Goal: Task Accomplishment & Management: Use online tool/utility

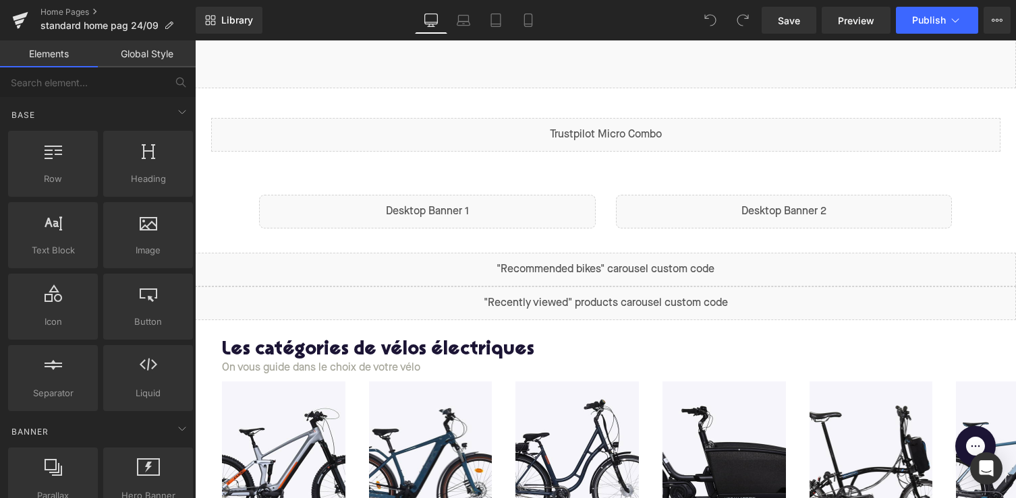
scroll to position [497, 0]
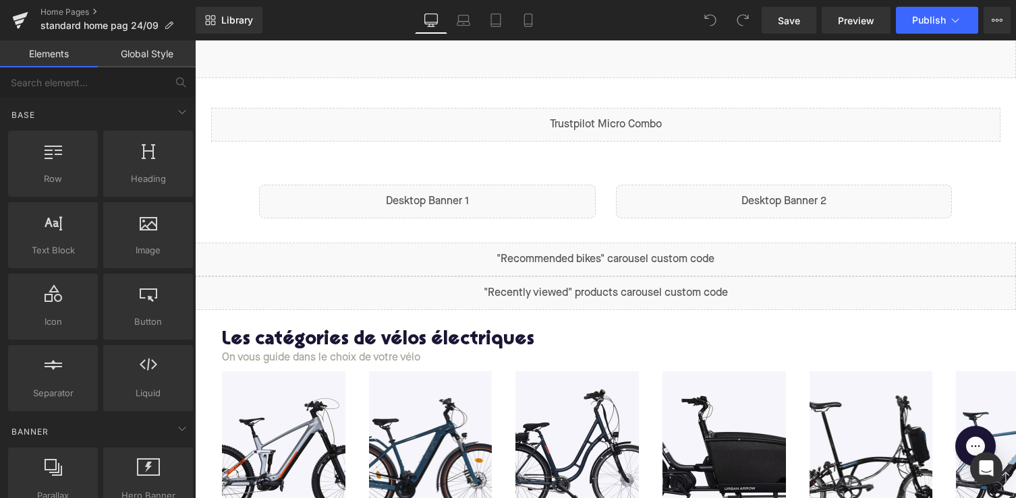
click at [502, 198] on div "Liquid" at bounding box center [427, 202] width 337 height 34
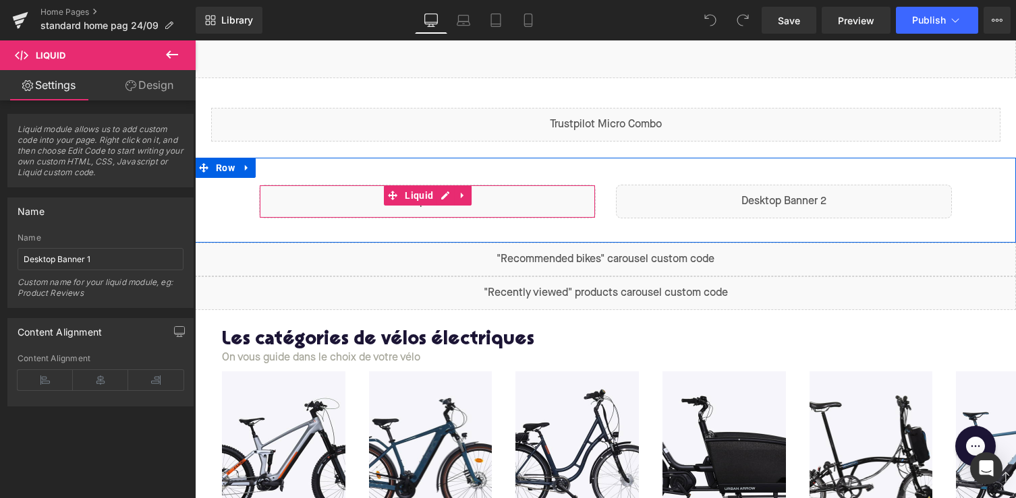
click at [440, 199] on div "Liquid" at bounding box center [427, 202] width 337 height 34
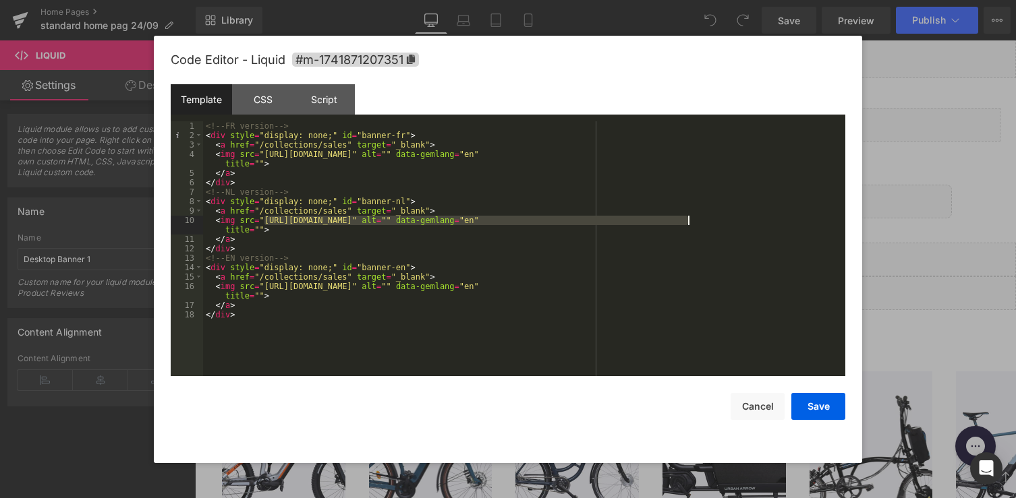
drag, startPoint x: 264, startPoint y: 222, endPoint x: 690, endPoint y: 222, distance: 425.5
click at [690, 222] on div "<!-- FR version --> < div style = "display: none;" id = "banner-fr" > < a href …" at bounding box center [524, 258] width 642 height 274
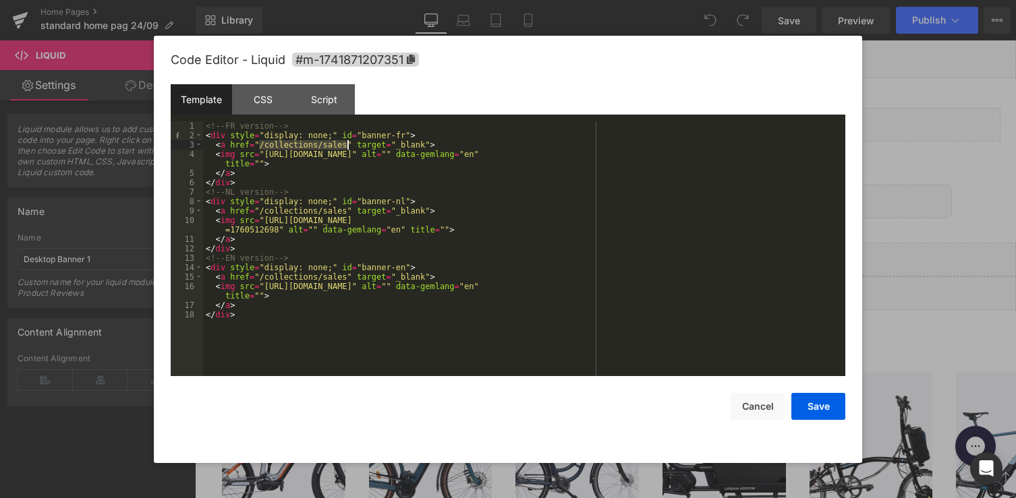
drag, startPoint x: 258, startPoint y: 146, endPoint x: 347, endPoint y: 145, distance: 89.0
click at [347, 145] on div "<!-- FR version --> < div style = "display: none;" id = "banner-fr" > < a href …" at bounding box center [524, 258] width 642 height 274
drag, startPoint x: 263, startPoint y: 152, endPoint x: 687, endPoint y: 152, distance: 423.5
click at [687, 152] on div "<!-- FR version --> < div style = "display: none;" id = "banner-fr" > < a href …" at bounding box center [524, 258] width 642 height 274
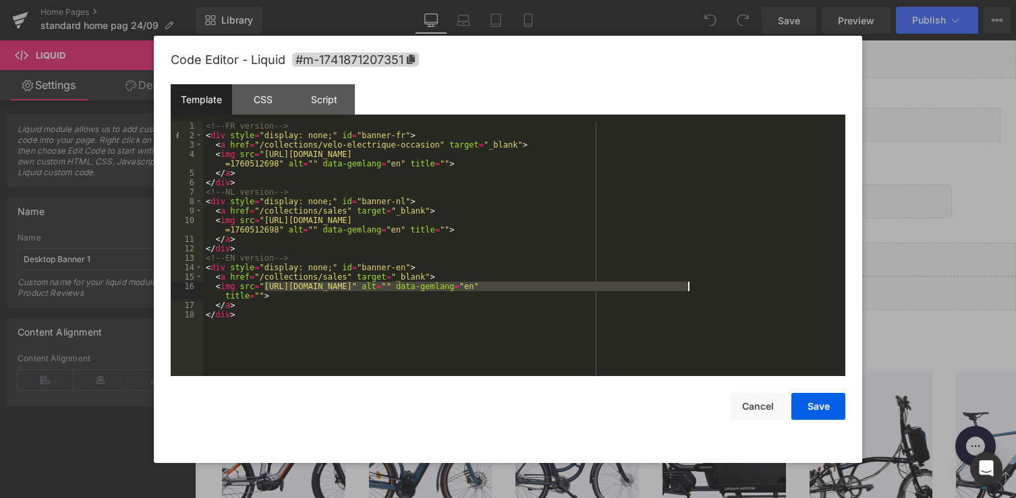
drag, startPoint x: 264, startPoint y: 288, endPoint x: 686, endPoint y: 286, distance: 422.2
click at [687, 286] on div "<!-- FR version --> < div style = "display: none;" id = "banner-fr" > < a href …" at bounding box center [524, 258] width 642 height 274
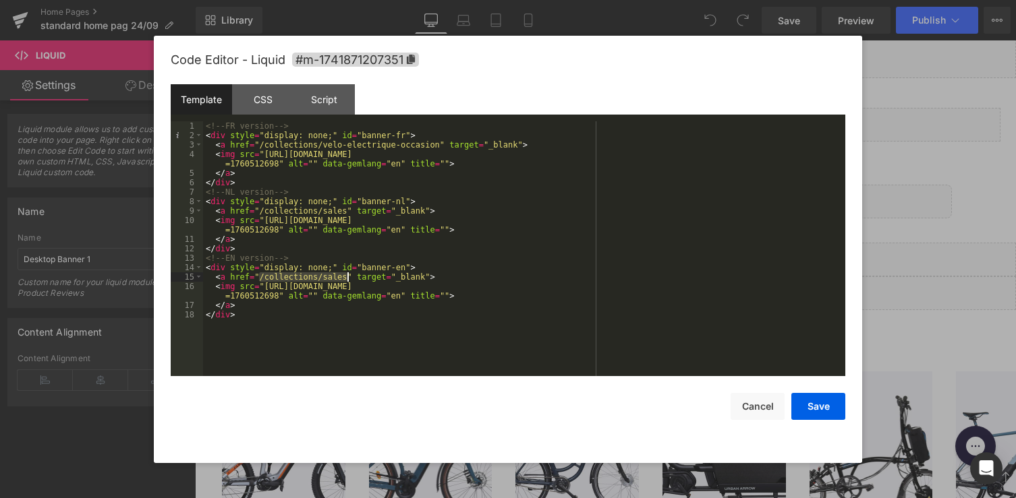
drag, startPoint x: 259, startPoint y: 276, endPoint x: 347, endPoint y: 278, distance: 88.4
click at [347, 278] on div "<!-- FR version --> < div style = "display: none;" id = "banner-fr" > < a href …" at bounding box center [524, 258] width 642 height 274
drag, startPoint x: 258, startPoint y: 213, endPoint x: 347, endPoint y: 212, distance: 89.7
click at [347, 212] on div "<!-- FR version --> < div style = "display: none;" id = "banner-fr" > < a href …" at bounding box center [524, 258] width 642 height 274
click at [819, 413] on button "Save" at bounding box center [818, 406] width 54 height 27
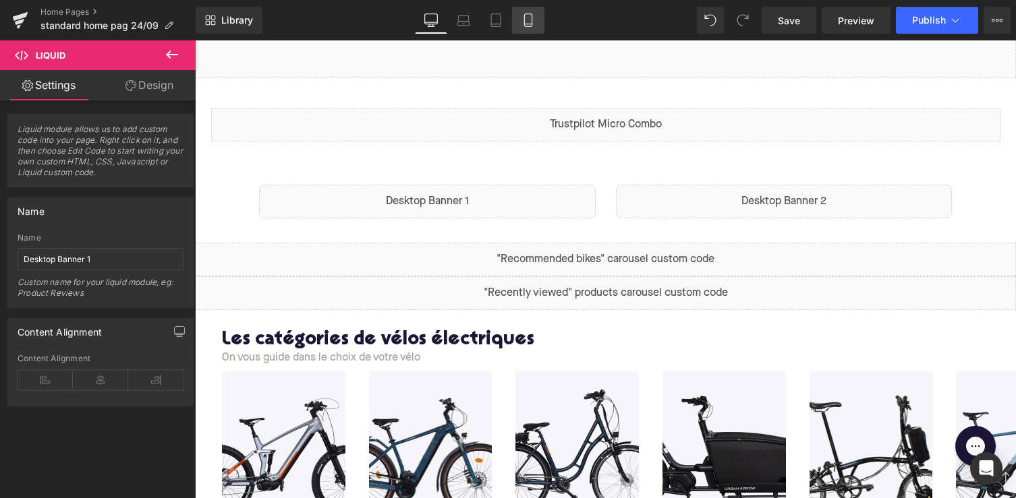
click at [527, 17] on icon at bounding box center [527, 19] width 13 height 13
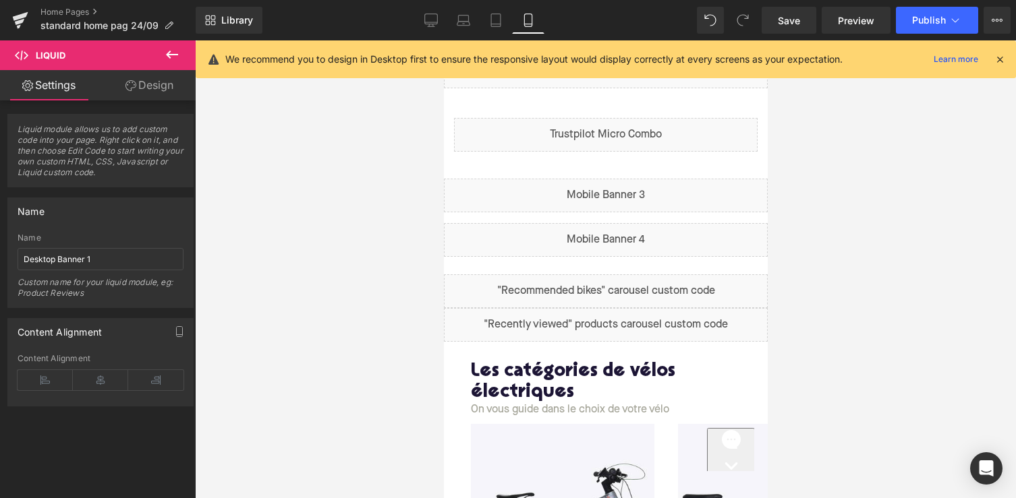
scroll to position [403, 0]
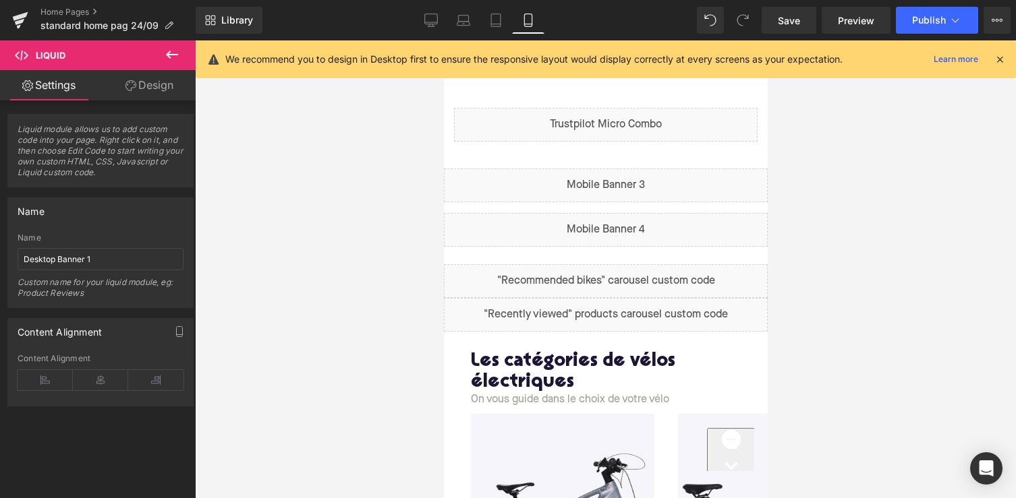
click at [592, 186] on div "Liquid" at bounding box center [605, 186] width 324 height 34
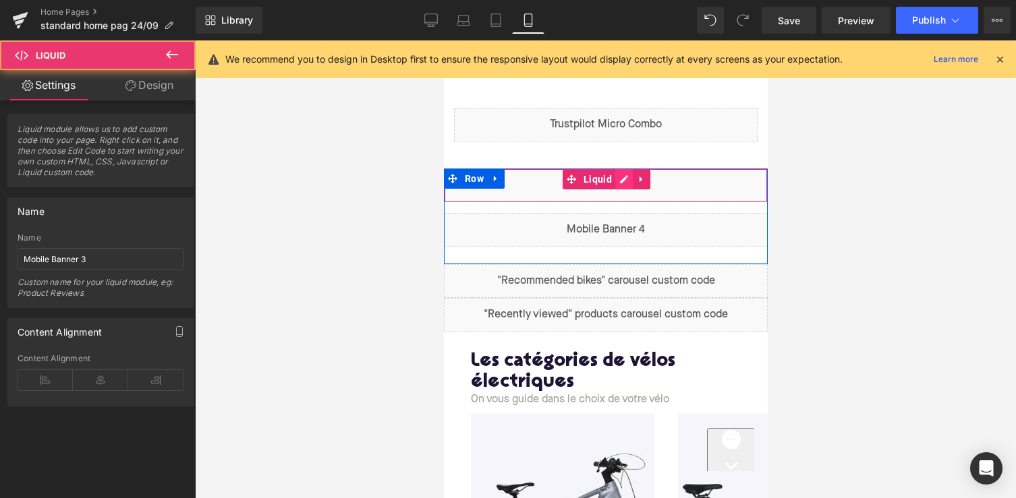
click at [620, 177] on div "Liquid" at bounding box center [605, 186] width 324 height 34
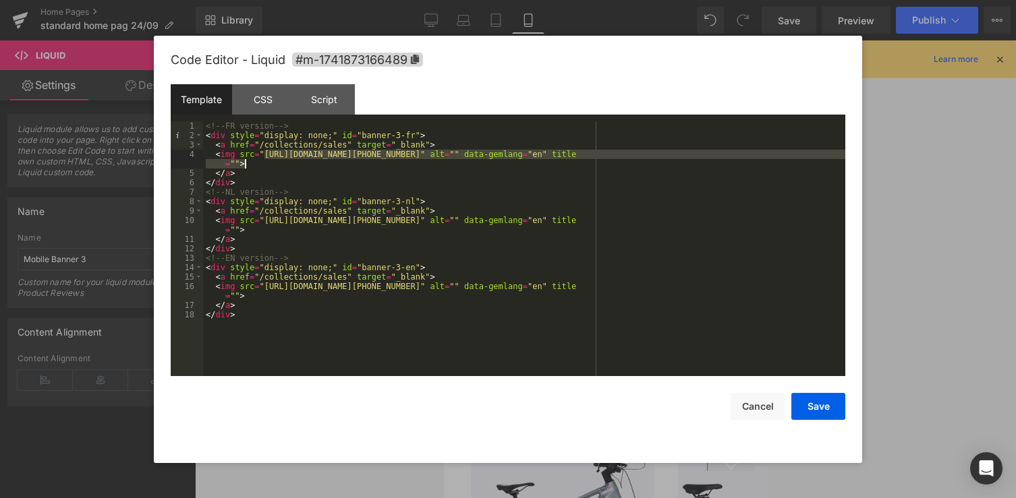
drag, startPoint x: 262, startPoint y: 154, endPoint x: 682, endPoint y: 159, distance: 420.2
click at [682, 159] on div "<!-- FR version --> < div style = "display: none;" id = "banner-3-fr" > < a hre…" at bounding box center [524, 258] width 642 height 274
click at [683, 152] on div "<!-- FR version --> < div style = "display: none;" id = "banner-3-fr" > < a hre…" at bounding box center [524, 248] width 642 height 255
drag, startPoint x: 682, startPoint y: 154, endPoint x: 265, endPoint y: 158, distance: 417.4
click at [265, 158] on div "<!-- FR version --> < div style = "display: none;" id = "banner-3-fr" > < a hre…" at bounding box center [524, 258] width 642 height 274
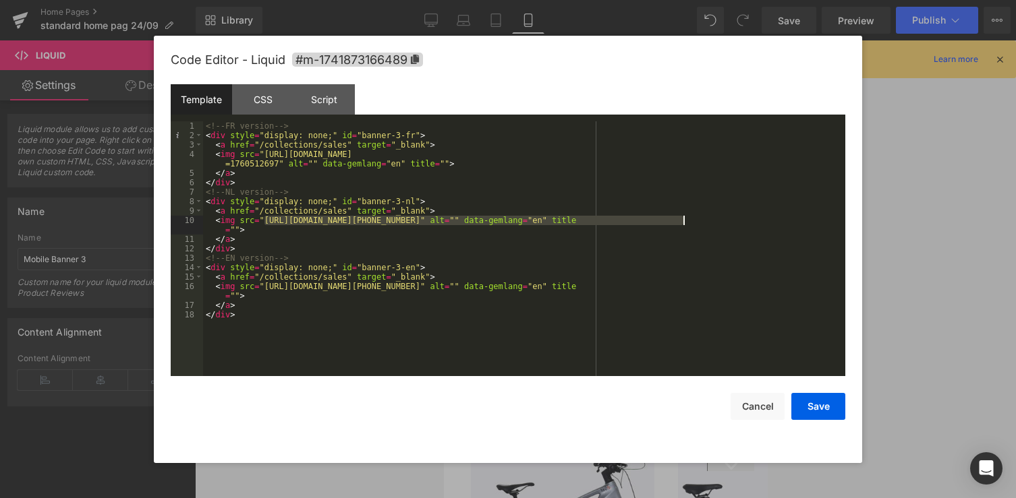
drag, startPoint x: 262, startPoint y: 221, endPoint x: 682, endPoint y: 223, distance: 419.5
click at [682, 223] on div "<!-- FR version --> < div style = "display: none;" id = "banner-3-fr" > < a hre…" at bounding box center [524, 258] width 642 height 274
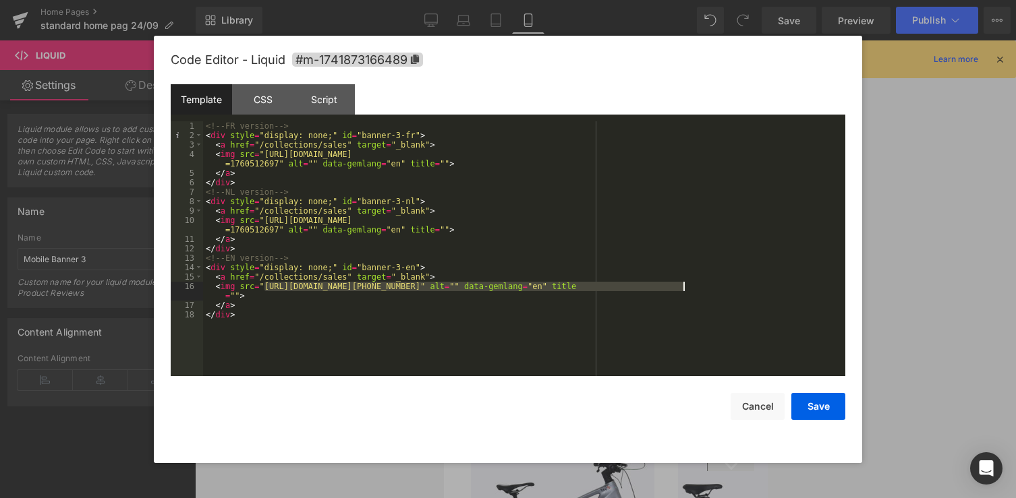
drag, startPoint x: 266, startPoint y: 287, endPoint x: 682, endPoint y: 287, distance: 416.1
click at [682, 287] on div "<!-- FR version --> < div style = "display: none;" id = "banner-3-fr" > < a hre…" at bounding box center [524, 258] width 642 height 274
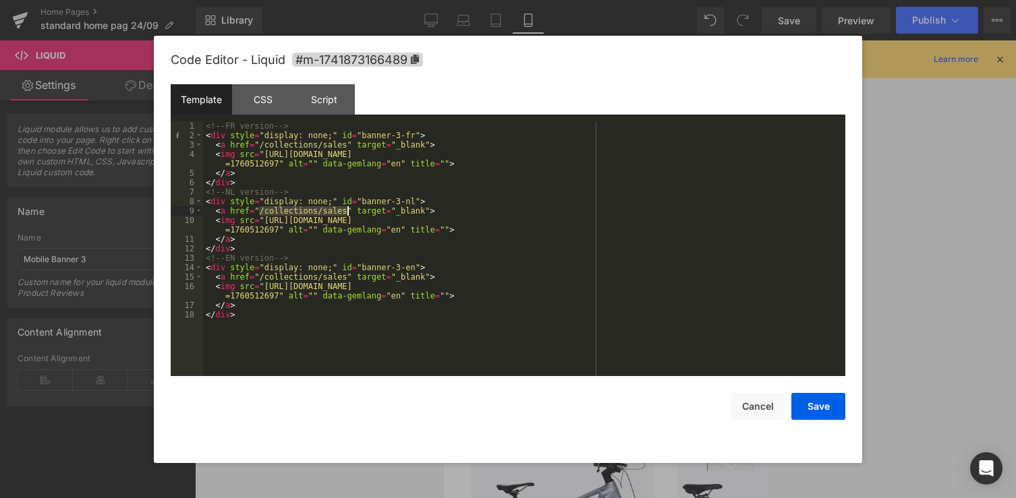
drag, startPoint x: 260, startPoint y: 213, endPoint x: 346, endPoint y: 212, distance: 85.6
click at [346, 212] on div "<!-- FR version --> < div style = "display: none;" id = "banner-3-fr" > < a hre…" at bounding box center [524, 258] width 642 height 274
drag, startPoint x: 259, startPoint y: 145, endPoint x: 345, endPoint y: 145, distance: 85.6
click at [345, 145] on div "<!-- FR version --> < div style = "display: none;" id = "banner-3-fr" > < a hre…" at bounding box center [524, 258] width 642 height 274
drag, startPoint x: 259, startPoint y: 276, endPoint x: 346, endPoint y: 278, distance: 87.0
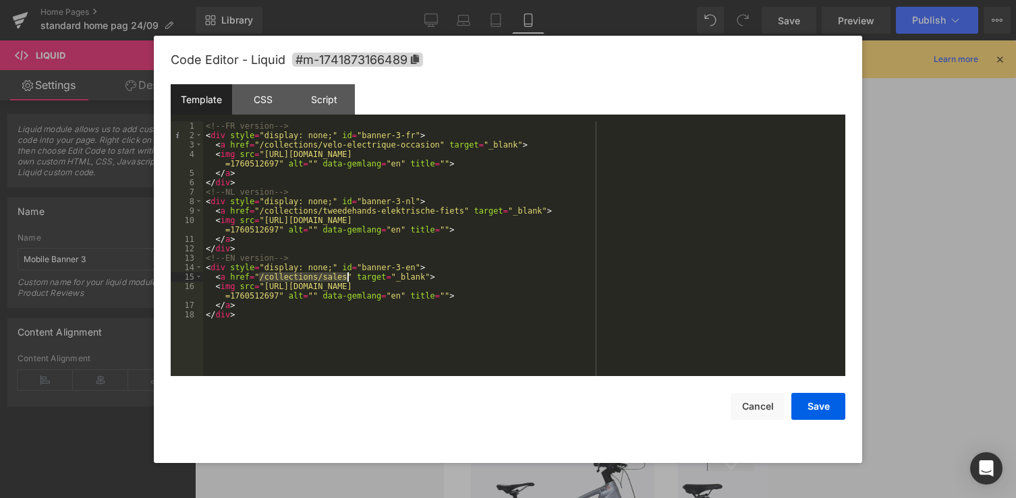
click at [346, 278] on div "<!-- FR version --> < div style = "display: none;" id = "banner-3-fr" > < a hre…" at bounding box center [524, 258] width 642 height 274
click at [807, 407] on button "Save" at bounding box center [818, 406] width 54 height 27
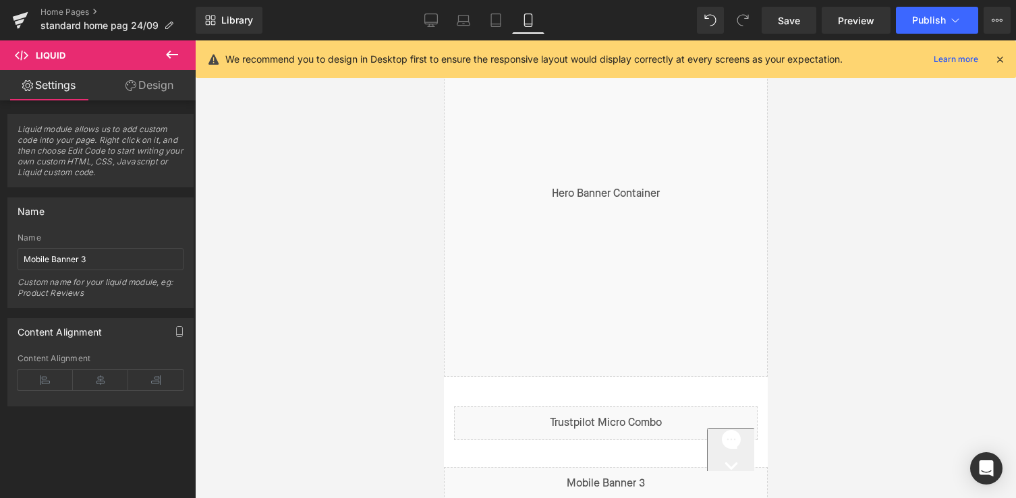
scroll to position [0, 0]
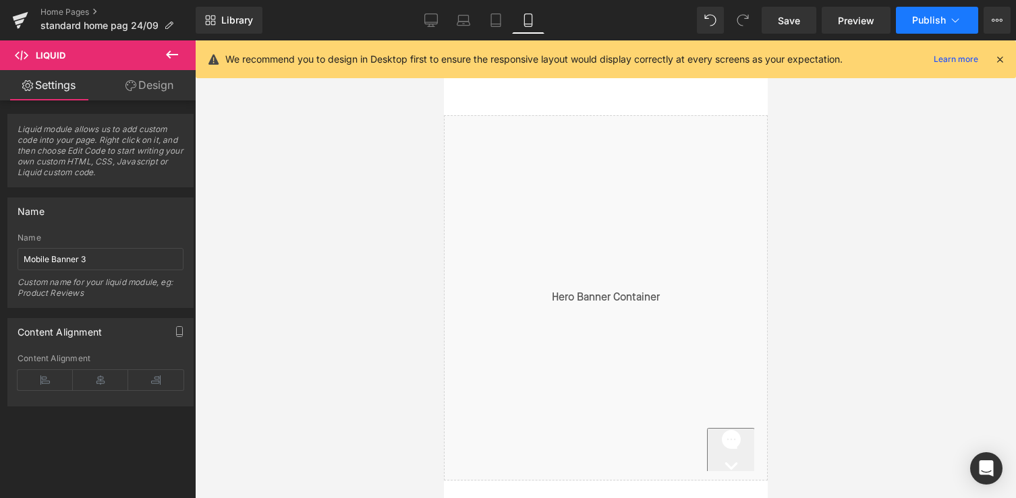
click at [918, 22] on span "Publish" at bounding box center [929, 20] width 34 height 11
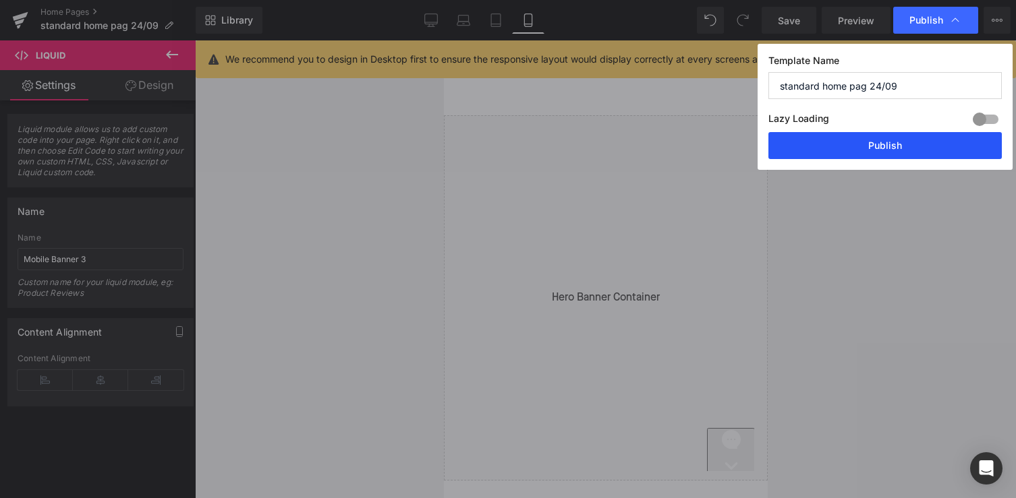
click at [871, 146] on button "Publish" at bounding box center [884, 145] width 233 height 27
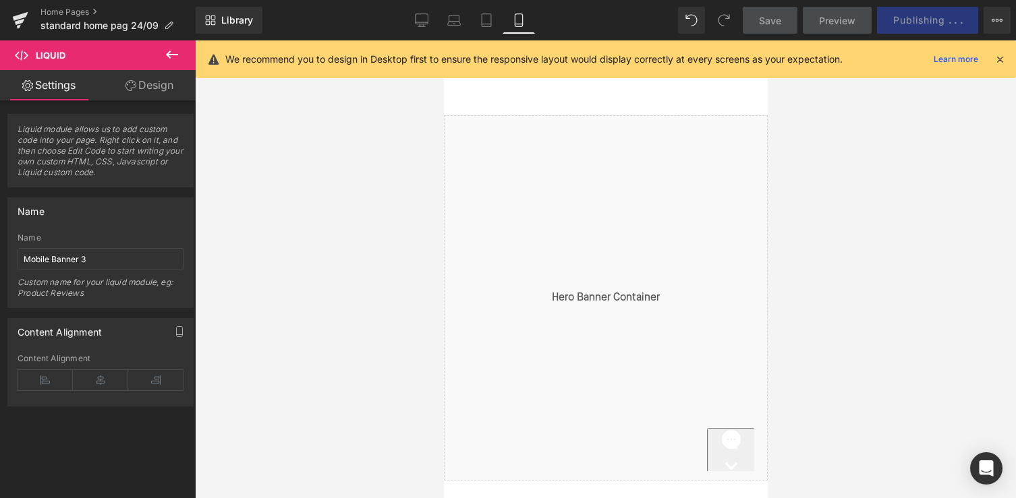
click at [823, 18] on link "Preview" at bounding box center [836, 20] width 69 height 27
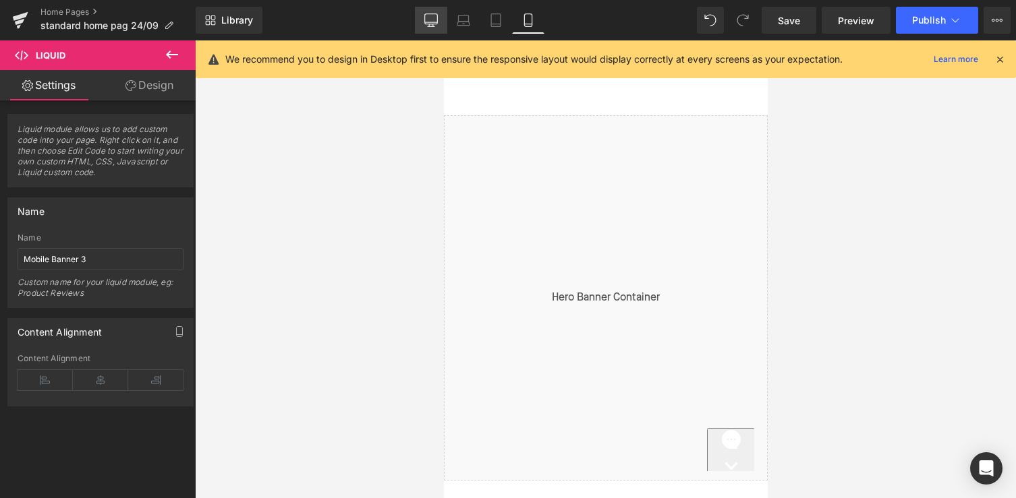
click at [438, 21] on icon at bounding box center [431, 19] width 13 height 10
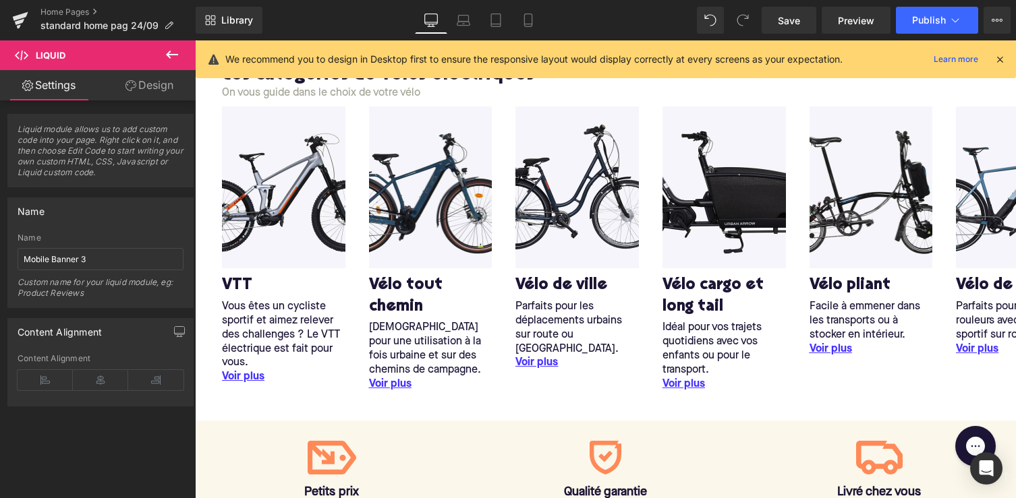
scroll to position [455, 0]
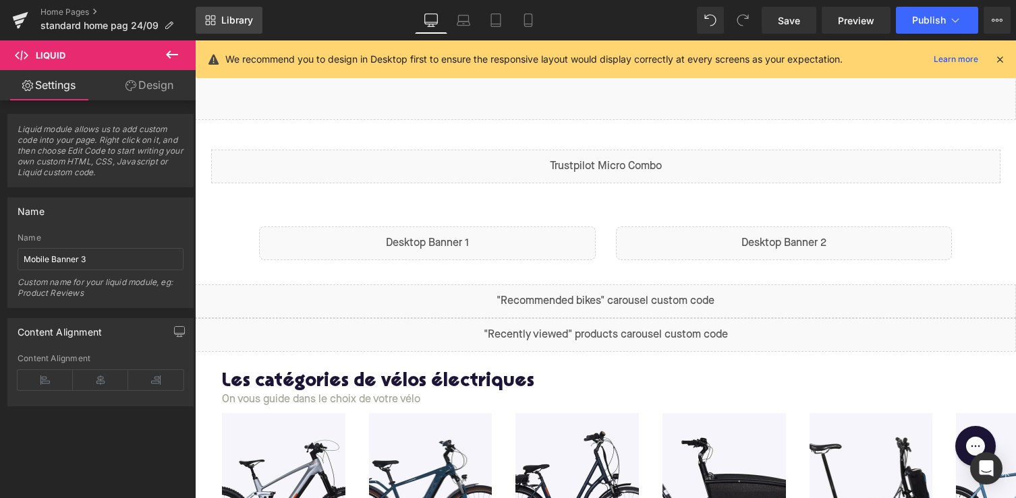
click at [221, 22] on span "Library" at bounding box center [237, 20] width 32 height 12
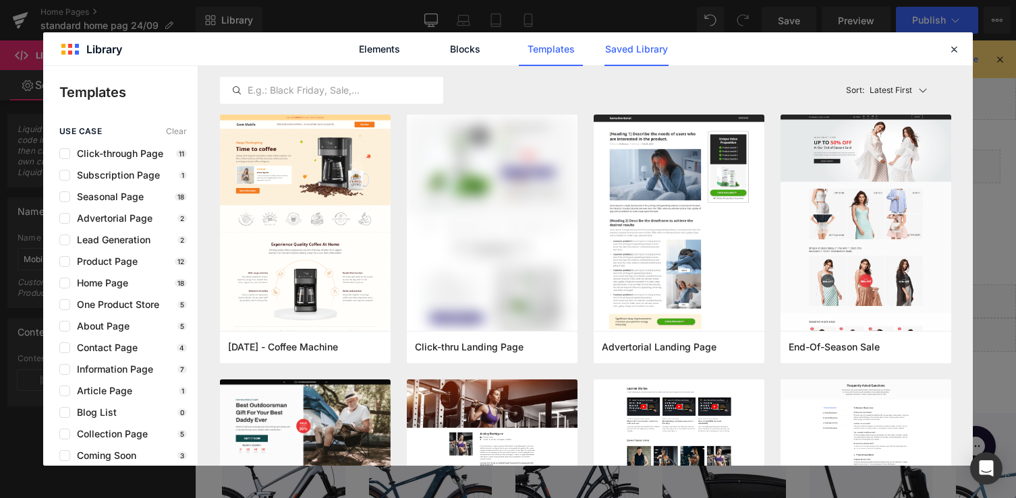
click at [608, 51] on link "Saved Library" at bounding box center [636, 49] width 64 height 34
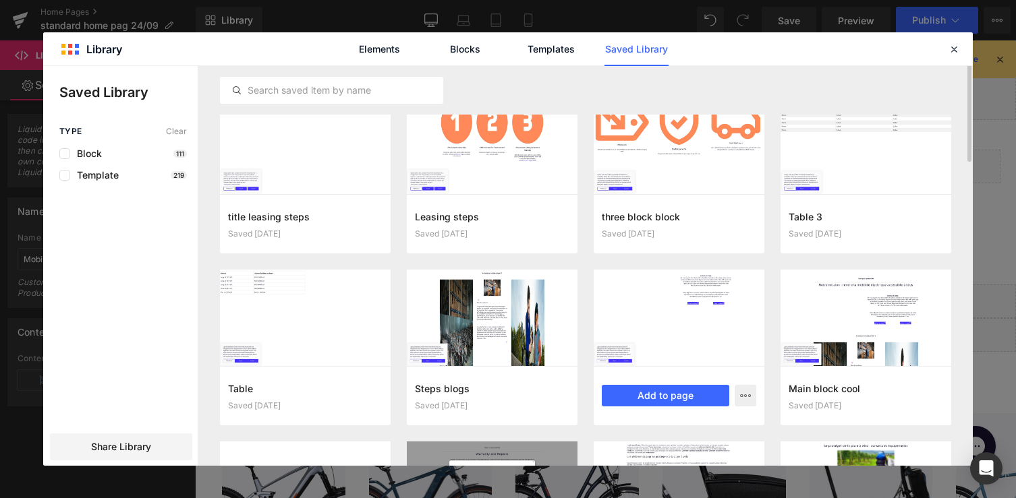
scroll to position [0, 0]
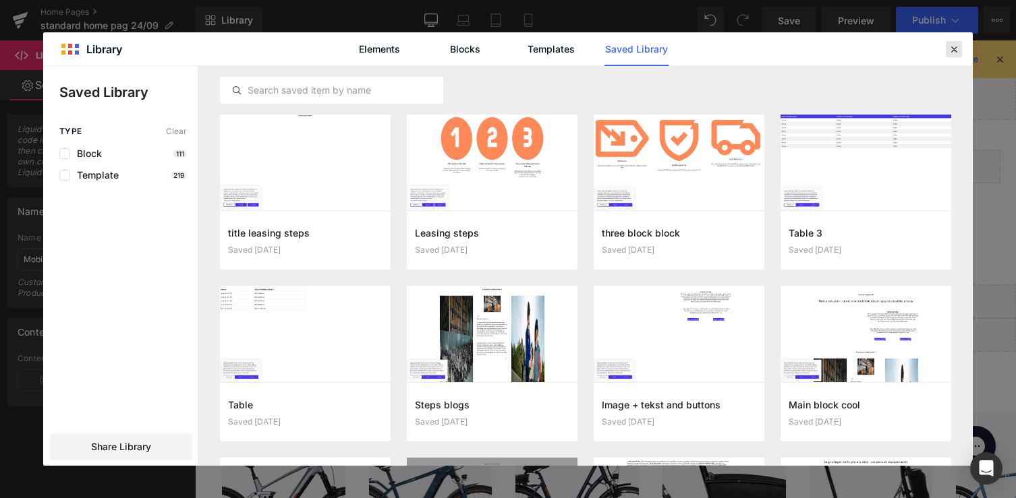
click at [950, 47] on icon at bounding box center [953, 49] width 12 height 12
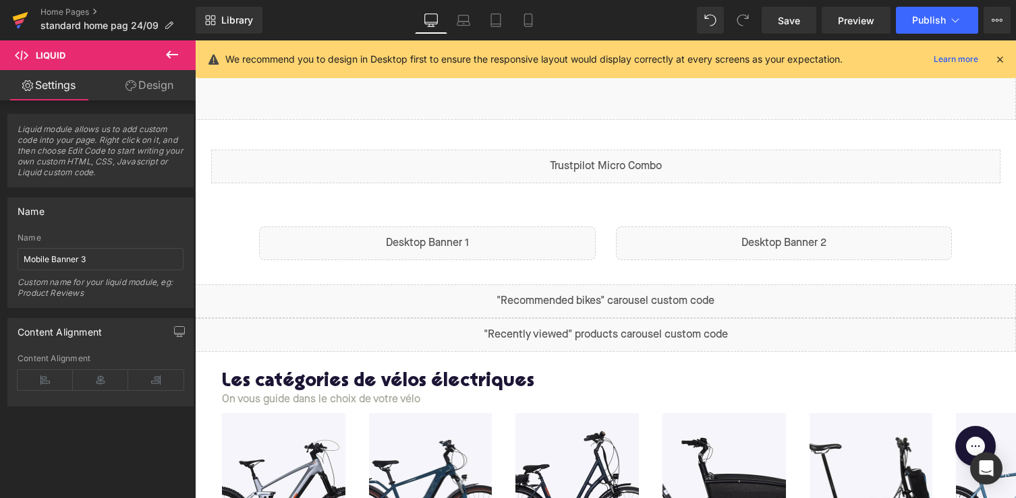
click at [28, 20] on icon at bounding box center [20, 20] width 16 height 34
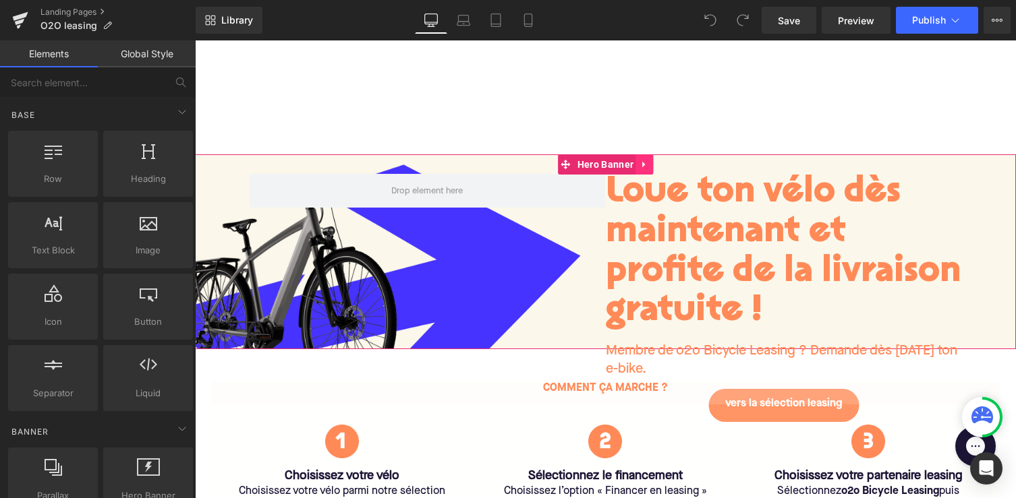
click at [640, 162] on icon at bounding box center [643, 165] width 9 height 10
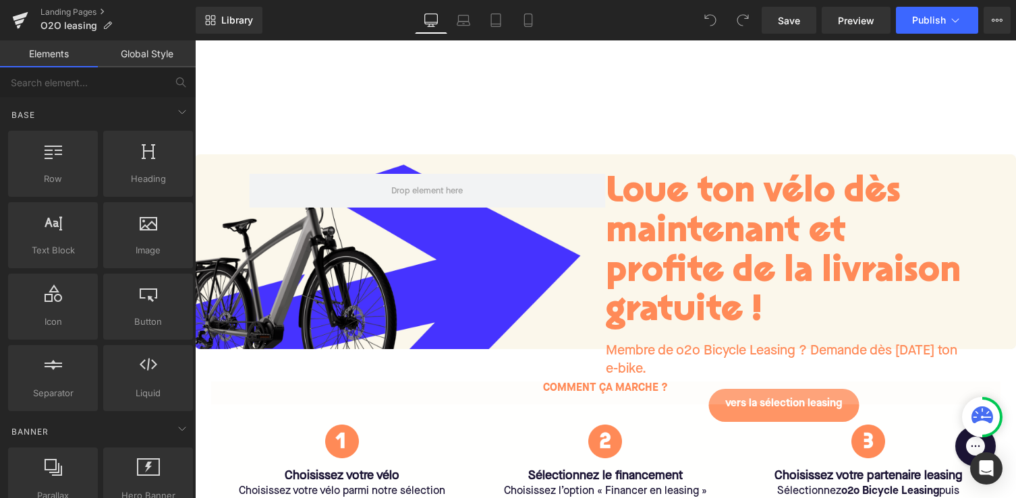
click at [660, 109] on div at bounding box center [605, 97] width 821 height 114
click at [206, 18] on icon at bounding box center [210, 20] width 11 height 11
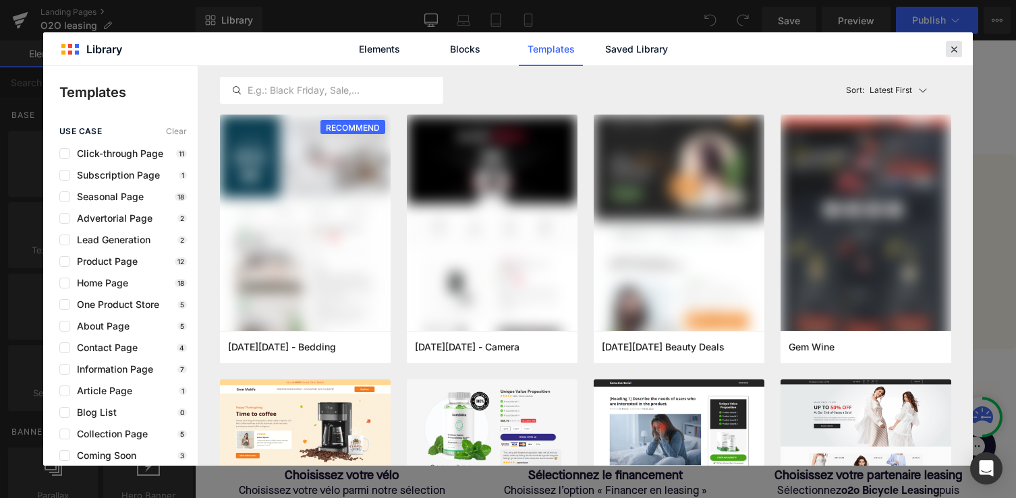
click at [955, 55] on icon at bounding box center [953, 49] width 12 height 12
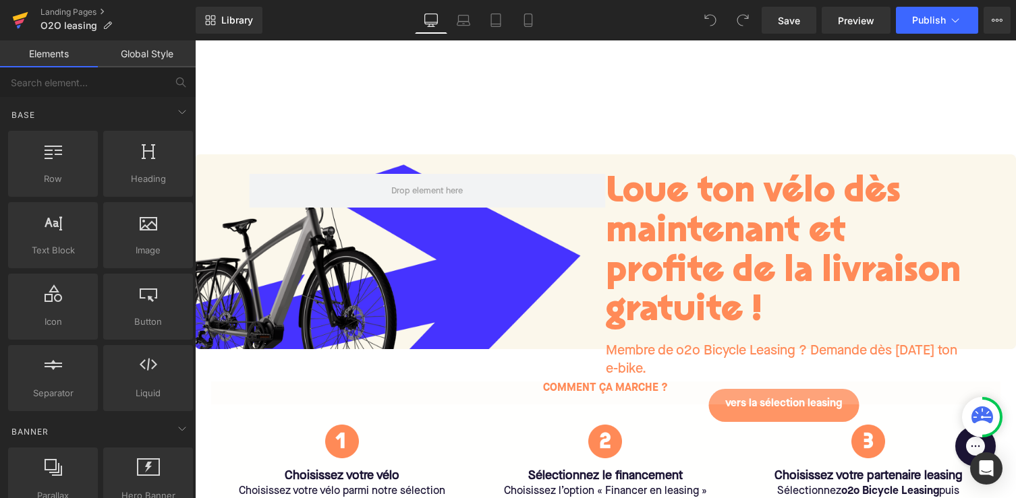
click at [24, 17] on icon at bounding box center [21, 16] width 16 height 9
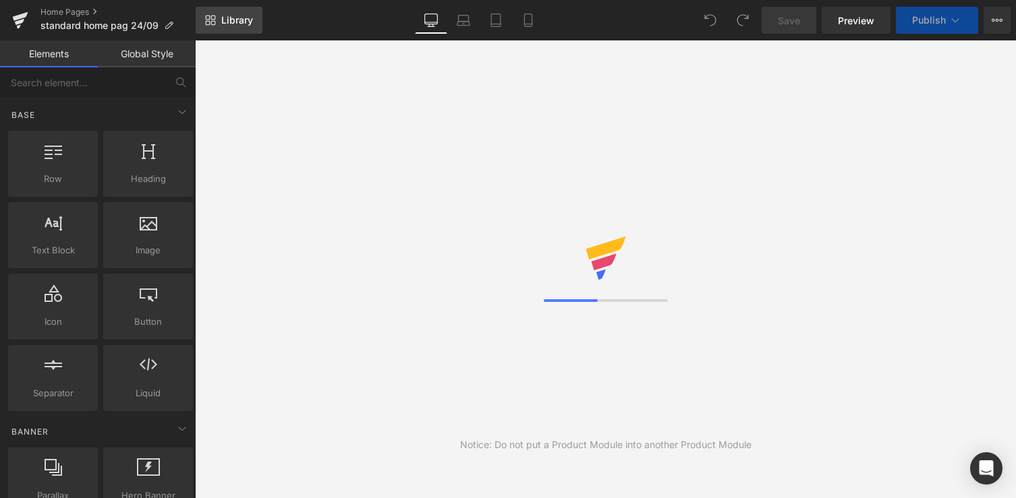
click at [218, 26] on link "Library" at bounding box center [229, 20] width 67 height 27
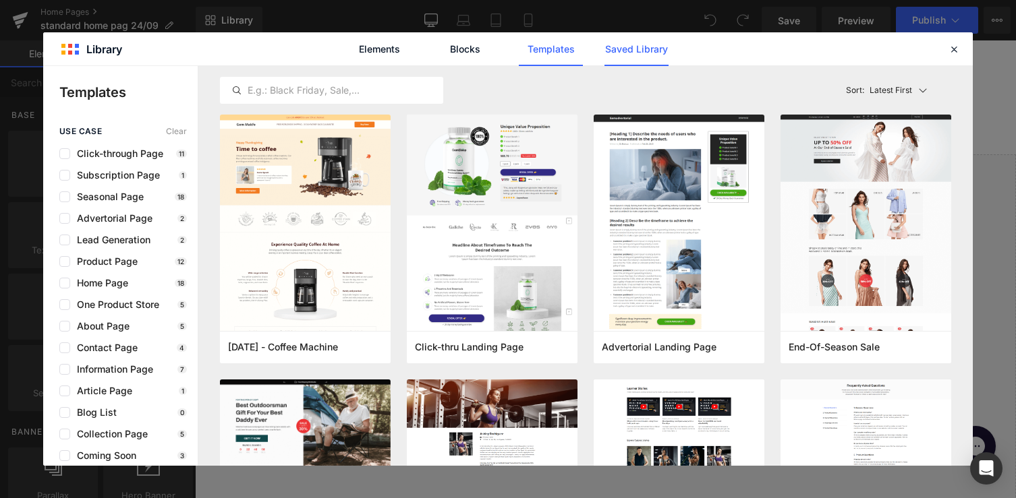
click at [631, 59] on link "Saved Library" at bounding box center [636, 49] width 64 height 34
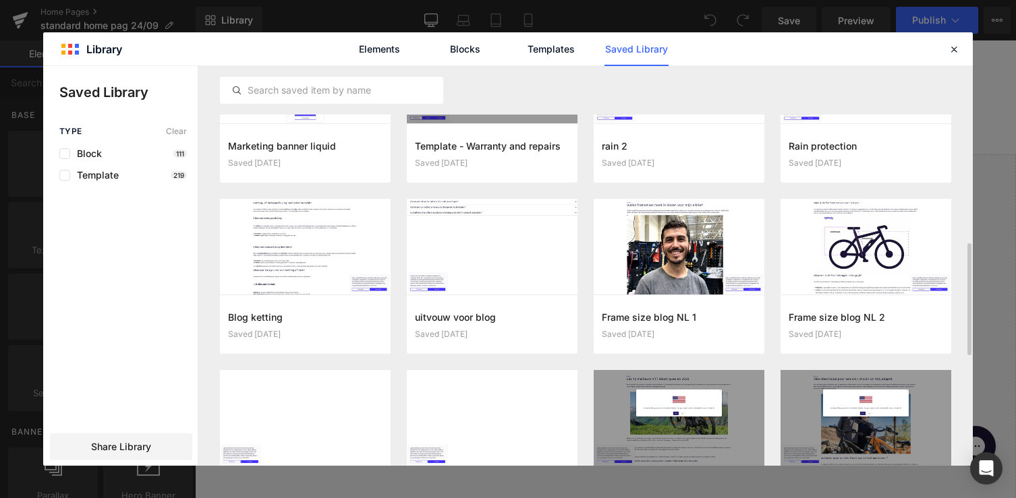
scroll to position [481, 0]
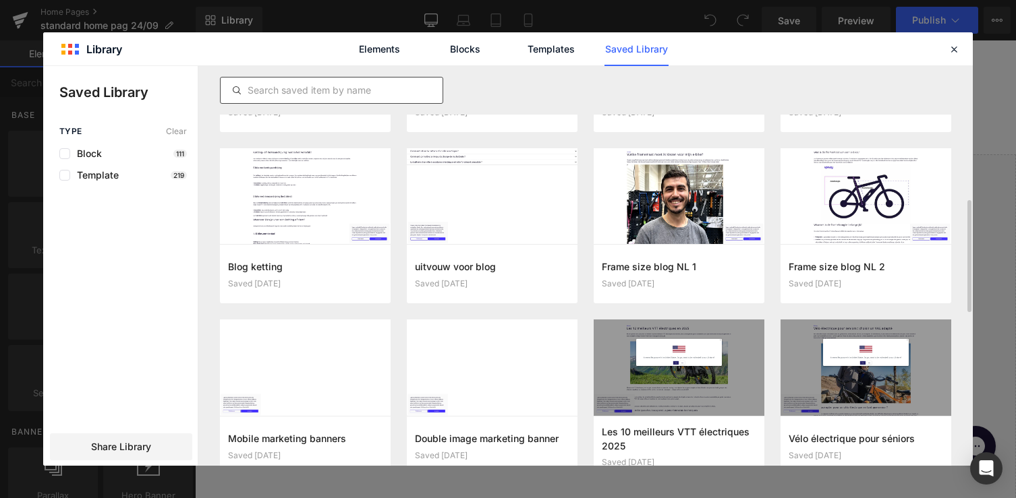
click at [308, 88] on input "text" at bounding box center [332, 90] width 222 height 16
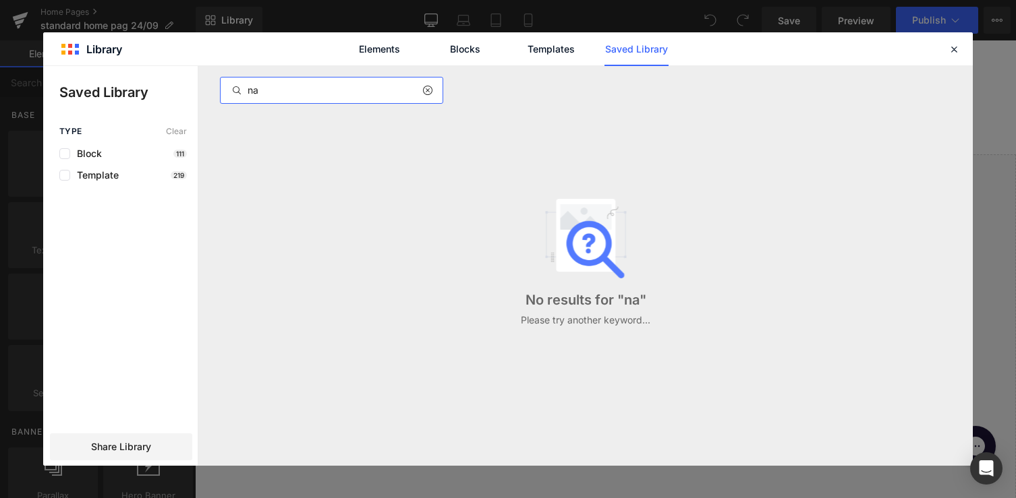
type input "n"
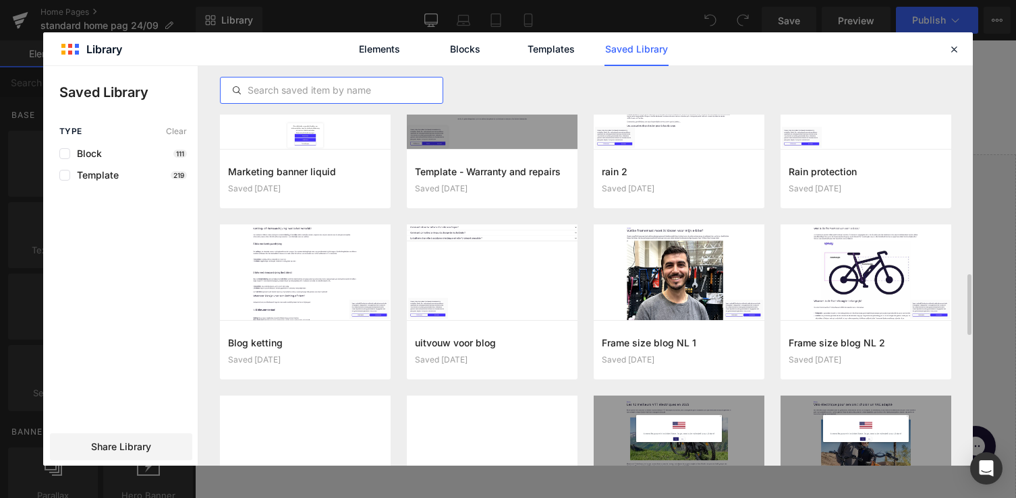
scroll to position [357, 0]
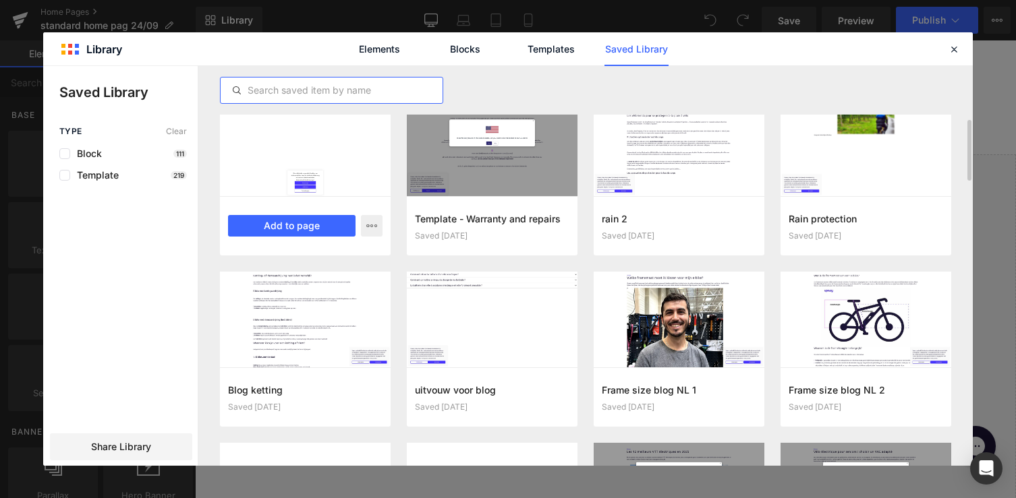
click at [316, 154] on div at bounding box center [305, 148] width 171 height 96
click at [292, 239] on div "Marketing banner liquid Saved 3 months ago Add to page" at bounding box center [305, 225] width 171 height 59
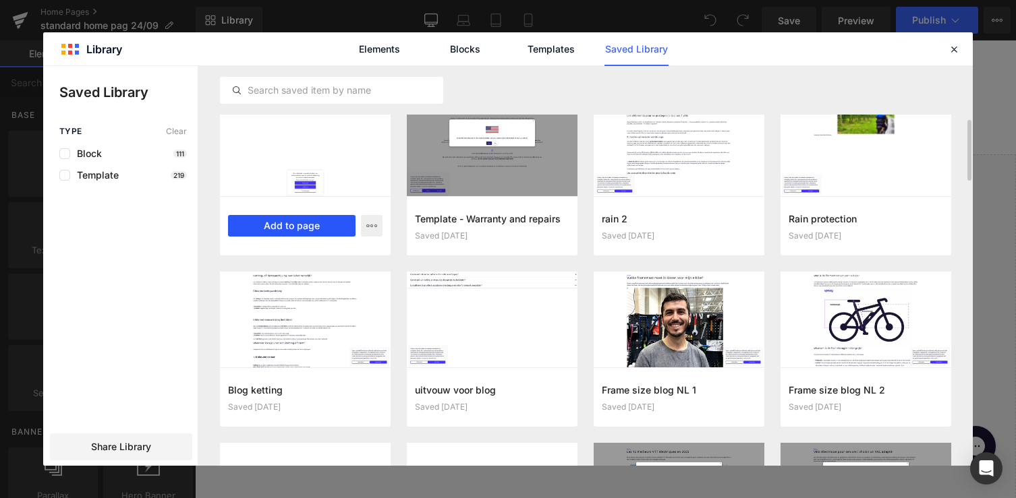
click at [293, 223] on button "Add to page" at bounding box center [291, 226] width 127 height 22
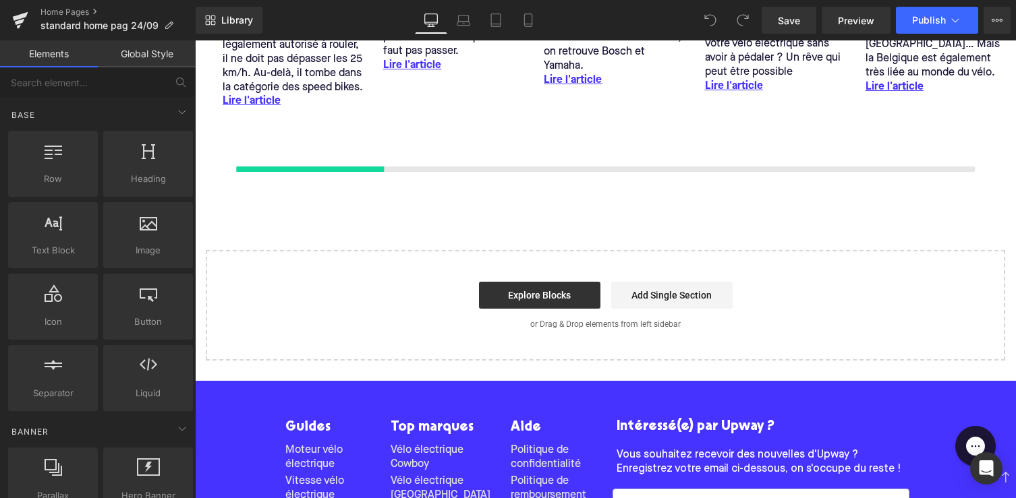
scroll to position [3279, 0]
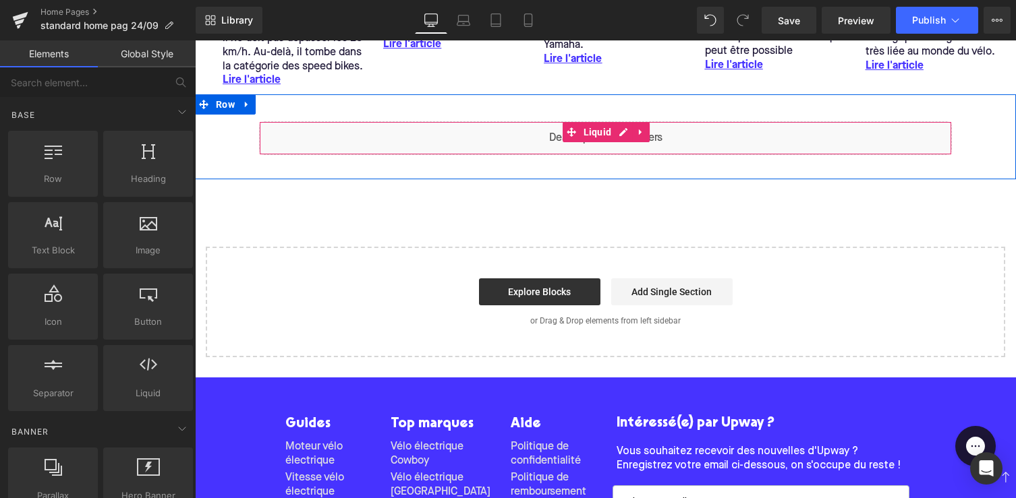
click at [587, 142] on span "Liquid" at bounding box center [597, 132] width 35 height 20
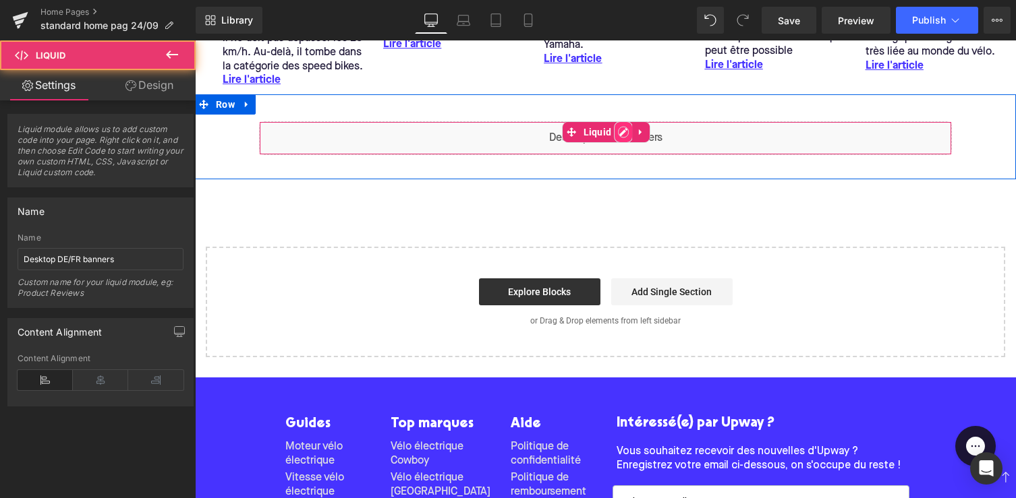
click at [619, 143] on div "Liquid" at bounding box center [605, 138] width 693 height 34
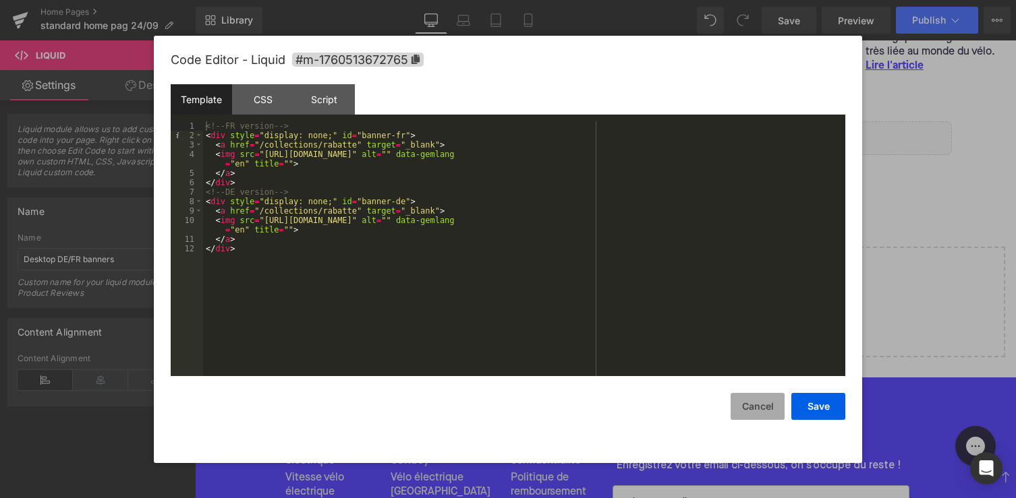
click at [761, 407] on button "Cancel" at bounding box center [757, 406] width 54 height 27
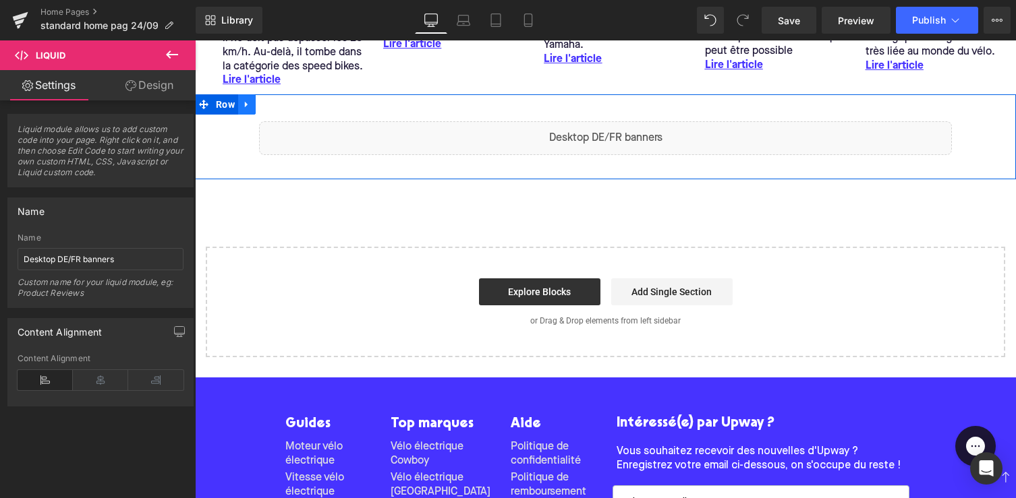
click at [245, 108] on icon at bounding box center [246, 105] width 3 height 6
click at [280, 110] on icon at bounding box center [281, 105] width 9 height 10
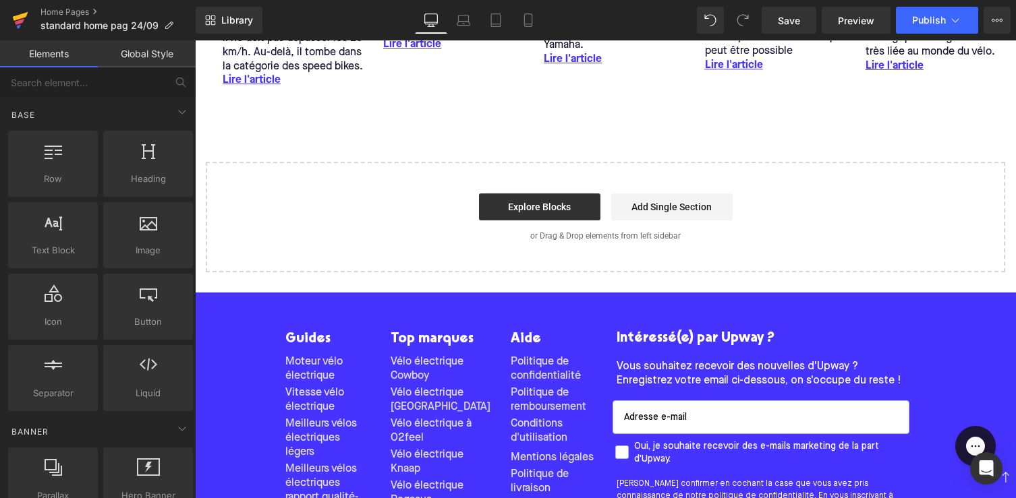
click at [23, 25] on icon at bounding box center [20, 20] width 16 height 34
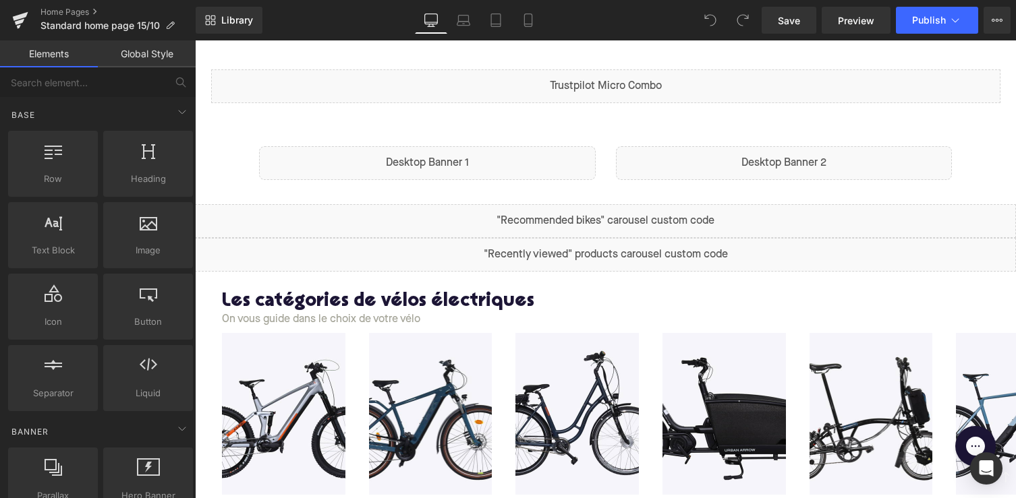
scroll to position [517, 0]
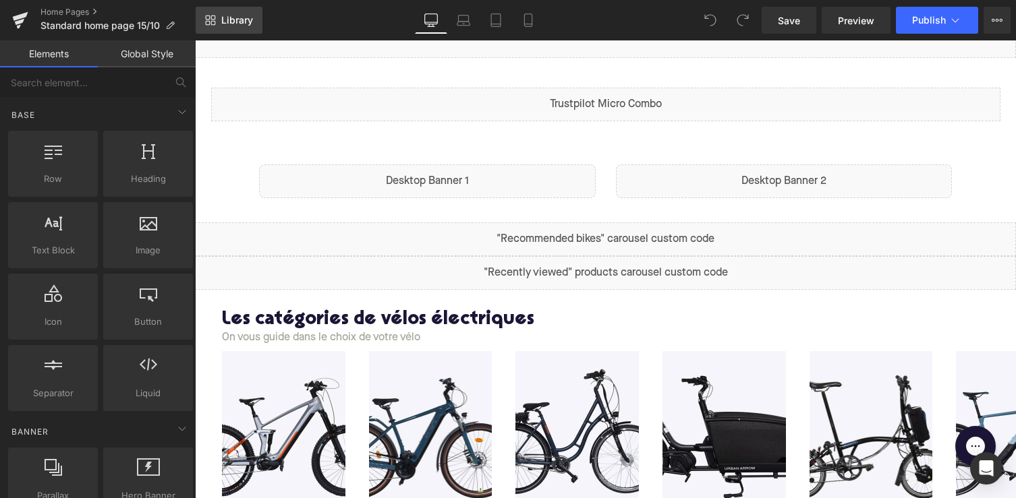
click at [243, 13] on link "Library" at bounding box center [229, 20] width 67 height 27
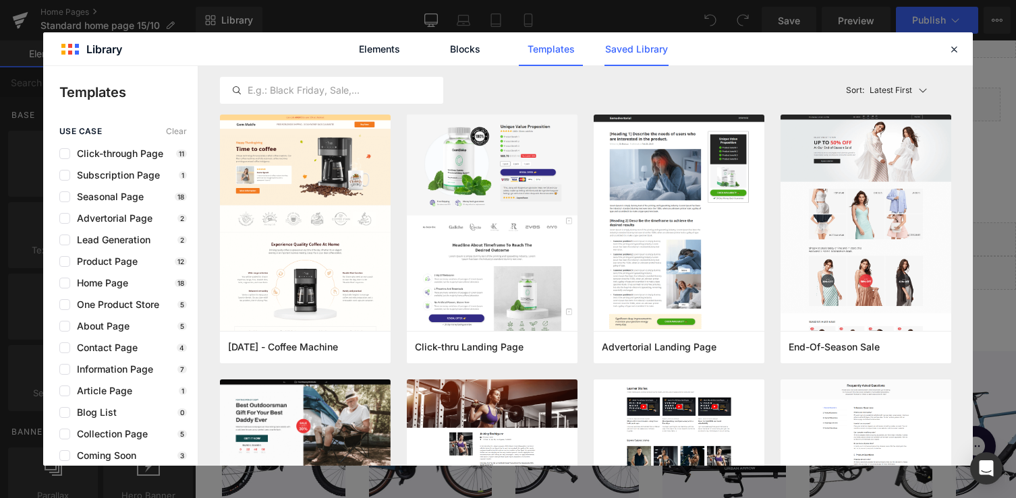
click at [660, 51] on link "Saved Library" at bounding box center [636, 49] width 64 height 34
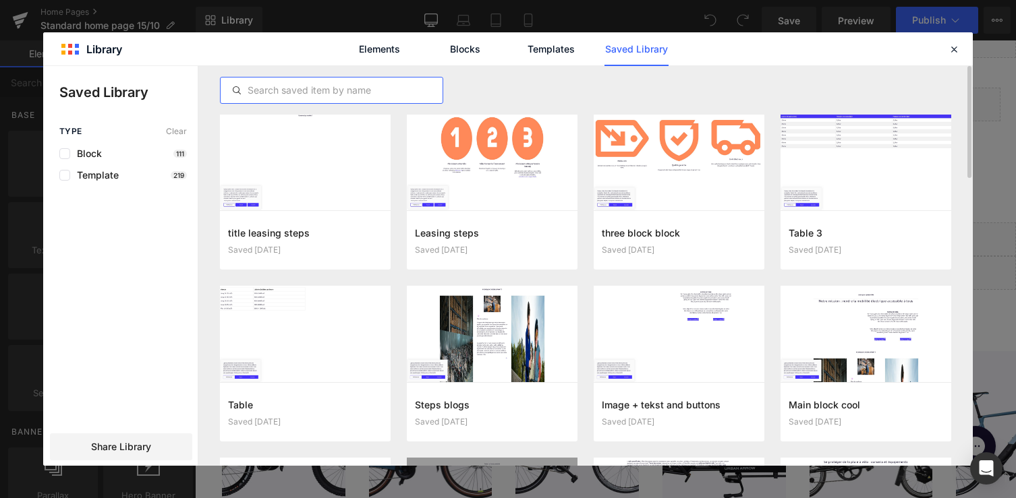
click at [395, 90] on input "text" at bounding box center [332, 90] width 222 height 16
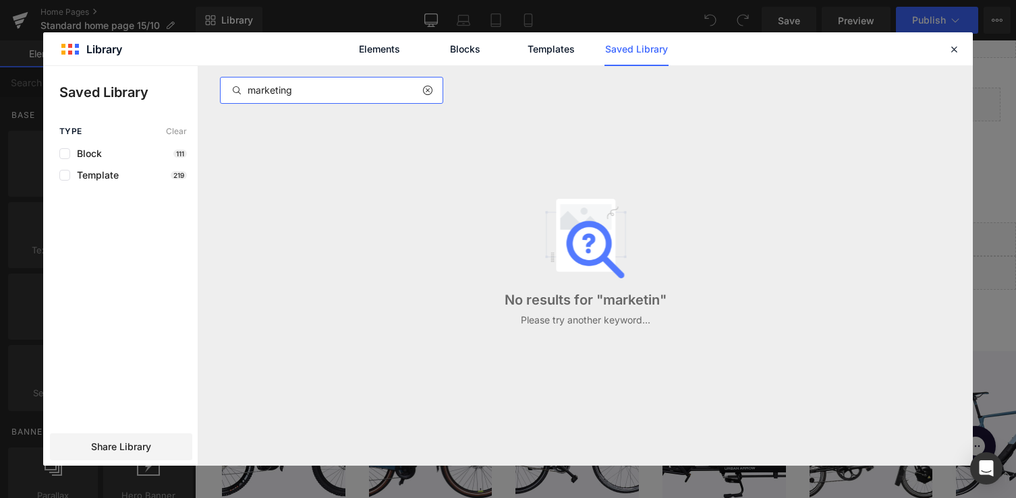
type input "marketing"
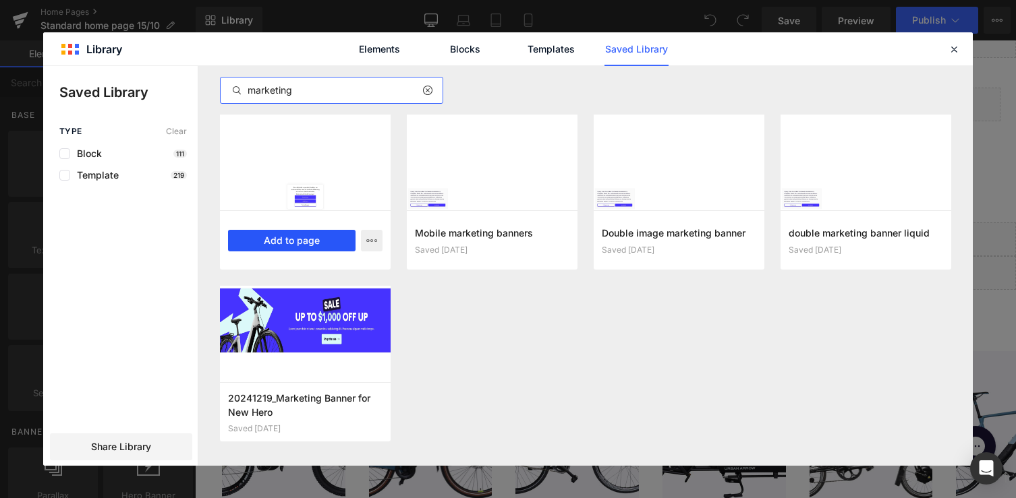
click at [346, 233] on button "Add to page" at bounding box center [291, 241] width 127 height 22
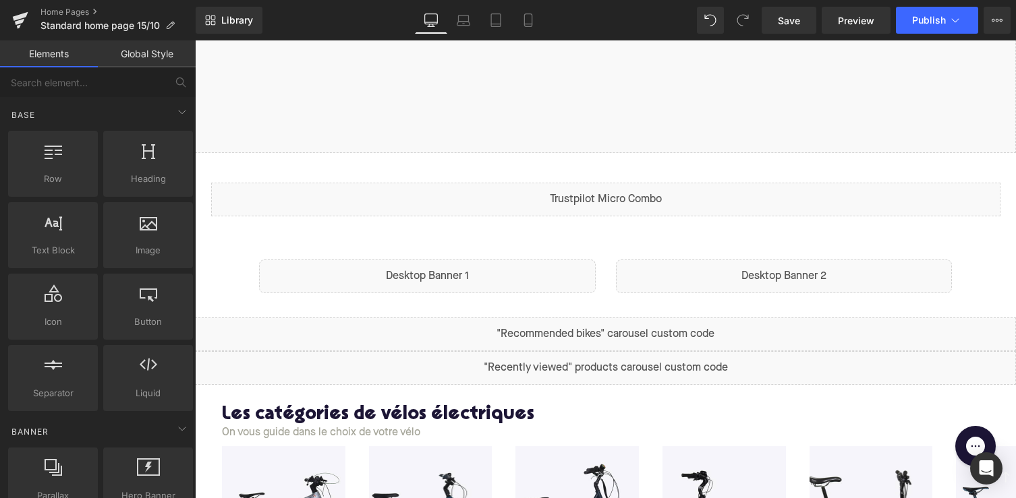
scroll to position [430, 0]
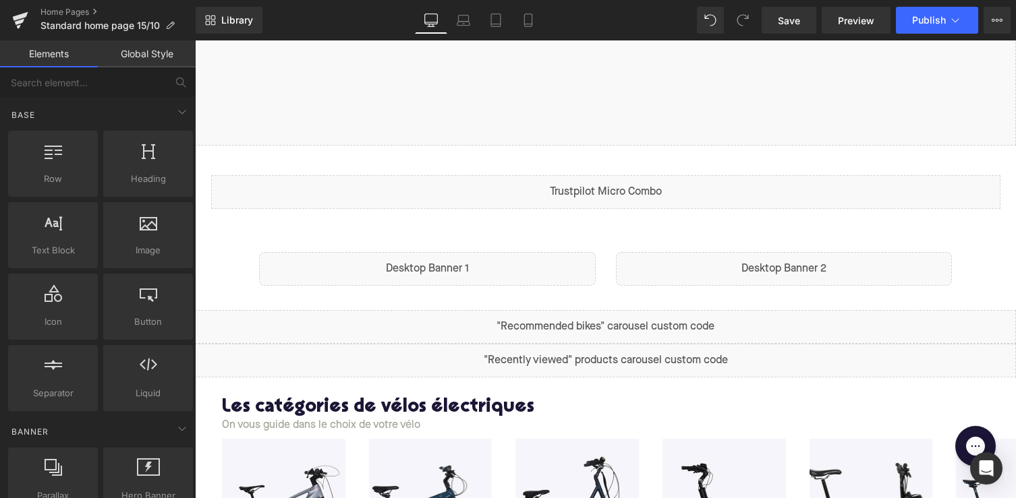
click at [490, 254] on div "Liquid" at bounding box center [427, 269] width 337 height 34
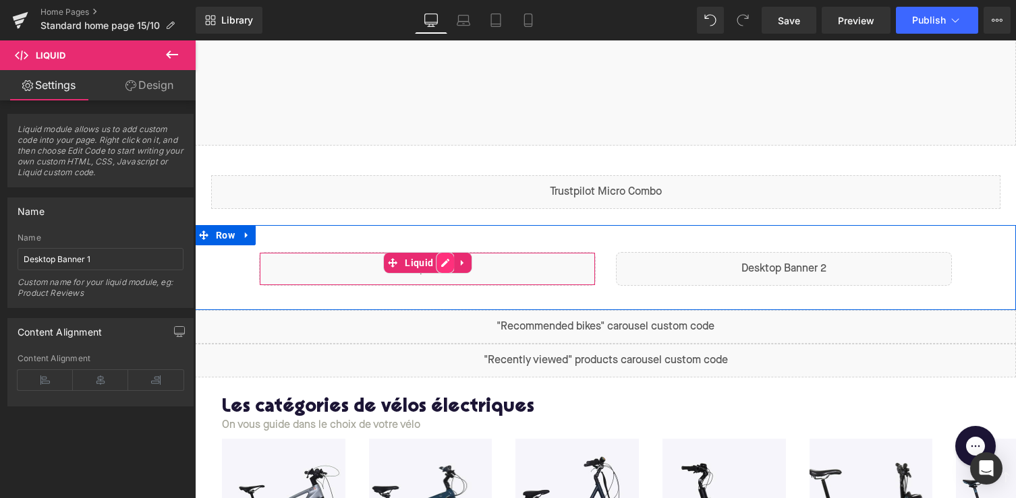
click at [437, 266] on div "Liquid" at bounding box center [427, 269] width 337 height 34
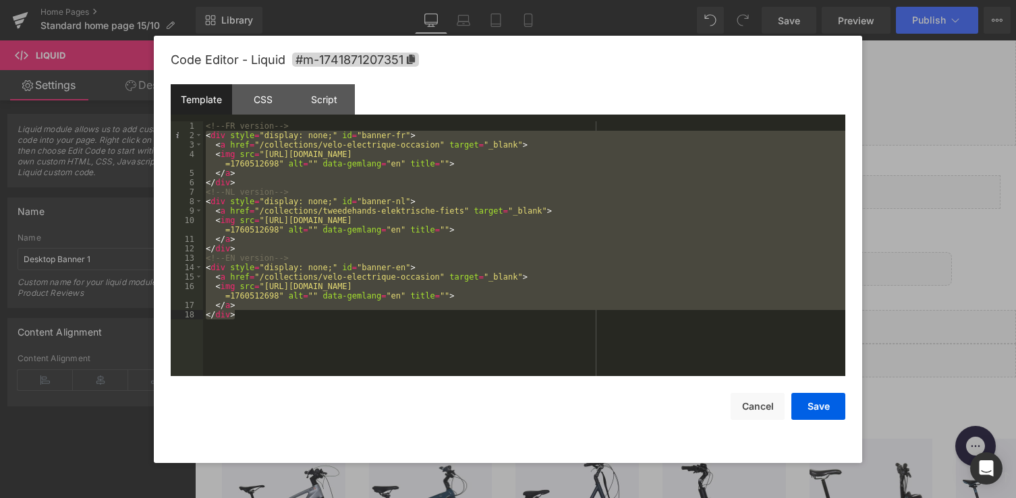
drag, startPoint x: 204, startPoint y: 135, endPoint x: 341, endPoint y: 351, distance: 255.2
click at [341, 351] on div "<!-- FR version --> < div style = "display: none;" id = "banner-fr" > < a href …" at bounding box center [524, 258] width 642 height 274
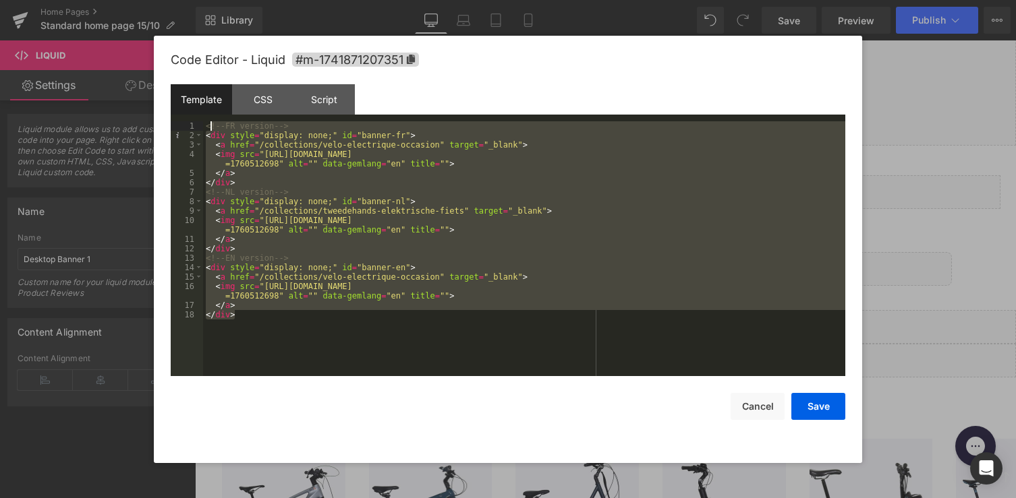
drag, startPoint x: 306, startPoint y: 324, endPoint x: 206, endPoint y: 122, distance: 225.9
click at [206, 122] on div "<!-- FR version --> < div style = "display: none;" id = "banner-fr" > < a href …" at bounding box center [524, 258] width 642 height 274
click at [757, 417] on button "Cancel" at bounding box center [757, 406] width 54 height 27
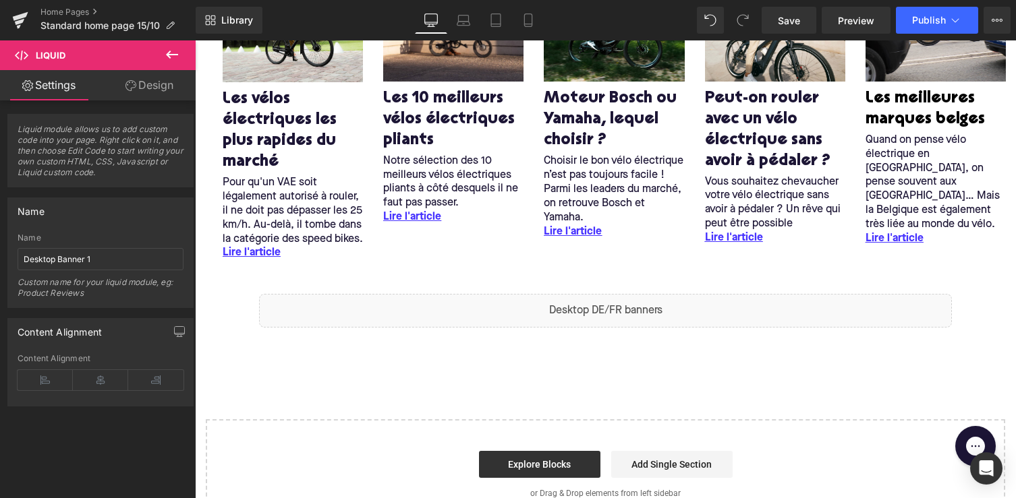
scroll to position [3062, 0]
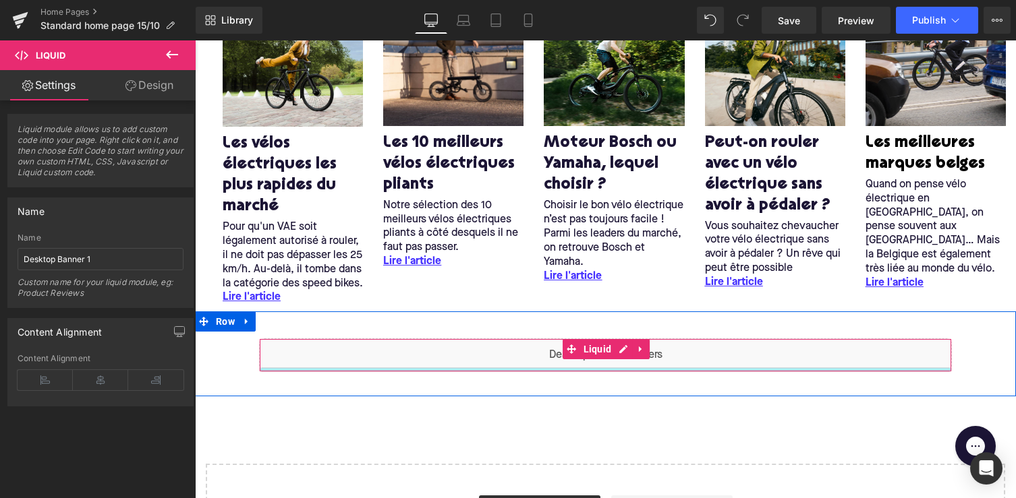
click at [637, 372] on div "Liquid" at bounding box center [605, 356] width 693 height 34
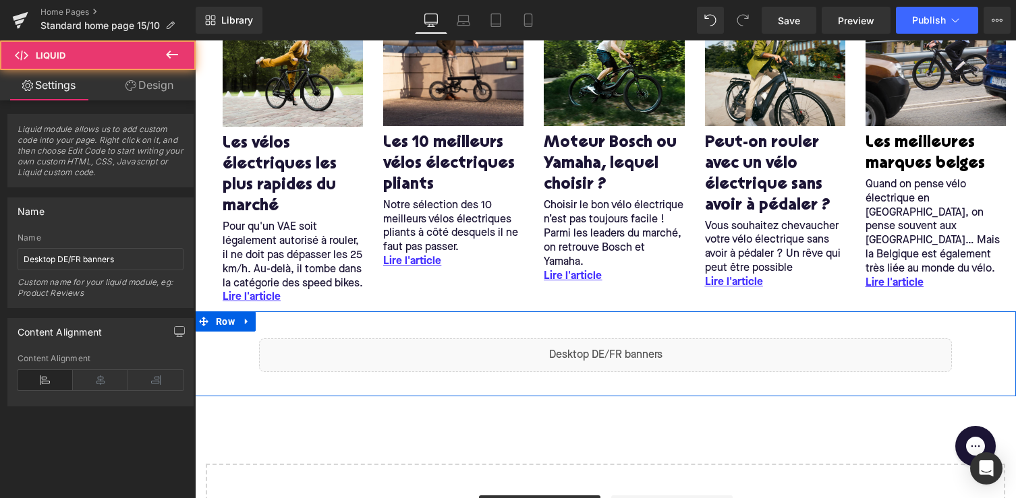
click at [622, 361] on div "Liquid" at bounding box center [605, 356] width 693 height 34
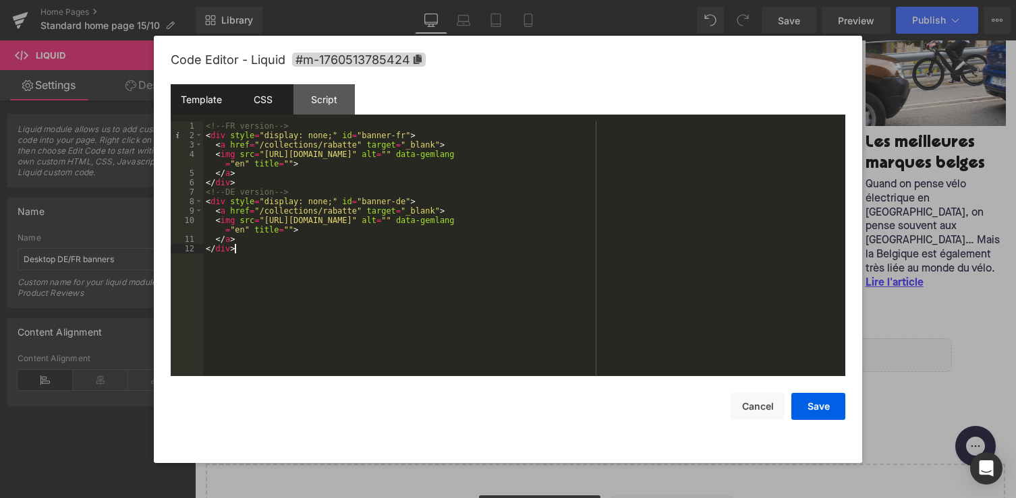
drag, startPoint x: 395, startPoint y: 287, endPoint x: 250, endPoint y: 87, distance: 247.7
click at [250, 87] on div "Template CSS Script Data 1 2 3 4 5 6 7 8 9 10 11 12 <!-- FR version --> < div s…" at bounding box center [508, 230] width 674 height 292
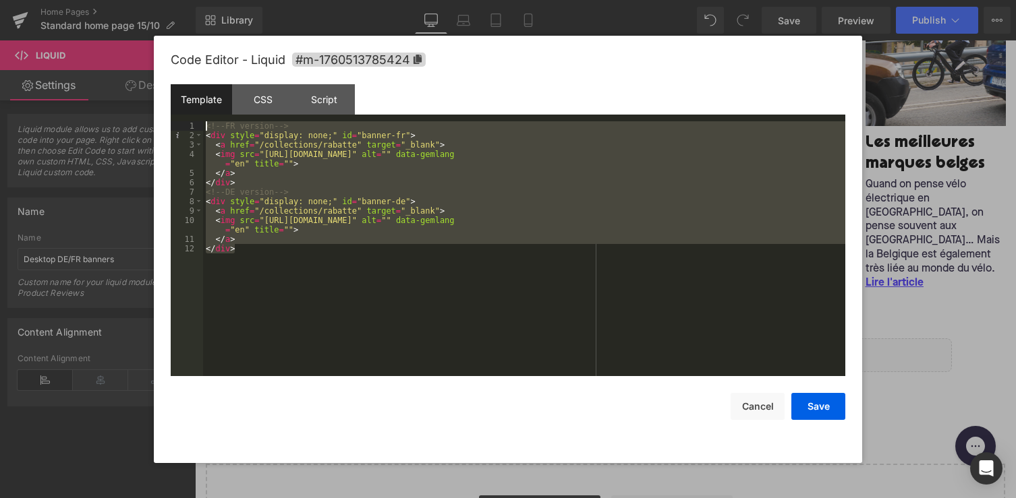
click at [314, 276] on div "<!-- FR version --> < div style = "display: none;" id = "banner-fr" > < a href …" at bounding box center [524, 258] width 642 height 274
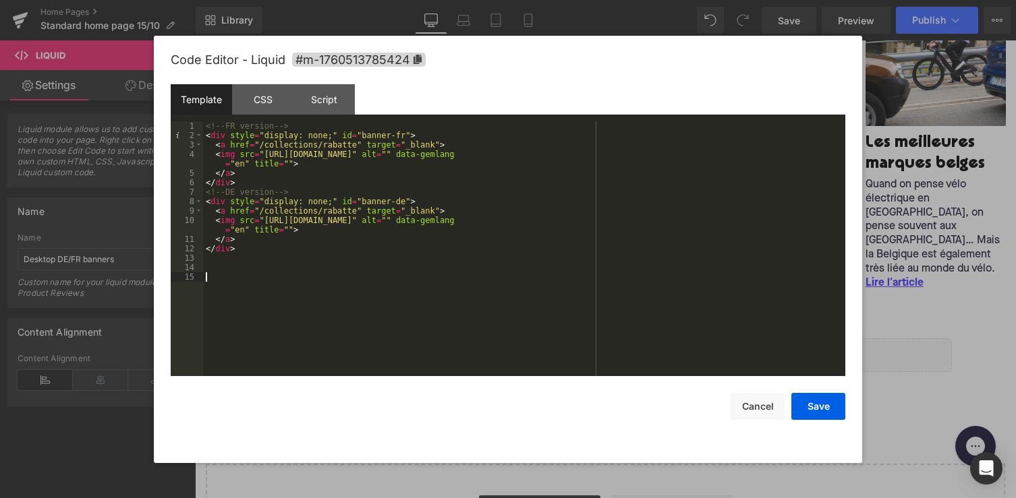
scroll to position [94, 0]
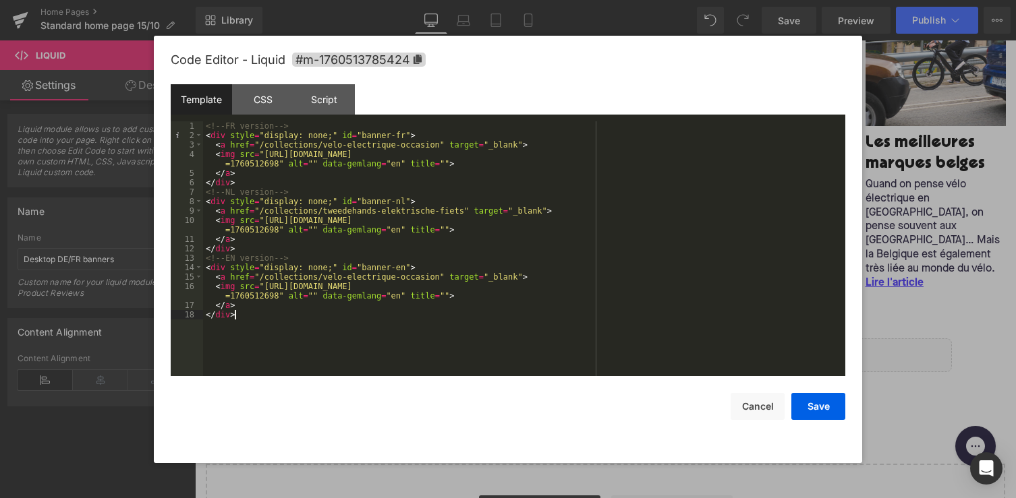
click at [394, 169] on div "<!-- FR version --> < div style = "display: none;" id = "banner-fr" > < a href …" at bounding box center [524, 258] width 642 height 274
click at [312, 102] on div "Script" at bounding box center [323, 99] width 61 height 30
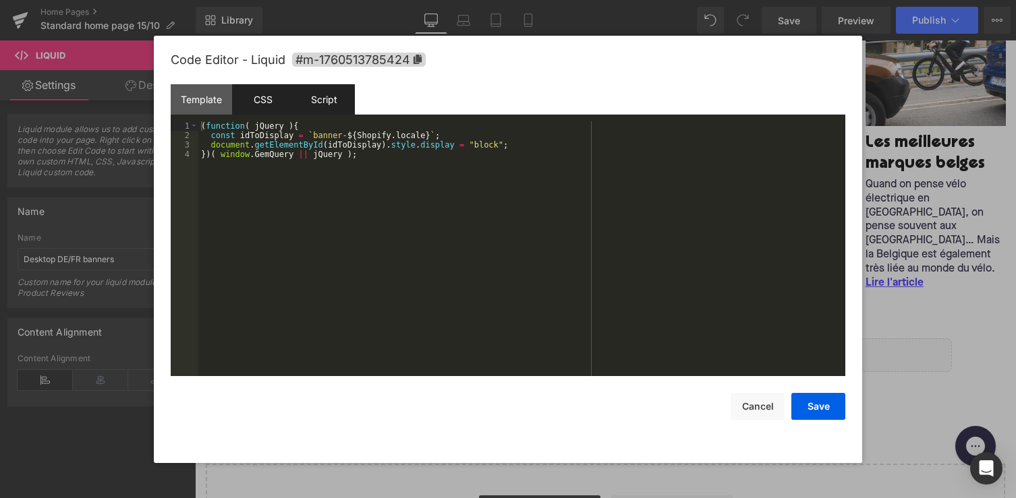
click at [263, 98] on div "CSS" at bounding box center [262, 99] width 61 height 30
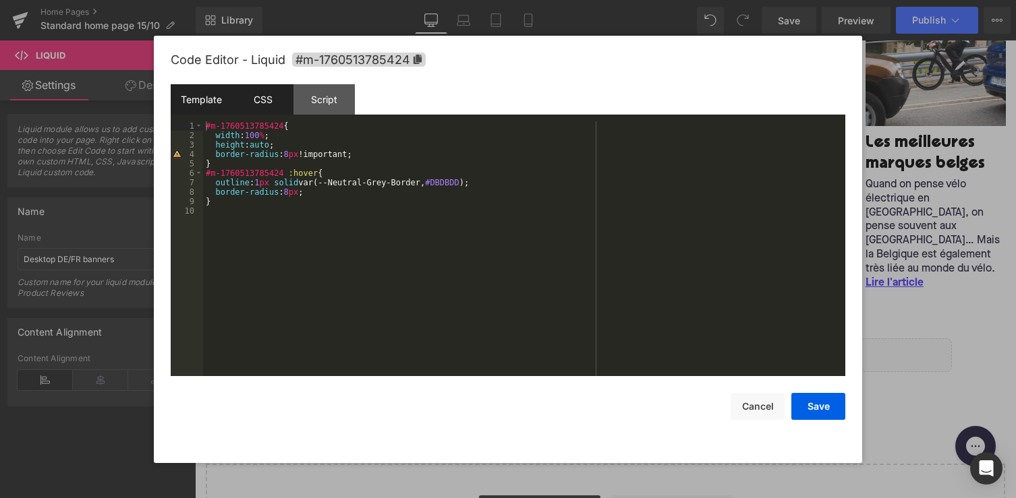
click at [192, 98] on div "Template" at bounding box center [201, 99] width 61 height 30
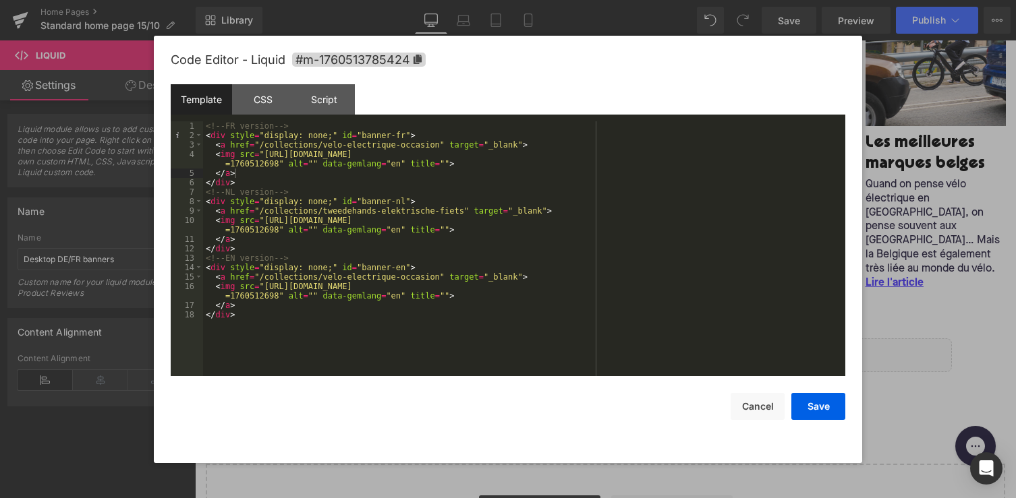
click at [344, 175] on div "<!-- FR version --> < div style = "display: none;" id = "banner-fr" > < a href …" at bounding box center [524, 258] width 642 height 274
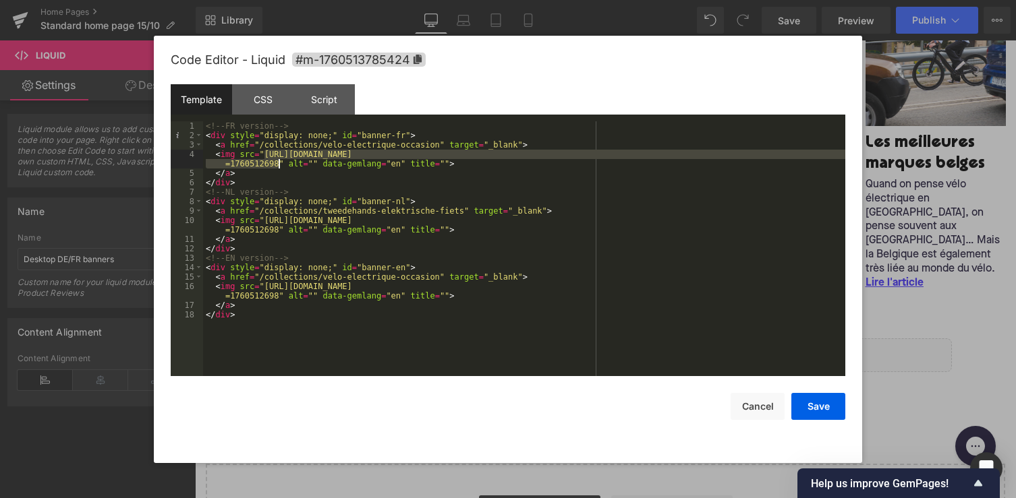
drag, startPoint x: 264, startPoint y: 155, endPoint x: 279, endPoint y: 167, distance: 18.7
click at [279, 167] on div "<!-- FR version --> < div style = "display: none;" id = "banner-fr" > < a href …" at bounding box center [524, 258] width 642 height 274
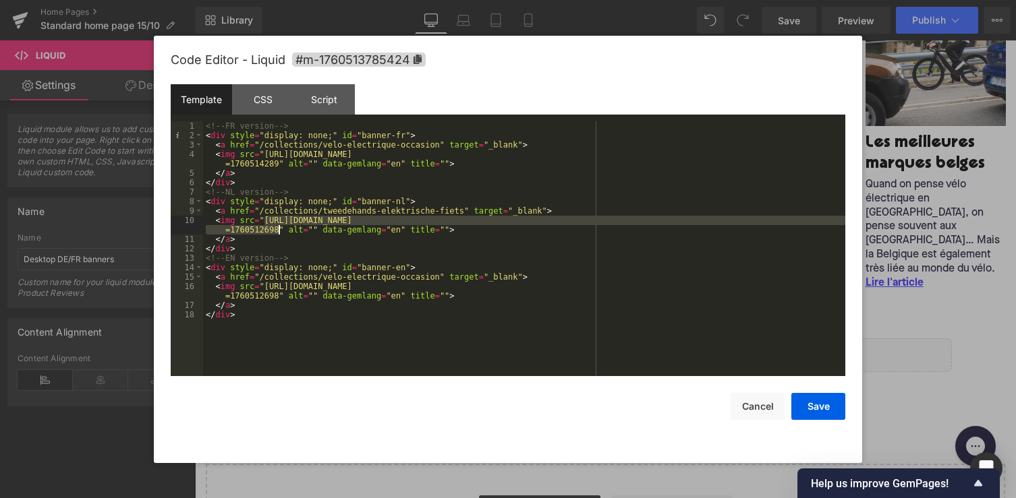
drag, startPoint x: 262, startPoint y: 223, endPoint x: 279, endPoint y: 233, distance: 20.0
click at [279, 233] on div "<!-- FR version --> < div style = "display: none;" id = "banner-fr" > < a href …" at bounding box center [524, 258] width 642 height 274
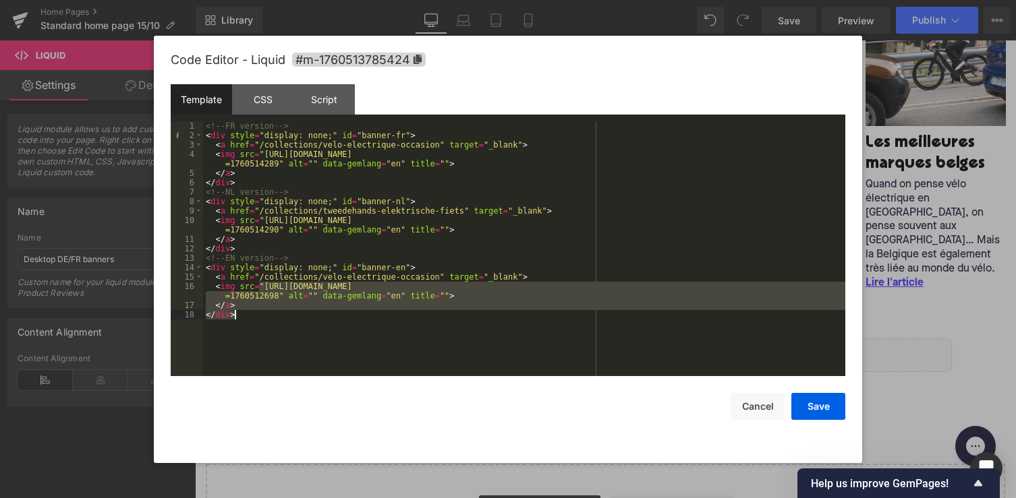
drag, startPoint x: 261, startPoint y: 289, endPoint x: 288, endPoint y: 312, distance: 35.4
click at [288, 312] on div "<!-- FR version --> < div style = "display: none;" id = "banner-fr" > < a href …" at bounding box center [524, 258] width 642 height 274
click at [270, 288] on div "<!-- FR version --> < div style = "display: none;" id = "banner-fr" > < a href …" at bounding box center [524, 258] width 642 height 274
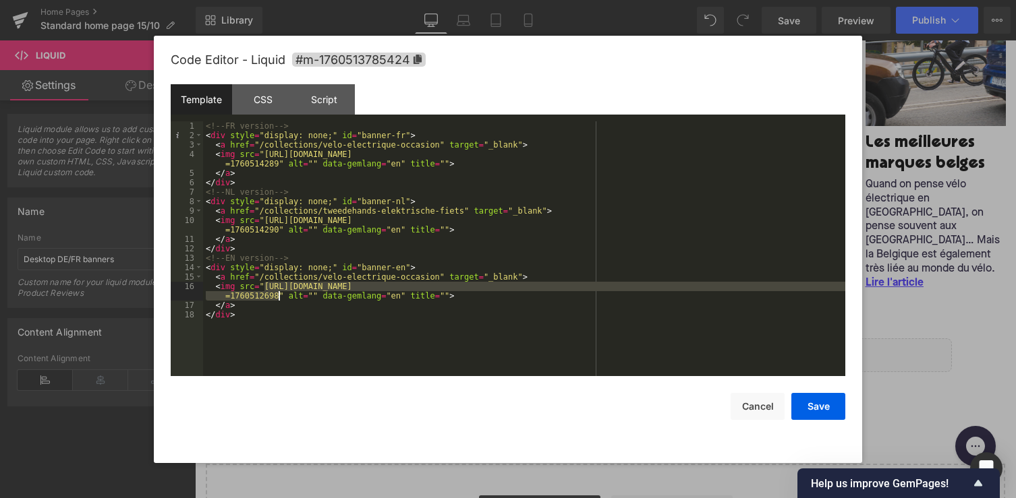
drag, startPoint x: 266, startPoint y: 288, endPoint x: 281, endPoint y: 297, distance: 17.2
click at [281, 297] on div "<!-- FR version --> < div style = "display: none;" id = "banner-fr" > < a href …" at bounding box center [524, 258] width 642 height 274
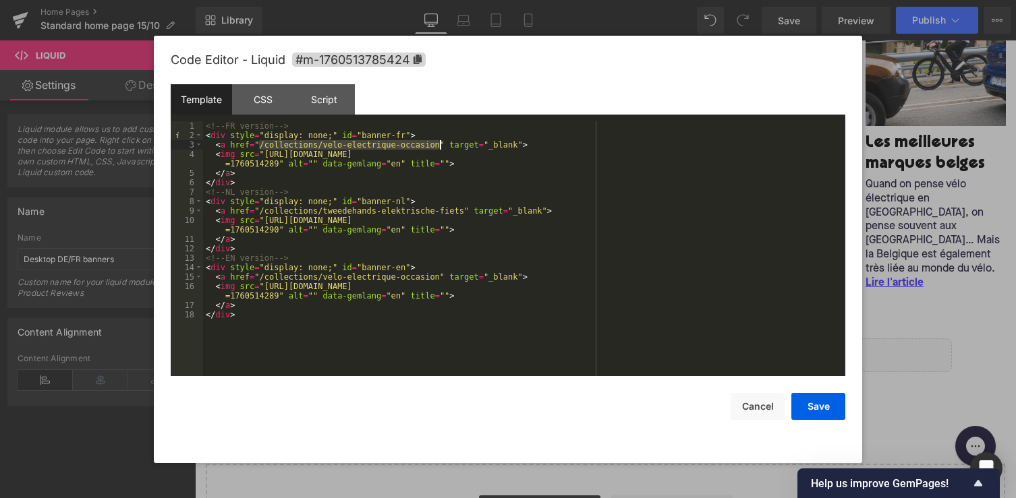
drag, startPoint x: 268, startPoint y: 144, endPoint x: 440, endPoint y: 147, distance: 172.0
click at [440, 147] on div "<!-- FR version --> < div style = "display: none;" id = "banner-fr" > < a href …" at bounding box center [524, 258] width 642 height 274
drag, startPoint x: 260, startPoint y: 210, endPoint x: 463, endPoint y: 208, distance: 203.7
click at [463, 208] on div "<!-- FR version --> < div style = "display: none;" id = "banner-fr" > < a href …" at bounding box center [524, 258] width 642 height 274
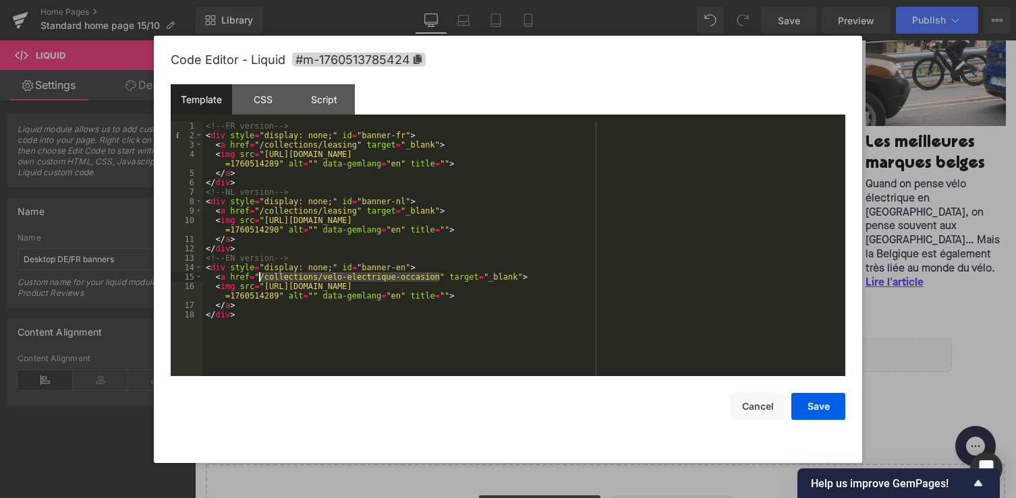
drag, startPoint x: 440, startPoint y: 278, endPoint x: 261, endPoint y: 276, distance: 178.7
click at [261, 276] on div "<!-- FR version --> < div style = "display: none;" id = "banner-fr" > < a href …" at bounding box center [524, 258] width 642 height 274
click at [821, 409] on button "Save" at bounding box center [818, 406] width 54 height 27
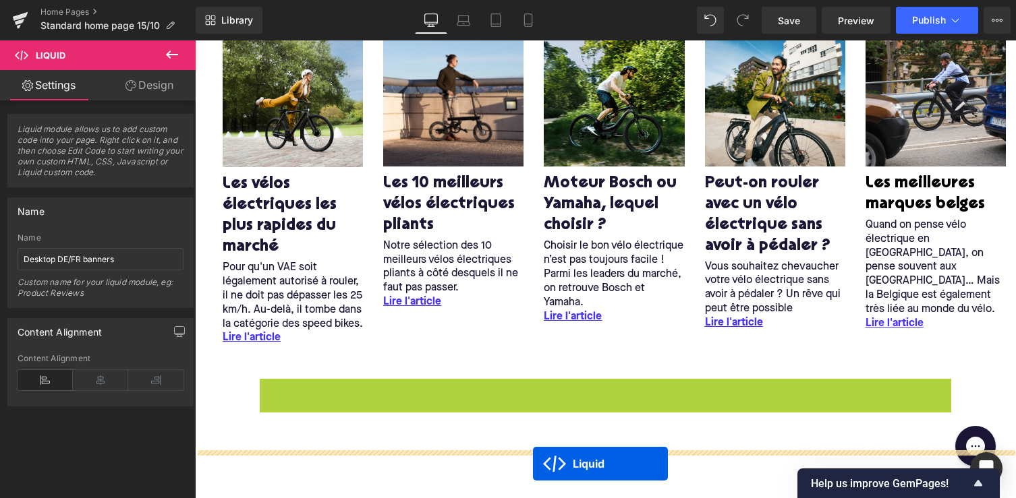
scroll to position [3130, 0]
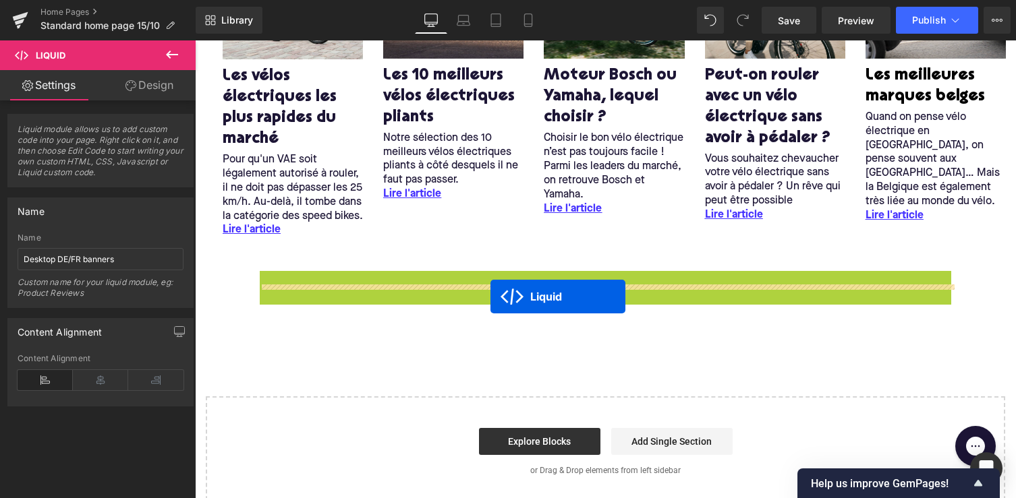
drag, startPoint x: 571, startPoint y: 361, endPoint x: 490, endPoint y: 295, distance: 105.4
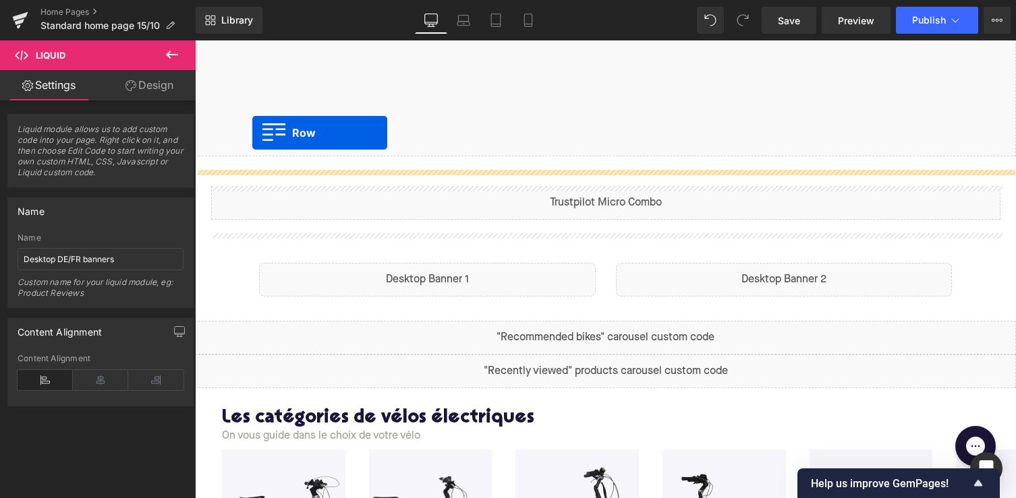
scroll to position [405, 0]
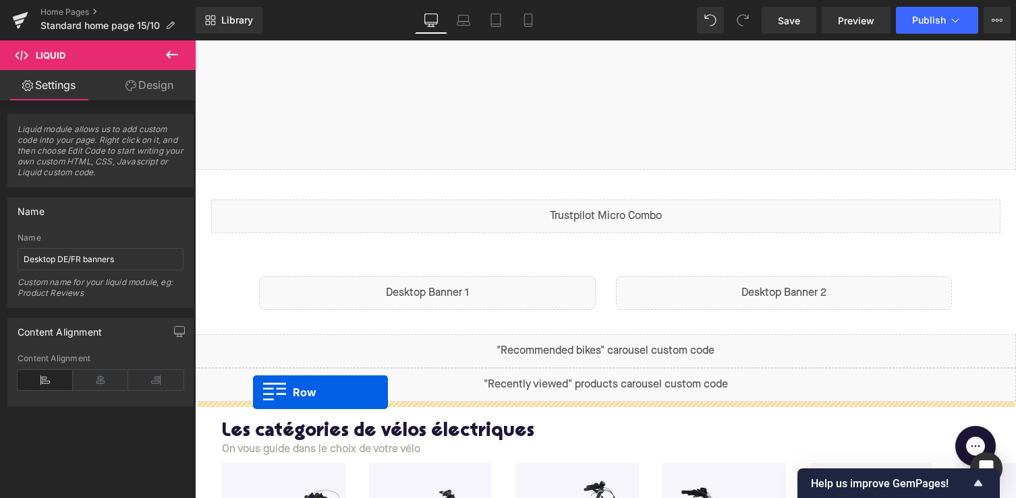
drag, startPoint x: 204, startPoint y: 268, endPoint x: 253, endPoint y: 392, distance: 133.5
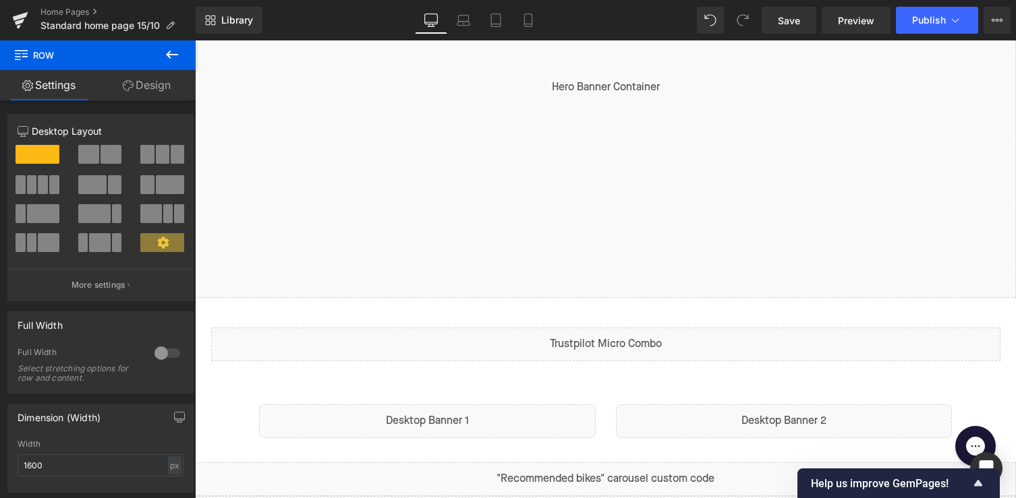
scroll to position [99, 0]
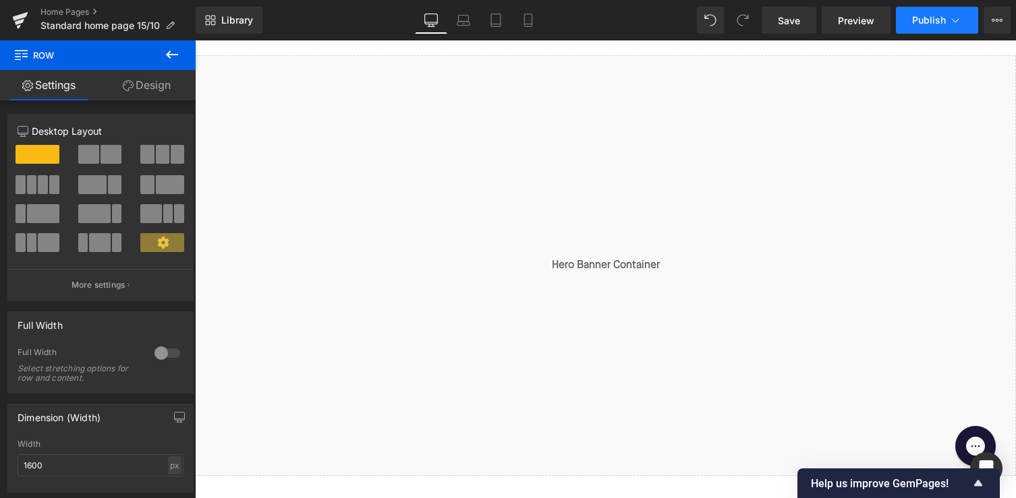
click at [919, 24] on span "Publish" at bounding box center [929, 20] width 34 height 11
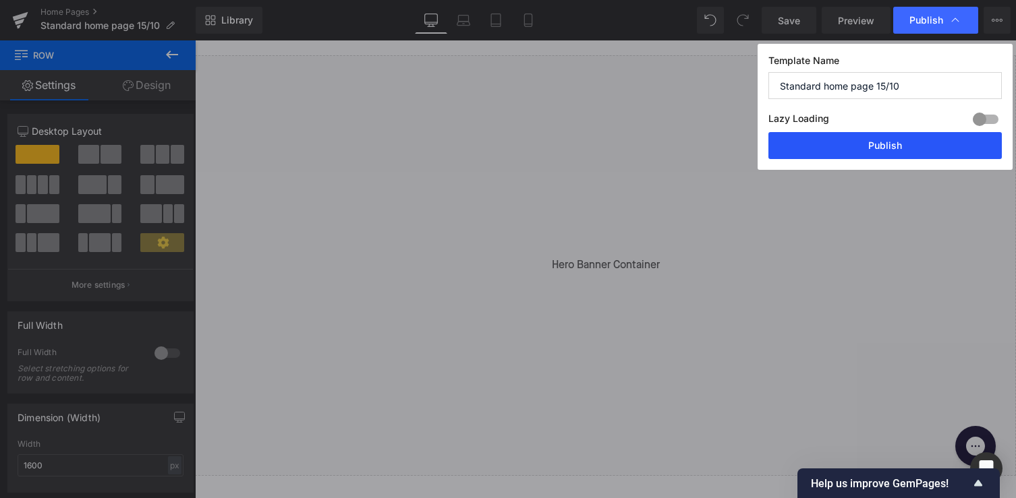
click at [878, 140] on button "Publish" at bounding box center [884, 145] width 233 height 27
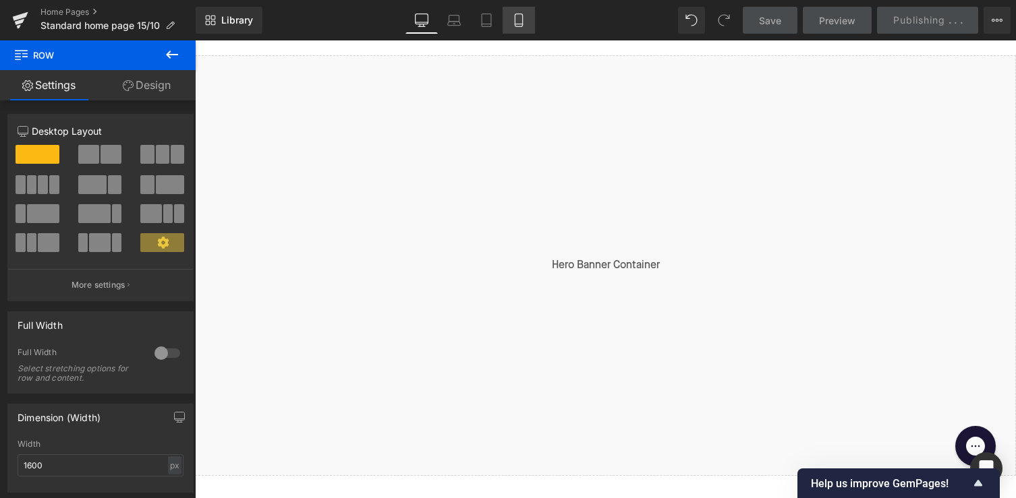
click at [516, 25] on icon at bounding box center [518, 19] width 13 height 13
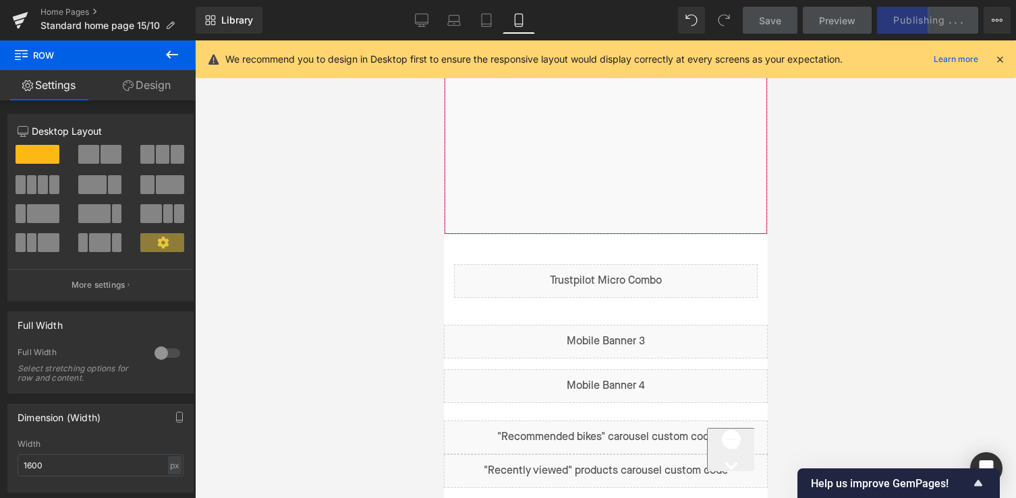
scroll to position [370, 0]
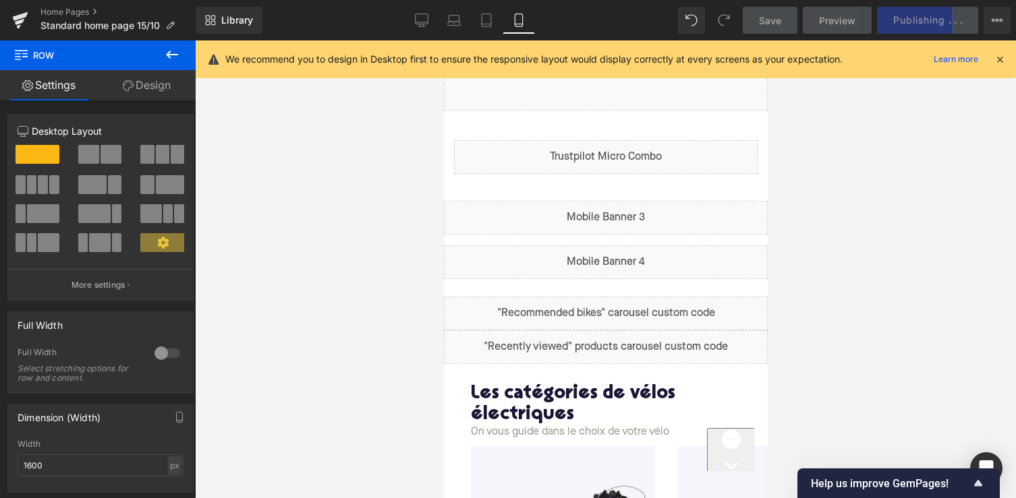
click at [632, 212] on link at bounding box center [633, 212] width 14 height 16
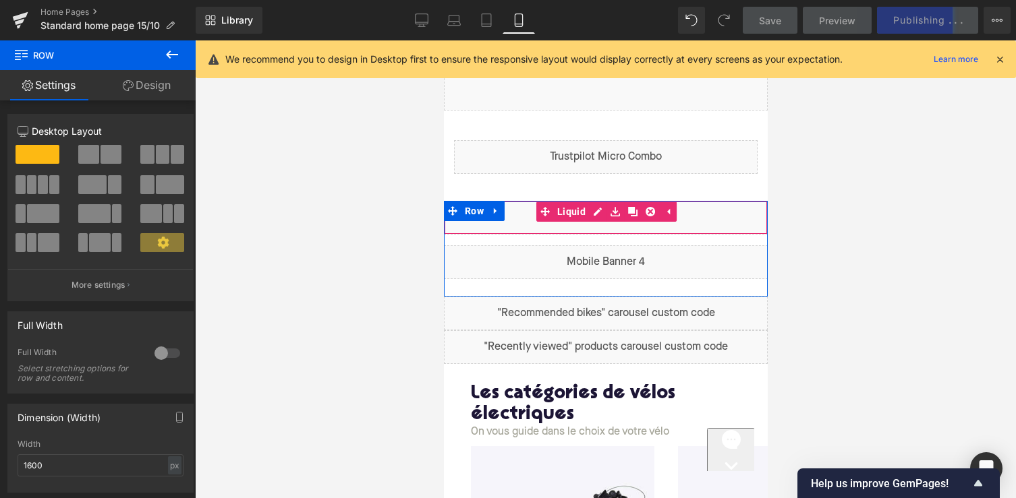
click at [685, 221] on div "Liquid" at bounding box center [605, 218] width 324 height 34
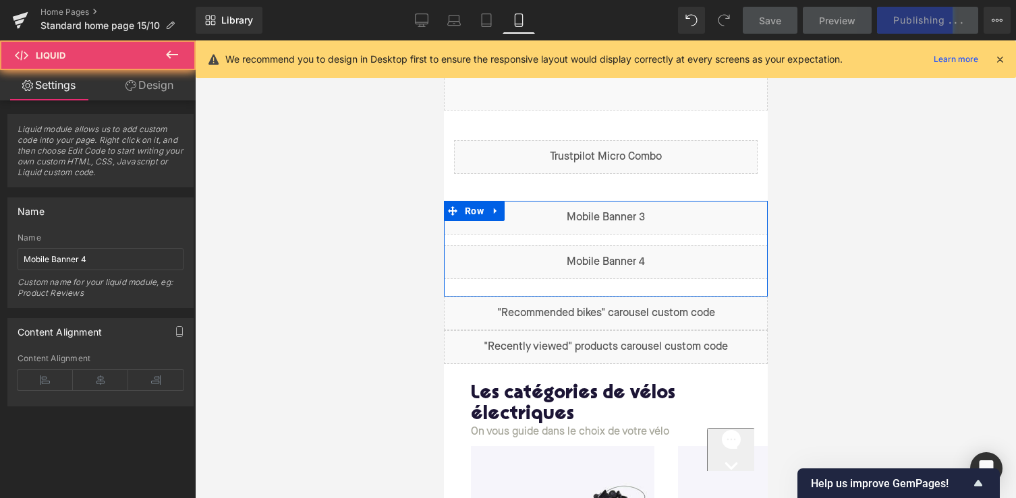
click at [646, 266] on div "Liquid" at bounding box center [605, 262] width 324 height 34
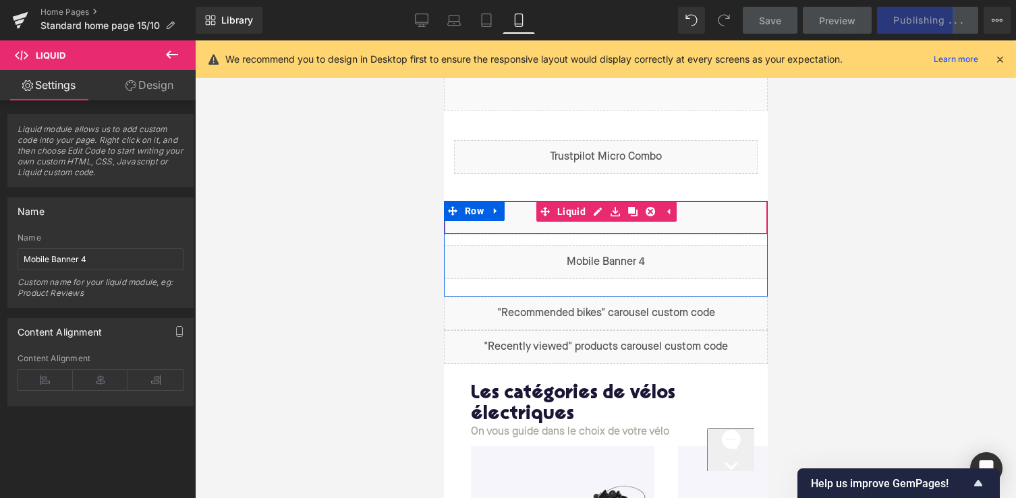
drag, startPoint x: 629, startPoint y: 212, endPoint x: 568, endPoint y: 223, distance: 62.4
click at [568, 223] on div "Liquid" at bounding box center [605, 218] width 324 height 34
click at [633, 209] on icon at bounding box center [631, 212] width 9 height 10
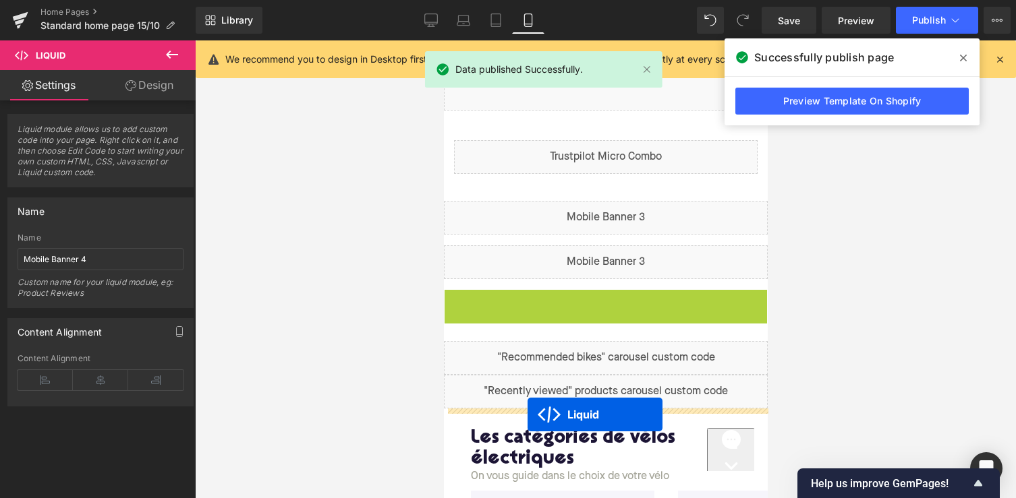
drag, startPoint x: 570, startPoint y: 301, endPoint x: 527, endPoint y: 415, distance: 121.2
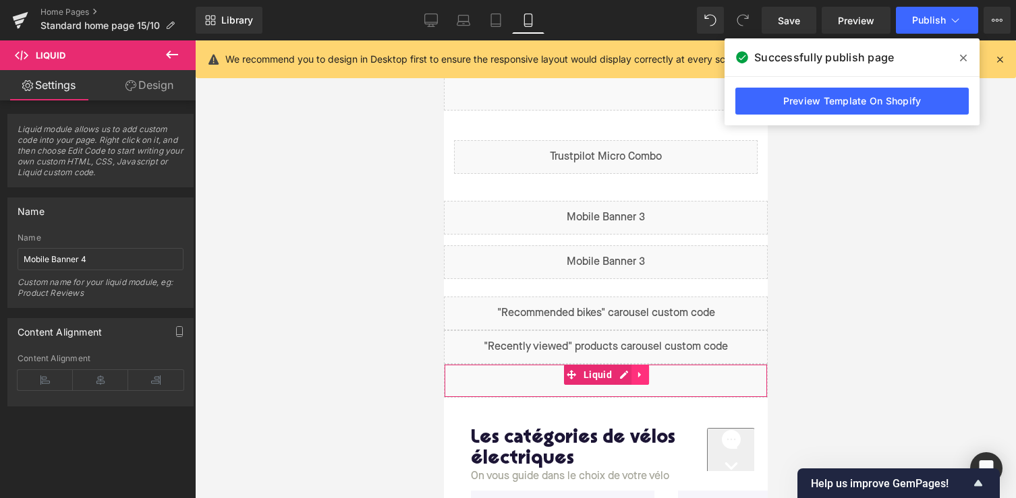
click at [641, 374] on icon at bounding box center [639, 375] width 9 height 10
click at [648, 376] on icon at bounding box center [648, 374] width 9 height 9
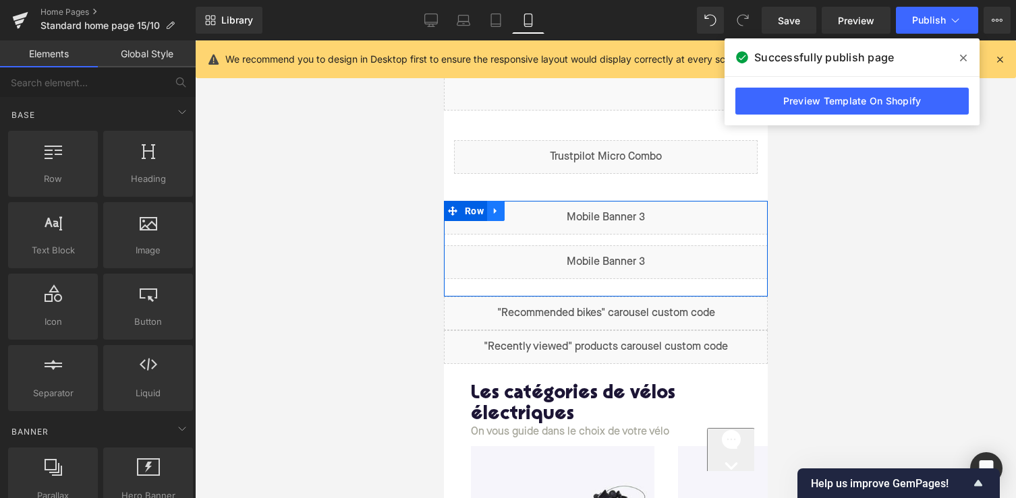
click at [499, 212] on icon at bounding box center [494, 211] width 9 height 10
click at [517, 214] on icon at bounding box center [512, 210] width 9 height 9
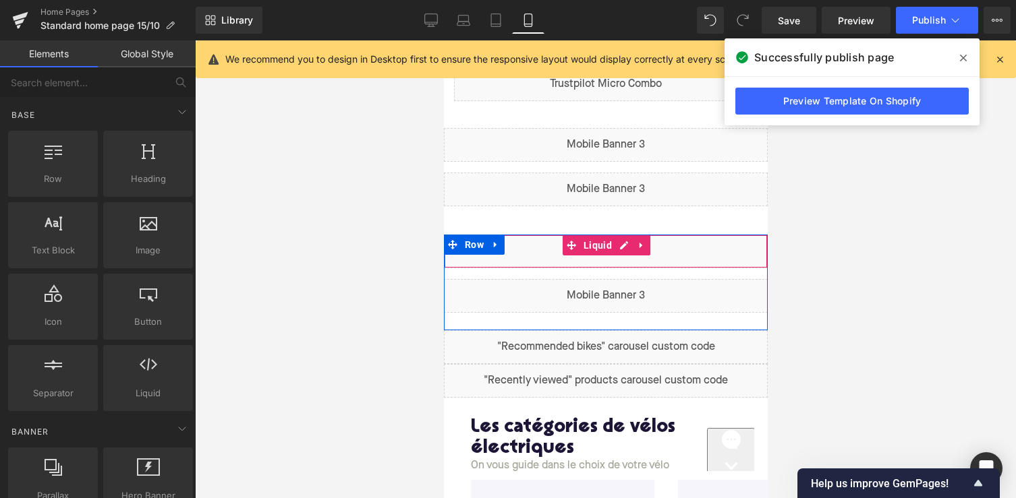
scroll to position [451, 0]
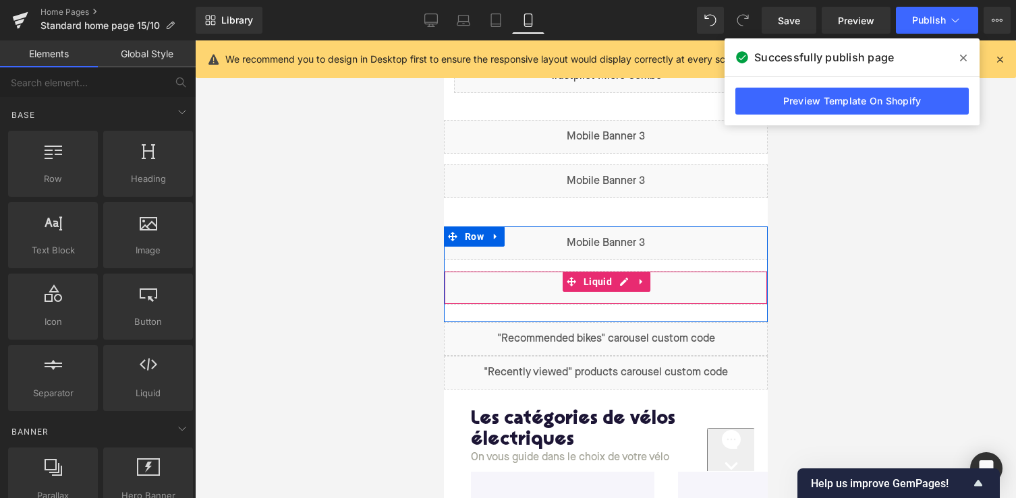
click at [500, 282] on div "Liquid" at bounding box center [605, 288] width 324 height 34
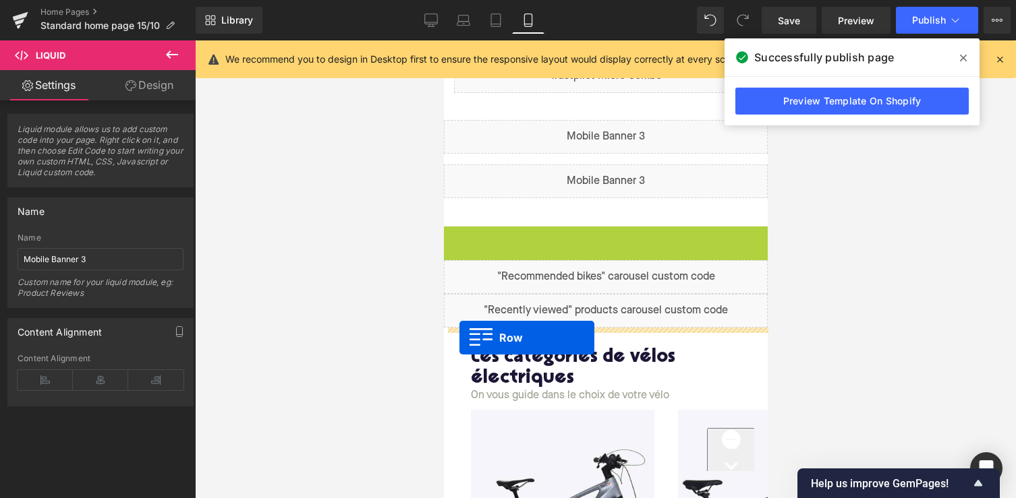
drag, startPoint x: 454, startPoint y: 236, endPoint x: 459, endPoint y: 338, distance: 101.9
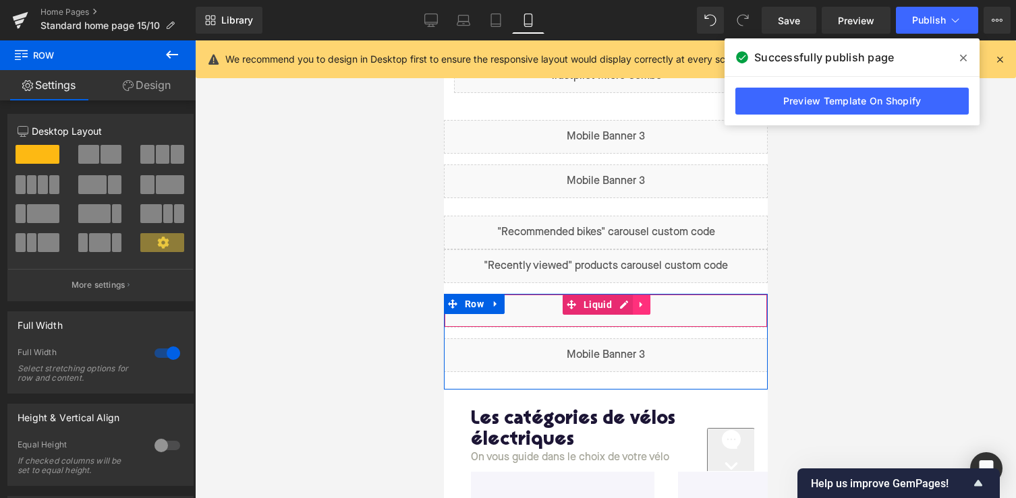
click at [639, 305] on icon at bounding box center [640, 305] width 3 height 6
click at [650, 301] on icon at bounding box center [649, 304] width 9 height 9
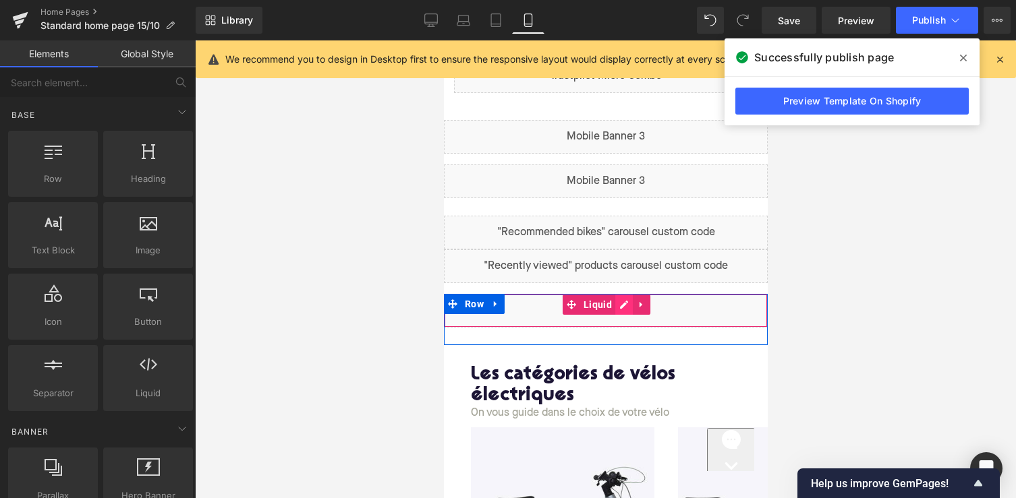
click at [616, 306] on div "Liquid" at bounding box center [605, 311] width 324 height 34
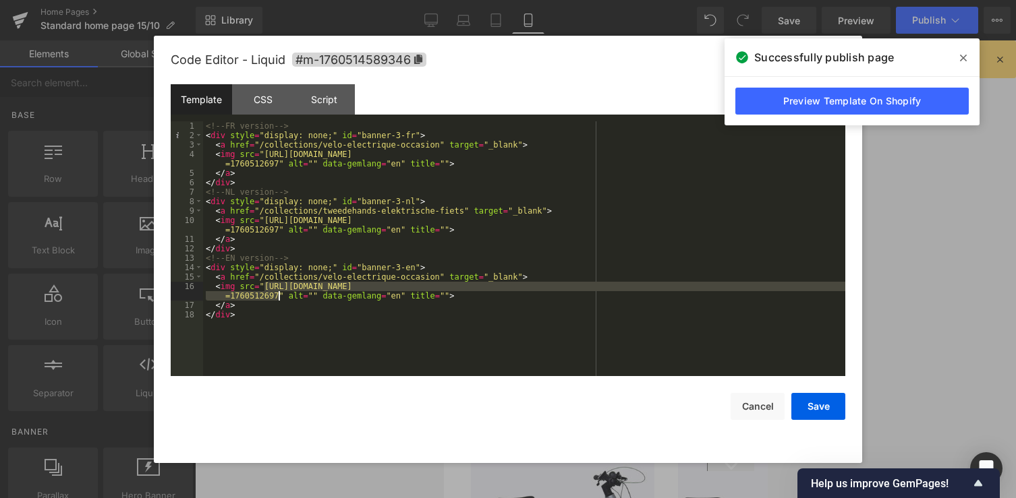
drag, startPoint x: 266, startPoint y: 287, endPoint x: 278, endPoint y: 297, distance: 15.4
click at [278, 297] on div "<!-- FR version --> < div style = "display: none;" id = "banner-3-fr" > < a hre…" at bounding box center [524, 258] width 642 height 274
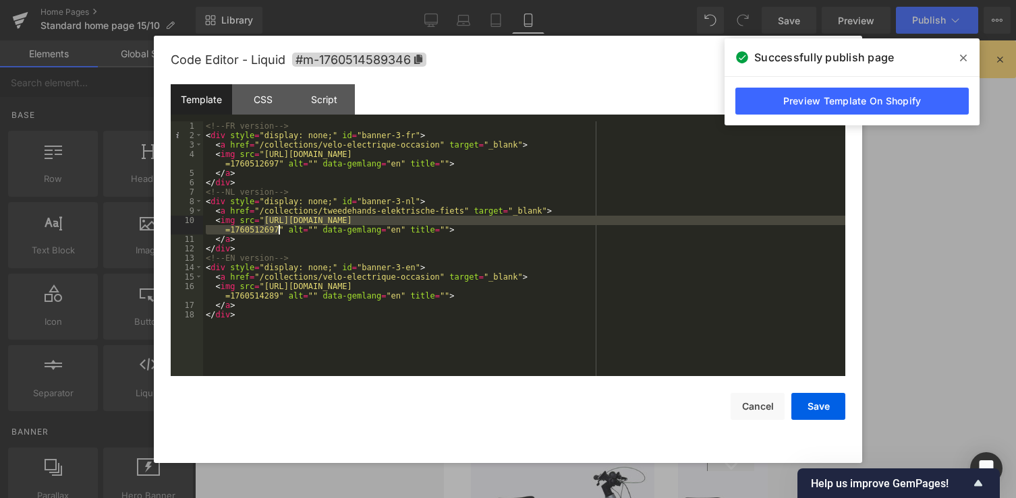
drag, startPoint x: 265, startPoint y: 220, endPoint x: 279, endPoint y: 229, distance: 16.5
click at [279, 229] on div "<!-- FR version --> < div style = "display: none;" id = "banner-3-fr" > < a hre…" at bounding box center [524, 258] width 642 height 274
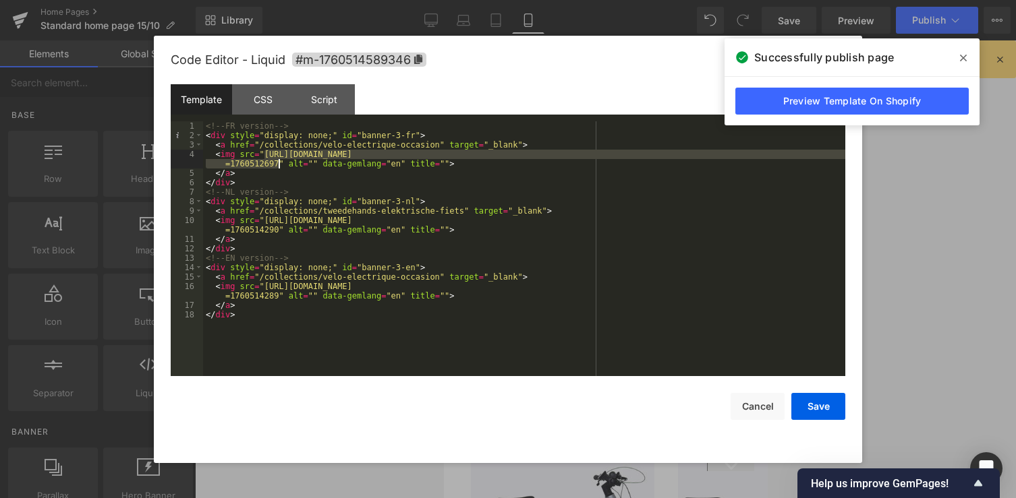
drag, startPoint x: 263, startPoint y: 154, endPoint x: 278, endPoint y: 166, distance: 19.2
click at [278, 166] on div "<!-- FR version --> < div style = "display: none;" id = "banner-3-fr" > < a hre…" at bounding box center [524, 258] width 642 height 274
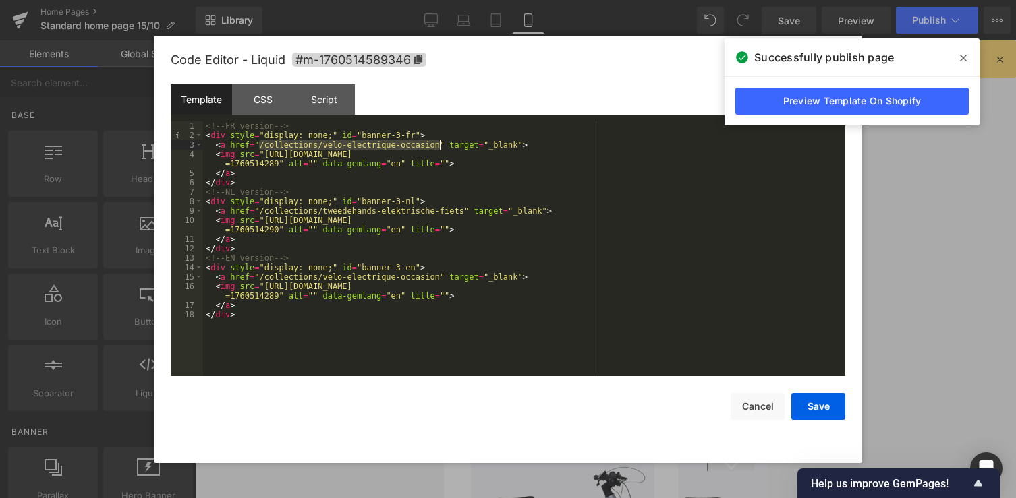
drag, startPoint x: 258, startPoint y: 146, endPoint x: 438, endPoint y: 143, distance: 180.1
click at [438, 143] on div "<!-- FR version --> < div style = "display: none;" id = "banner-3-fr" > < a hre…" at bounding box center [524, 258] width 642 height 274
drag, startPoint x: 259, startPoint y: 211, endPoint x: 465, endPoint y: 212, distance: 205.7
click at [465, 212] on div "<!-- FR version --> < div style = "display: none;" id = "banner-3-fr" > < a hre…" at bounding box center [524, 258] width 642 height 274
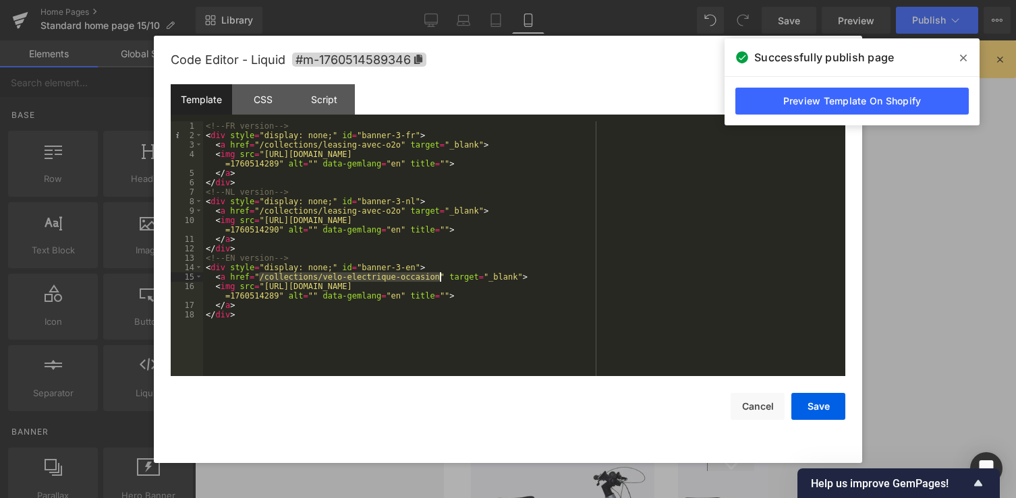
drag, startPoint x: 262, startPoint y: 277, endPoint x: 440, endPoint y: 276, distance: 178.0
click at [440, 276] on div "<!-- FR version --> < div style = "display: none;" id = "banner-3-fr" > < a hre…" at bounding box center [524, 258] width 642 height 274
click at [829, 415] on button "Save" at bounding box center [818, 406] width 54 height 27
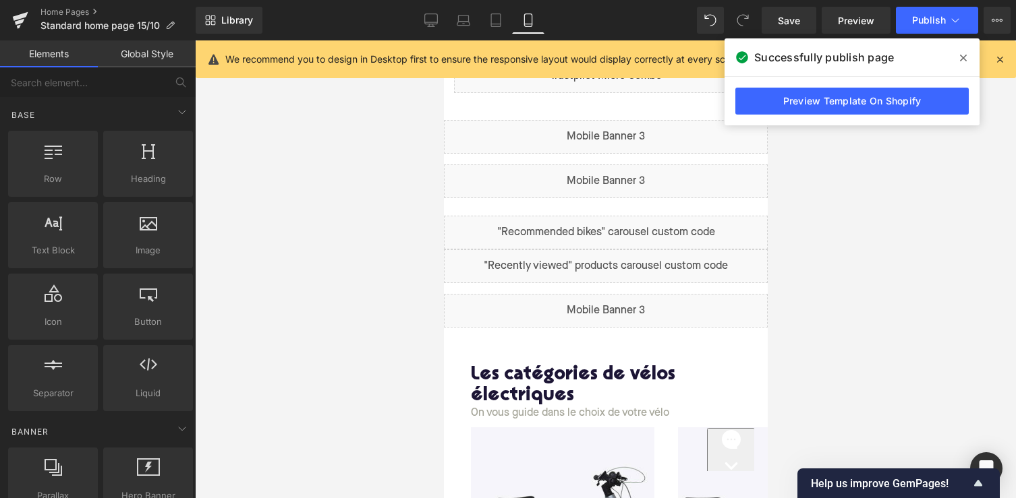
click at [960, 50] on span at bounding box center [963, 58] width 22 height 22
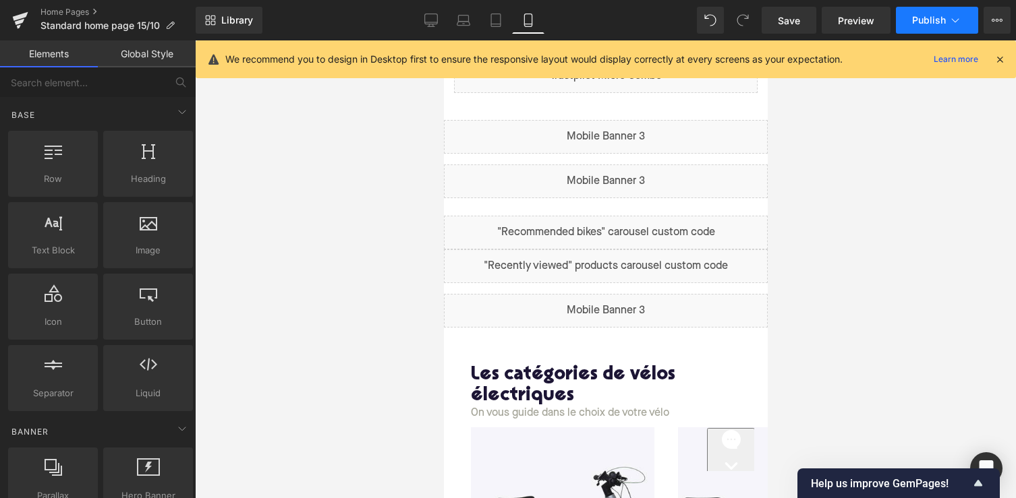
click at [922, 13] on button "Publish" at bounding box center [937, 20] width 82 height 27
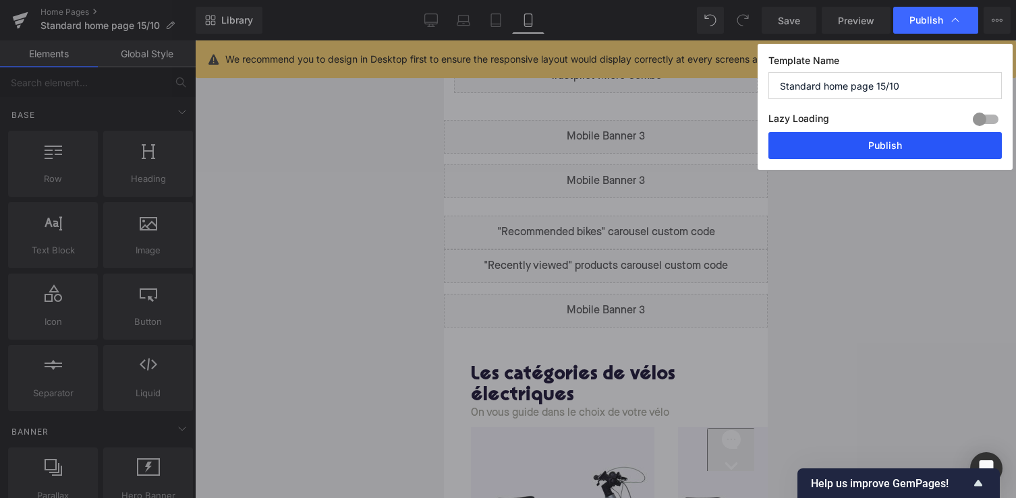
click at [873, 141] on button "Publish" at bounding box center [884, 145] width 233 height 27
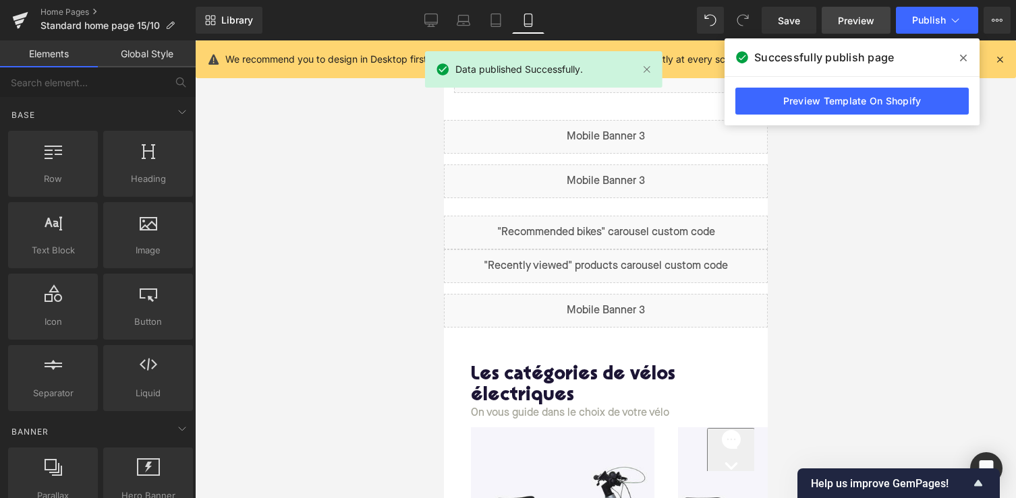
click at [838, 22] on link "Preview" at bounding box center [855, 20] width 69 height 27
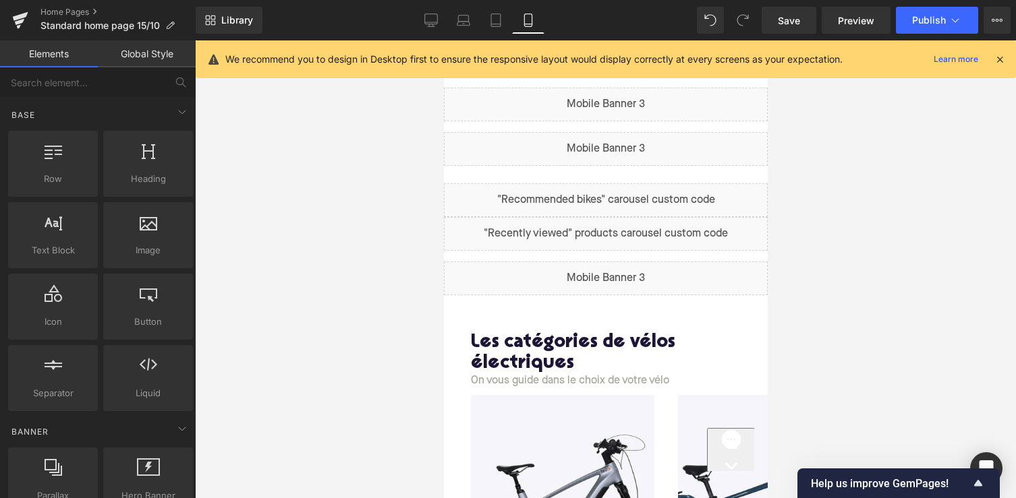
scroll to position [466, 0]
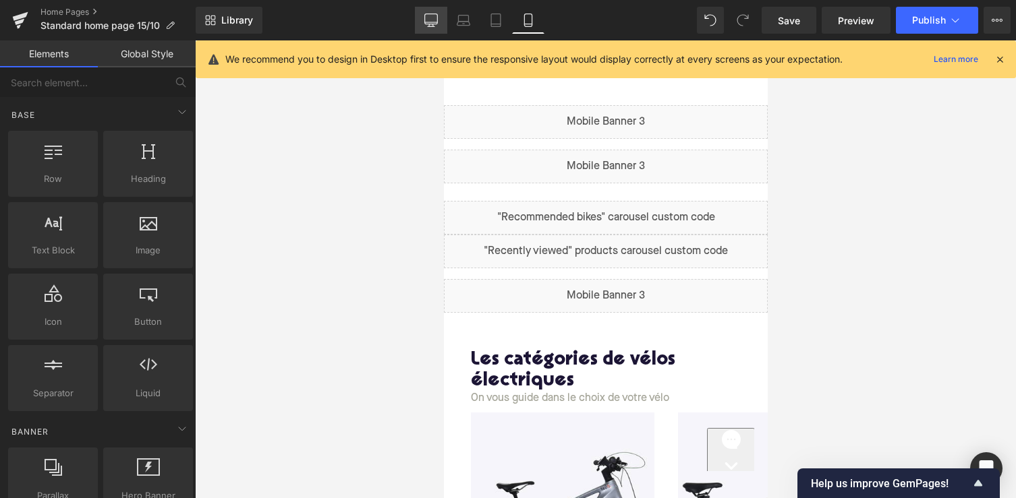
click at [432, 19] on icon at bounding box center [430, 19] width 13 height 13
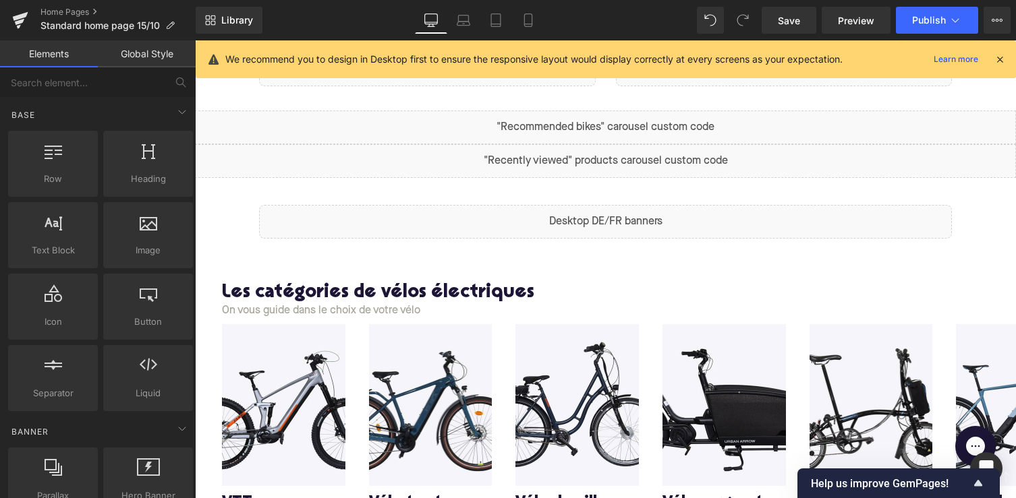
scroll to position [636, 0]
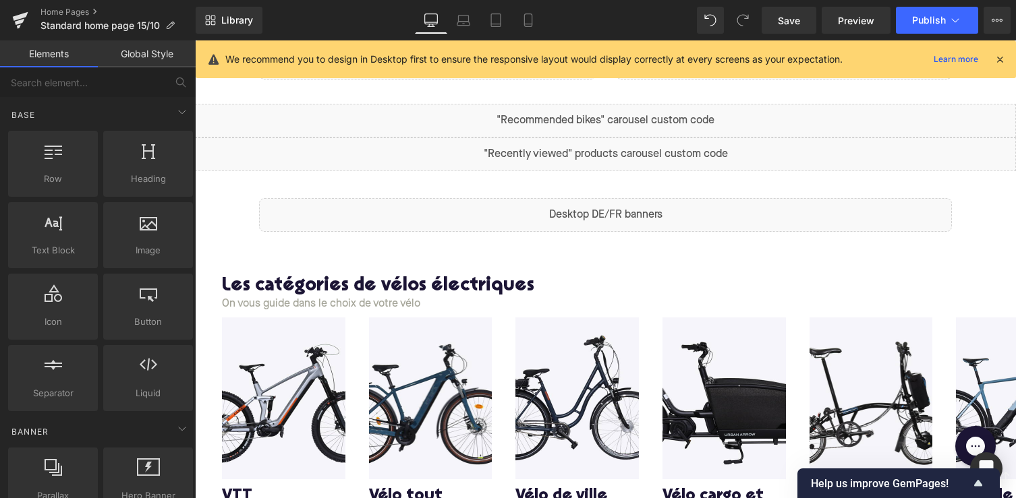
click at [459, 227] on div "Liquid" at bounding box center [605, 215] width 693 height 34
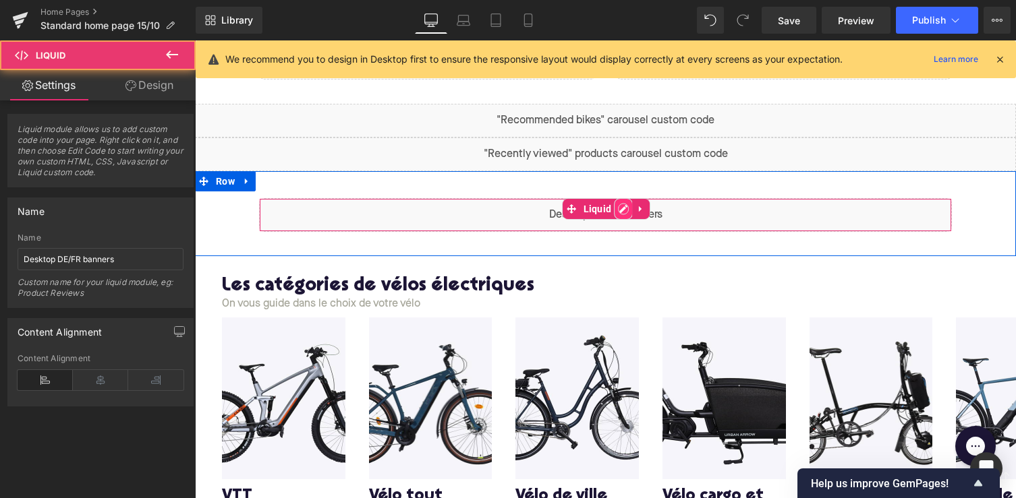
click at [624, 210] on div "Liquid" at bounding box center [605, 215] width 693 height 34
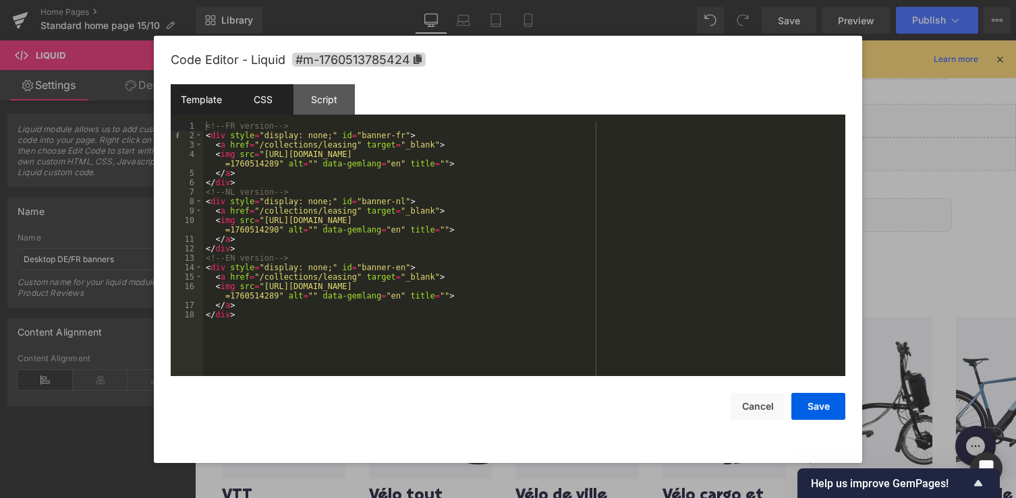
click at [272, 107] on div "CSS" at bounding box center [262, 99] width 61 height 30
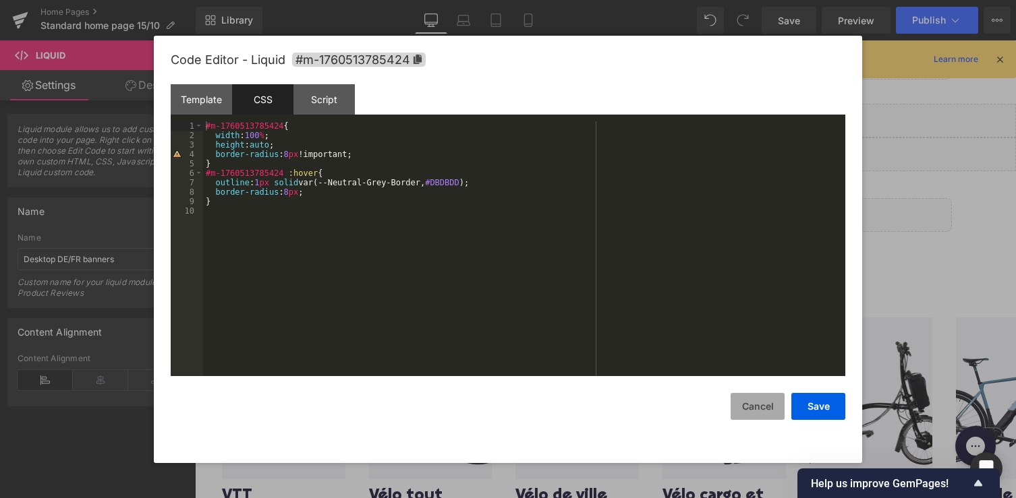
click at [759, 409] on button "Cancel" at bounding box center [757, 406] width 54 height 27
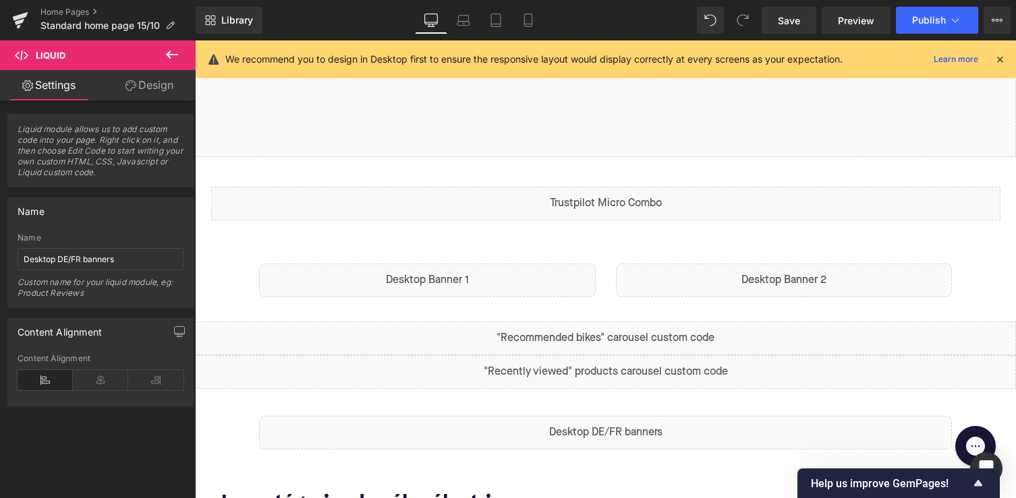
scroll to position [481, 0]
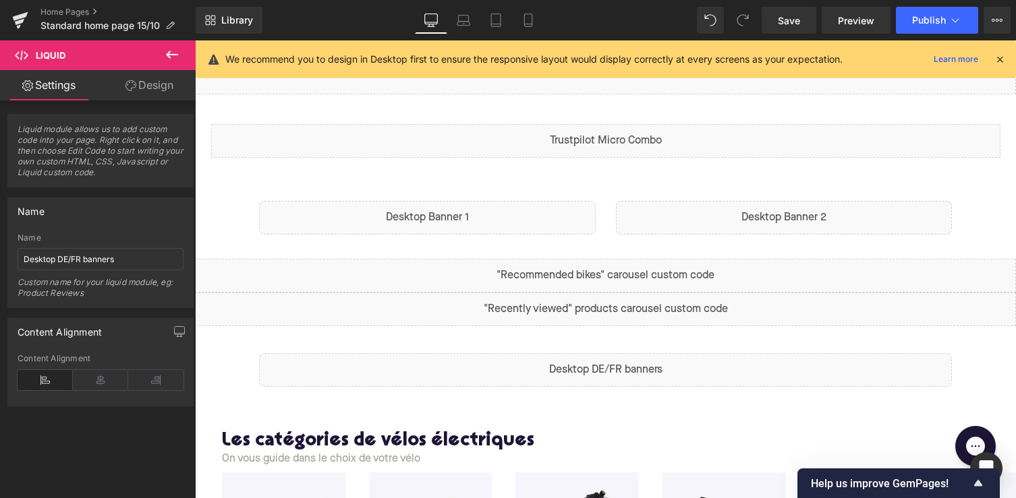
click at [521, 219] on div "Liquid" at bounding box center [427, 218] width 337 height 34
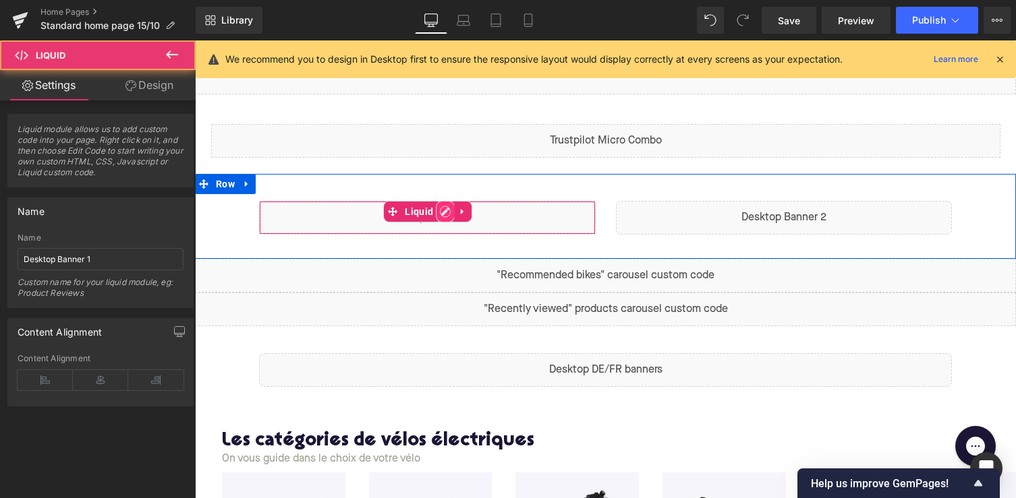
click at [441, 212] on div "Liquid" at bounding box center [427, 218] width 337 height 34
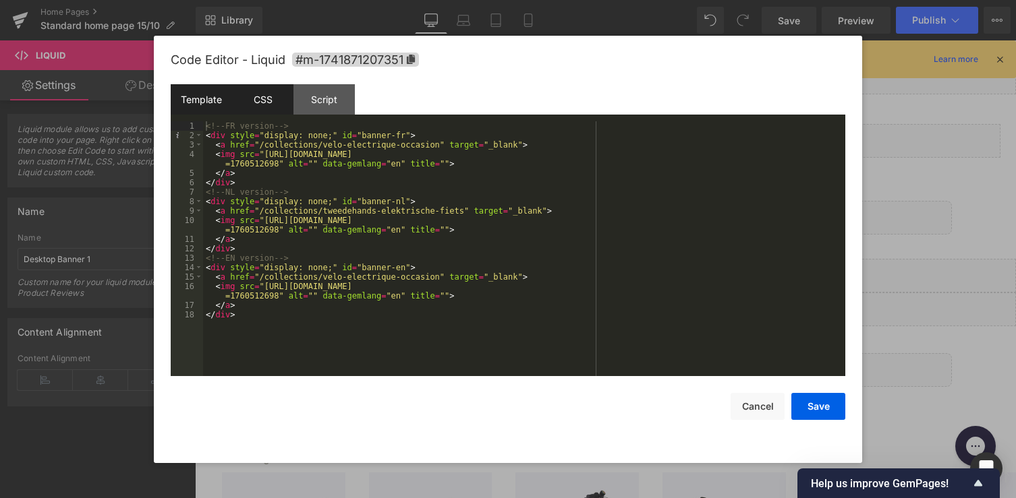
click at [260, 100] on div "CSS" at bounding box center [262, 99] width 61 height 30
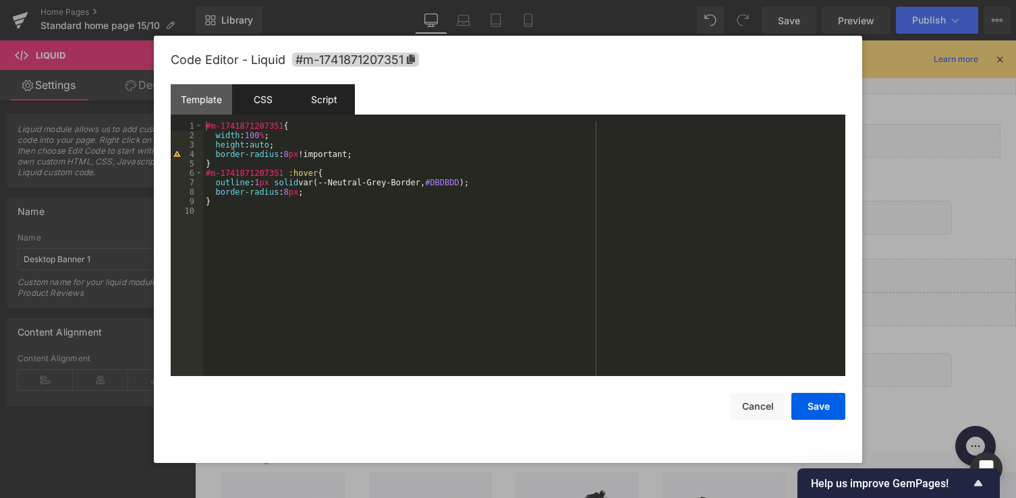
click at [308, 96] on div "Script" at bounding box center [323, 99] width 61 height 30
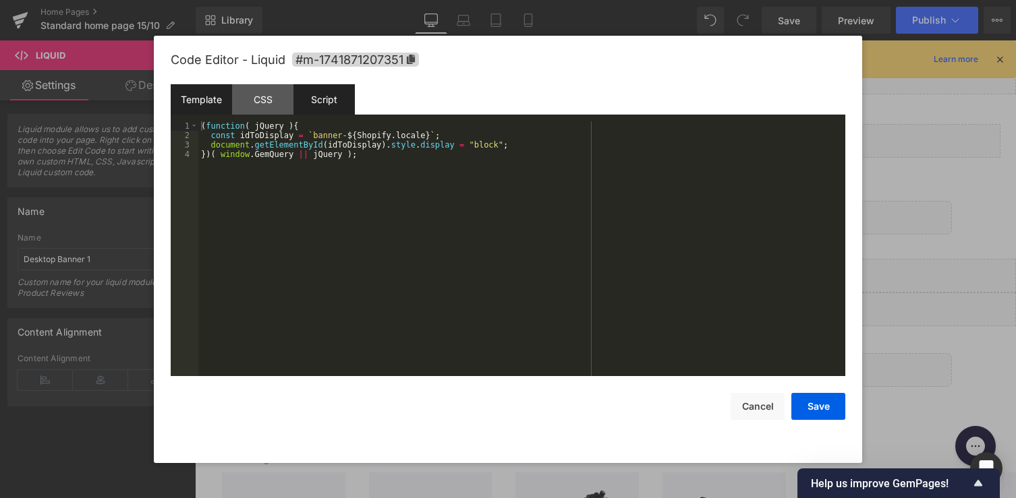
click at [185, 96] on div "Template" at bounding box center [201, 99] width 61 height 30
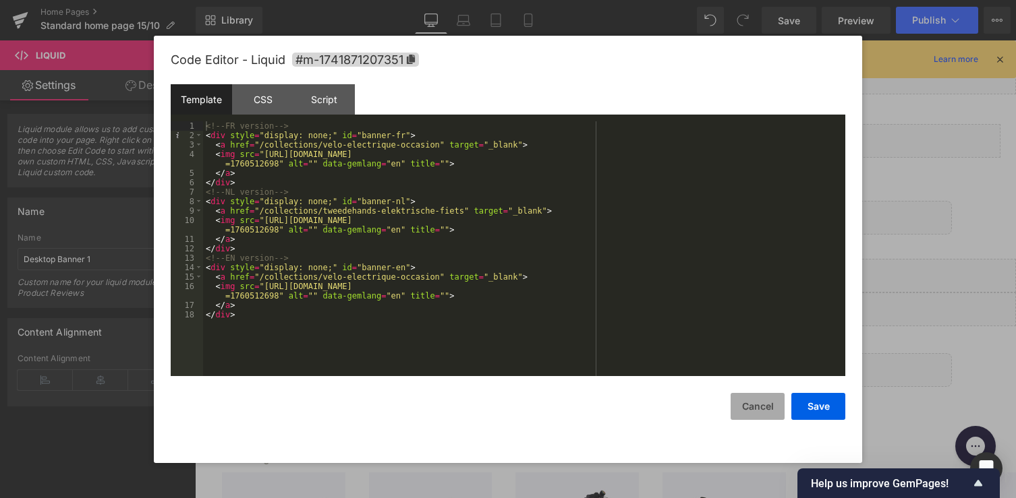
click at [759, 416] on button "Cancel" at bounding box center [757, 406] width 54 height 27
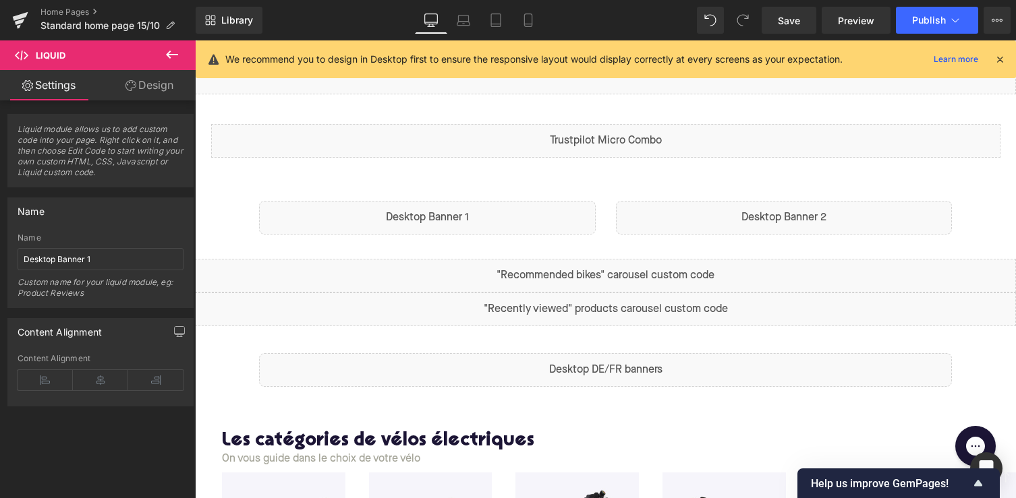
click at [532, 216] on div "Liquid" at bounding box center [427, 218] width 337 height 34
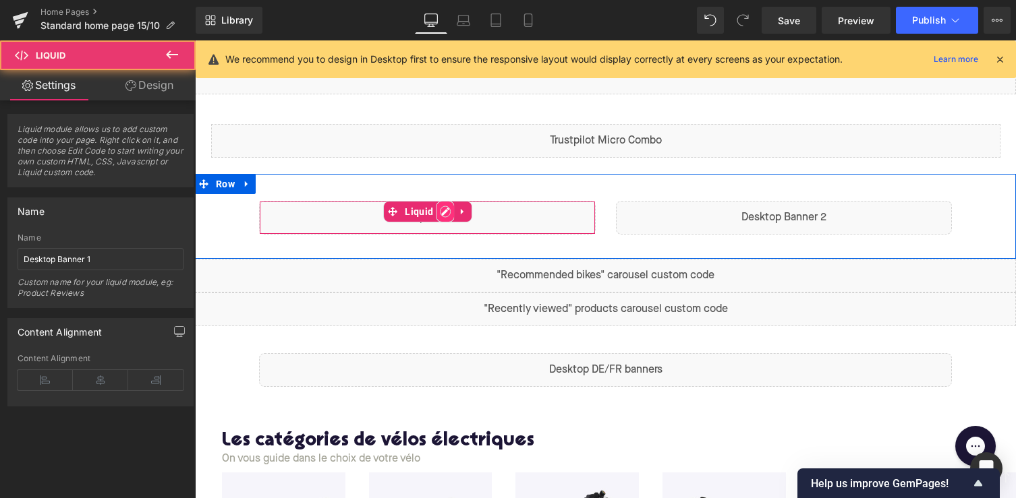
click at [440, 208] on div "Liquid" at bounding box center [427, 218] width 337 height 34
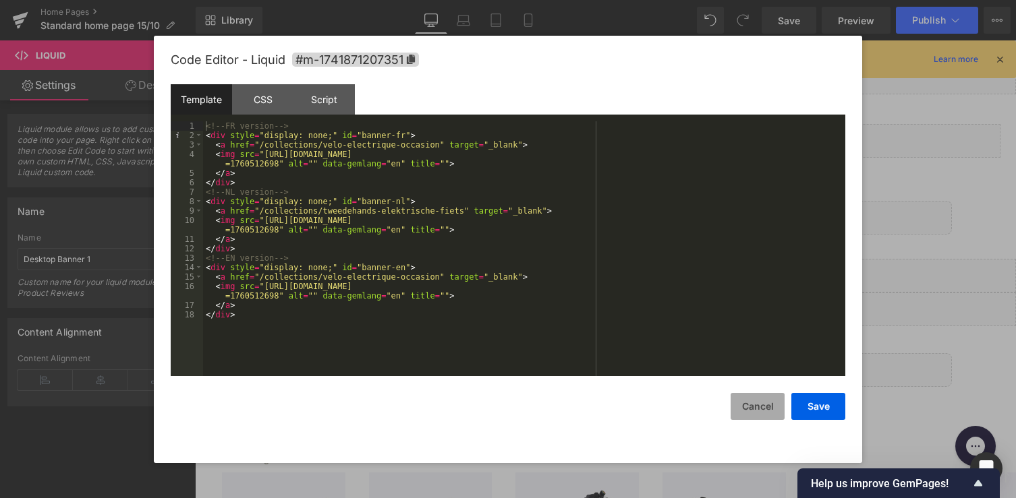
click at [751, 411] on button "Cancel" at bounding box center [757, 406] width 54 height 27
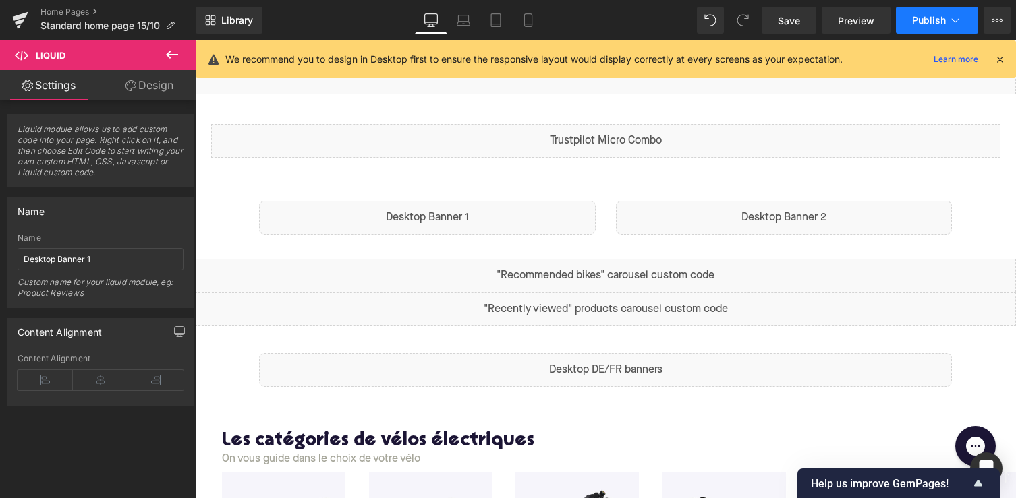
click at [922, 22] on span "Publish" at bounding box center [929, 20] width 34 height 11
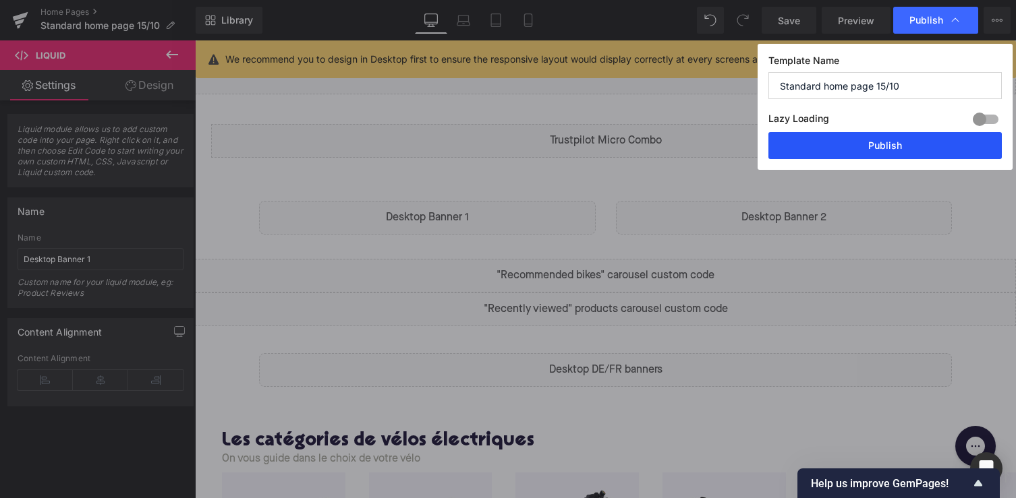
click at [866, 142] on button "Publish" at bounding box center [884, 145] width 233 height 27
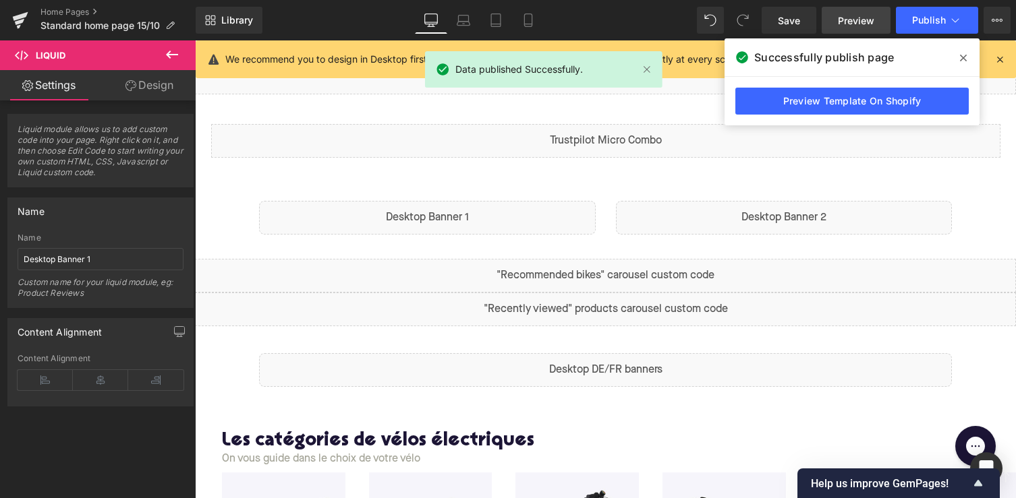
click at [834, 11] on link "Preview" at bounding box center [855, 20] width 69 height 27
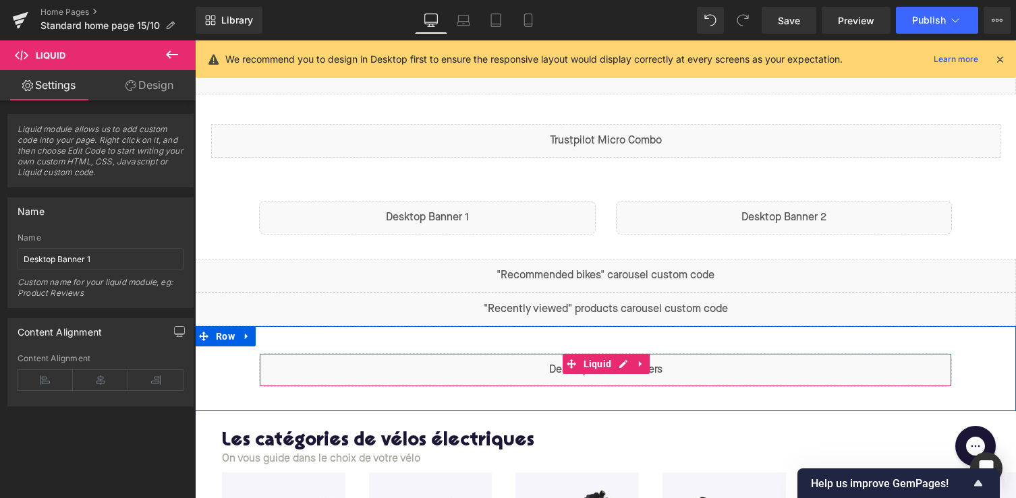
click at [486, 379] on div "Liquid" at bounding box center [605, 370] width 693 height 34
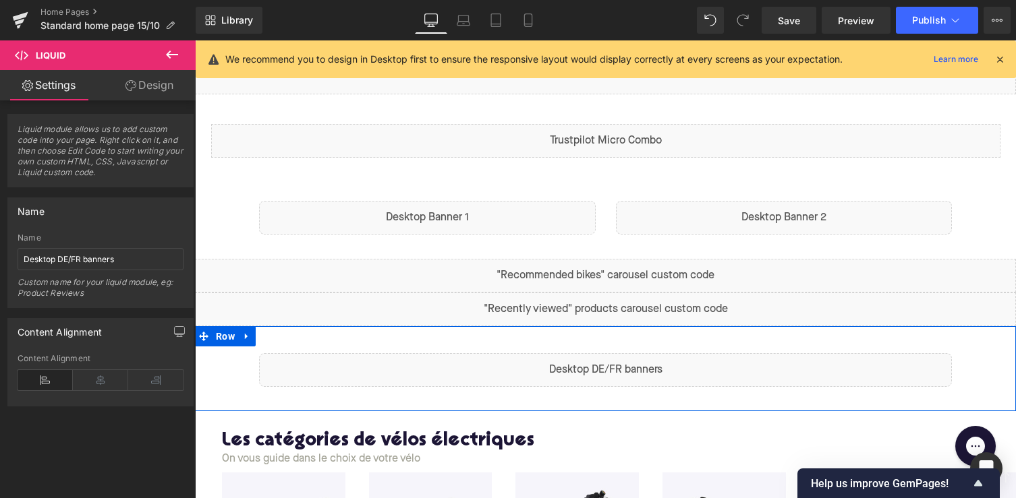
click at [626, 370] on div "Liquid" at bounding box center [605, 370] width 693 height 34
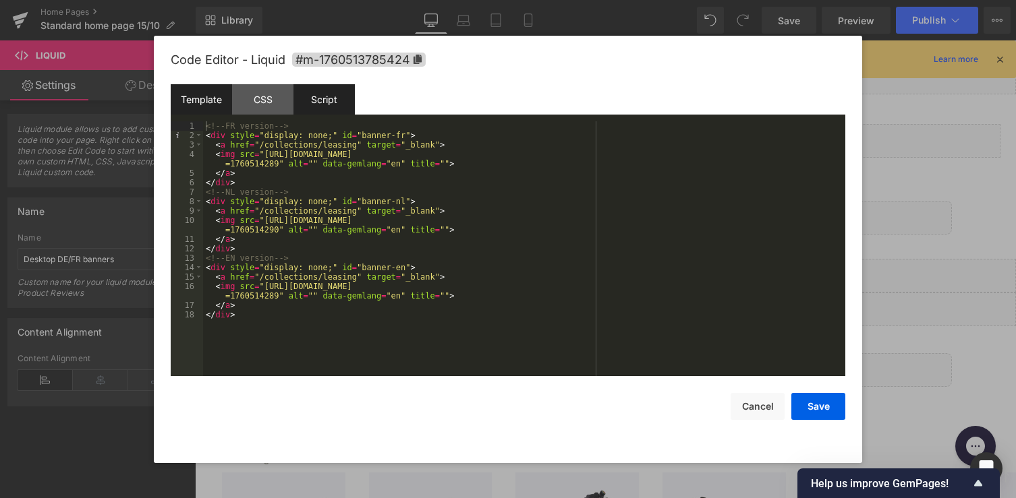
click at [304, 100] on div "Script" at bounding box center [323, 99] width 61 height 30
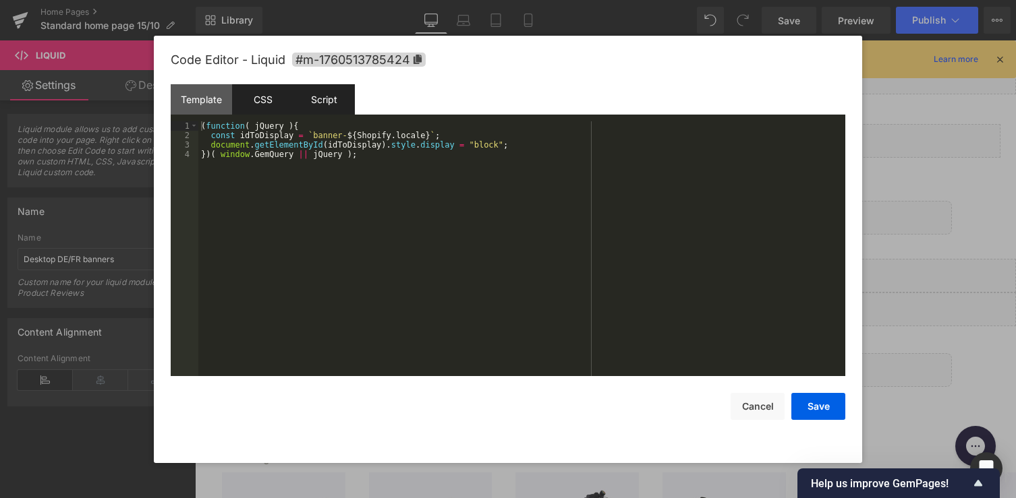
click at [260, 98] on div "CSS" at bounding box center [262, 99] width 61 height 30
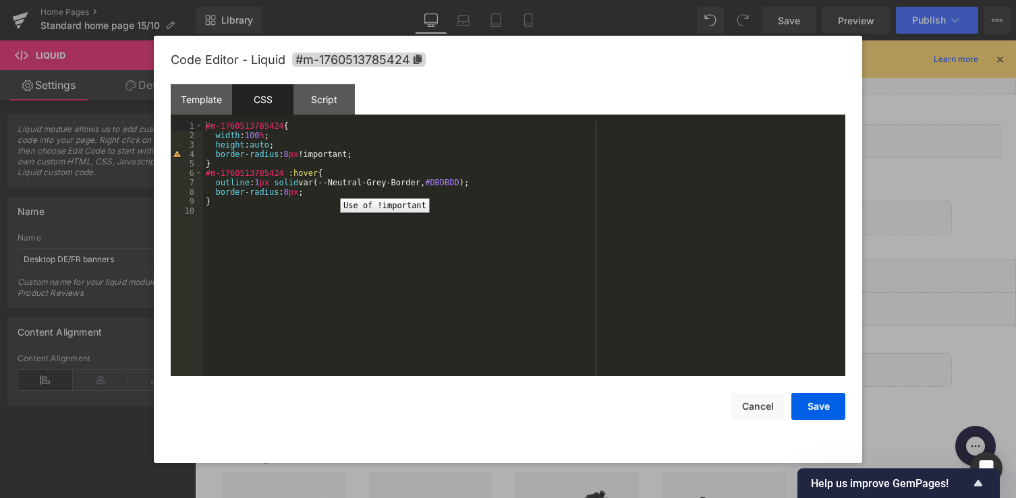
click at [177, 152] on div "4" at bounding box center [187, 154] width 32 height 9
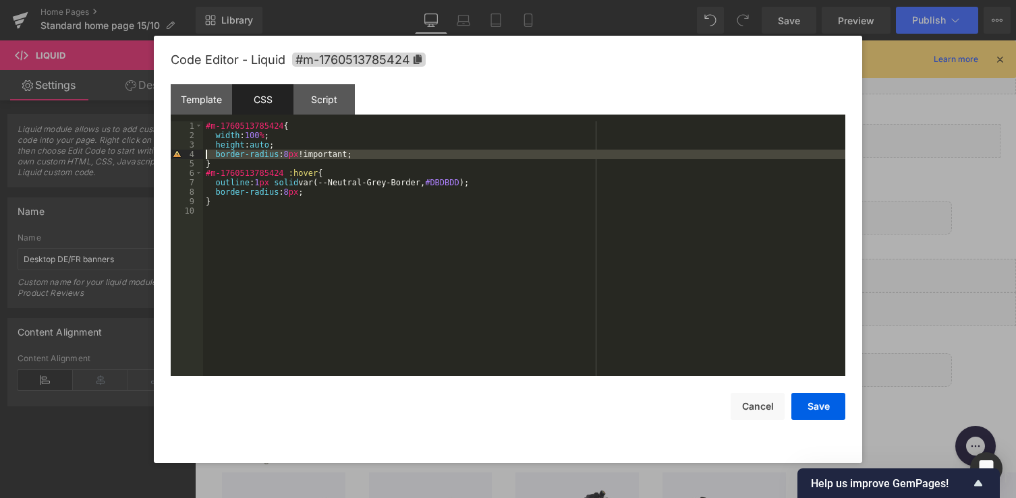
click at [177, 155] on div "4" at bounding box center [187, 154] width 32 height 9
click at [208, 94] on div "Template" at bounding box center [201, 99] width 61 height 30
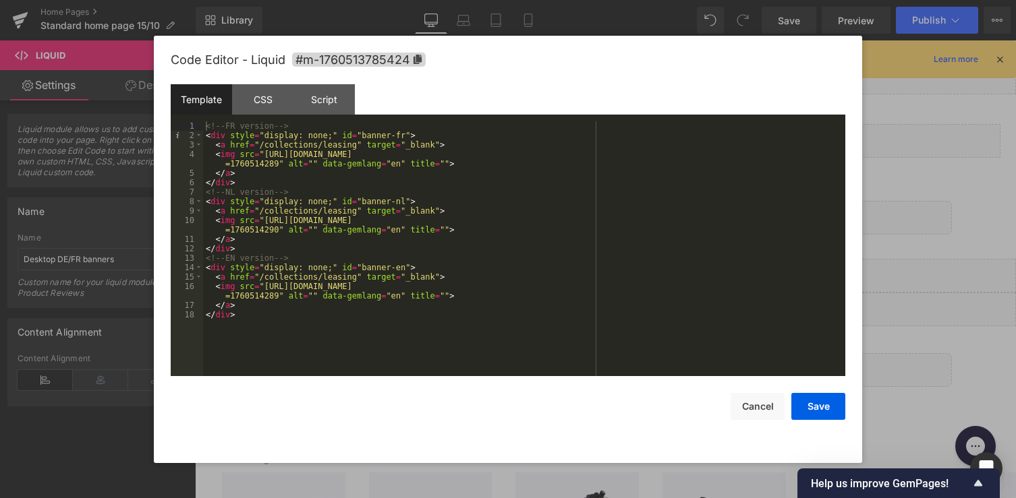
click at [761, 422] on div "Code Editor - Liquid #m-1760513785424 Template CSS Script Data 1 2 3 4 5 6 7 8 …" at bounding box center [508, 250] width 674 height 428
click at [759, 413] on button "Cancel" at bounding box center [757, 406] width 54 height 27
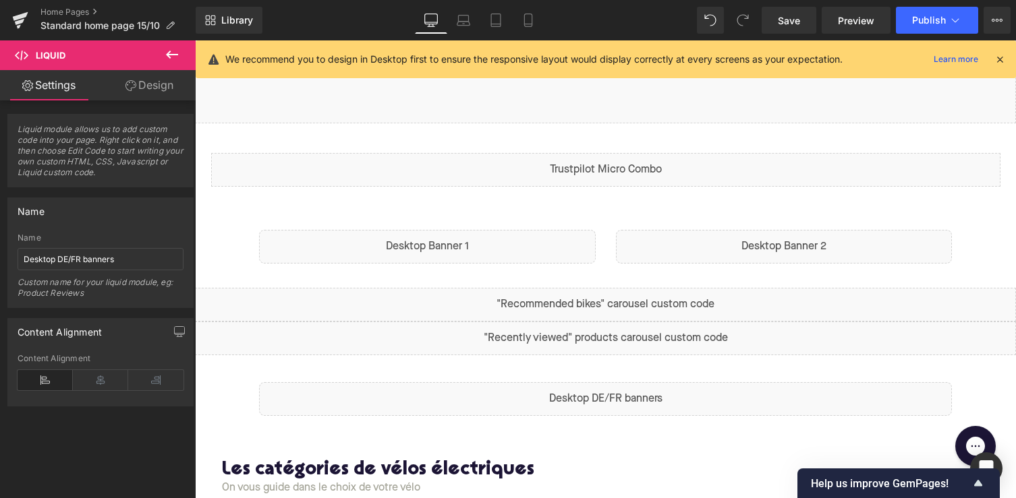
scroll to position [426, 0]
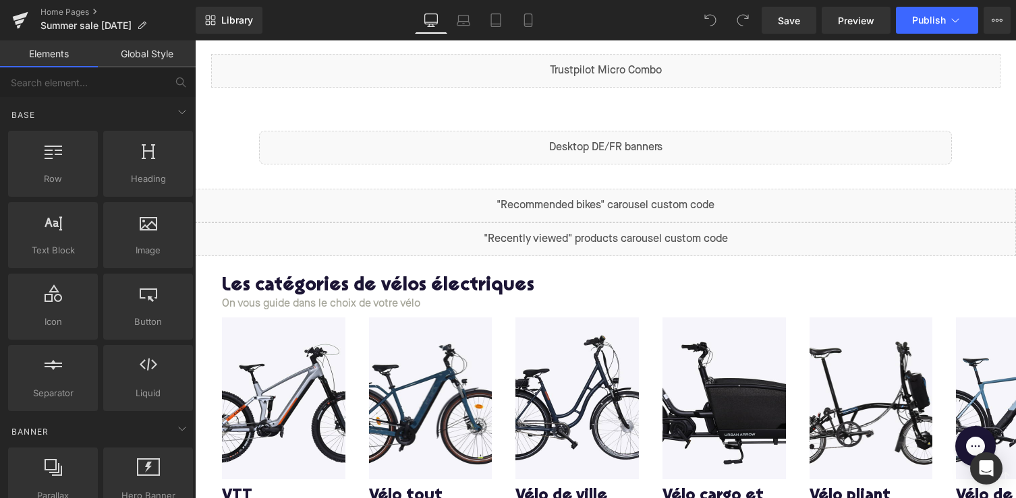
scroll to position [520, 0]
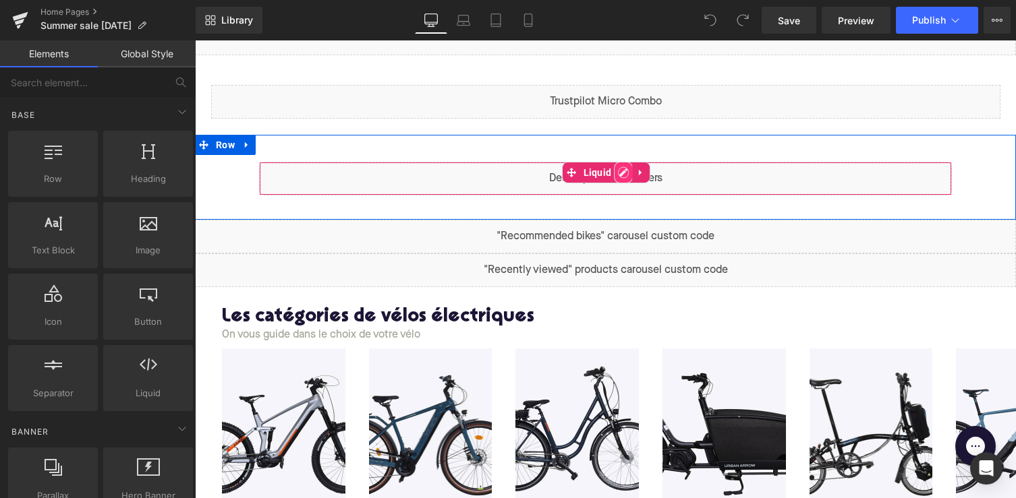
click at [624, 168] on div "Liquid" at bounding box center [605, 179] width 693 height 34
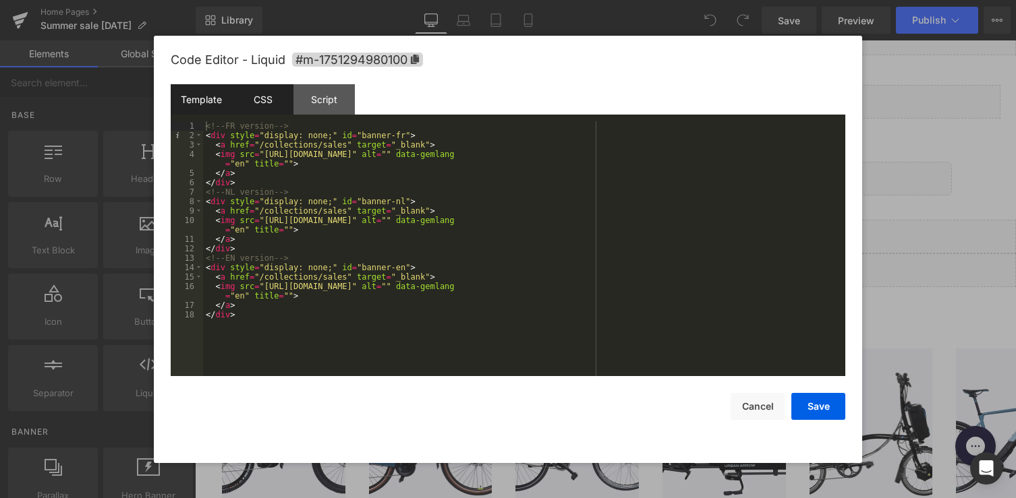
click at [268, 100] on div "CSS" at bounding box center [262, 99] width 61 height 30
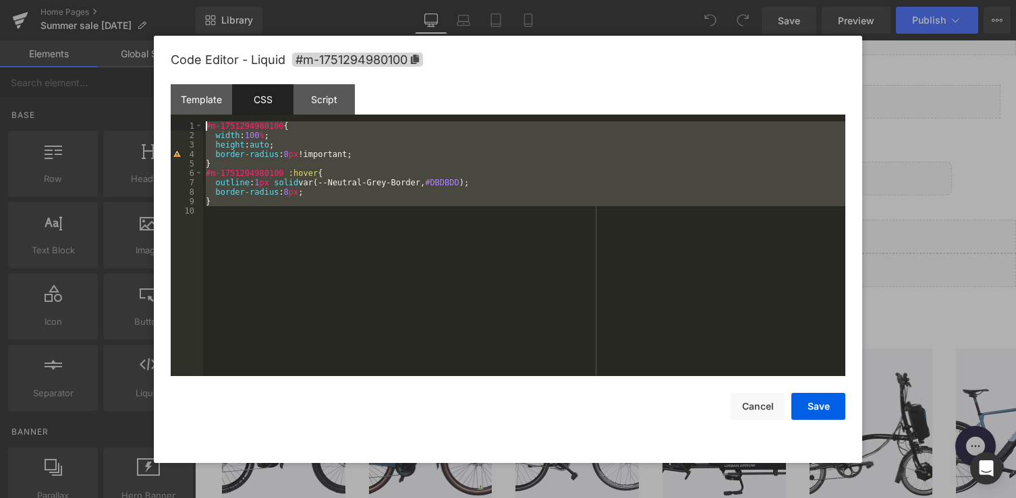
drag, startPoint x: 259, startPoint y: 232, endPoint x: 185, endPoint y: 119, distance: 135.1
click at [185, 119] on div "Template CSS Script Data 1 2 3 4 5 6 7 8 9 10 11 12 13 14 15 16 17 18 <!-- FR v…" at bounding box center [508, 230] width 674 height 292
click at [325, 100] on div "Script" at bounding box center [323, 99] width 61 height 30
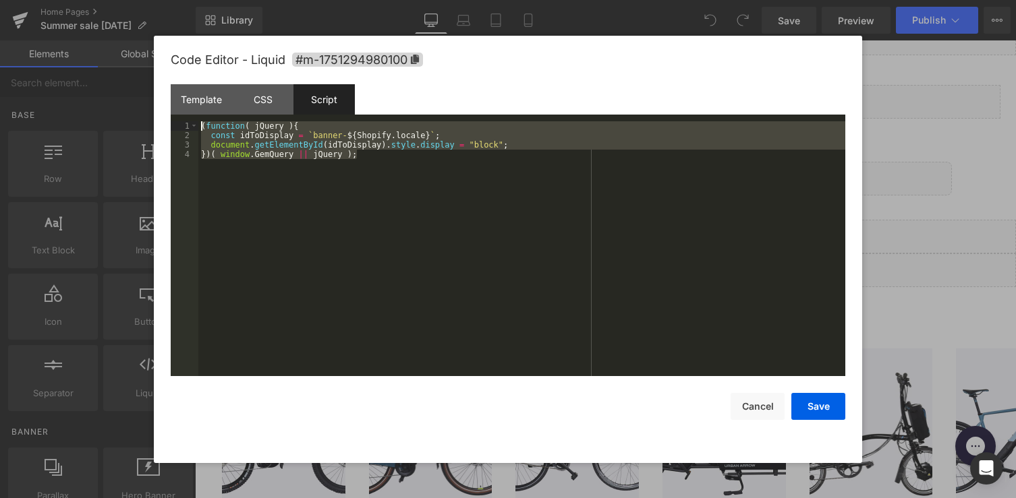
drag, startPoint x: 346, startPoint y: 187, endPoint x: 155, endPoint y: 57, distance: 231.4
click at [155, 57] on div "Code Editor - Liquid #m-1751294980100 Template CSS Script Data 1 2 3 4 5 6 7 8 …" at bounding box center [508, 250] width 708 height 428
click at [198, 98] on div "Template" at bounding box center [201, 99] width 61 height 30
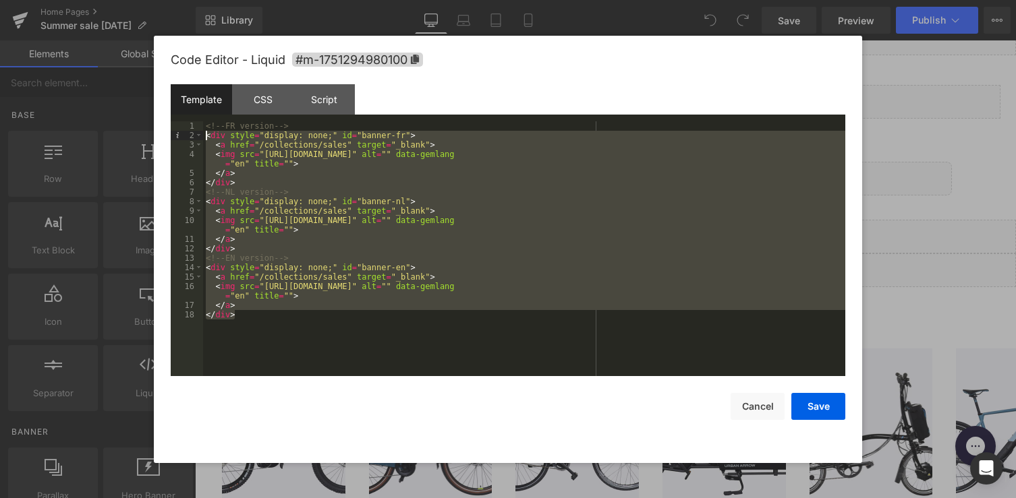
drag, startPoint x: 256, startPoint y: 336, endPoint x: 179, endPoint y: 115, distance: 234.0
click at [179, 115] on div "Template CSS Script Data 1 2 3 4 5 6 7 8 9 10 11 12 13 14 15 16 17 18 <!-- FR v…" at bounding box center [508, 230] width 674 height 292
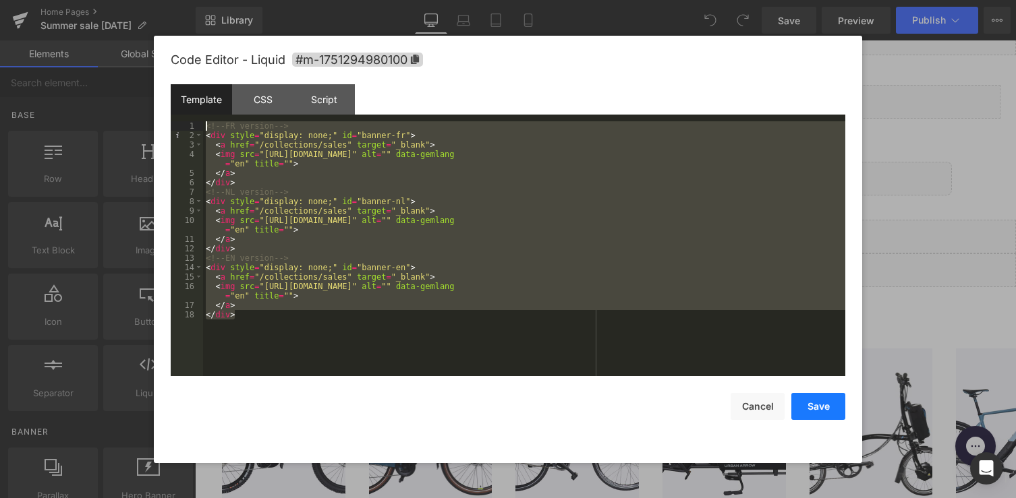
click at [797, 409] on button "Save" at bounding box center [818, 406] width 54 height 27
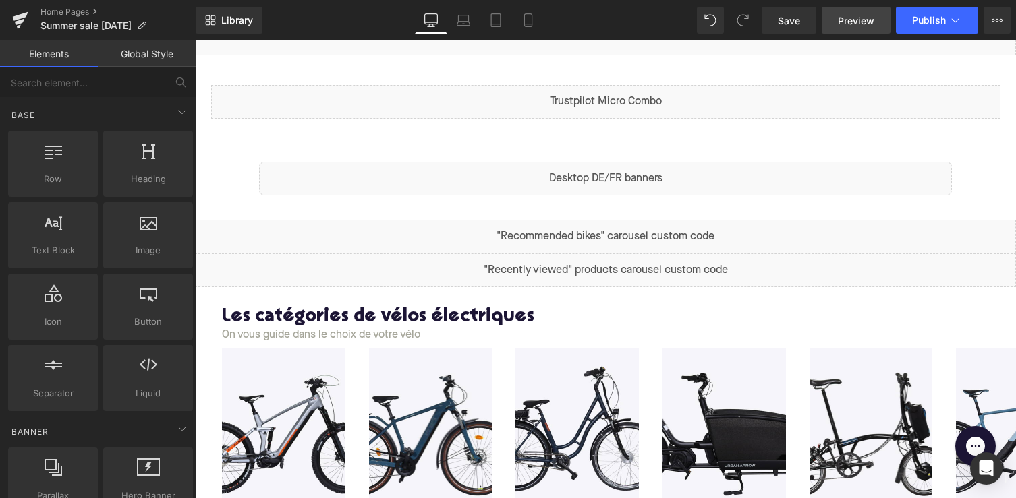
click at [879, 30] on link "Preview" at bounding box center [855, 20] width 69 height 27
click at [20, 24] on icon at bounding box center [20, 20] width 16 height 34
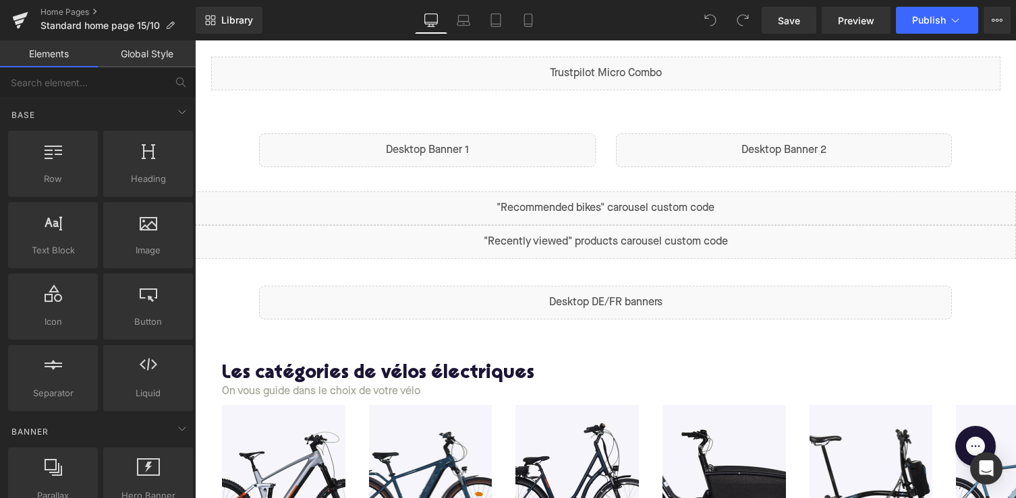
scroll to position [532, 0]
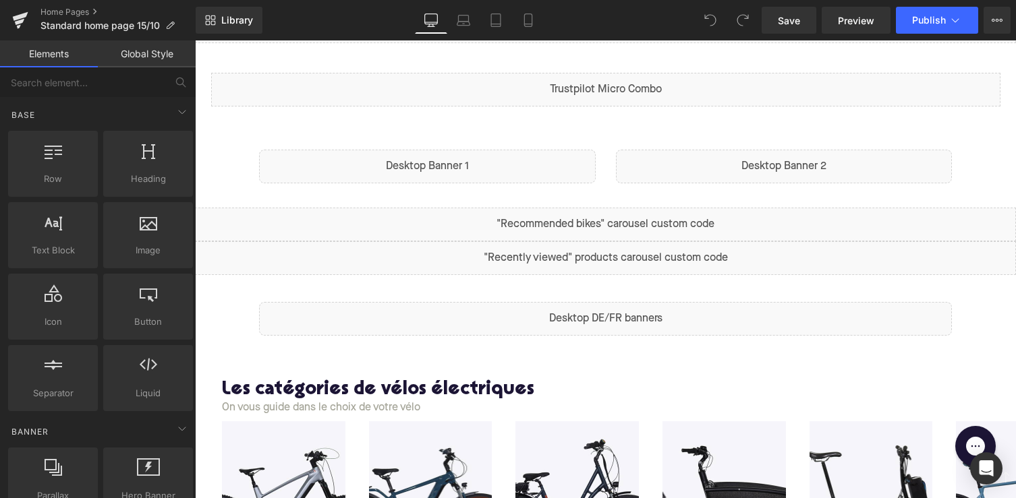
click at [548, 328] on div "Liquid" at bounding box center [605, 319] width 693 height 34
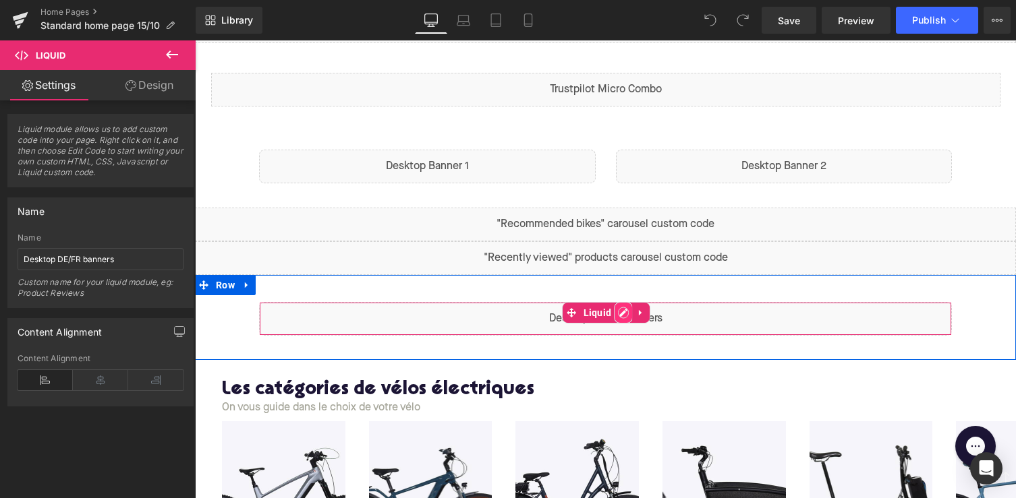
click at [620, 310] on div "Liquid" at bounding box center [605, 319] width 693 height 34
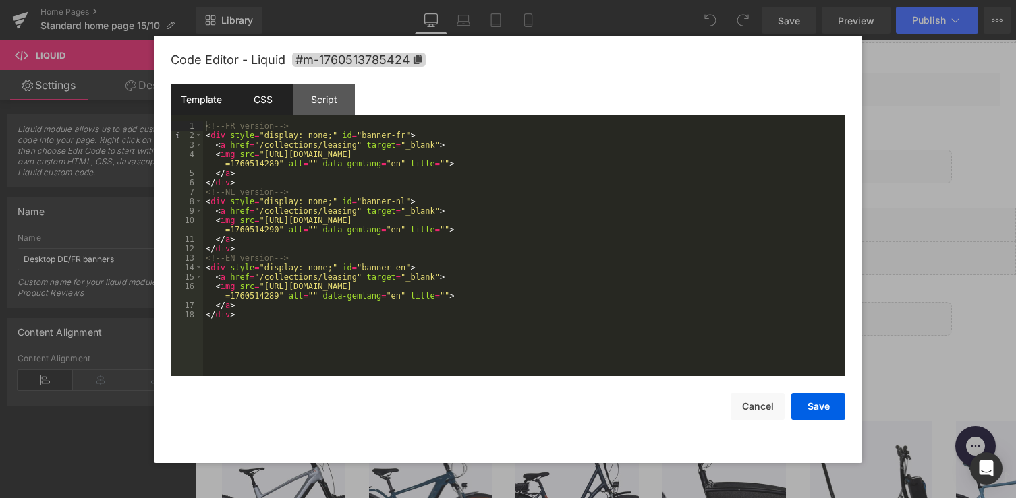
click at [256, 109] on div "CSS" at bounding box center [262, 99] width 61 height 30
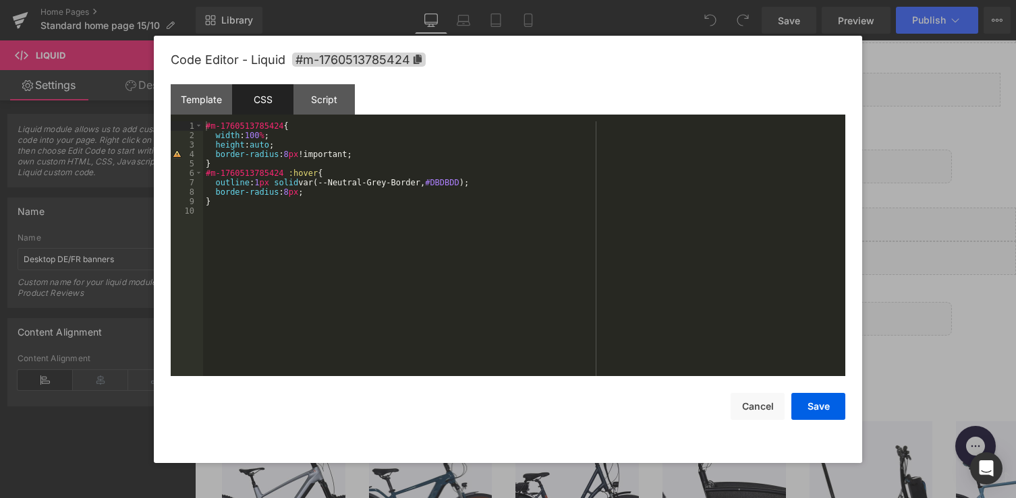
click at [220, 212] on div "#m-1760513785424 { width : 100 % ; height : auto ; border-radius : 8 px !import…" at bounding box center [524, 258] width 642 height 274
click at [228, 207] on div "#m-1760513785424 { width : 100 % ; height : auto ; border-radius : 8 px !import…" at bounding box center [524, 258] width 642 height 274
click at [218, 204] on div "#m-1760513785424 { width : 100 % ; height : auto ; border-radius : 8 px !import…" at bounding box center [524, 258] width 642 height 274
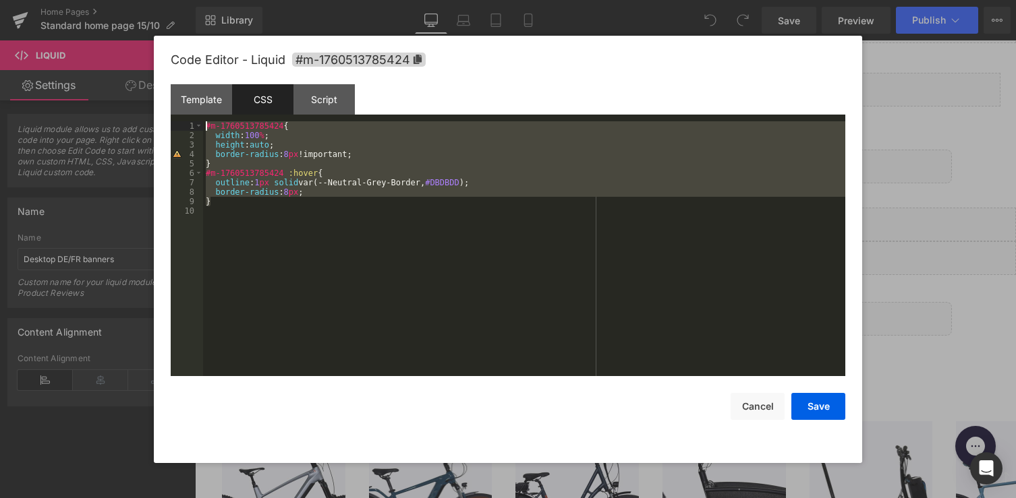
drag, startPoint x: 216, startPoint y: 204, endPoint x: 204, endPoint y: 123, distance: 81.8
click at [204, 123] on div "#m-1760513785424 { width : 100 % ; height : auto ; border-radius : 8 px !import…" at bounding box center [524, 258] width 642 height 274
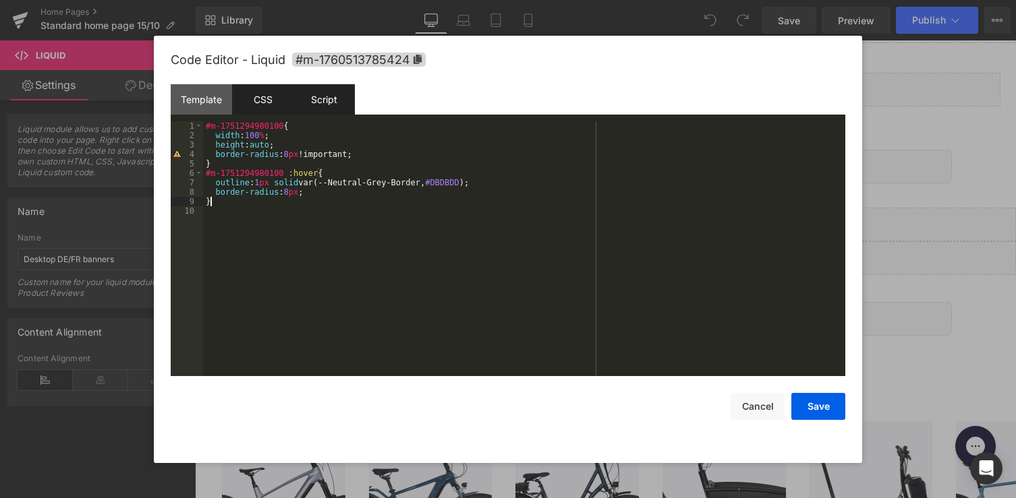
click at [321, 86] on div "Script" at bounding box center [323, 99] width 61 height 30
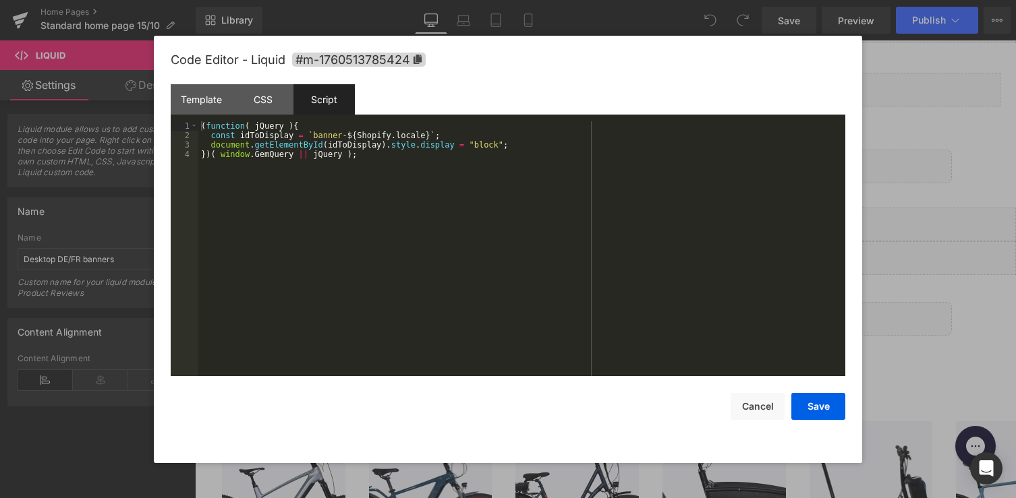
click at [845, 407] on div "Code Editor - Liquid #m-1760513785424 Template CSS Script Data 1 2 3 4 5 6 7 8 …" at bounding box center [508, 250] width 708 height 428
click at [818, 410] on button "Save" at bounding box center [818, 406] width 54 height 27
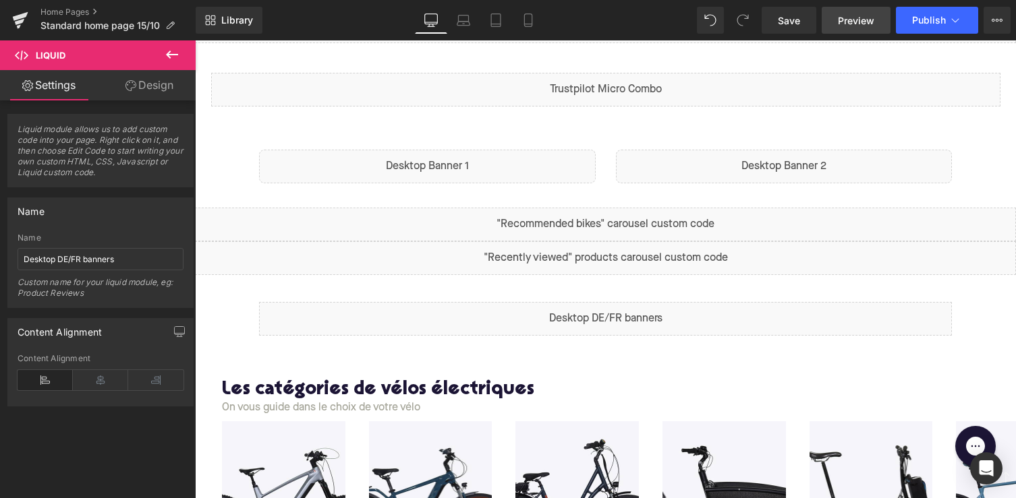
click at [861, 18] on span "Preview" at bounding box center [856, 20] width 36 height 14
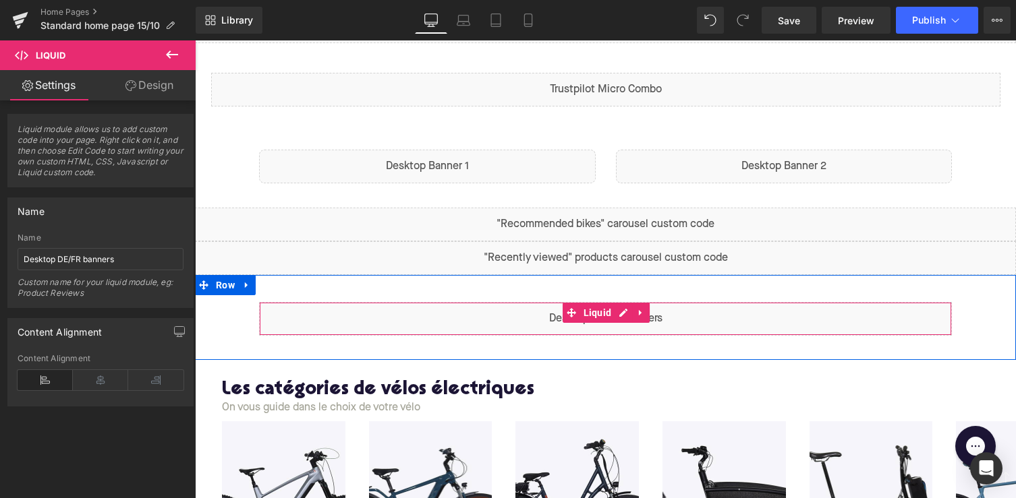
click at [549, 321] on div "Liquid" at bounding box center [605, 319] width 693 height 34
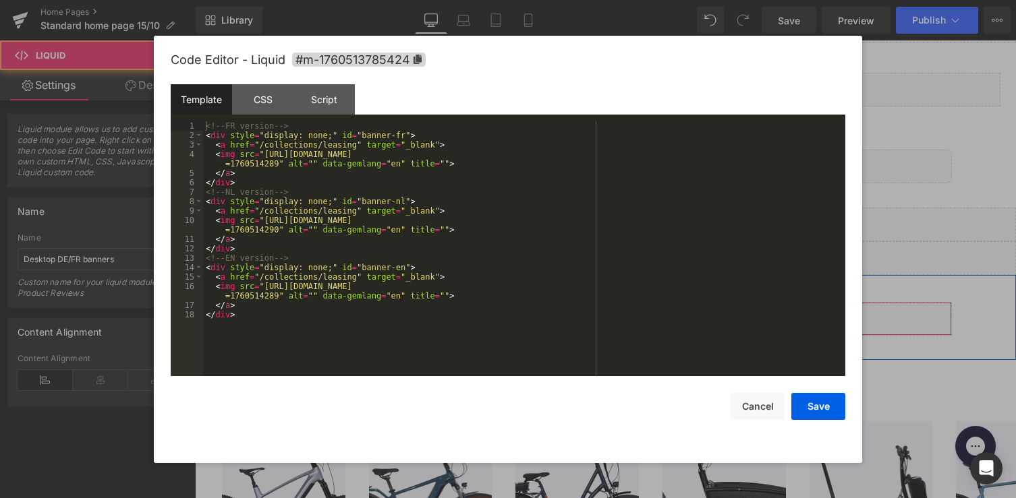
click at [615, 316] on div "Liquid" at bounding box center [605, 319] width 693 height 34
click at [763, 414] on button "Cancel" at bounding box center [757, 406] width 54 height 27
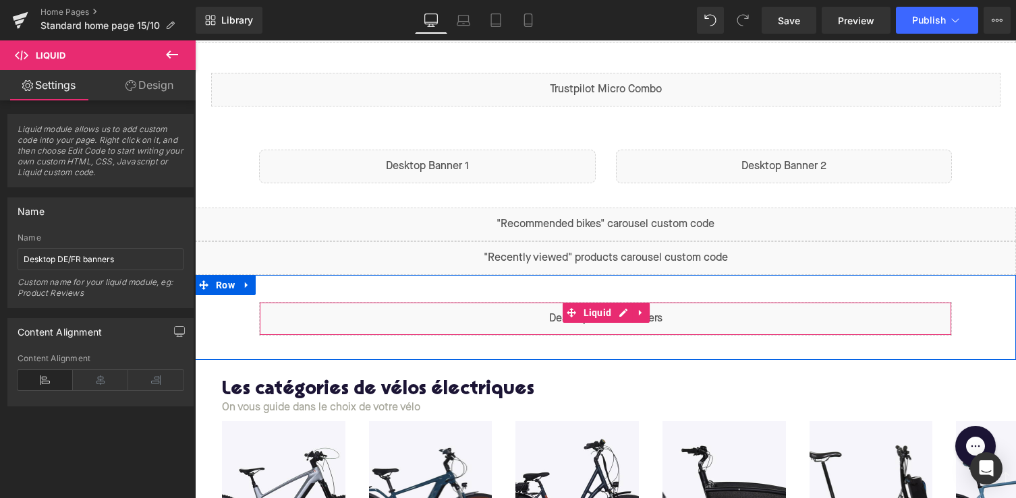
click at [624, 326] on div "Liquid" at bounding box center [605, 319] width 693 height 34
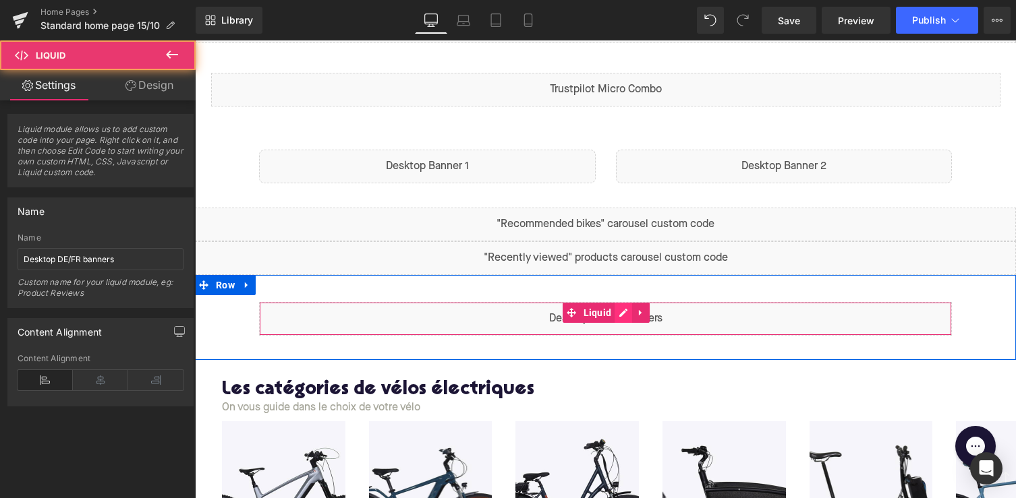
click at [624, 309] on div "Liquid" at bounding box center [605, 319] width 693 height 34
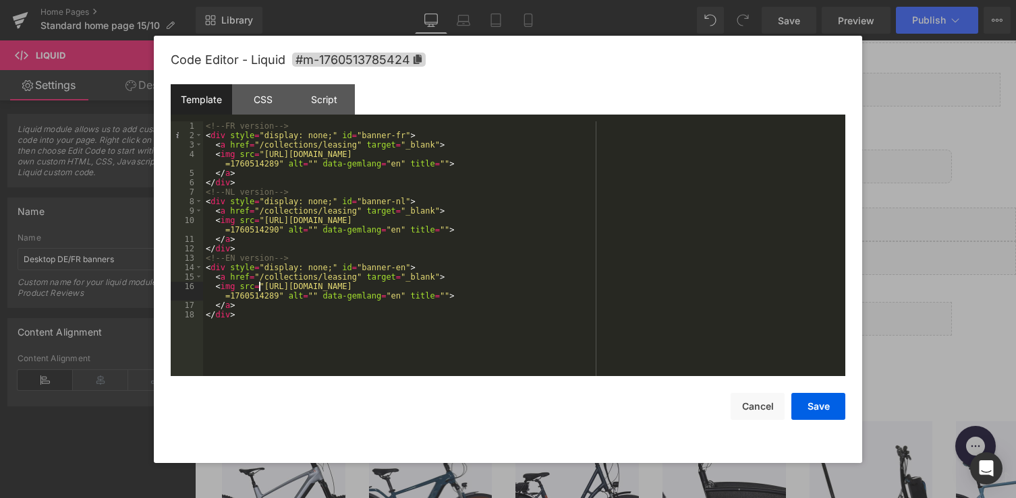
click at [261, 287] on div "<!-- FR version --> < div style = "display: none;" id = "banner-fr" > < a href …" at bounding box center [524, 258] width 642 height 274
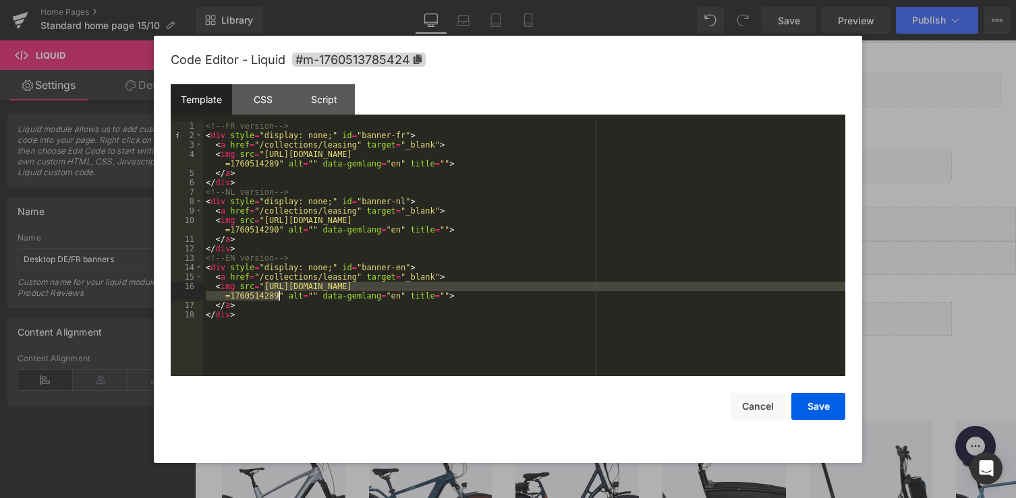
drag, startPoint x: 264, startPoint y: 287, endPoint x: 278, endPoint y: 297, distance: 17.8
click at [278, 297] on div "<!-- FR version --> < div style = "display: none;" id = "banner-fr" > < a href …" at bounding box center [524, 258] width 642 height 274
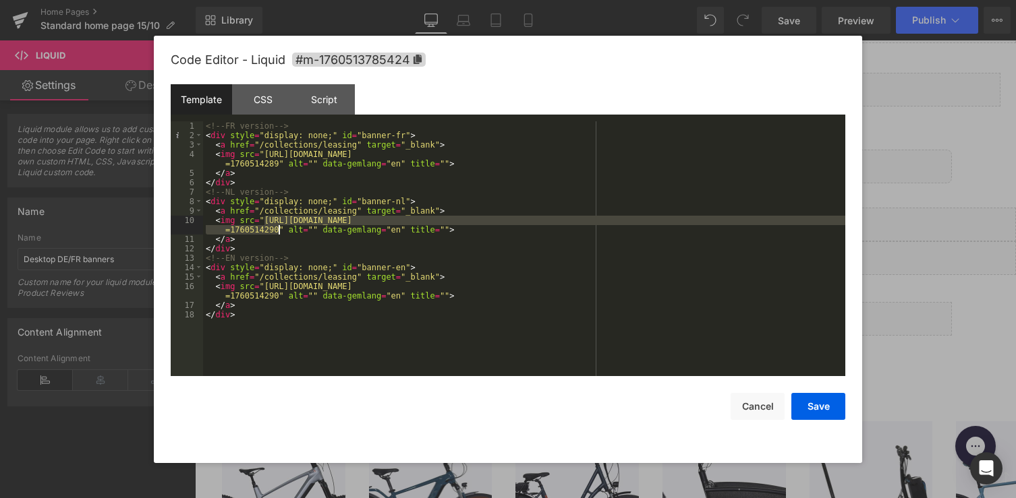
drag, startPoint x: 265, startPoint y: 221, endPoint x: 276, endPoint y: 232, distance: 15.7
click at [276, 232] on div "<!-- FR version --> < div style = "display: none;" id = "banner-fr" > < a href …" at bounding box center [524, 258] width 642 height 274
drag, startPoint x: 264, startPoint y: 221, endPoint x: 275, endPoint y: 231, distance: 14.8
click at [275, 231] on div "<!-- FR version --> < div style = "display: none;" id = "banner-fr" > < a href …" at bounding box center [524, 258] width 642 height 274
drag, startPoint x: 278, startPoint y: 231, endPoint x: 263, endPoint y: 222, distance: 17.6
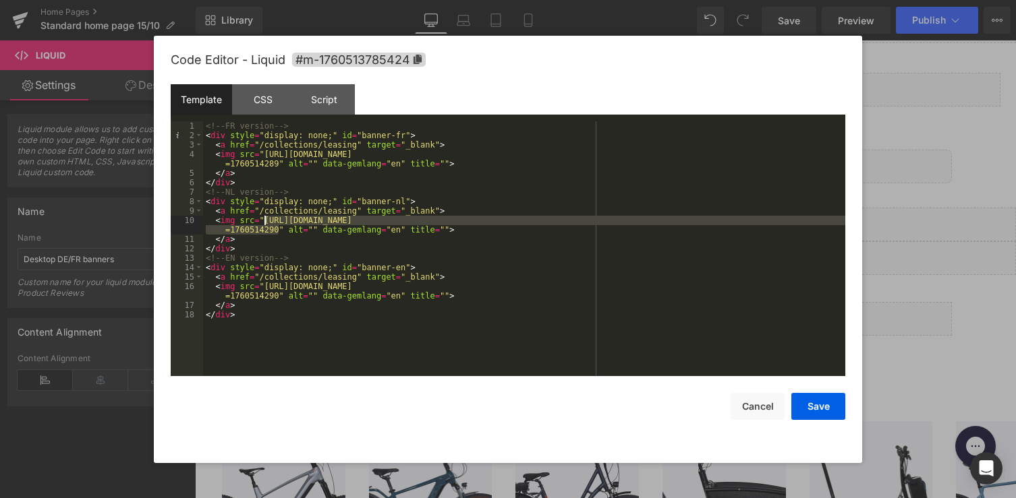
click at [263, 222] on div "<!-- FR version --> < div style = "display: none;" id = "banner-fr" > < a href …" at bounding box center [524, 258] width 642 height 274
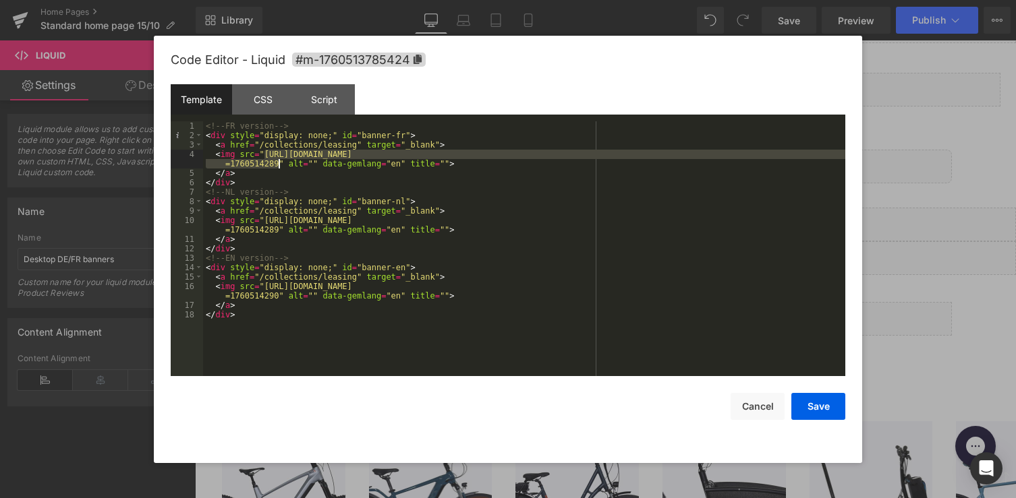
drag, startPoint x: 262, startPoint y: 155, endPoint x: 276, endPoint y: 165, distance: 17.4
click at [276, 165] on div "<!-- FR version --> < div style = "display: none;" id = "banner-fr" > < a href …" at bounding box center [524, 258] width 642 height 274
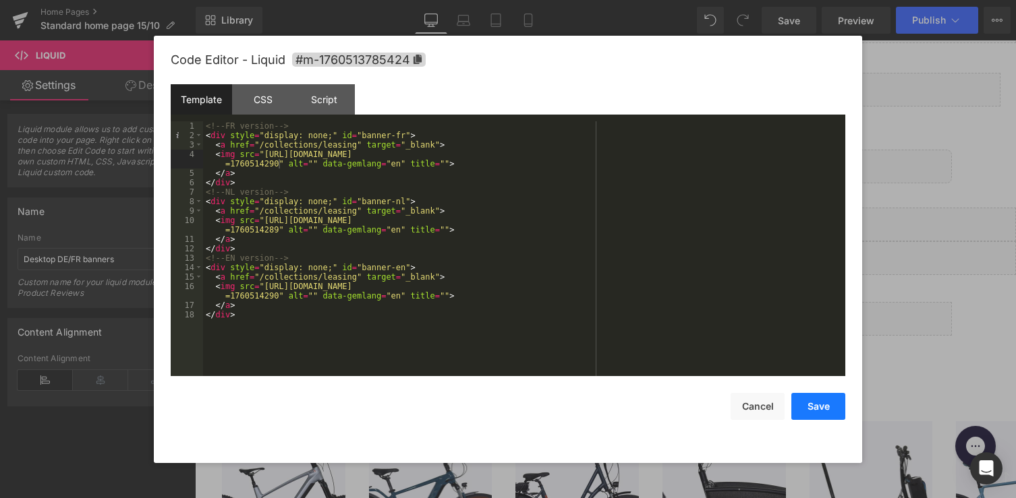
click at [838, 415] on button "Save" at bounding box center [818, 406] width 54 height 27
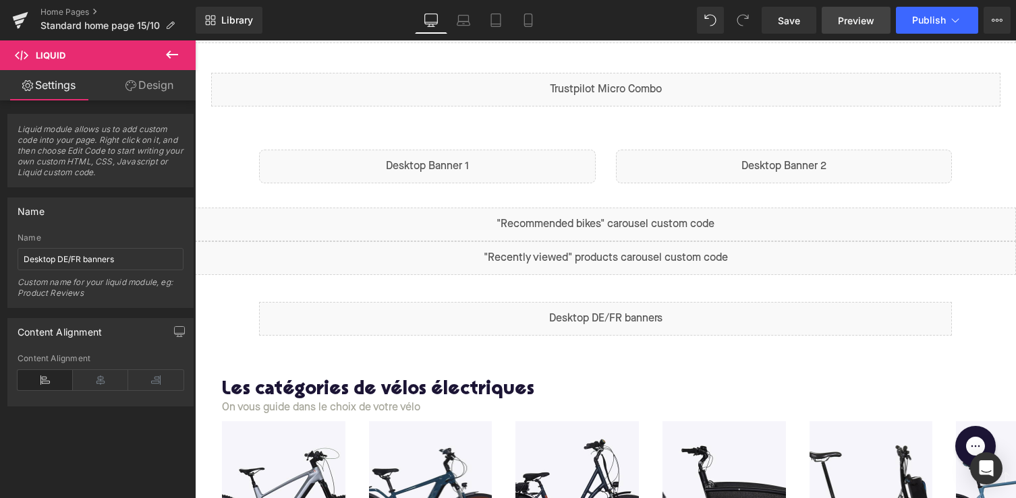
click at [854, 22] on span "Preview" at bounding box center [856, 20] width 36 height 14
click at [935, 24] on span "Publish" at bounding box center [929, 20] width 34 height 11
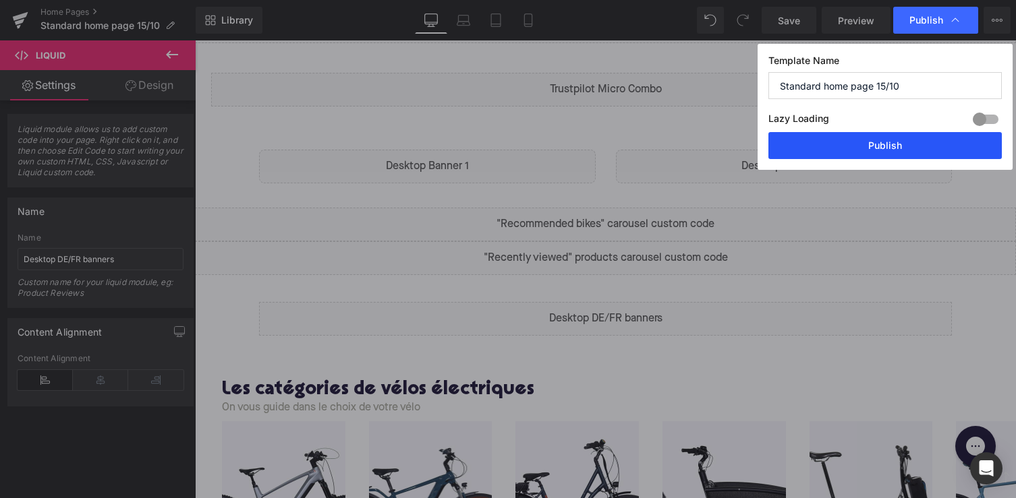
click at [848, 145] on button "Publish" at bounding box center [884, 145] width 233 height 27
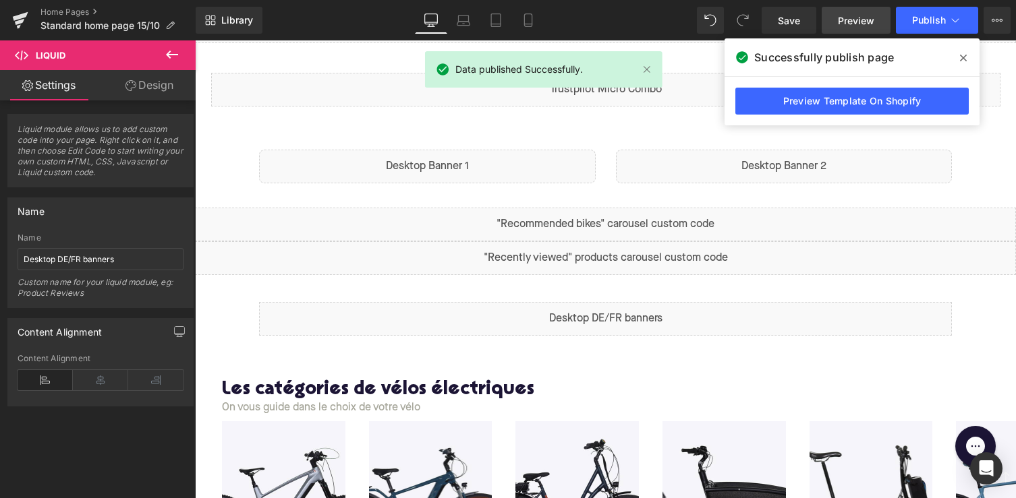
click at [836, 22] on link "Preview" at bounding box center [855, 20] width 69 height 27
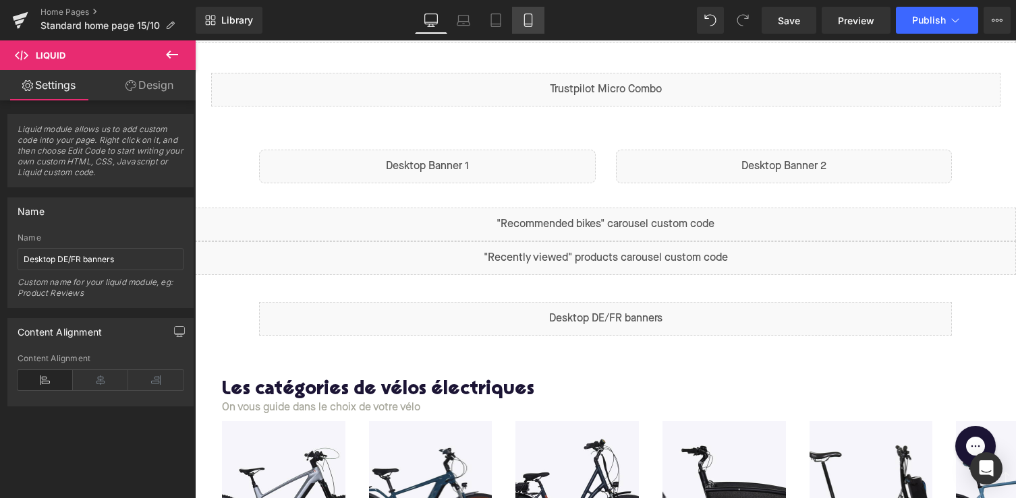
click at [528, 24] on icon at bounding box center [527, 24] width 7 height 0
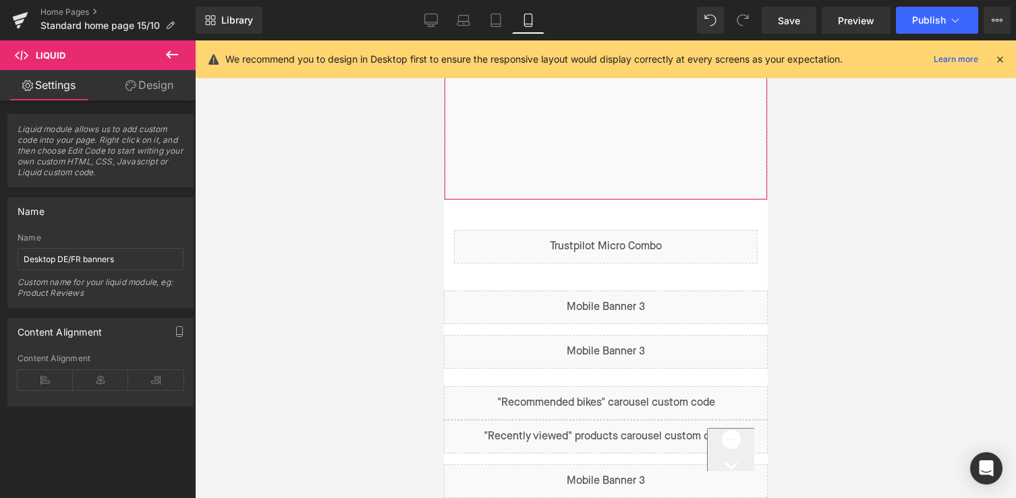
scroll to position [535, 0]
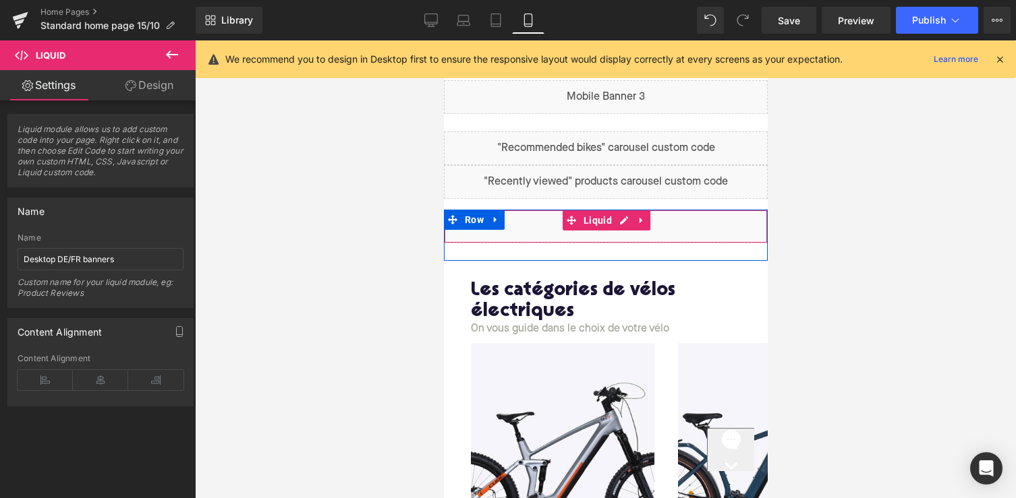
click at [568, 227] on span at bounding box center [571, 220] width 18 height 20
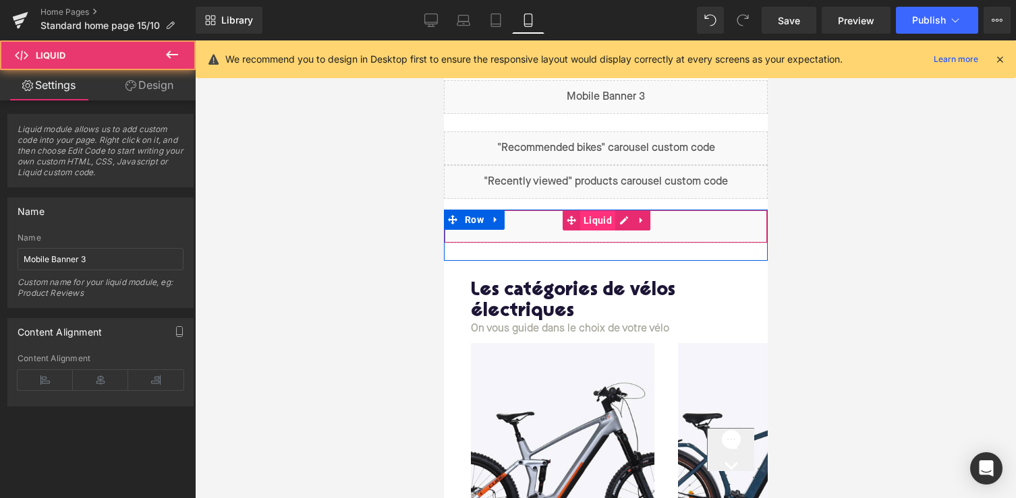
click at [613, 219] on span "Liquid" at bounding box center [596, 220] width 35 height 20
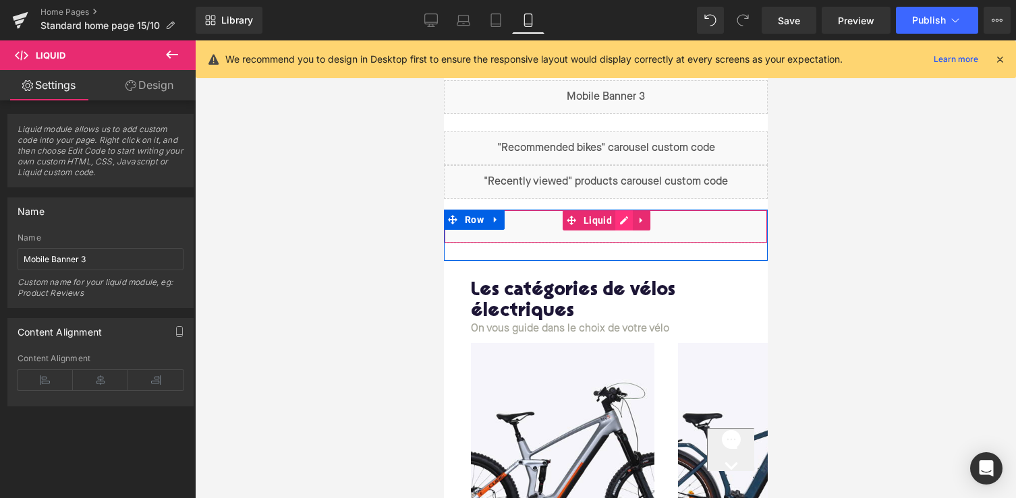
click at [620, 220] on div "Liquid" at bounding box center [605, 227] width 324 height 34
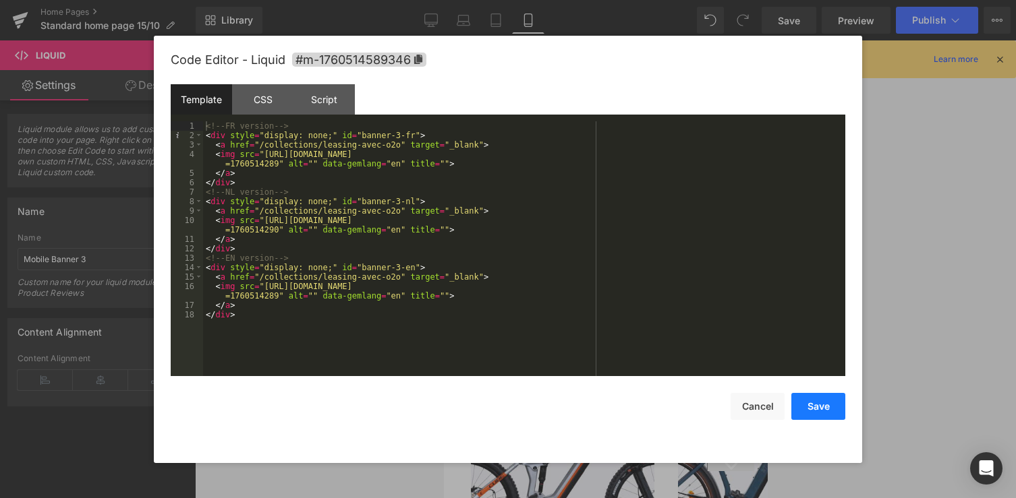
click at [815, 408] on button "Save" at bounding box center [818, 406] width 54 height 27
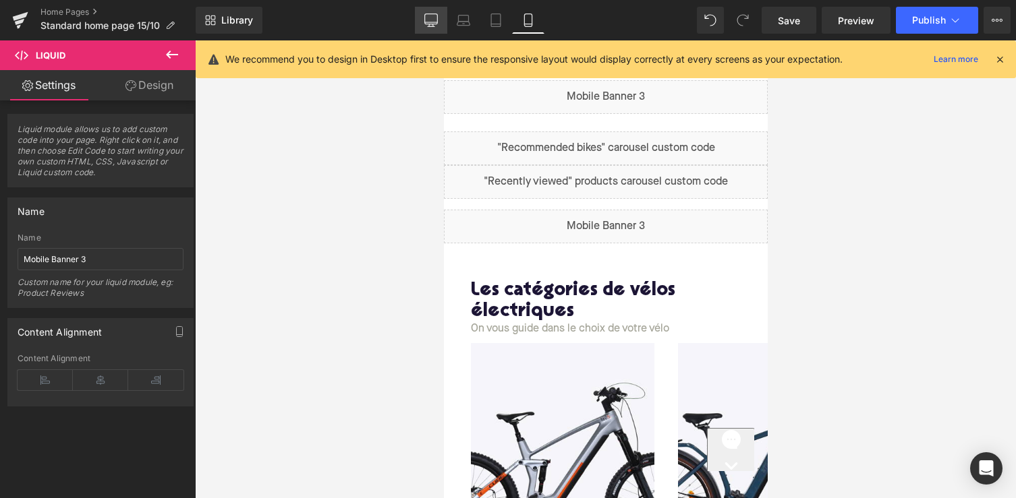
click at [427, 21] on icon at bounding box center [430, 19] width 13 height 13
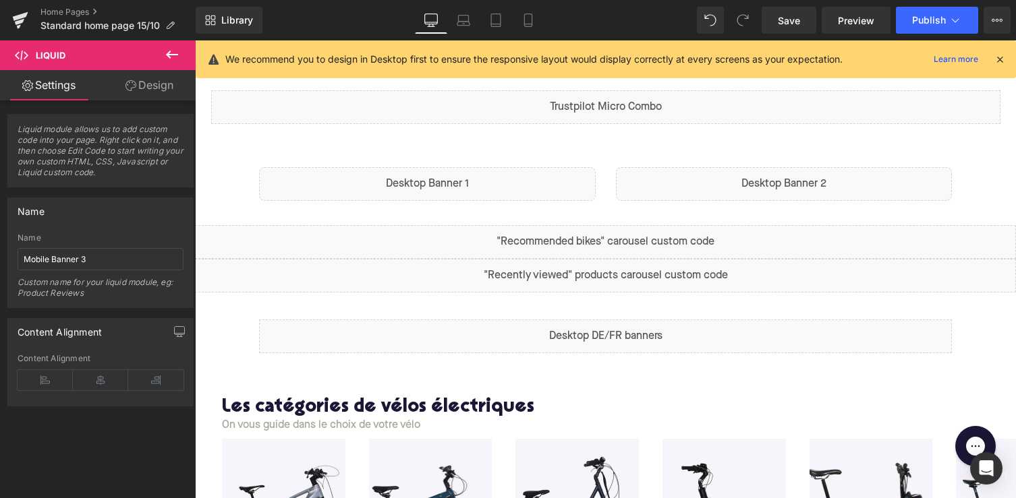
scroll to position [695, 0]
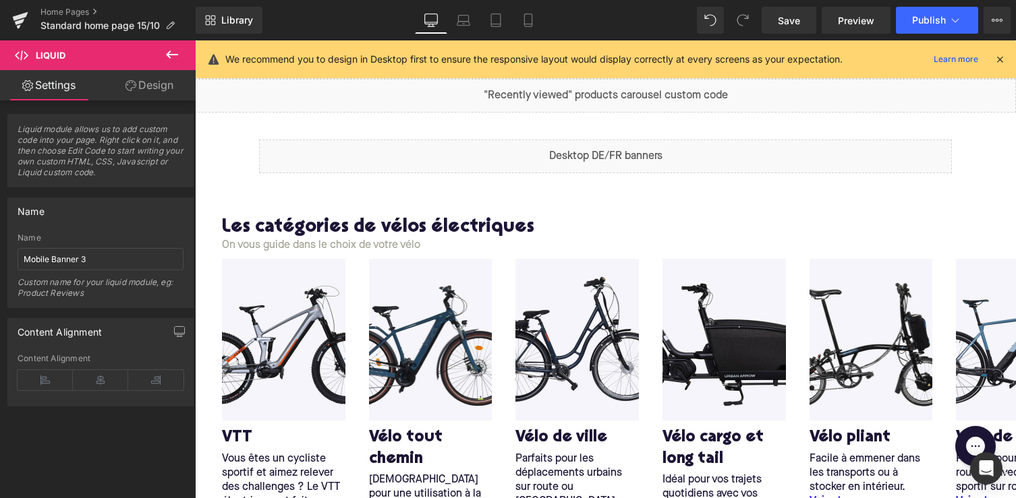
click at [586, 152] on span "Liquid" at bounding box center [598, 150] width 28 height 16
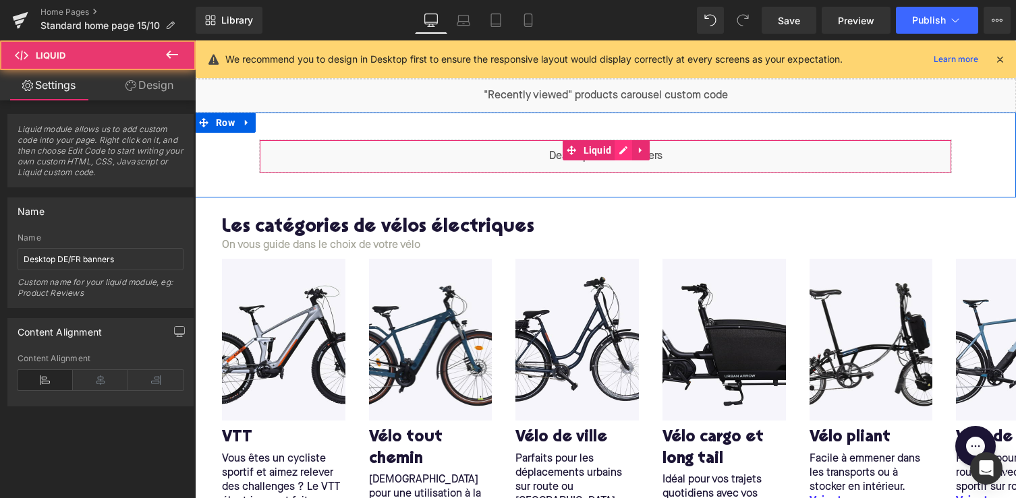
click at [616, 152] on div "Liquid" at bounding box center [605, 157] width 693 height 34
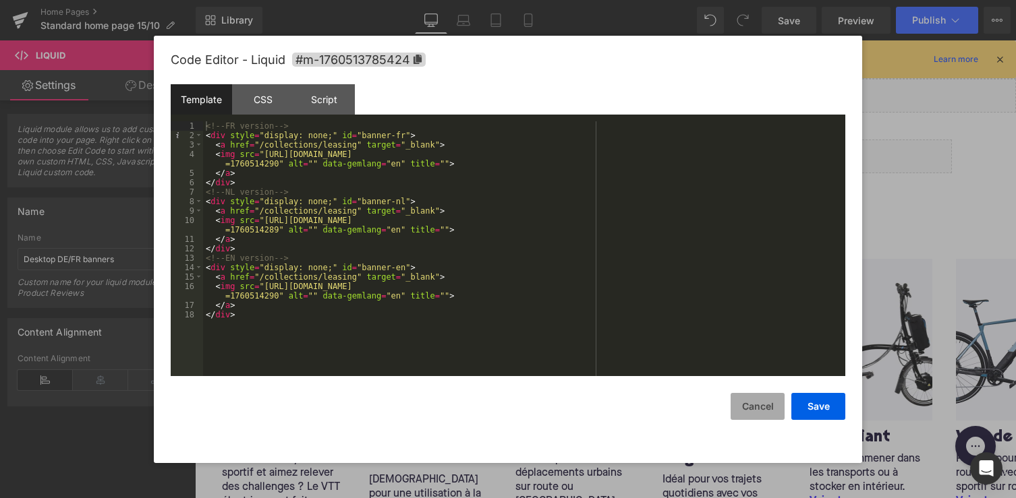
click at [761, 415] on button "Cancel" at bounding box center [757, 406] width 54 height 27
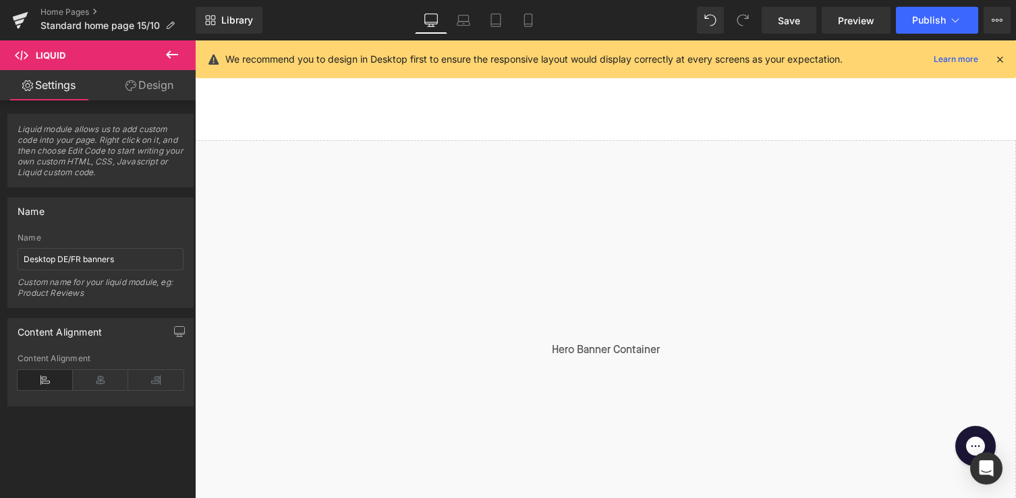
scroll to position [0, 0]
click at [16, 20] on icon at bounding box center [20, 20] width 16 height 34
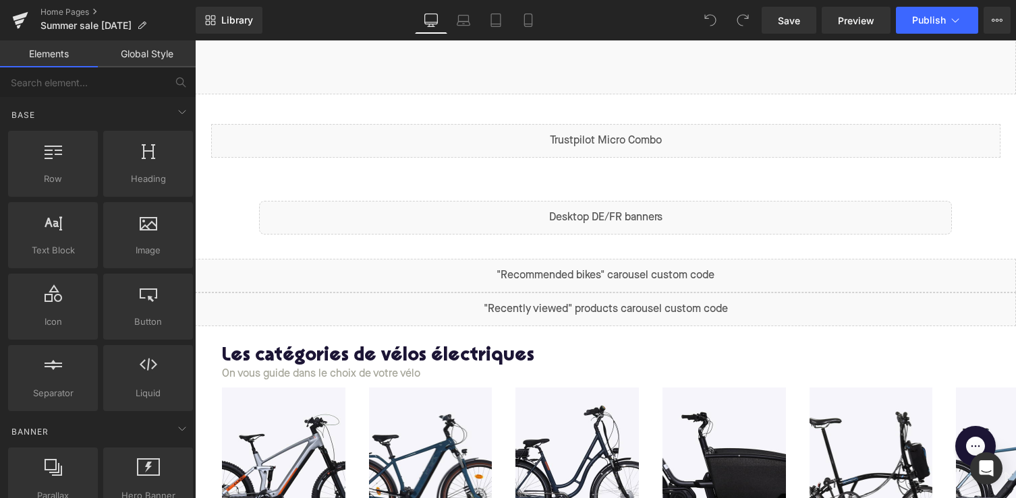
scroll to position [475, 0]
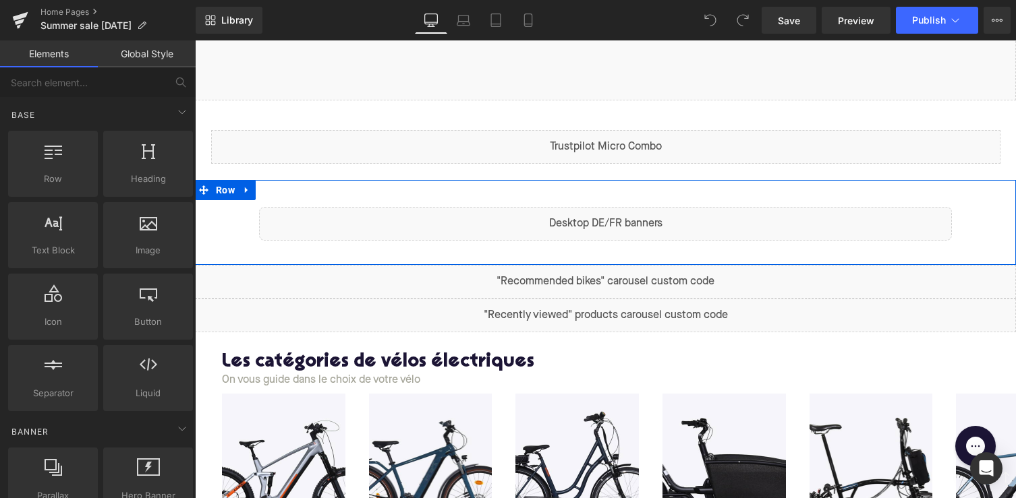
click at [627, 210] on div "Liquid" at bounding box center [605, 224] width 693 height 34
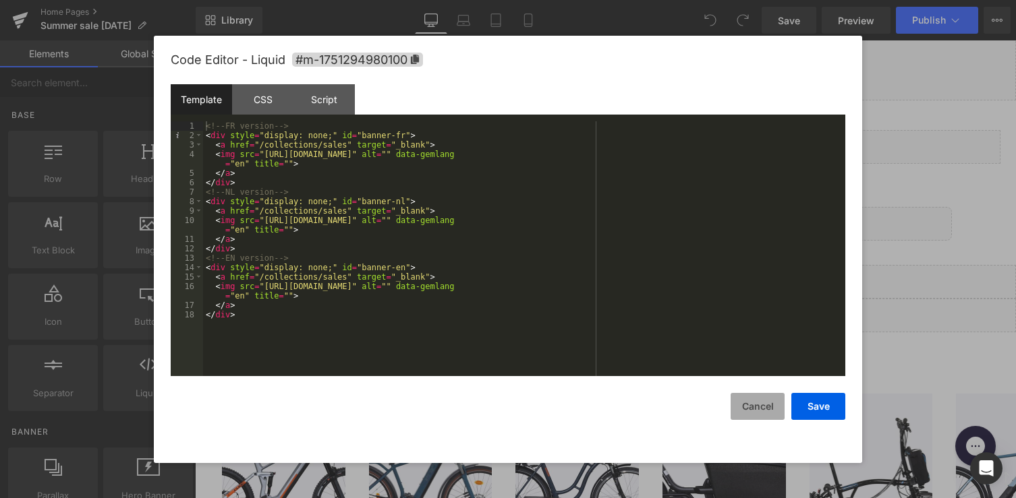
click at [753, 411] on button "Cancel" at bounding box center [757, 406] width 54 height 27
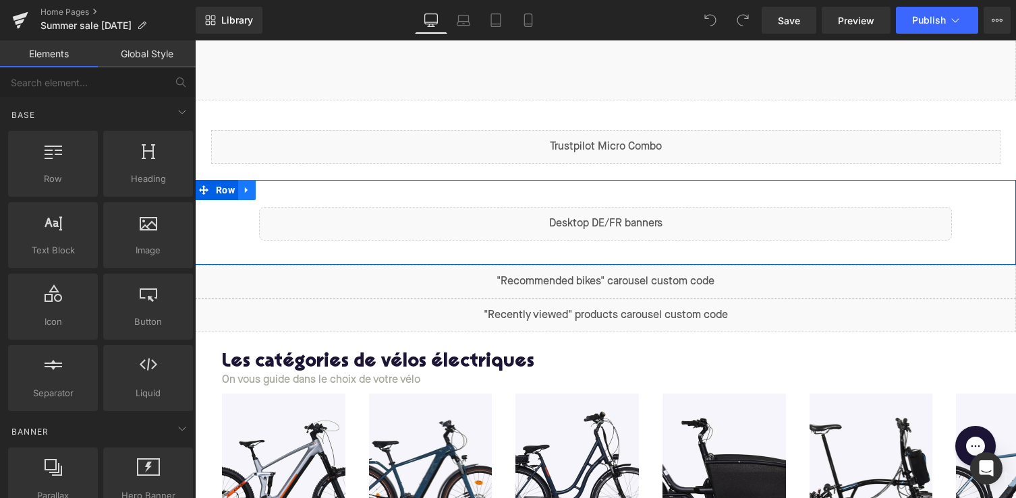
click at [249, 187] on icon at bounding box center [246, 190] width 9 height 10
click at [239, 194] on link at bounding box center [247, 190] width 18 height 20
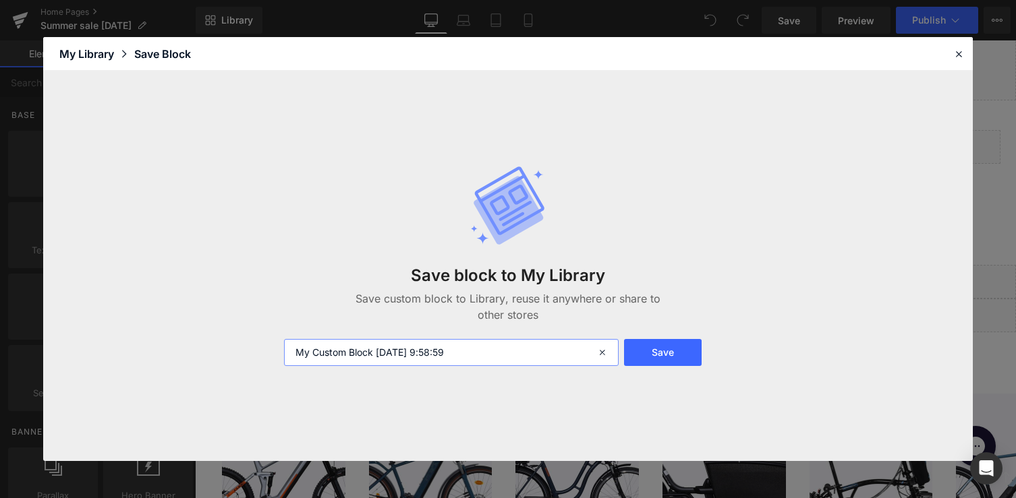
drag, startPoint x: 481, startPoint y: 358, endPoint x: 269, endPoint y: 350, distance: 211.9
click at [270, 350] on div "Save block to My Library Save custom block to Library, reuse it anywhere or sha…" at bounding box center [507, 266] width 929 height 390
type input "Marketing banner"
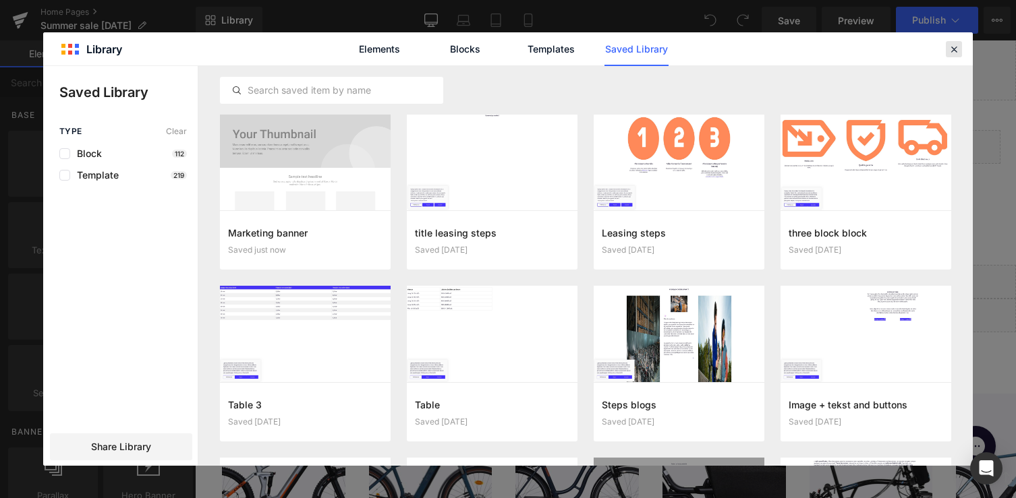
click at [948, 49] on icon at bounding box center [953, 49] width 12 height 12
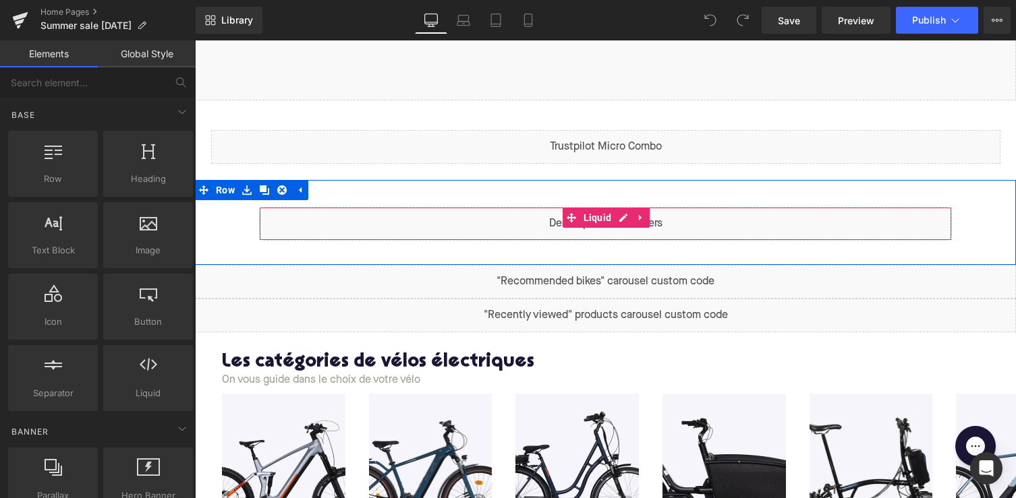
click at [527, 222] on div "Liquid" at bounding box center [605, 224] width 693 height 34
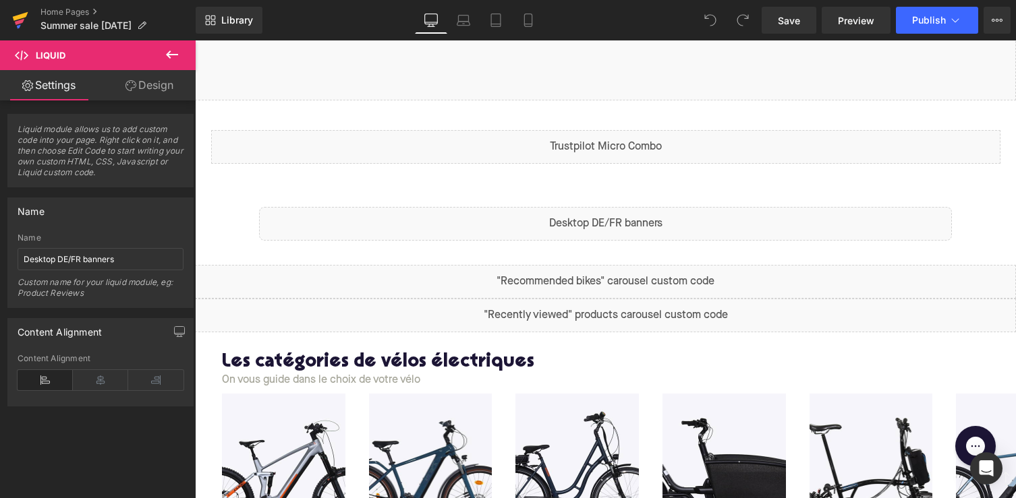
click at [20, 18] on icon at bounding box center [21, 16] width 16 height 9
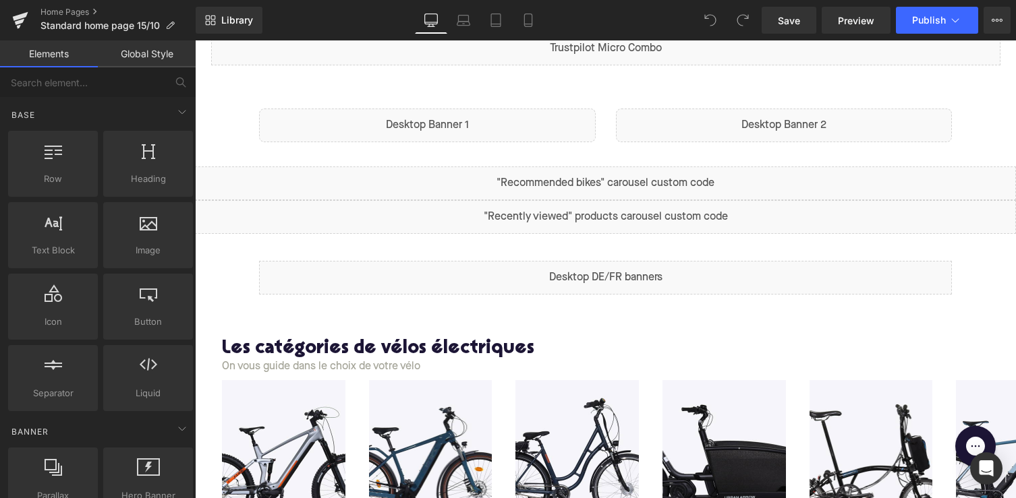
scroll to position [560, 0]
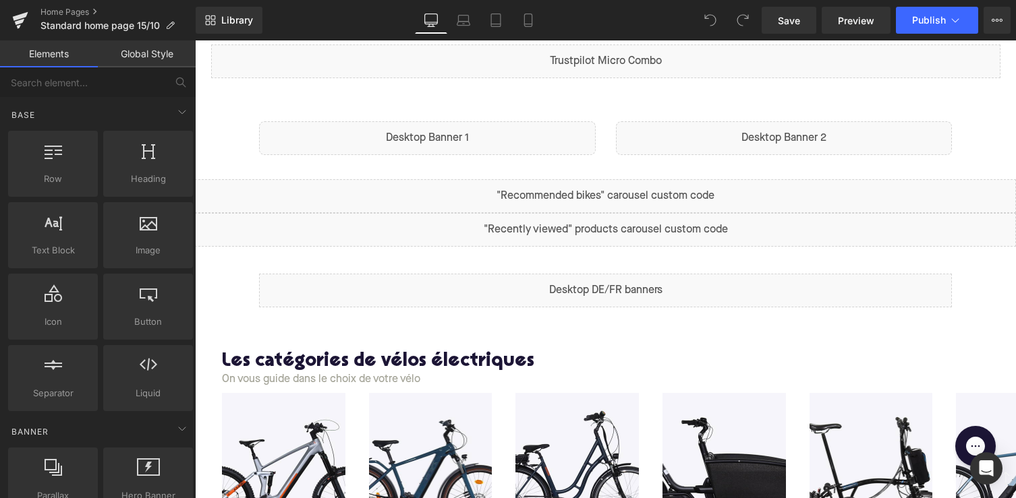
click at [570, 298] on div "Liquid" at bounding box center [605, 291] width 693 height 34
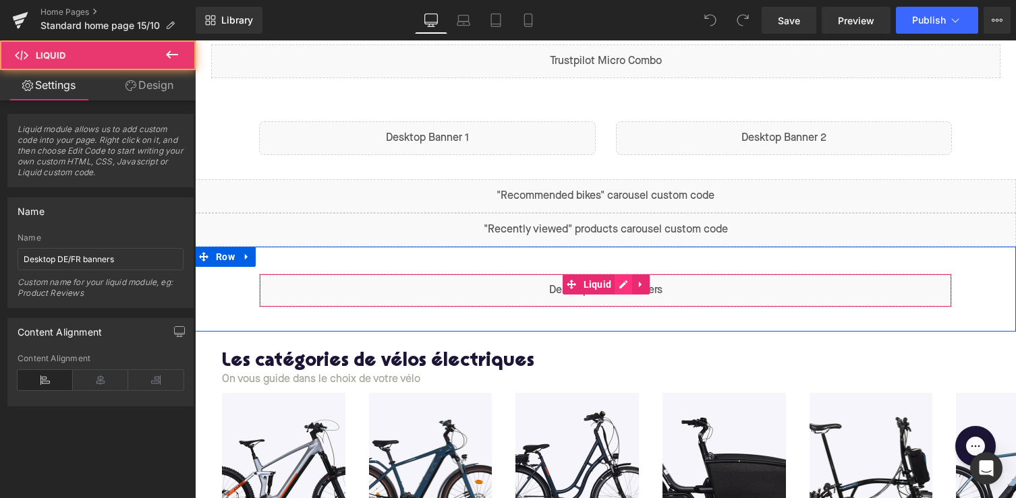
click at [621, 283] on div "Liquid" at bounding box center [605, 291] width 693 height 34
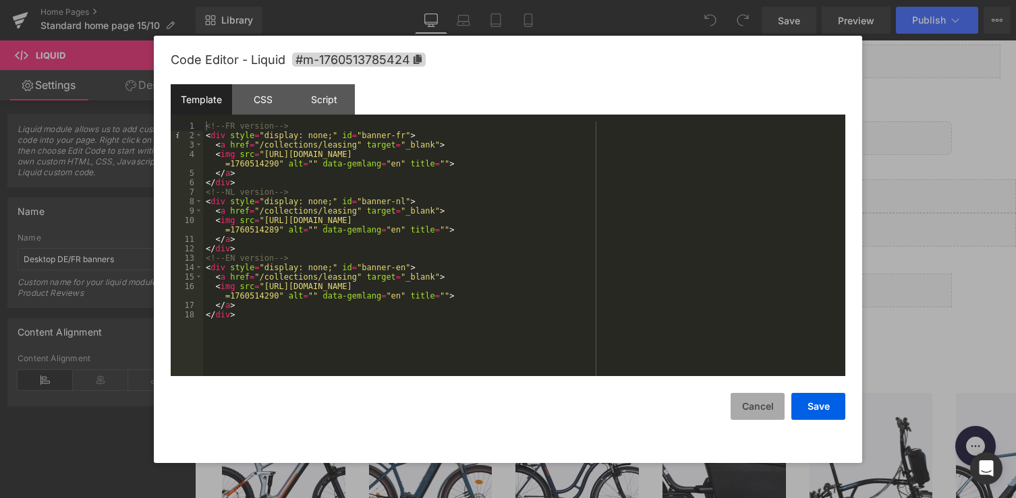
click at [744, 405] on button "Cancel" at bounding box center [757, 406] width 54 height 27
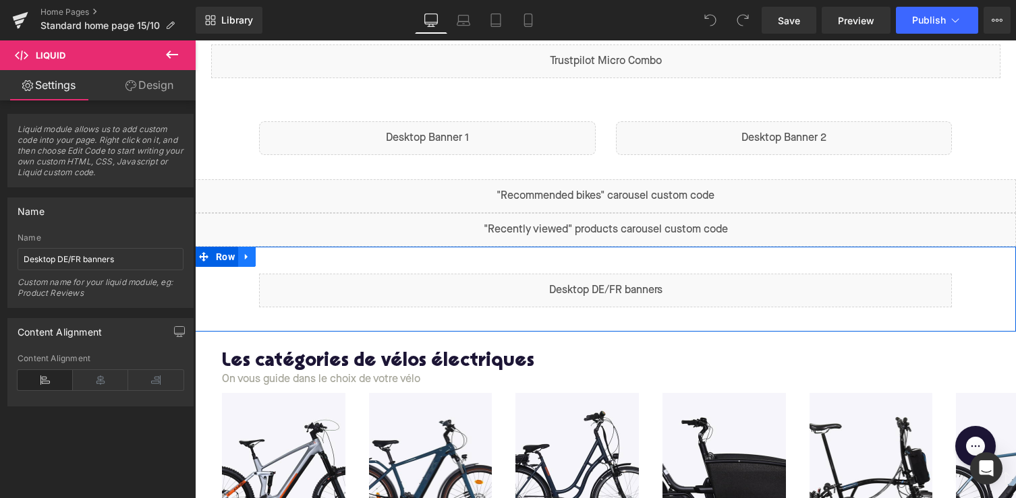
click at [242, 256] on icon at bounding box center [246, 257] width 9 height 10
click at [284, 256] on icon at bounding box center [281, 256] width 9 height 9
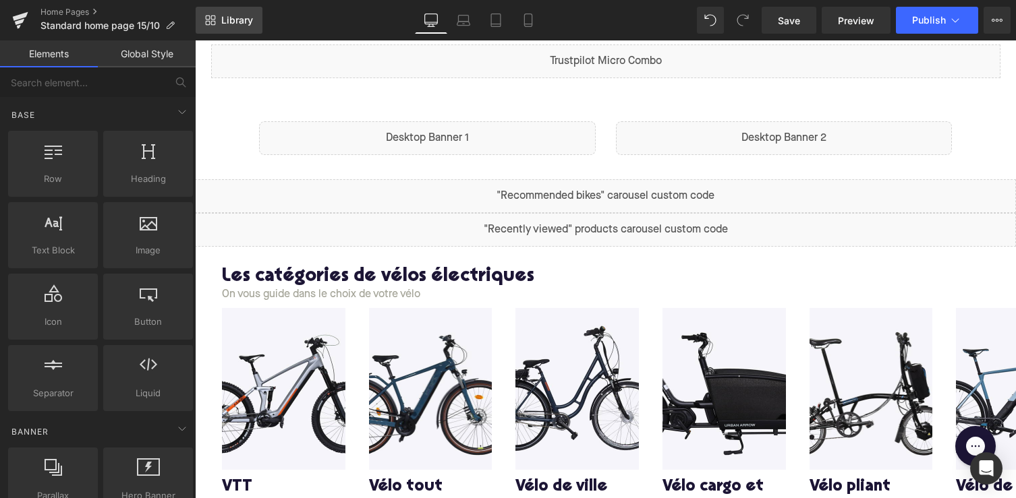
click at [235, 23] on span "Library" at bounding box center [237, 20] width 32 height 12
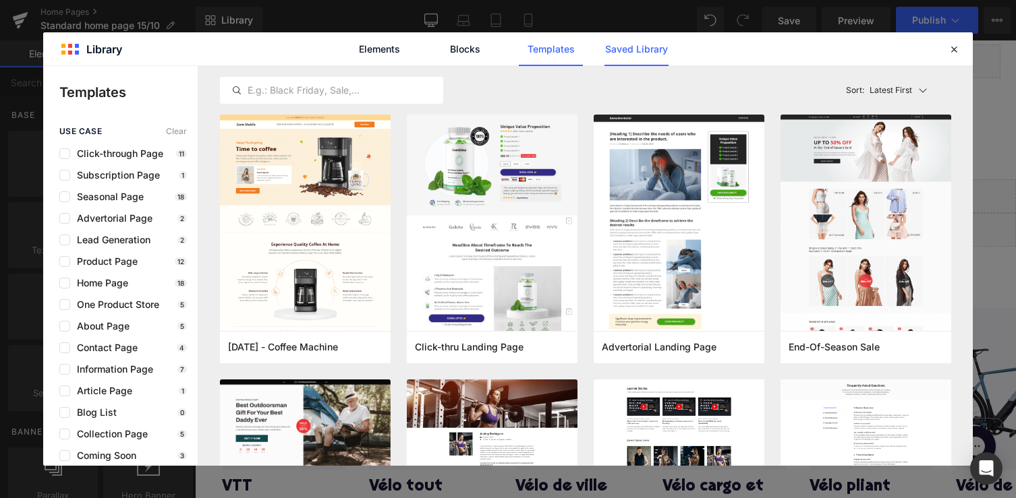
click at [653, 43] on link "Saved Library" at bounding box center [636, 49] width 64 height 34
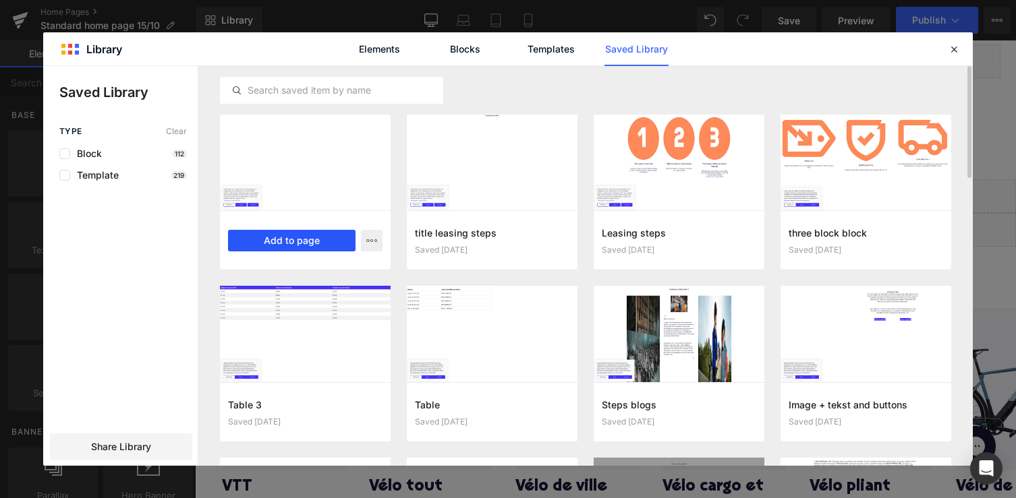
click at [345, 239] on button "Add to page" at bounding box center [291, 241] width 127 height 22
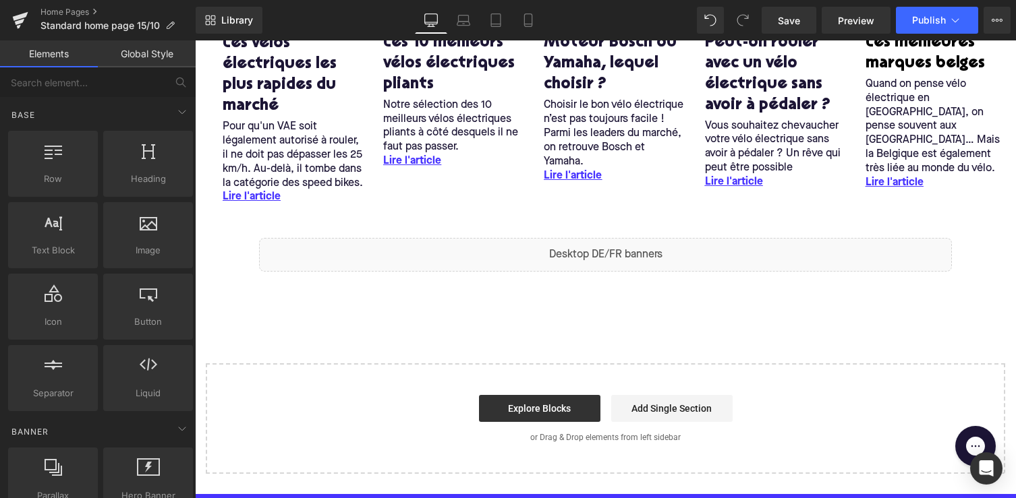
scroll to position [3157, 0]
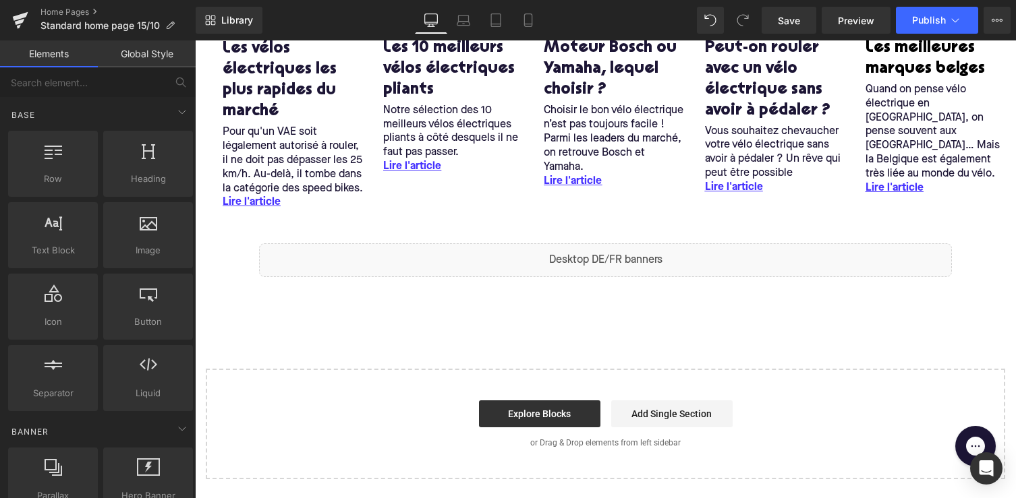
click at [276, 252] on div "Liquid Row" at bounding box center [605, 258] width 821 height 85
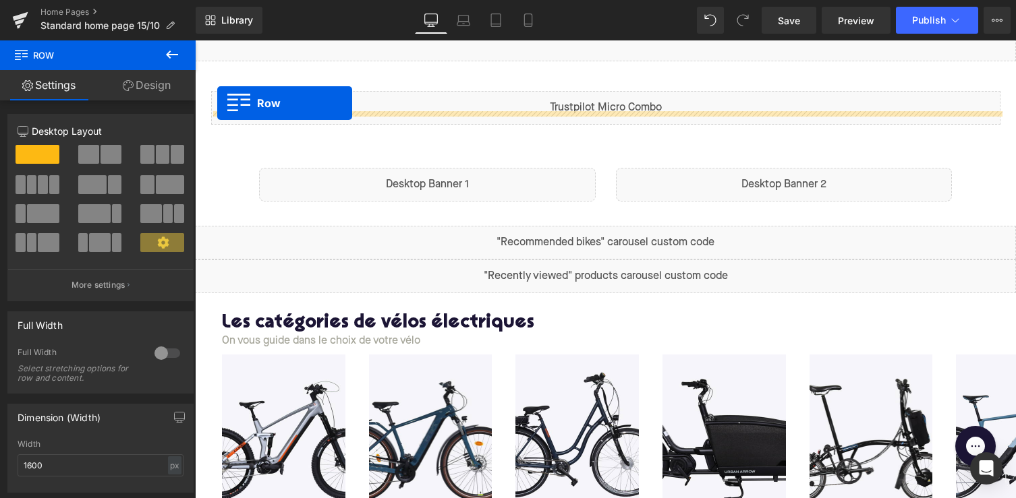
scroll to position [487, 0]
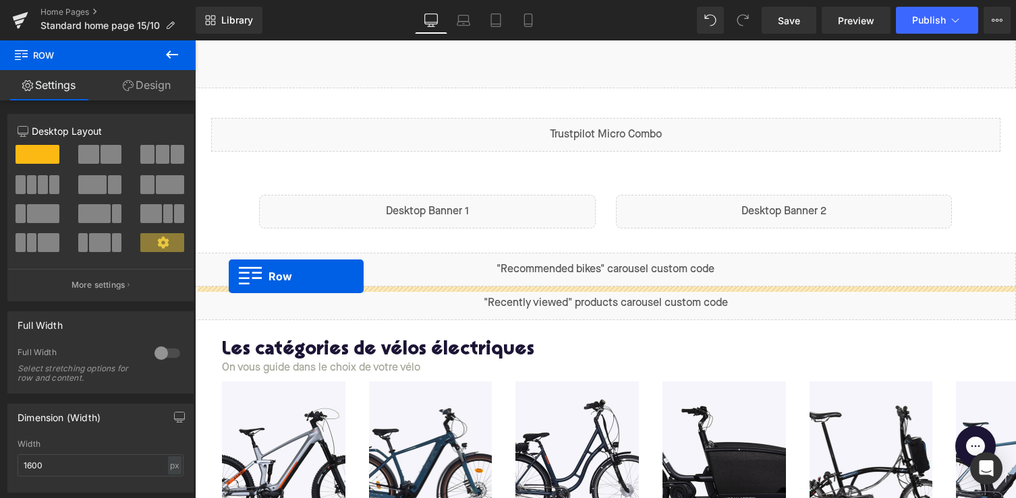
drag, startPoint x: 208, startPoint y: 239, endPoint x: 229, endPoint y: 276, distance: 42.2
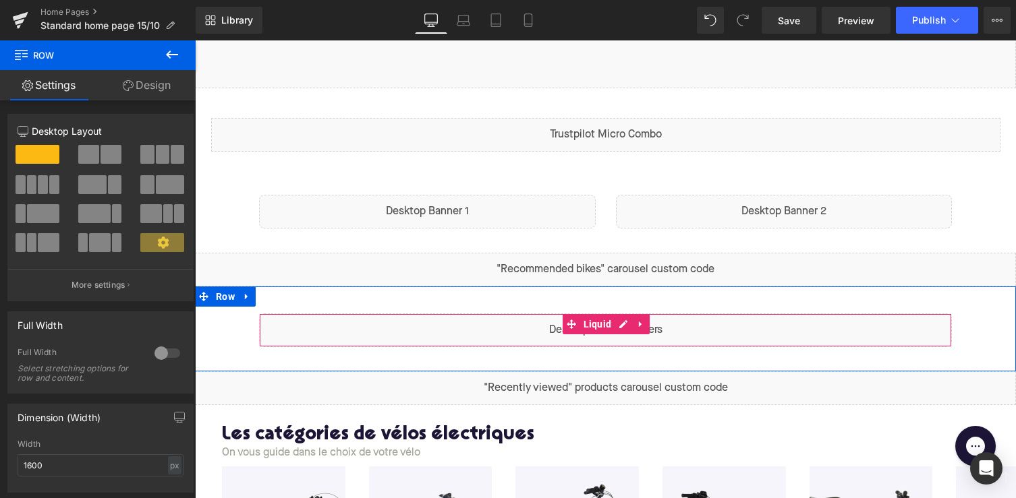
click at [626, 327] on div "Liquid" at bounding box center [605, 331] width 693 height 34
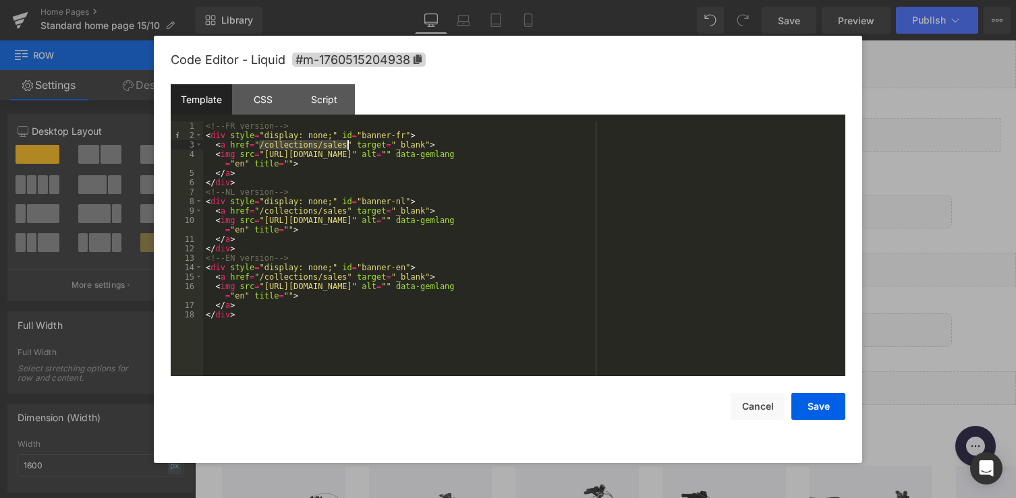
drag, startPoint x: 260, startPoint y: 147, endPoint x: 346, endPoint y: 148, distance: 86.3
click at [346, 148] on div "<!-- FR version --> < div style = "display: none;" id = "banner-fr" > < a href …" at bounding box center [524, 258] width 642 height 274
drag, startPoint x: 258, startPoint y: 213, endPoint x: 348, endPoint y: 212, distance: 89.7
click at [348, 212] on div "<!-- FR version --> < div style = "display: none;" id = "banner-fr" > < a href …" at bounding box center [524, 258] width 642 height 274
drag, startPoint x: 260, startPoint y: 276, endPoint x: 344, endPoint y: 275, distance: 84.3
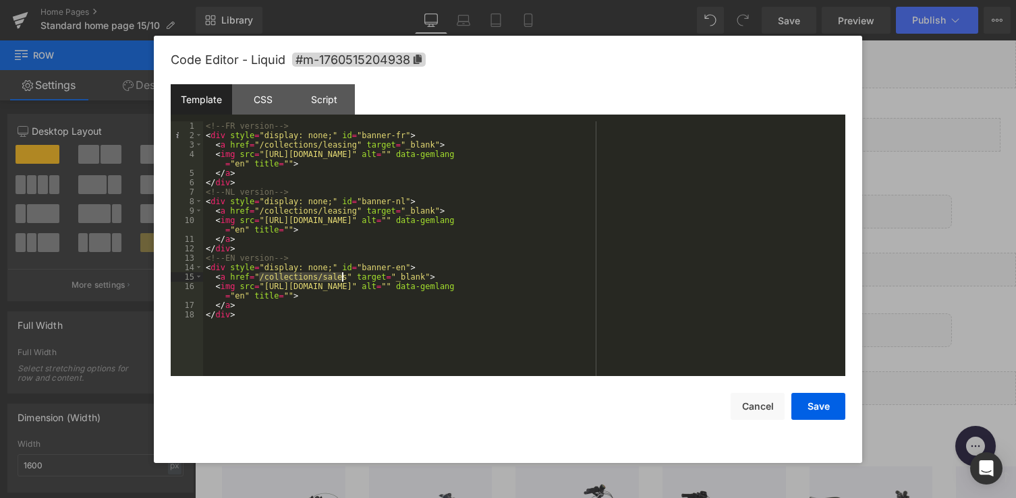
click at [344, 275] on div "<!-- FR version --> < div style = "display: none;" id = "banner-fr" > < a href …" at bounding box center [524, 258] width 642 height 274
drag, startPoint x: 346, startPoint y: 278, endPoint x: 259, endPoint y: 276, distance: 87.0
click at [259, 276] on div "<!-- FR version --> < div style = "display: none;" id = "banner-fr" > < a href …" at bounding box center [524, 258] width 642 height 274
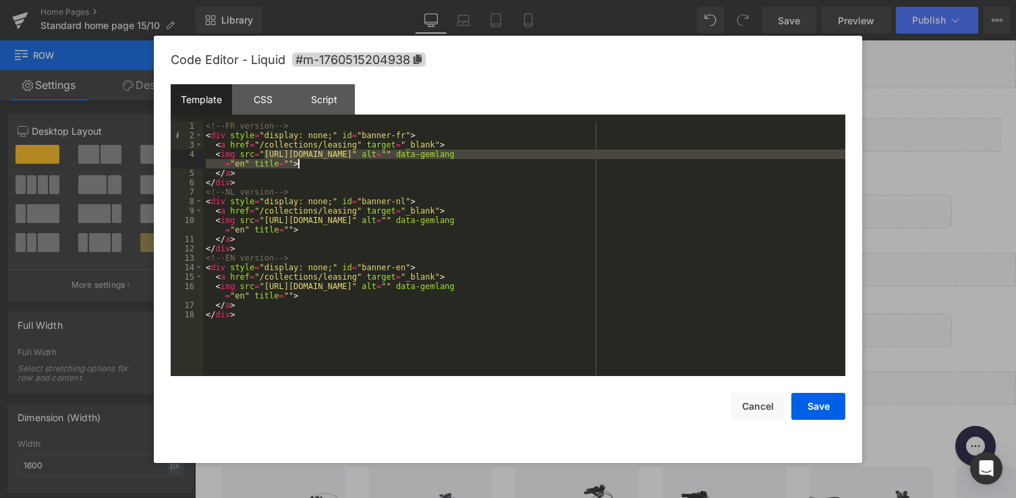
drag, startPoint x: 264, startPoint y: 153, endPoint x: 658, endPoint y: 162, distance: 393.9
click at [658, 162] on div "<!-- FR version --> < div style = "display: none;" id = "banner-fr" > < a href …" at bounding box center [524, 258] width 642 height 274
click at [653, 152] on div "<!-- FR version --> < div style = "display: none;" id = "banner-fr" > < a href …" at bounding box center [524, 258] width 642 height 274
drag, startPoint x: 264, startPoint y: 155, endPoint x: 716, endPoint y: 156, distance: 452.5
click at [716, 156] on div "<!-- FR version --> < div style = "display: none;" id = "banner-fr" > < a href …" at bounding box center [524, 258] width 642 height 274
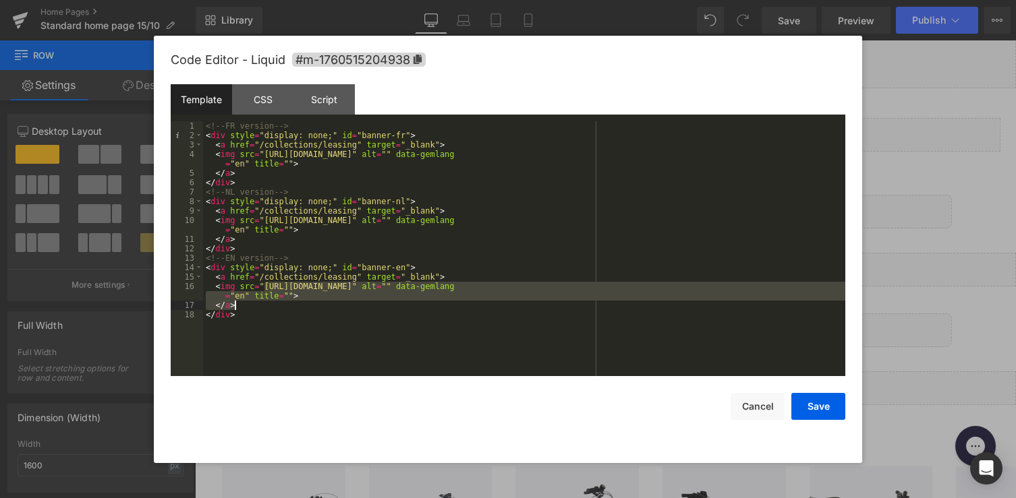
drag, startPoint x: 265, startPoint y: 287, endPoint x: 605, endPoint y: 305, distance: 340.4
click at [605, 305] on div "<!-- FR version --> < div style = "display: none;" id = "banner-fr" > < a href …" at bounding box center [524, 258] width 642 height 274
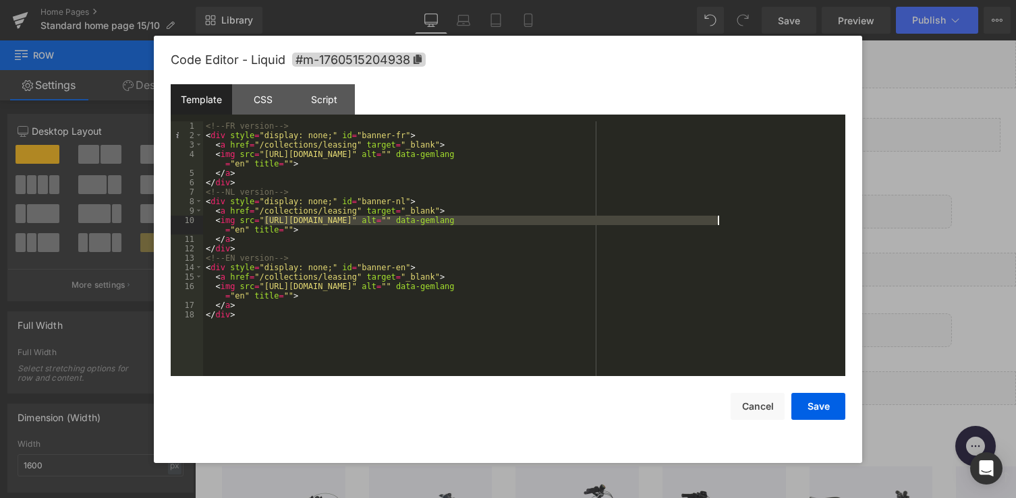
drag, startPoint x: 265, startPoint y: 218, endPoint x: 716, endPoint y: 224, distance: 451.2
click at [716, 224] on div "<!-- FR version --> < div style = "display: none;" id = "banner-fr" > < a href …" at bounding box center [524, 258] width 642 height 274
drag, startPoint x: 264, startPoint y: 220, endPoint x: 279, endPoint y: 230, distance: 17.4
click at [279, 230] on div "<!-- FR version --> < div style = "display: none;" id = "banner-fr" > < a href …" at bounding box center [524, 258] width 642 height 274
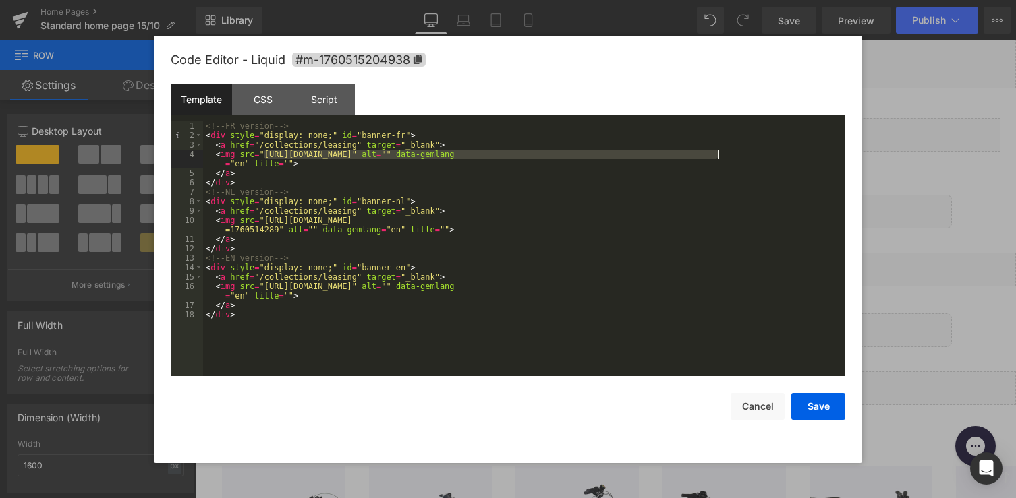
drag, startPoint x: 266, startPoint y: 155, endPoint x: 716, endPoint y: 158, distance: 449.8
click at [716, 158] on div "<!-- FR version --> < div style = "display: none;" id = "banner-fr" > < a href …" at bounding box center [524, 258] width 642 height 274
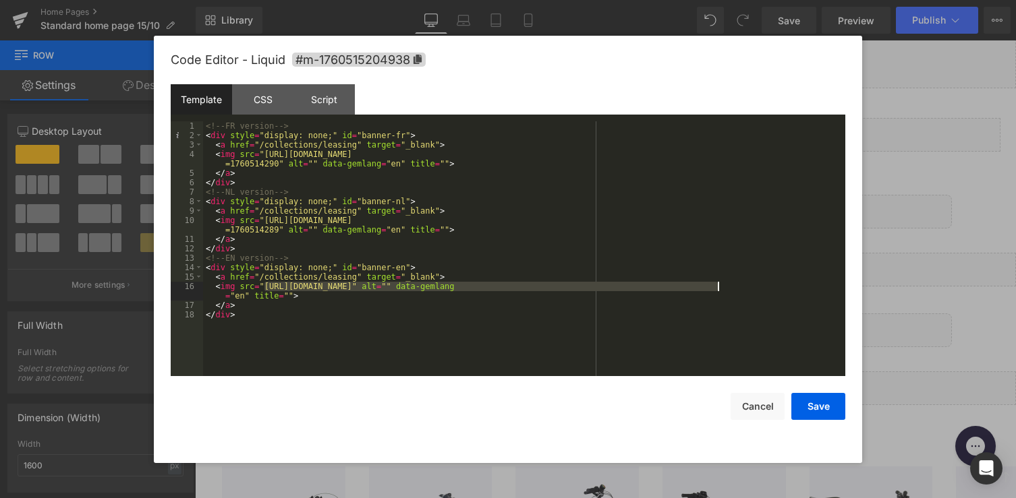
drag, startPoint x: 262, startPoint y: 287, endPoint x: 715, endPoint y: 290, distance: 452.5
click at [715, 290] on div "<!-- FR version --> < div style = "display: none;" id = "banner-fr" > < a href …" at bounding box center [524, 258] width 642 height 274
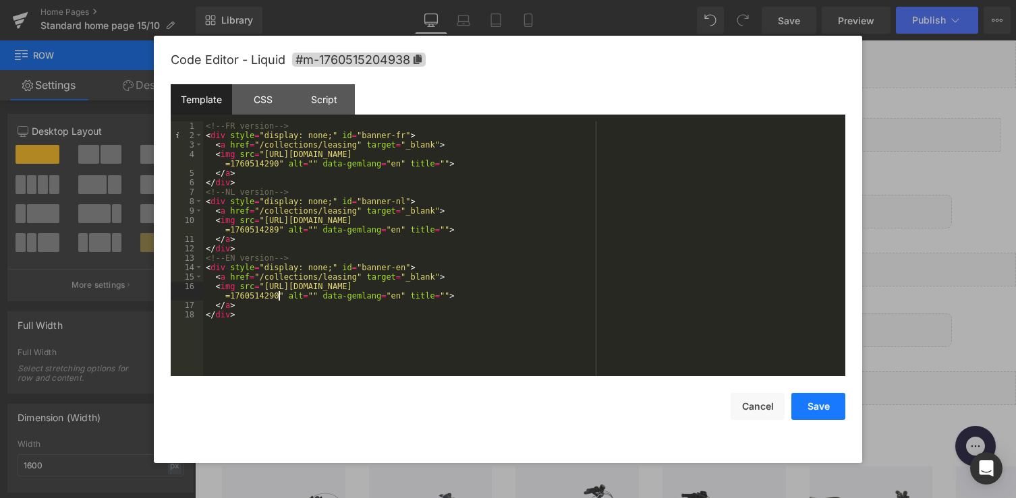
click at [825, 409] on button "Save" at bounding box center [818, 406] width 54 height 27
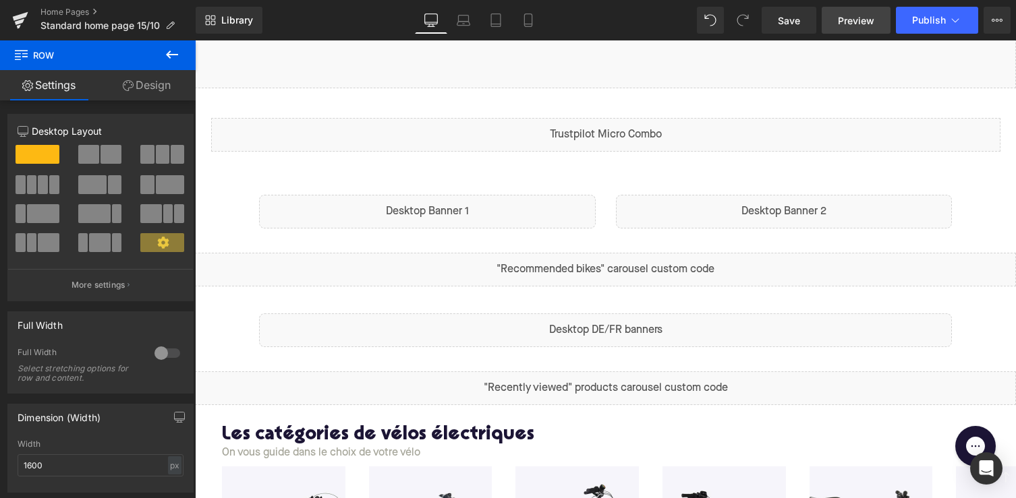
click at [862, 28] on link "Preview" at bounding box center [855, 20] width 69 height 27
click at [923, 25] on span "Publish" at bounding box center [929, 20] width 34 height 11
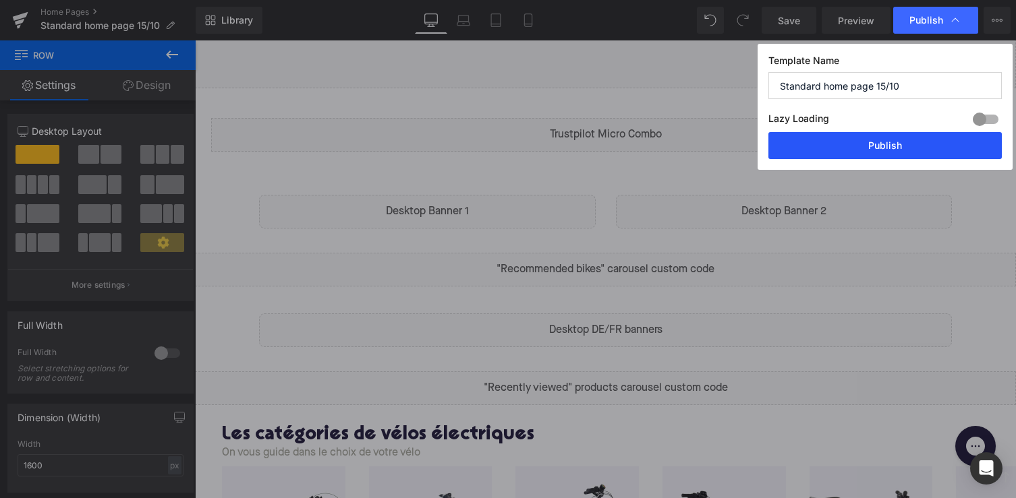
click at [873, 147] on button "Publish" at bounding box center [884, 145] width 233 height 27
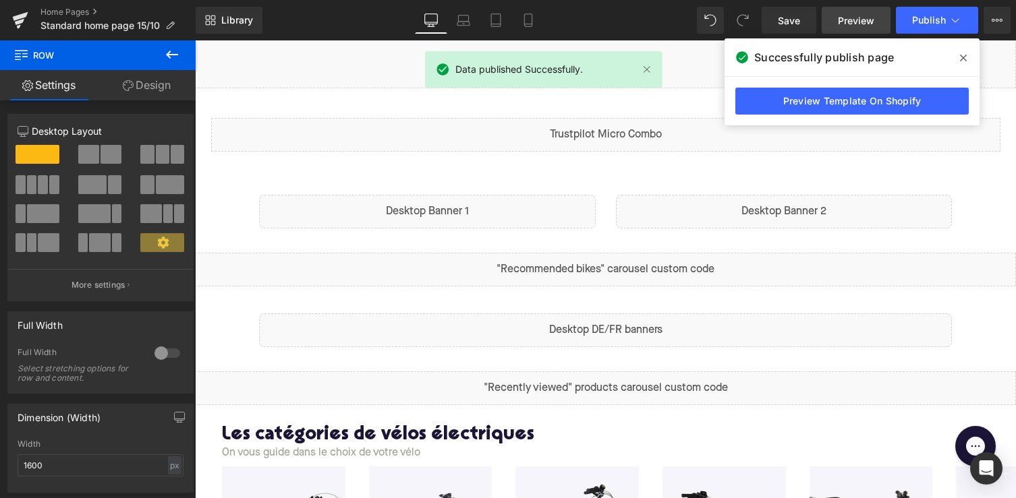
click at [854, 16] on span "Preview" at bounding box center [856, 20] width 36 height 14
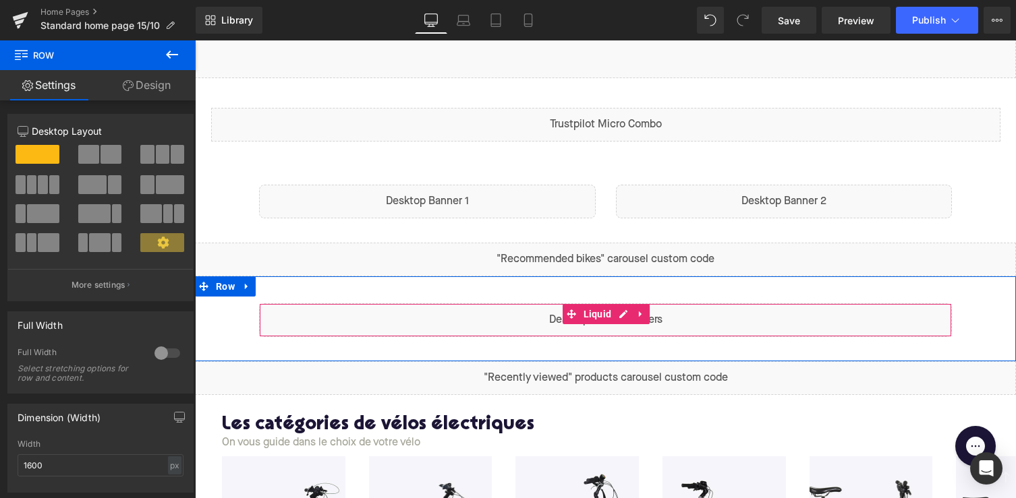
scroll to position [511, 0]
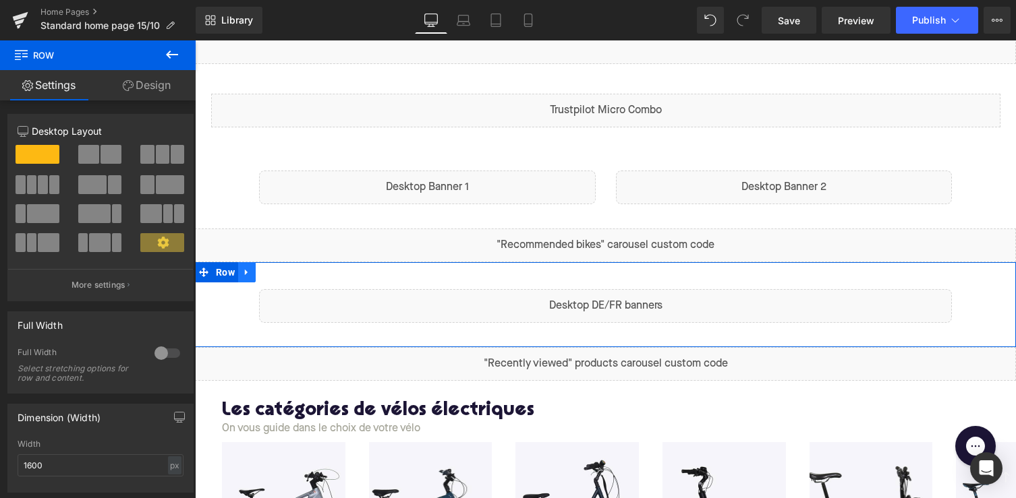
click at [252, 272] on icon at bounding box center [246, 273] width 9 height 10
click at [279, 272] on icon at bounding box center [281, 272] width 9 height 9
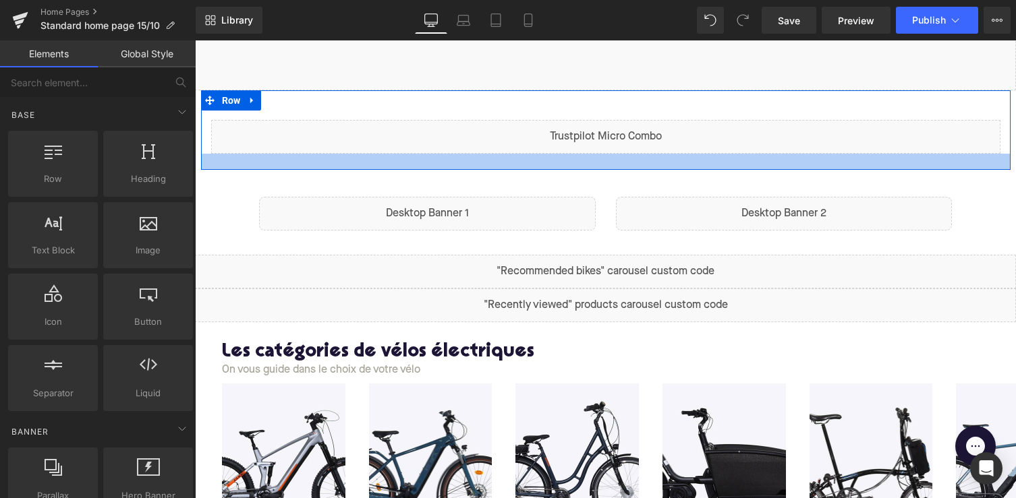
scroll to position [502, 0]
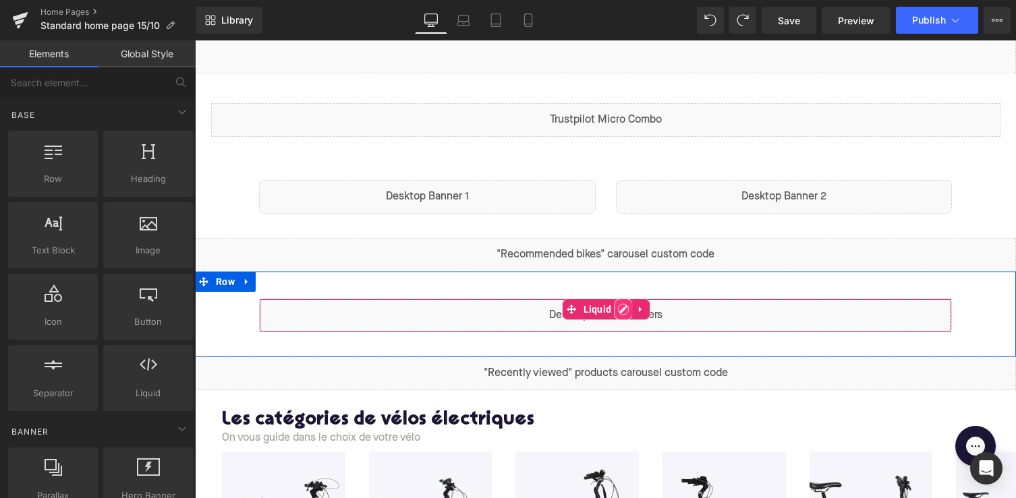
click at [624, 310] on div "Liquid" at bounding box center [605, 316] width 693 height 34
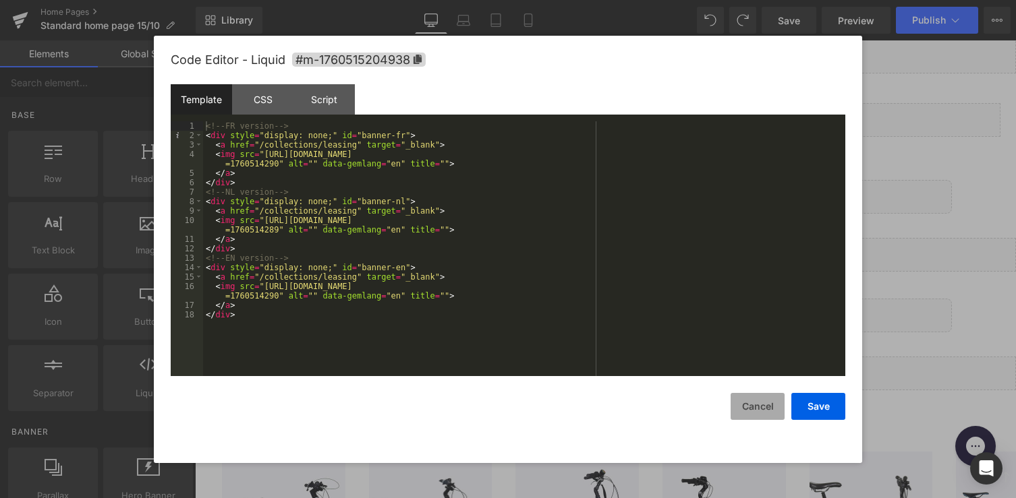
click at [741, 401] on button "Cancel" at bounding box center [757, 406] width 54 height 27
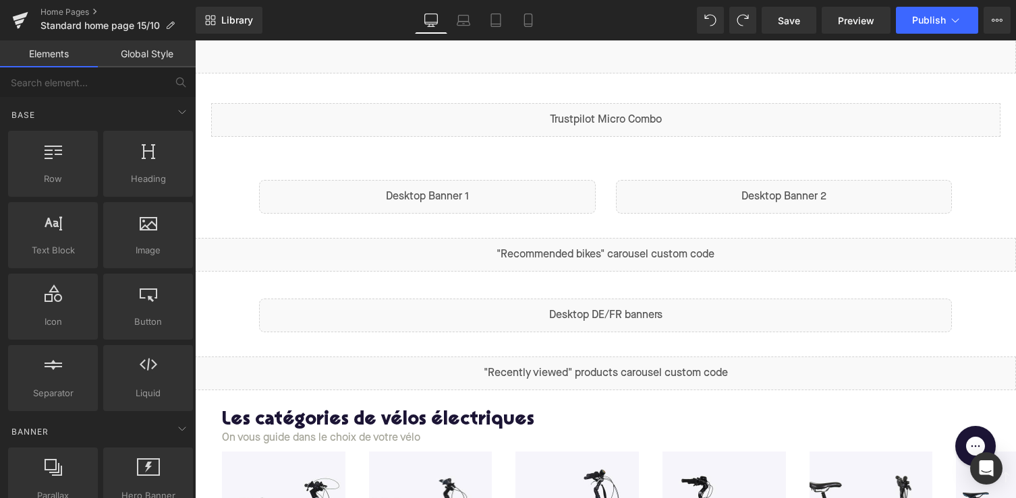
click at [551, 266] on div "Liquid" at bounding box center [605, 255] width 821 height 34
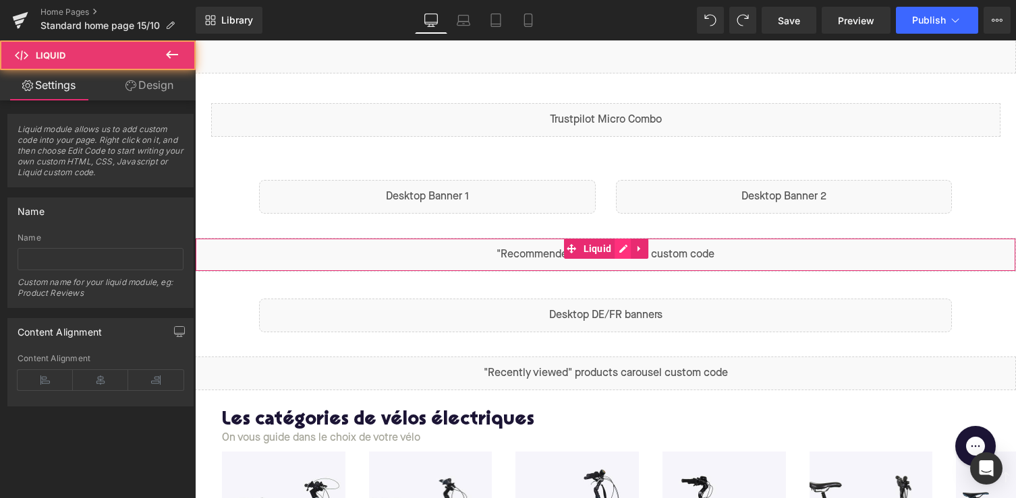
click at [616, 256] on div "Liquid" at bounding box center [605, 255] width 821 height 34
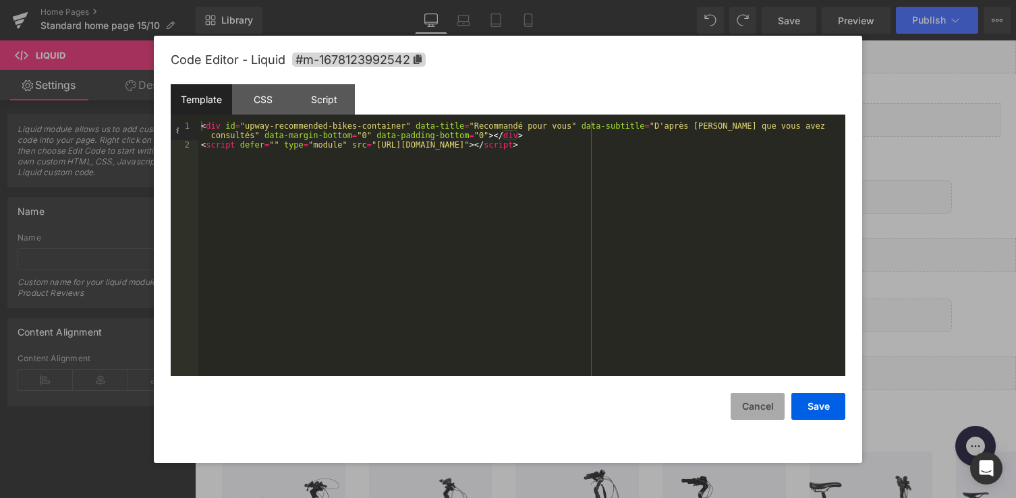
click at [757, 412] on button "Cancel" at bounding box center [757, 406] width 54 height 27
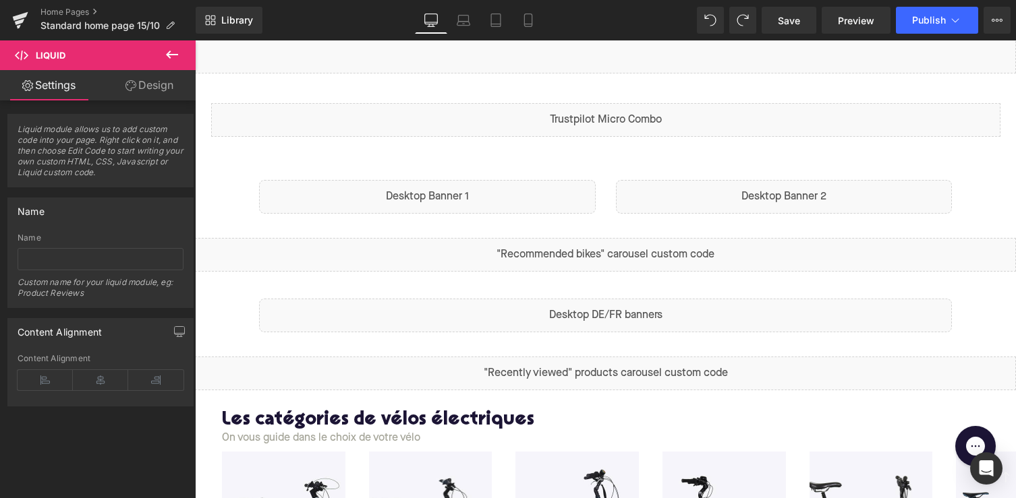
click at [606, 315] on span "Liquid" at bounding box center [599, 309] width 28 height 16
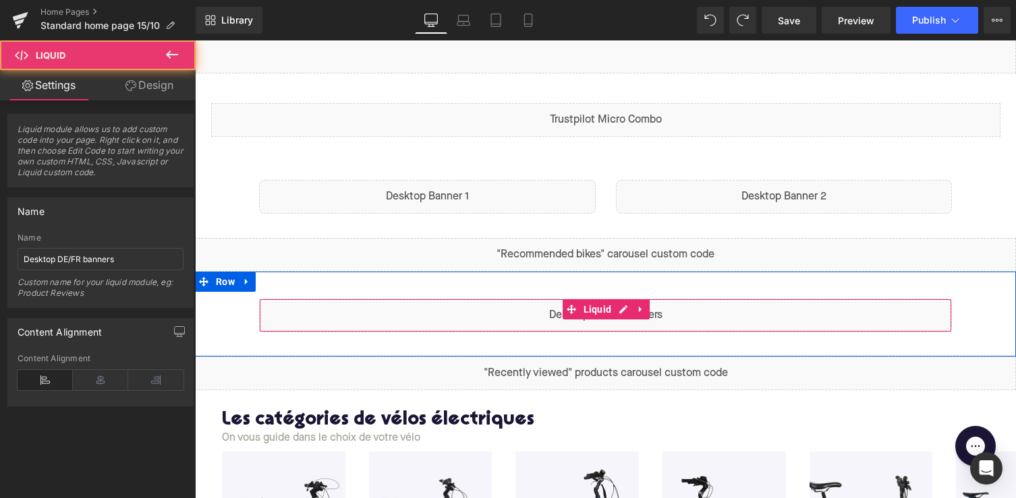
click at [619, 311] on div "Liquid" at bounding box center [605, 316] width 693 height 34
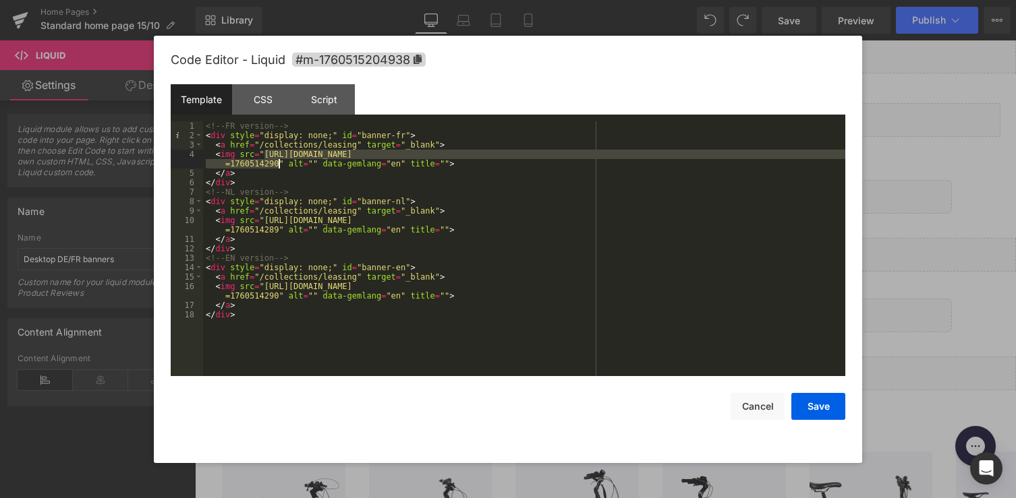
drag, startPoint x: 262, startPoint y: 154, endPoint x: 276, endPoint y: 165, distance: 17.8
click at [276, 165] on div "<!-- FR version --> < div style = "display: none;" id = "banner-fr" > < a href …" at bounding box center [524, 258] width 642 height 274
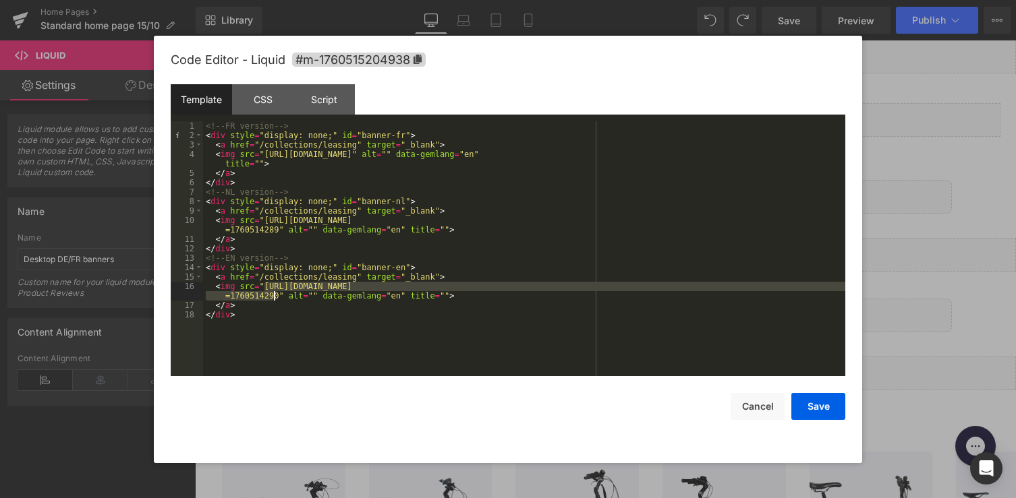
drag, startPoint x: 264, startPoint y: 287, endPoint x: 279, endPoint y: 299, distance: 19.2
click at [279, 299] on div "<!-- FR version --> < div style = "display: none;" id = "banner-fr" > < a href …" at bounding box center [524, 258] width 642 height 274
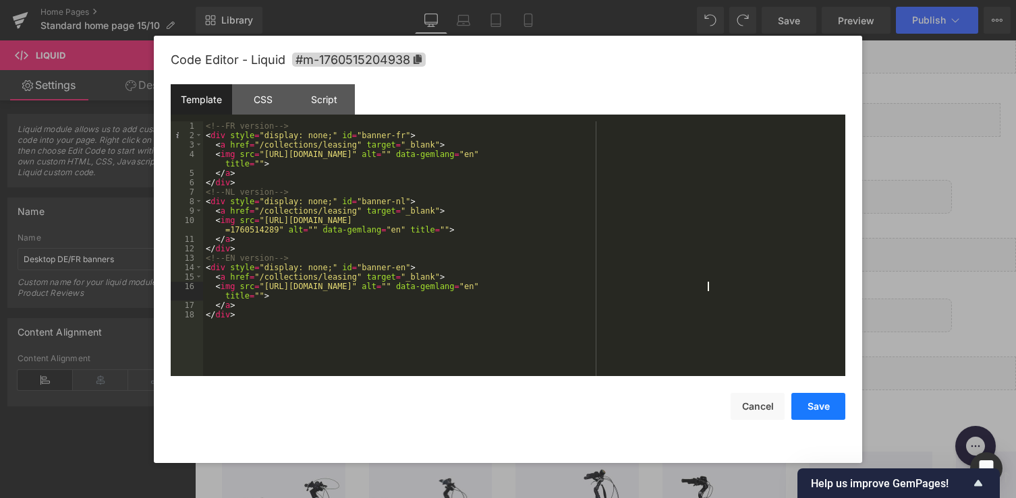
click at [813, 411] on button "Save" at bounding box center [818, 406] width 54 height 27
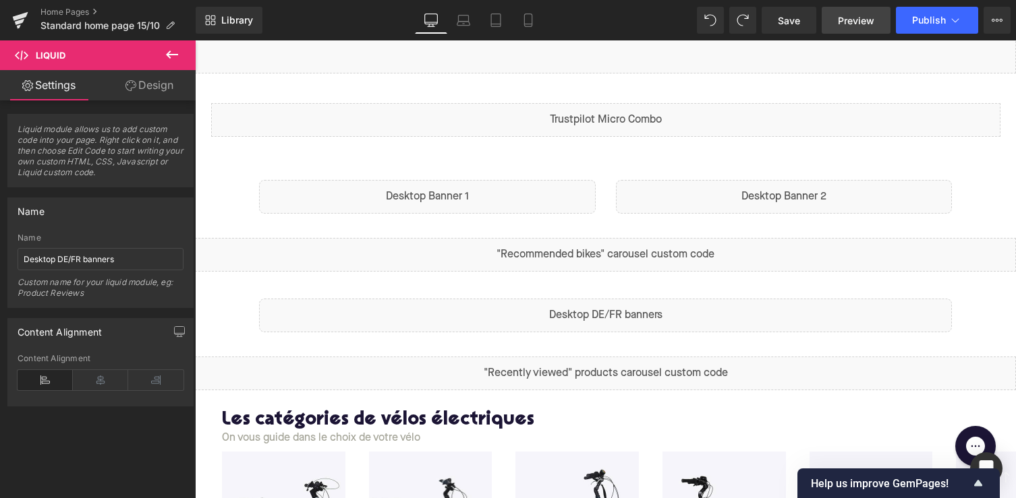
click at [860, 16] on span "Preview" at bounding box center [856, 20] width 36 height 14
click at [954, 24] on icon at bounding box center [954, 19] width 13 height 13
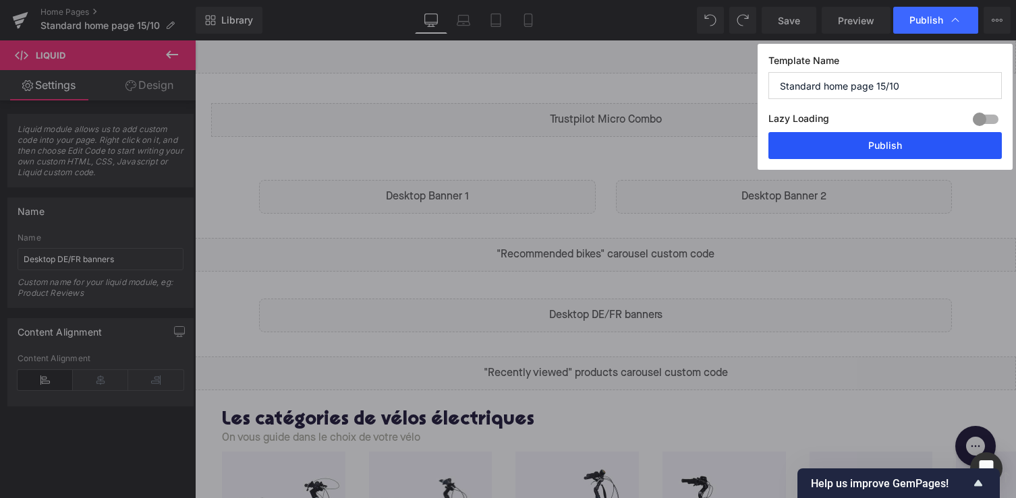
click at [885, 142] on button "Publish" at bounding box center [884, 145] width 233 height 27
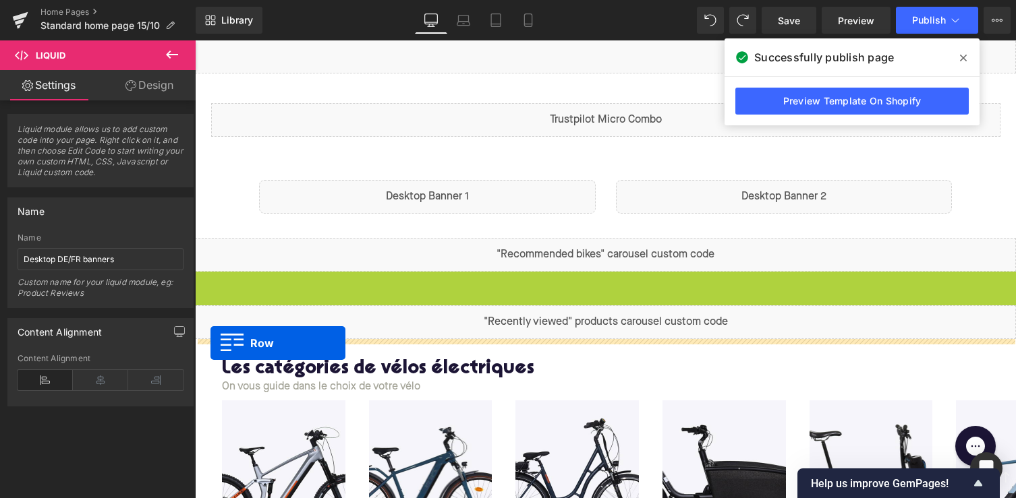
drag, startPoint x: 204, startPoint y: 283, endPoint x: 210, endPoint y: 343, distance: 60.4
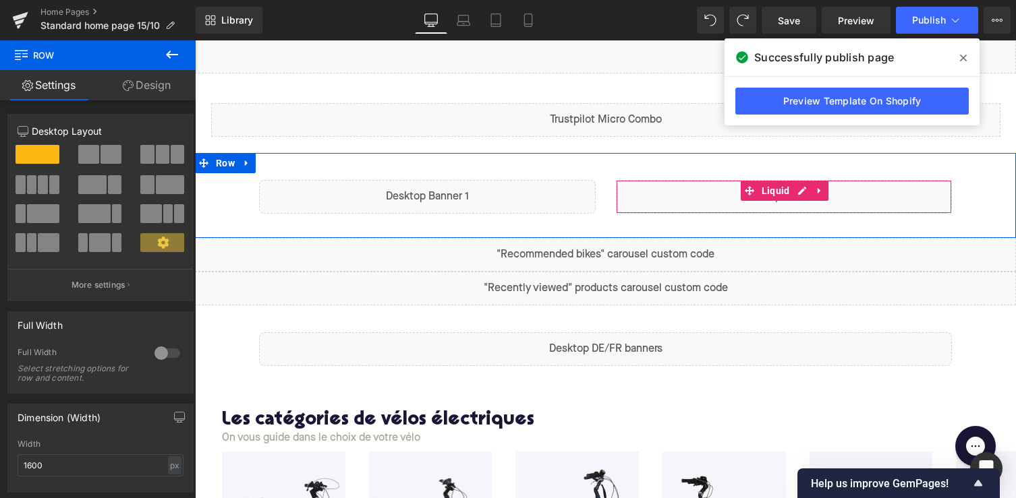
scroll to position [385, 0]
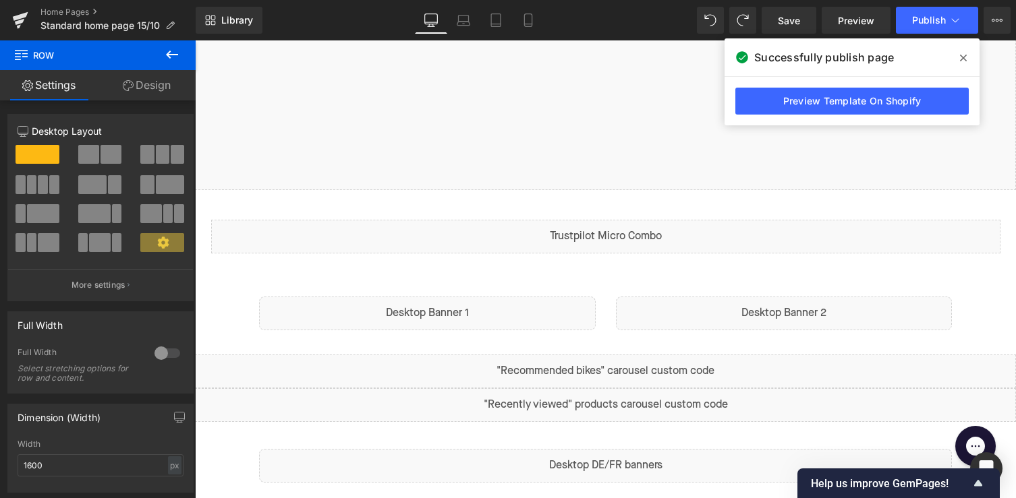
drag, startPoint x: 965, startPoint y: 56, endPoint x: 721, endPoint y: 48, distance: 244.3
click at [965, 56] on icon at bounding box center [963, 58] width 7 height 11
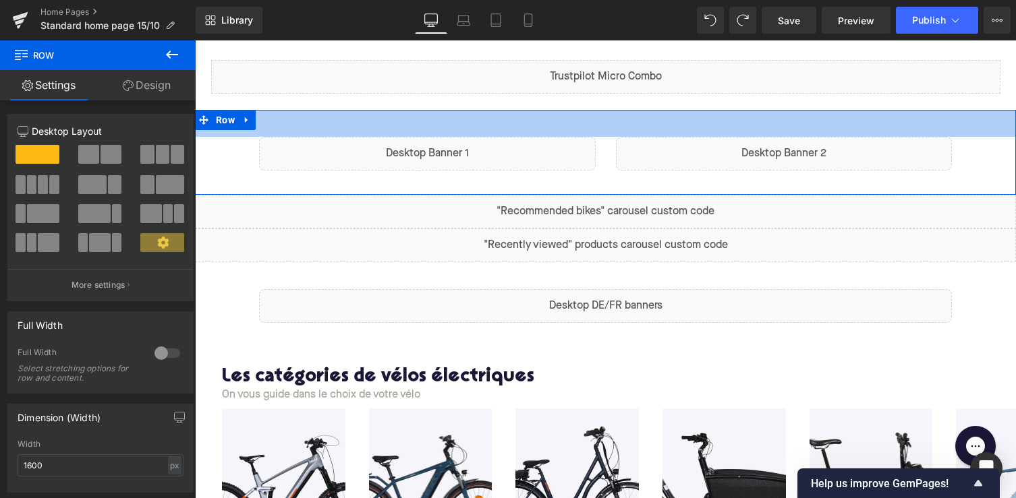
scroll to position [586, 0]
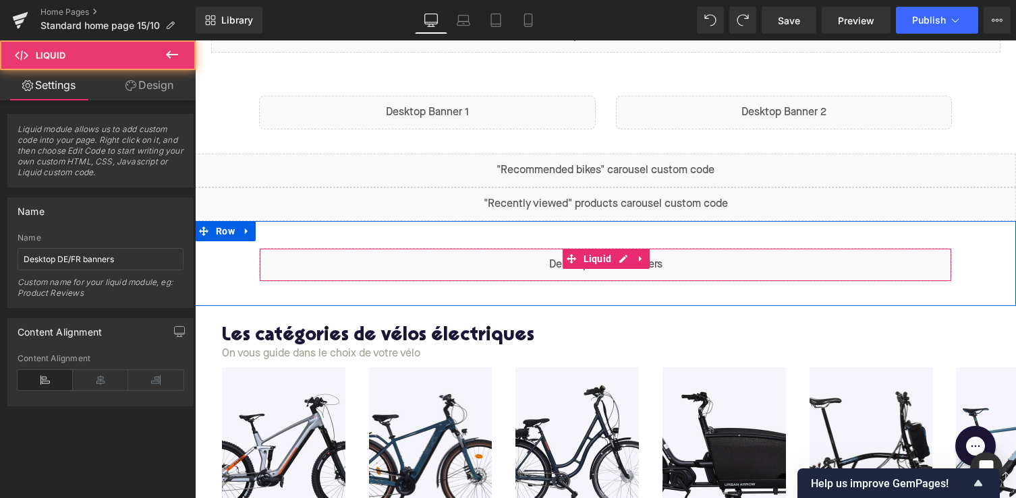
click at [592, 258] on div "Liquid" at bounding box center [605, 265] width 693 height 34
click at [700, 282] on div "Liquid" at bounding box center [605, 265] width 693 height 34
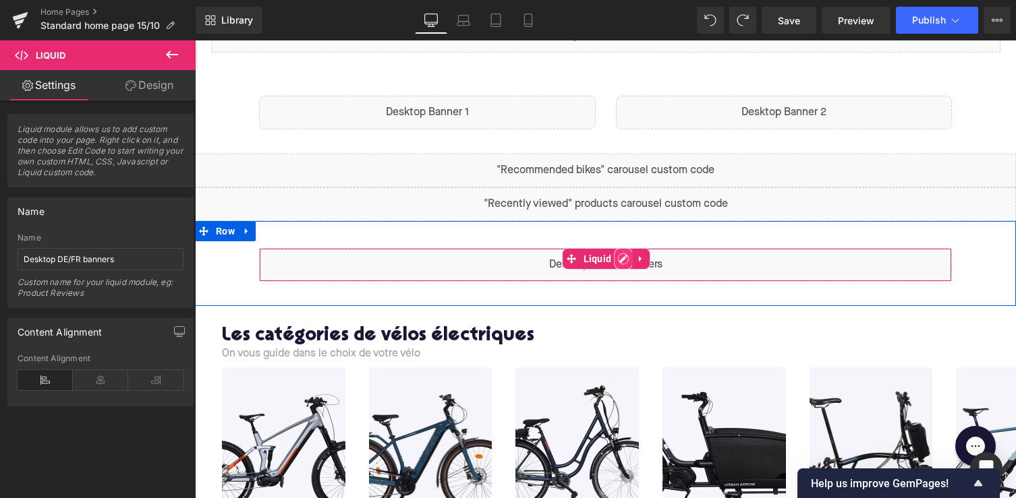
click at [625, 262] on div "Liquid" at bounding box center [605, 265] width 693 height 34
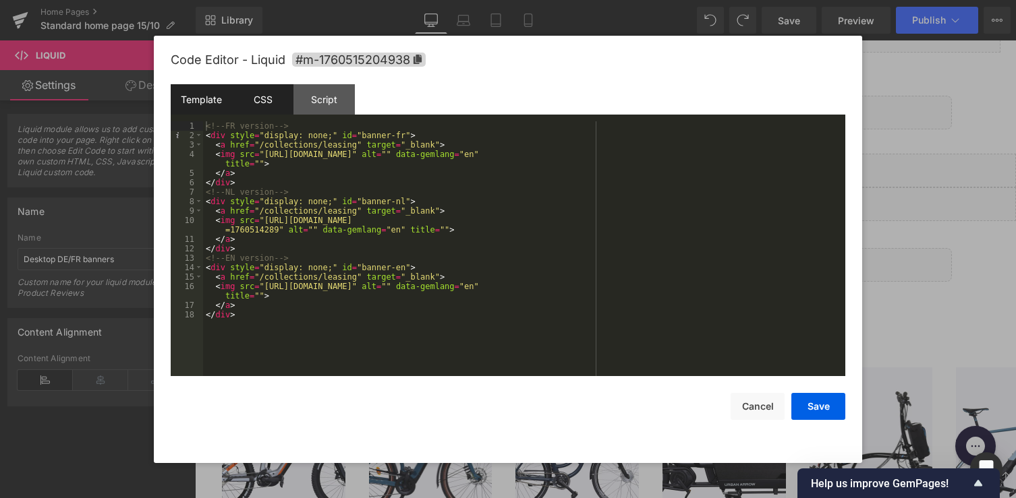
click at [269, 99] on div "CSS" at bounding box center [262, 99] width 61 height 30
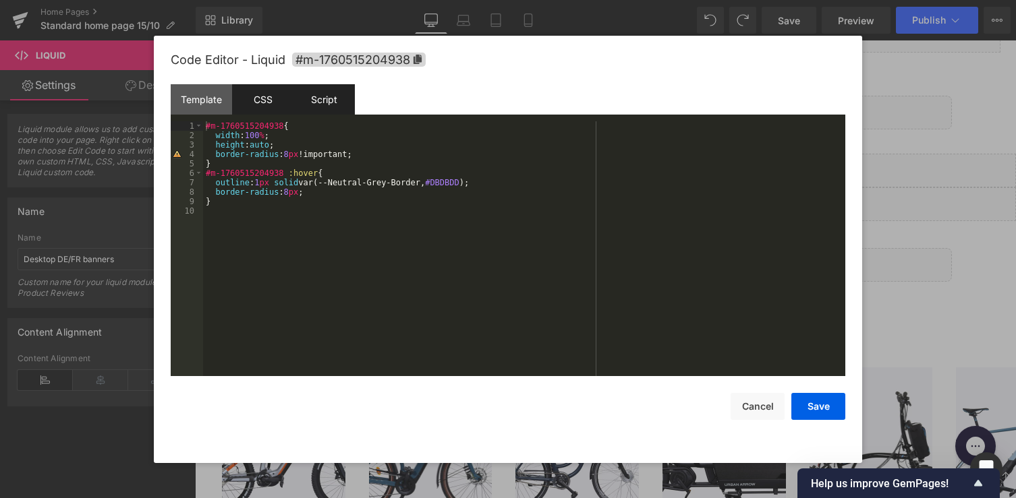
click at [314, 99] on div "Script" at bounding box center [323, 99] width 61 height 30
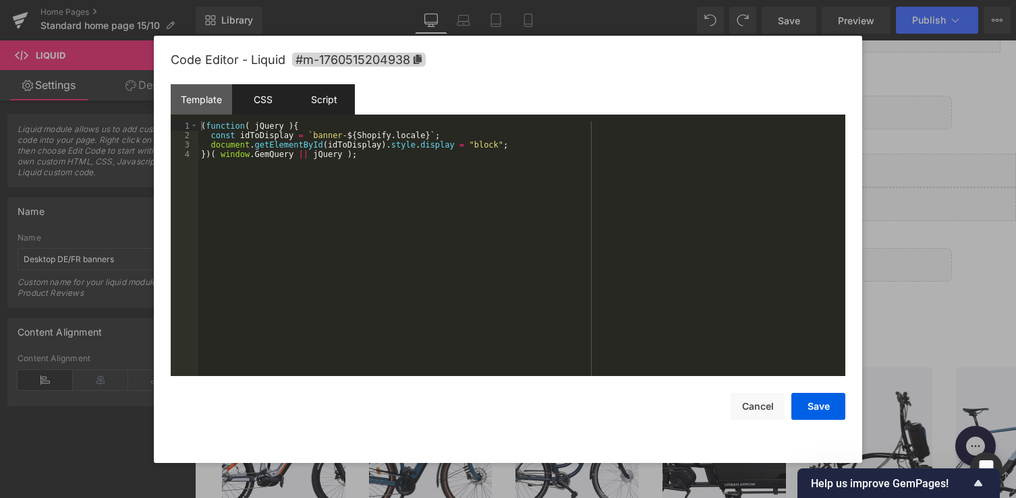
click at [259, 96] on div "CSS" at bounding box center [262, 99] width 61 height 30
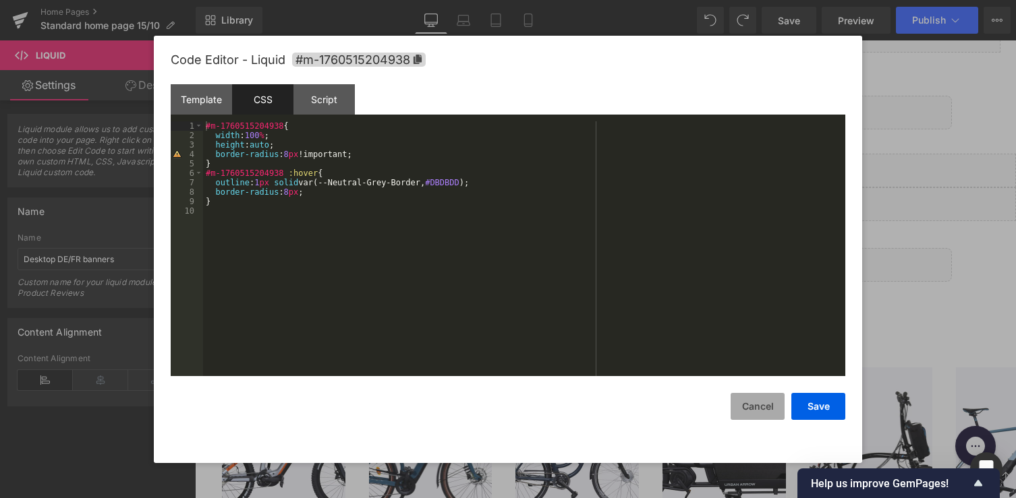
click at [753, 414] on button "Cancel" at bounding box center [757, 406] width 54 height 27
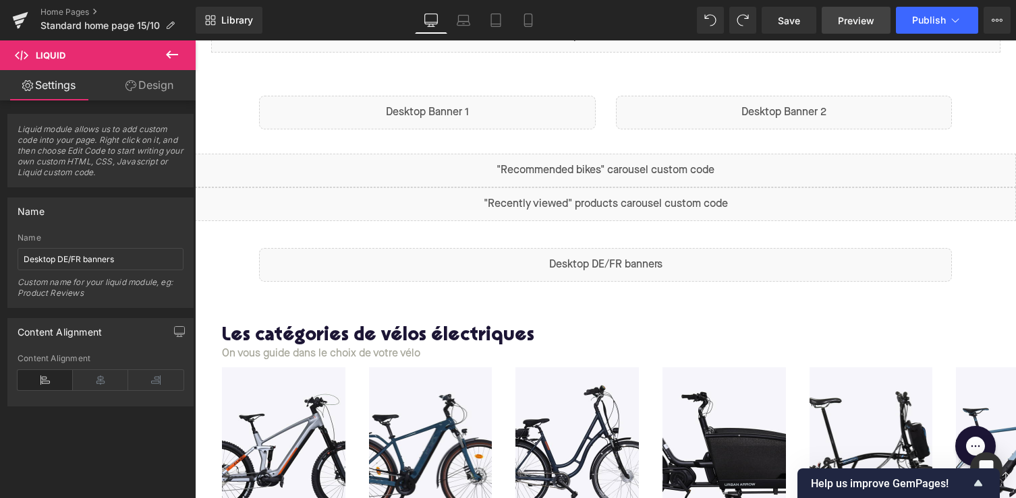
click at [849, 18] on span "Preview" at bounding box center [856, 20] width 36 height 14
click at [26, 19] on icon at bounding box center [20, 20] width 16 height 34
click at [782, 28] on link "Save" at bounding box center [788, 20] width 55 height 27
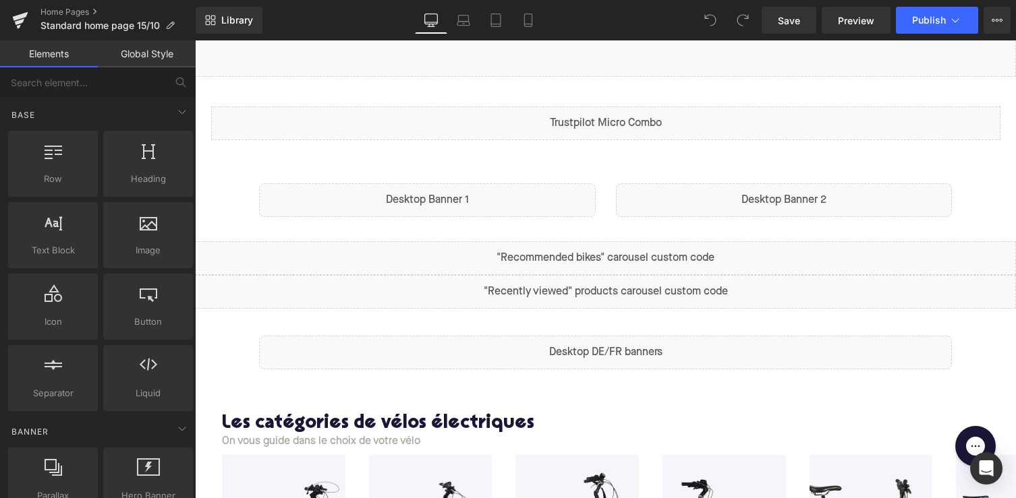
scroll to position [457, 0]
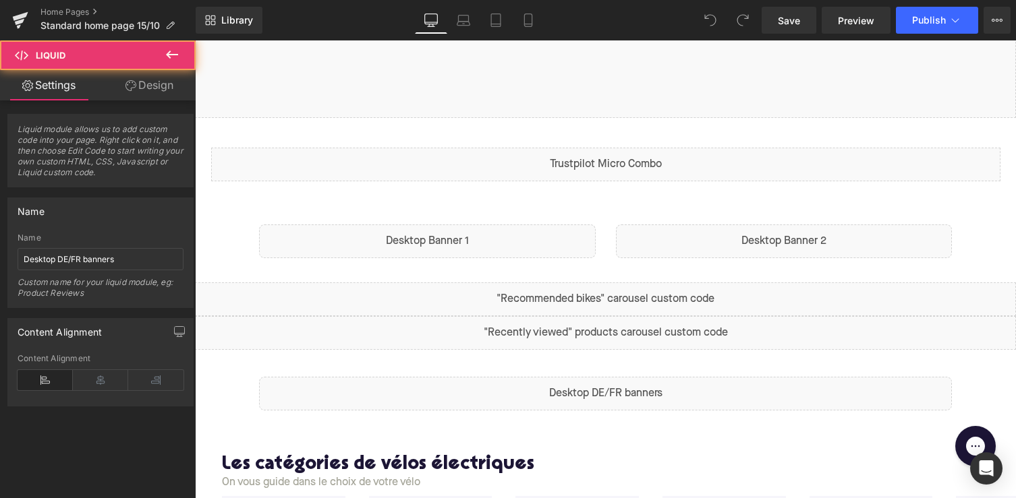
click at [616, 389] on div "Liquid" at bounding box center [605, 394] width 693 height 34
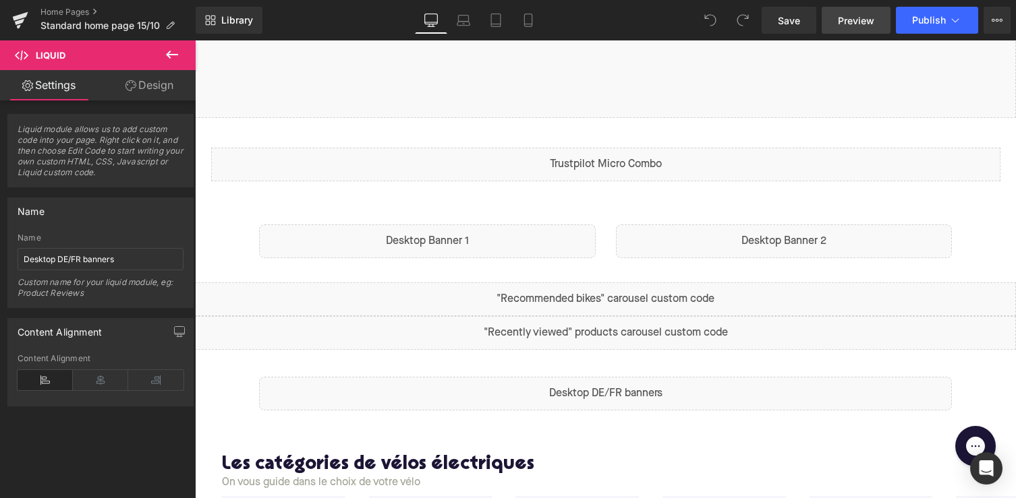
click at [846, 32] on link "Preview" at bounding box center [855, 20] width 69 height 27
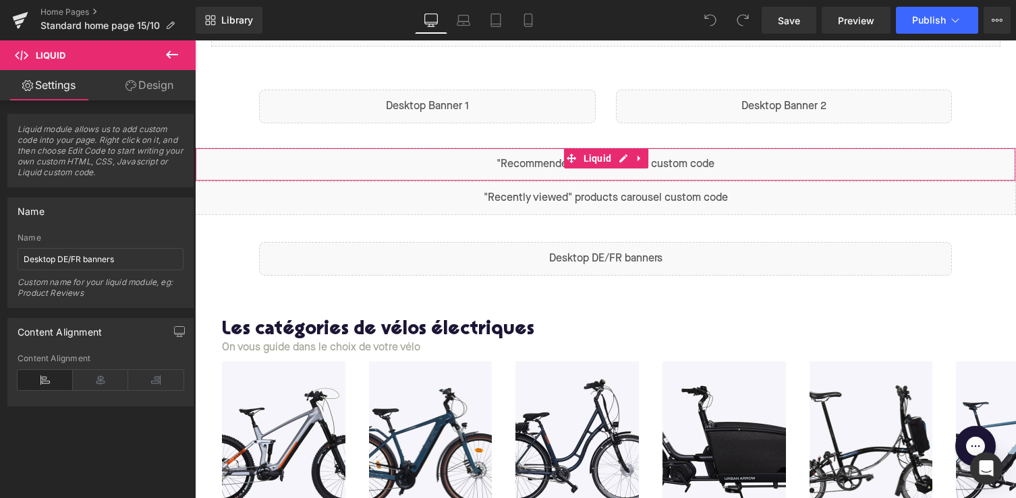
scroll to position [555, 0]
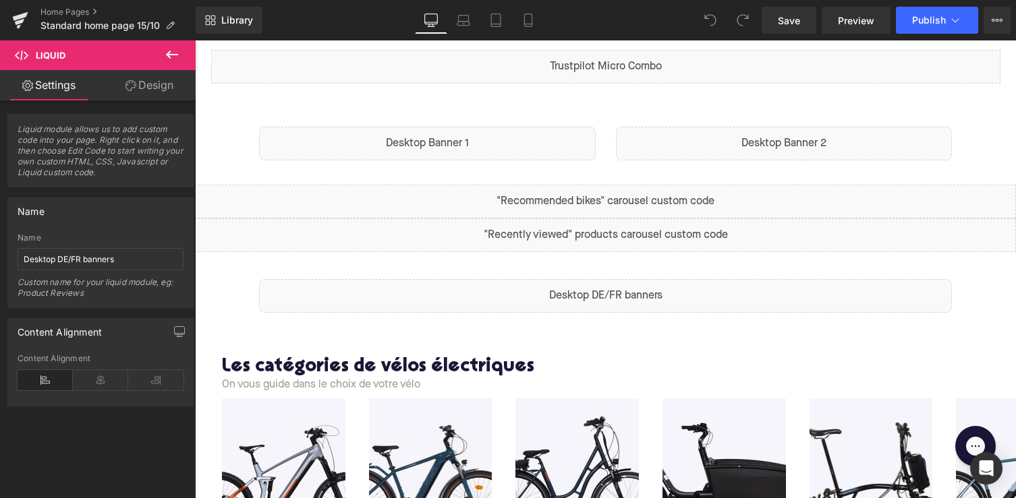
click at [560, 293] on div "Liquid" at bounding box center [605, 296] width 693 height 34
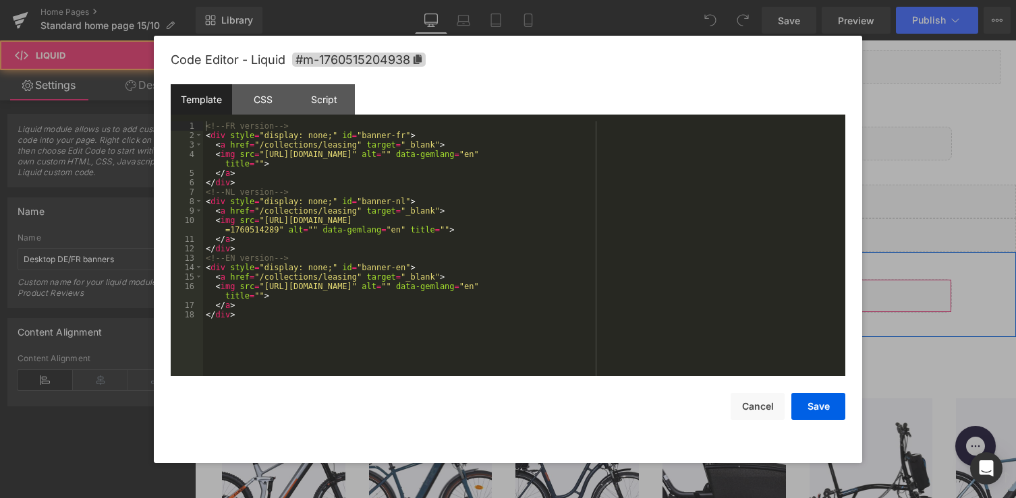
click at [624, 291] on div "Liquid" at bounding box center [605, 296] width 693 height 34
click at [394, 136] on div "<!-- FR version --> < div style = "display: none;" id = "banner-fr" > < a href …" at bounding box center [524, 258] width 642 height 274
click at [393, 202] on div "<!-- FR version --> < div style = "display: none;" id = "banner-2-fr" > < a hre…" at bounding box center [524, 258] width 642 height 274
click at [396, 264] on div "<!-- FR version --> < div style = "display: none;" id = "banner-2-fr" > < a hre…" at bounding box center [524, 258] width 642 height 274
click at [828, 405] on button "Save" at bounding box center [818, 406] width 54 height 27
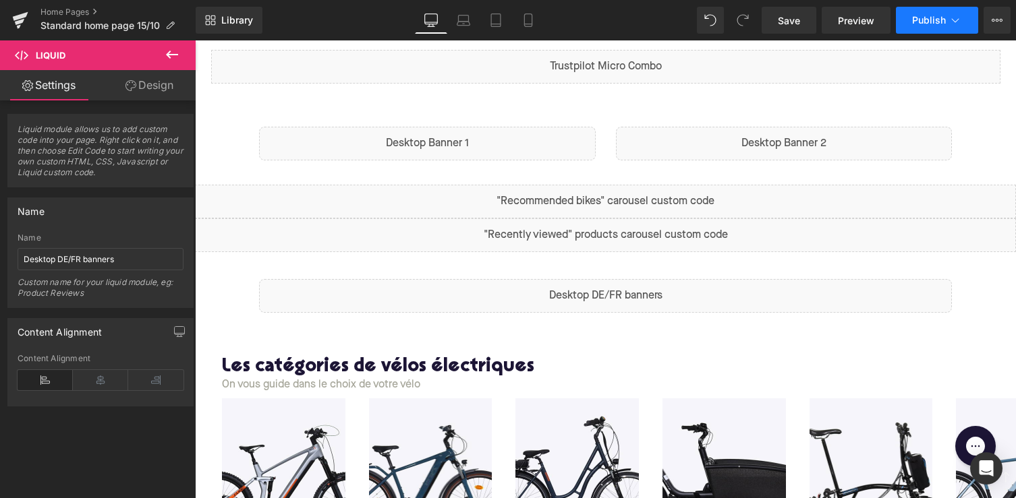
click at [919, 24] on span "Publish" at bounding box center [929, 20] width 34 height 11
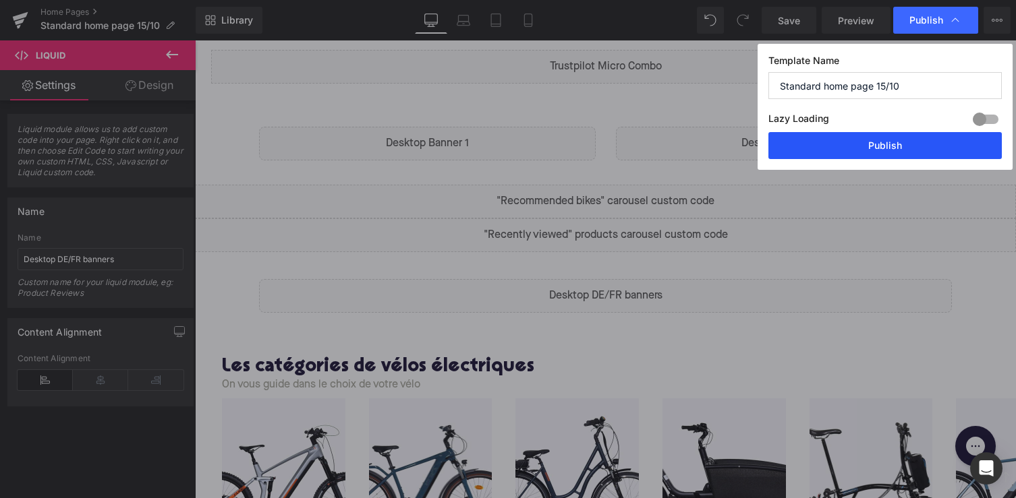
click at [851, 146] on button "Publish" at bounding box center [884, 145] width 233 height 27
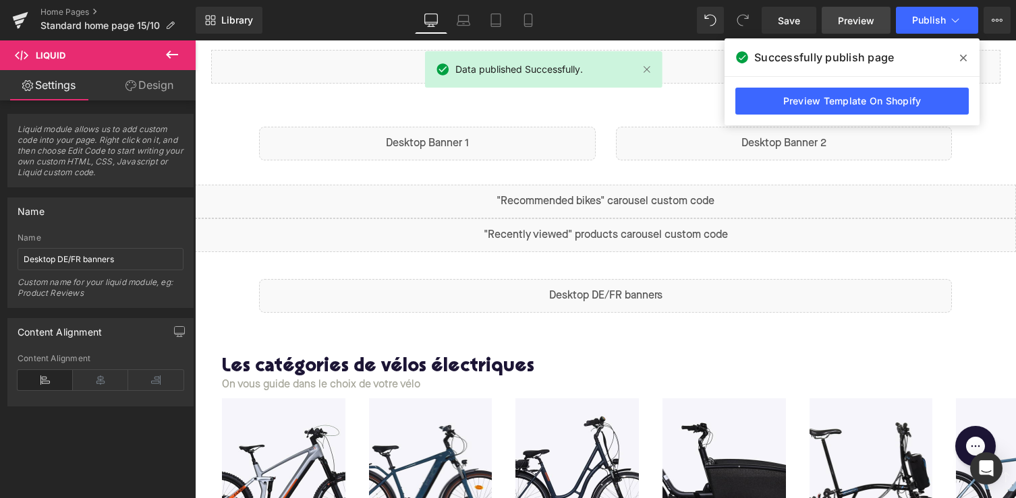
click at [852, 19] on span "Preview" at bounding box center [856, 20] width 36 height 14
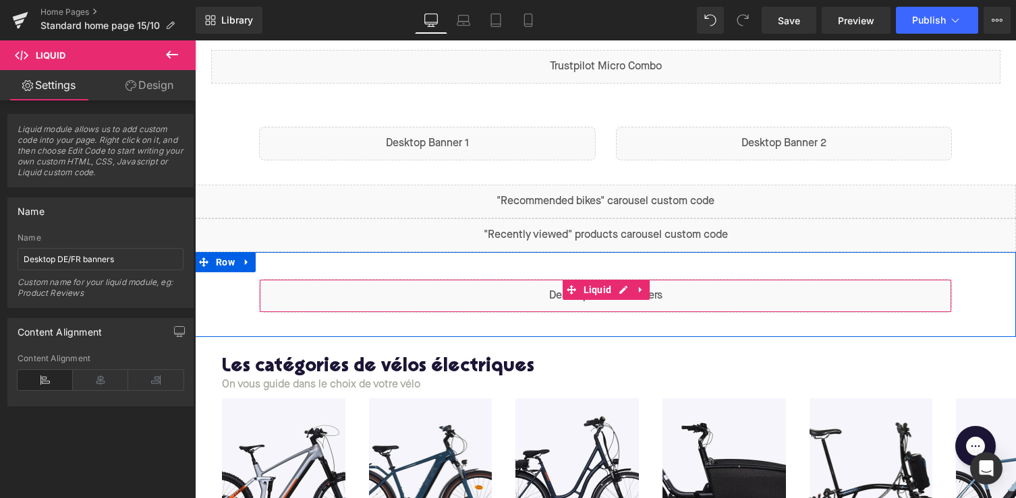
click at [546, 305] on div "Liquid" at bounding box center [605, 296] width 693 height 34
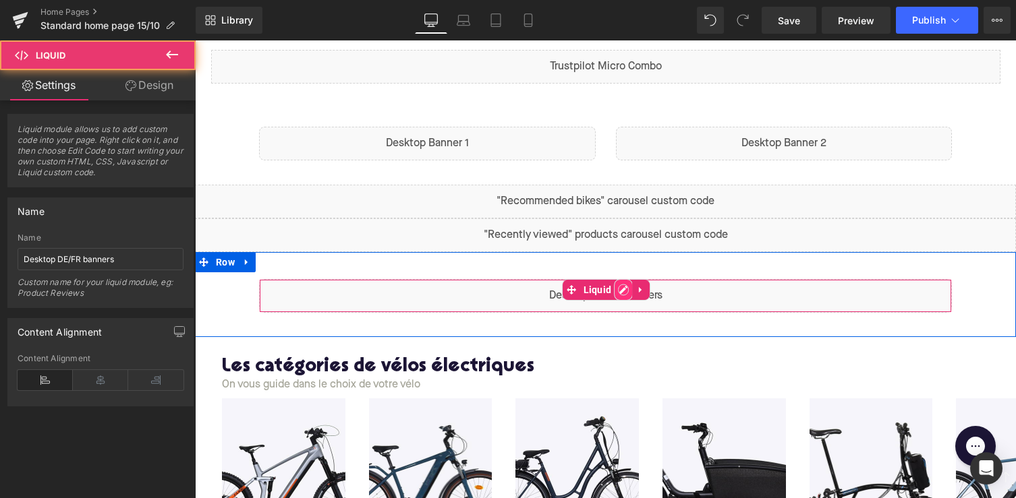
click at [620, 292] on div "Liquid" at bounding box center [605, 296] width 693 height 34
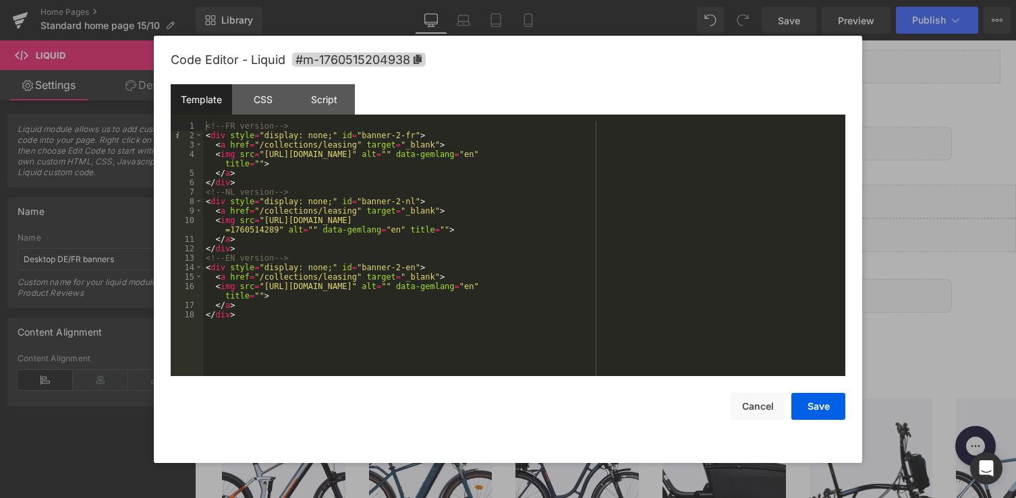
click at [403, 136] on div "<!-- FR version --> < div style = "display: none;" id = "banner-2-fr" > < a hre…" at bounding box center [524, 258] width 642 height 274
click at [400, 206] on div "<!-- FR version --> < div style = "display: none;" id = "banner-fr" > < a href …" at bounding box center [524, 258] width 642 height 274
click at [400, 266] on div "<!-- FR version --> < div style = "display: none;" id = "banner-fr" > < a href …" at bounding box center [524, 258] width 642 height 274
click at [805, 405] on button "Save" at bounding box center [818, 406] width 54 height 27
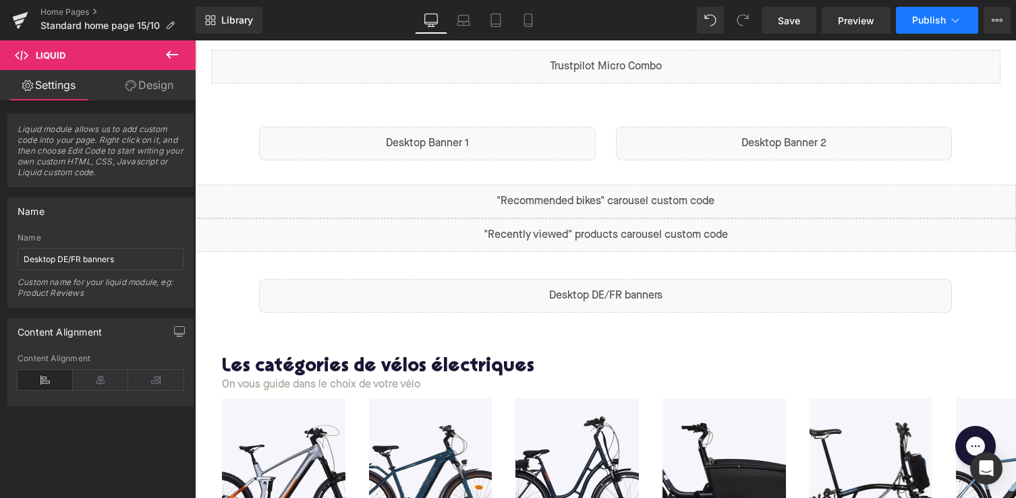
click at [914, 26] on button "Publish" at bounding box center [937, 20] width 82 height 27
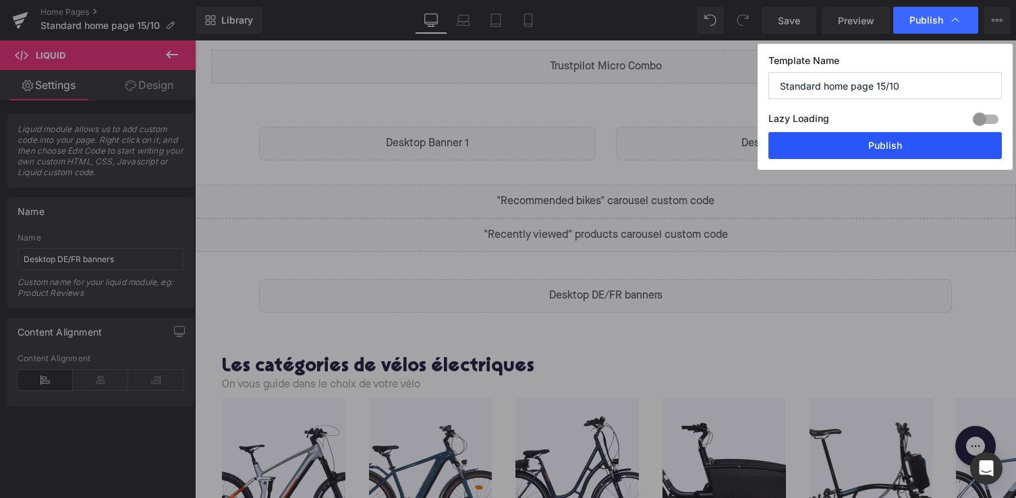
click at [880, 142] on button "Publish" at bounding box center [884, 145] width 233 height 27
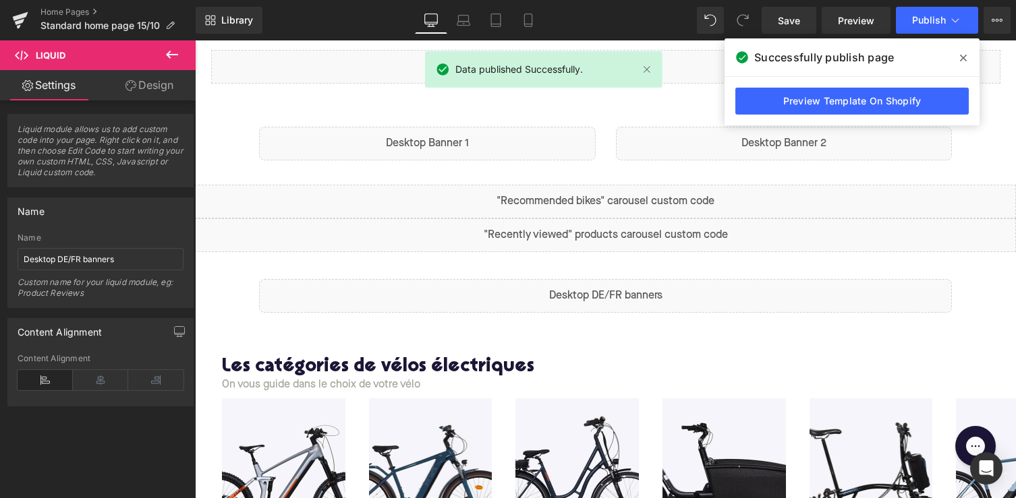
click at [581, 303] on div "Liquid" at bounding box center [605, 296] width 693 height 34
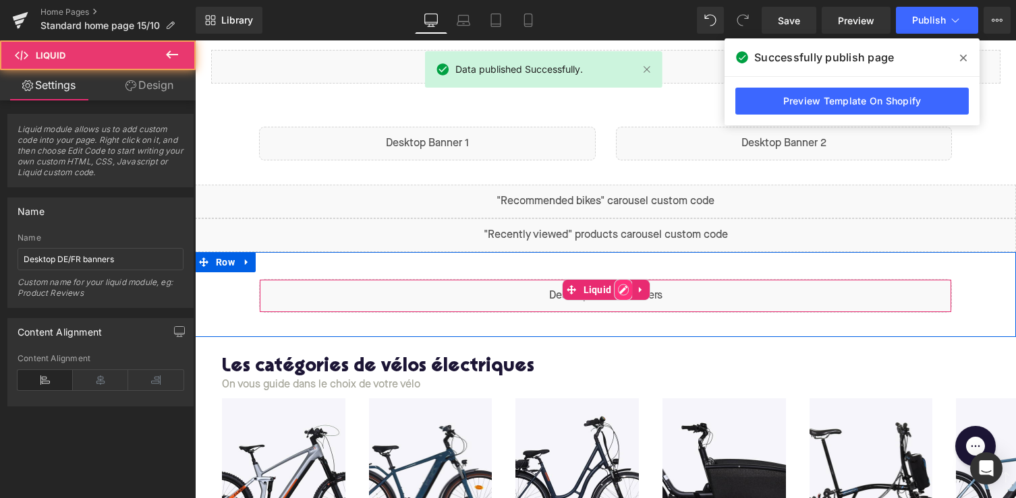
click at [623, 293] on div "Liquid" at bounding box center [605, 296] width 693 height 34
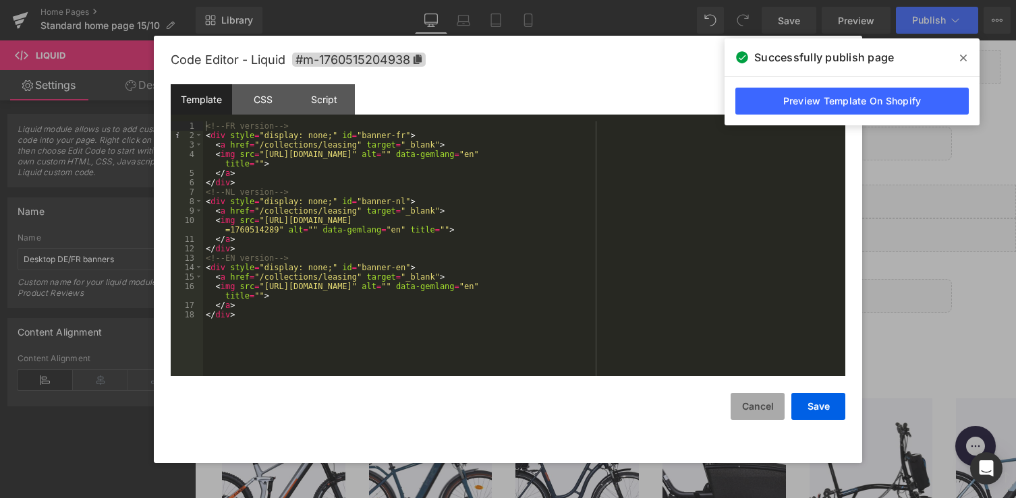
click at [741, 401] on button "Cancel" at bounding box center [757, 406] width 54 height 27
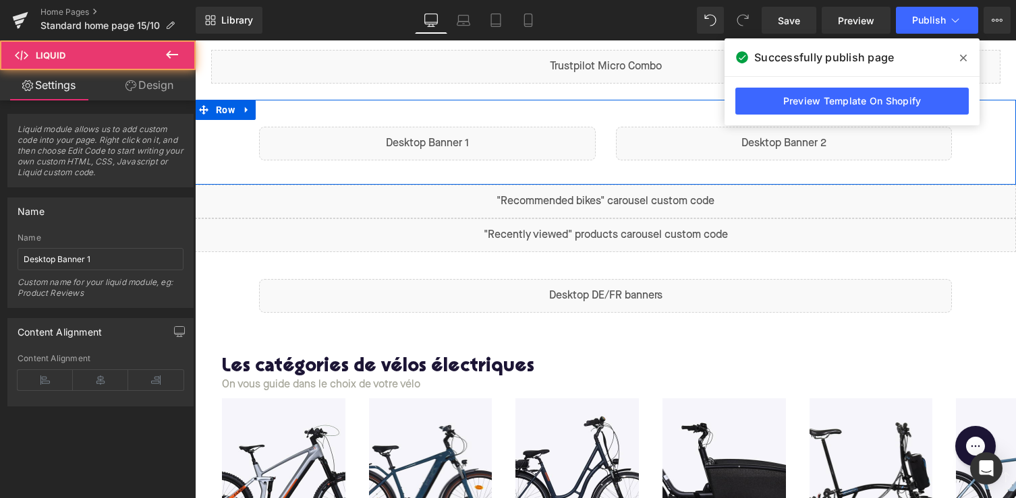
click at [489, 152] on div "Liquid" at bounding box center [427, 144] width 337 height 34
click at [448, 136] on div "Liquid" at bounding box center [427, 144] width 337 height 34
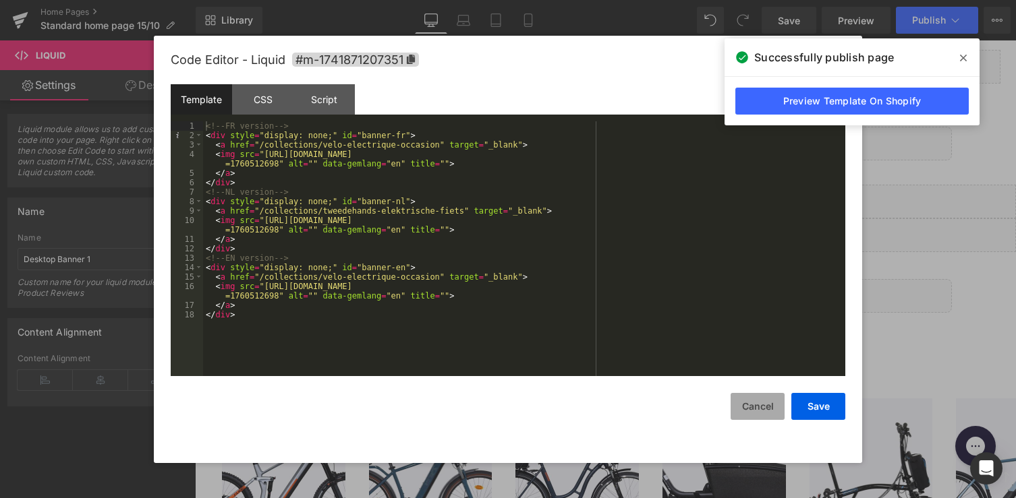
click at [753, 407] on button "Cancel" at bounding box center [757, 406] width 54 height 27
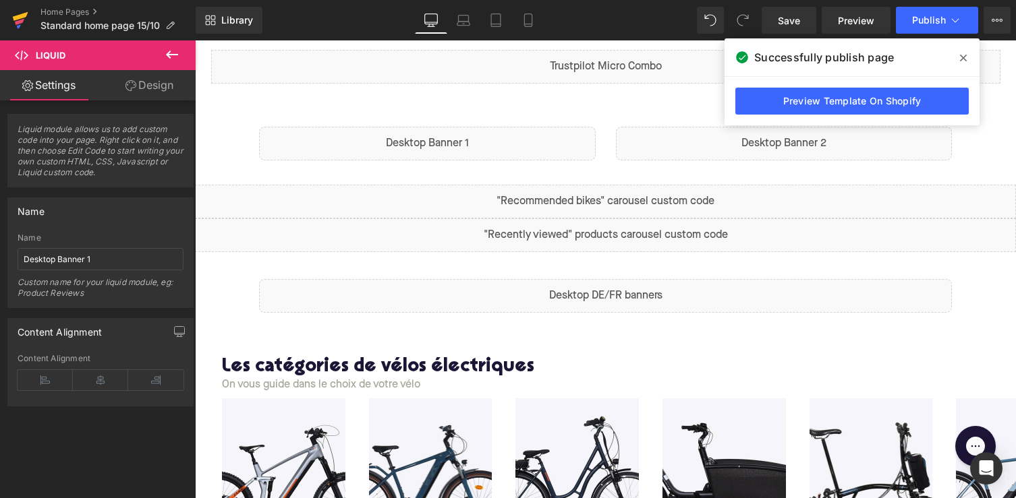
click at [22, 15] on icon at bounding box center [21, 16] width 16 height 9
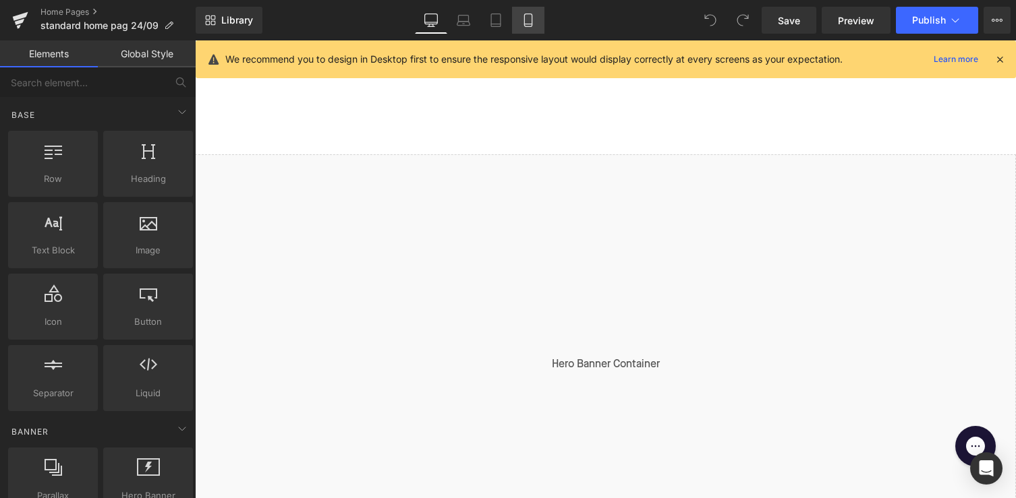
click at [531, 27] on link "Mobile" at bounding box center [528, 20] width 32 height 27
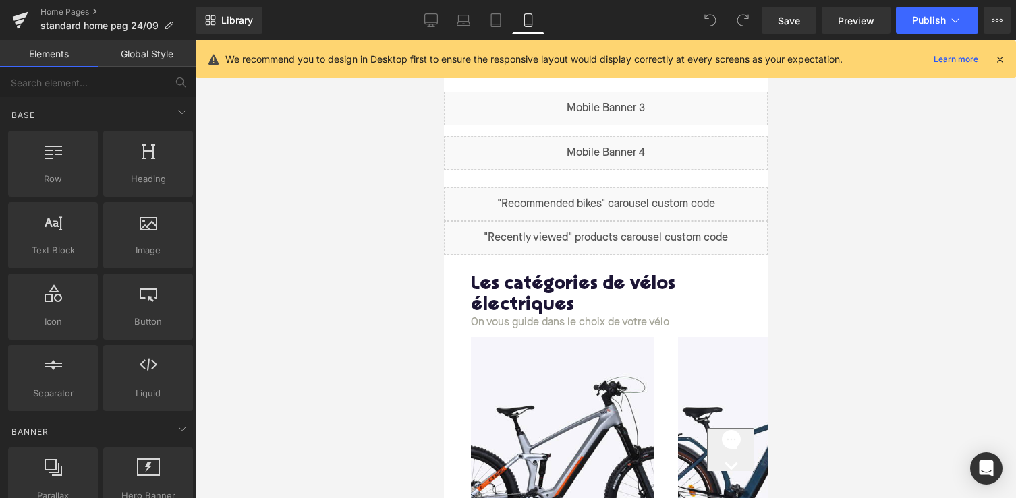
scroll to position [372, 0]
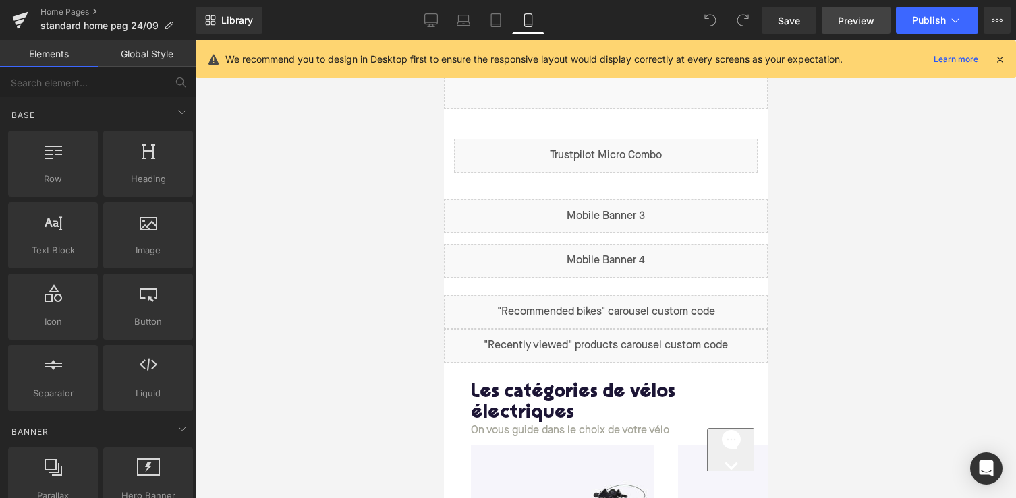
click at [856, 13] on span "Preview" at bounding box center [856, 20] width 36 height 14
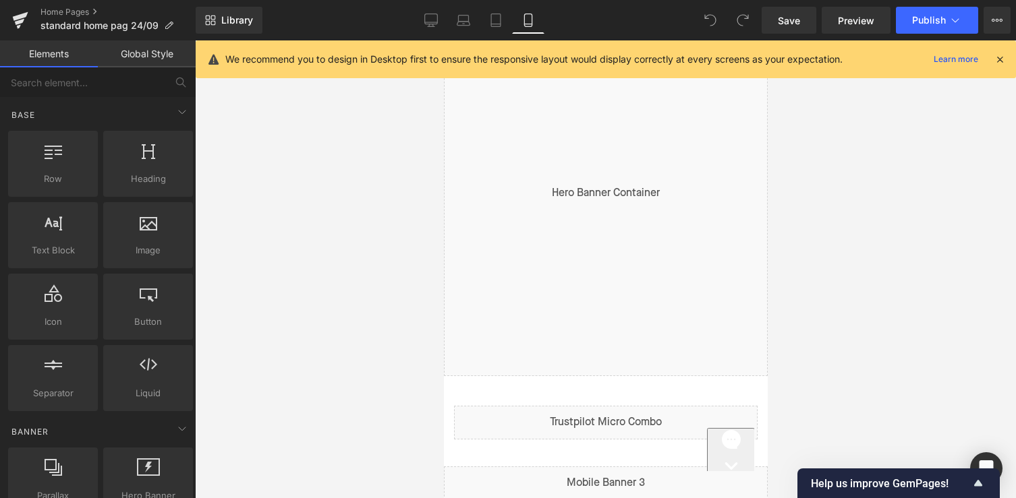
scroll to position [0, 0]
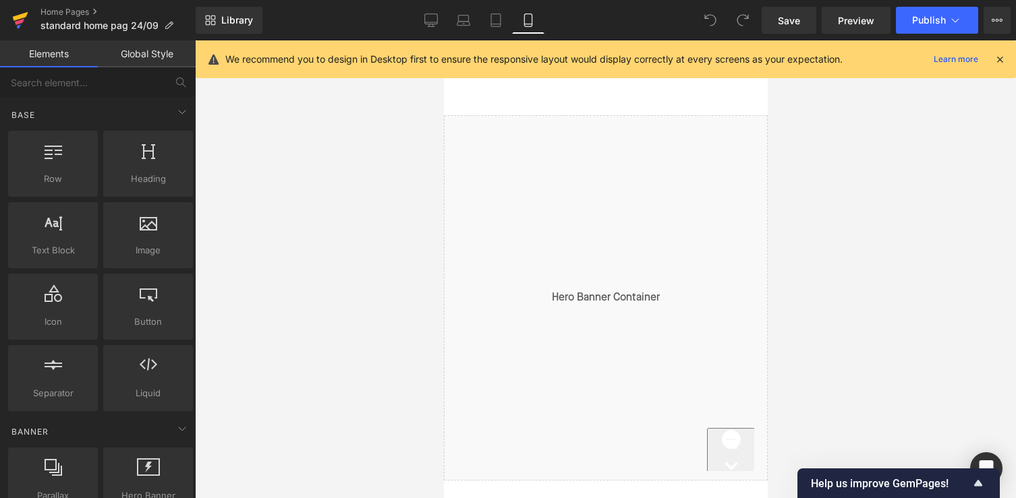
click at [18, 19] on icon at bounding box center [20, 20] width 16 height 34
